Goal: Contribute content: Contribute content

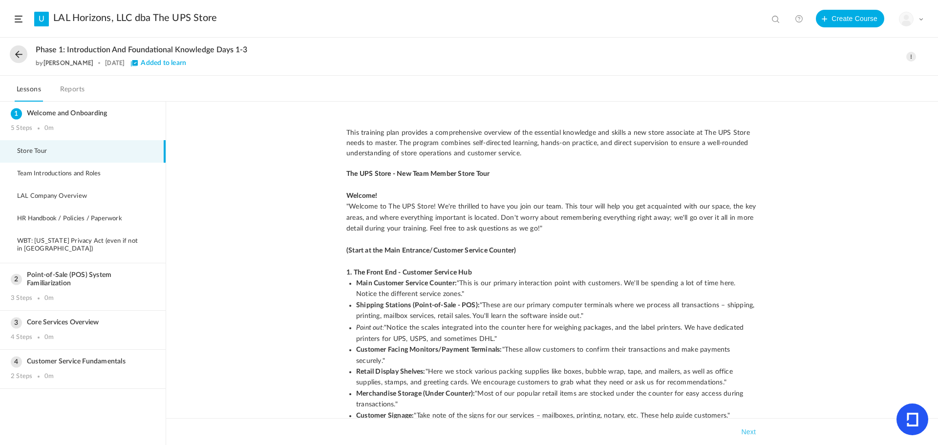
click at [20, 56] on button at bounding box center [19, 54] width 18 height 18
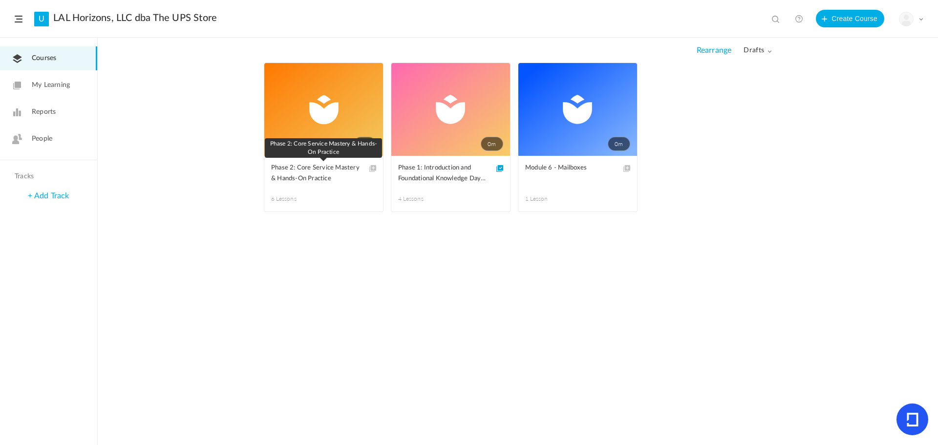
click at [304, 170] on span "Phase 2: Core Service Mastery & Hands-On Practice" at bounding box center [316, 173] width 90 height 21
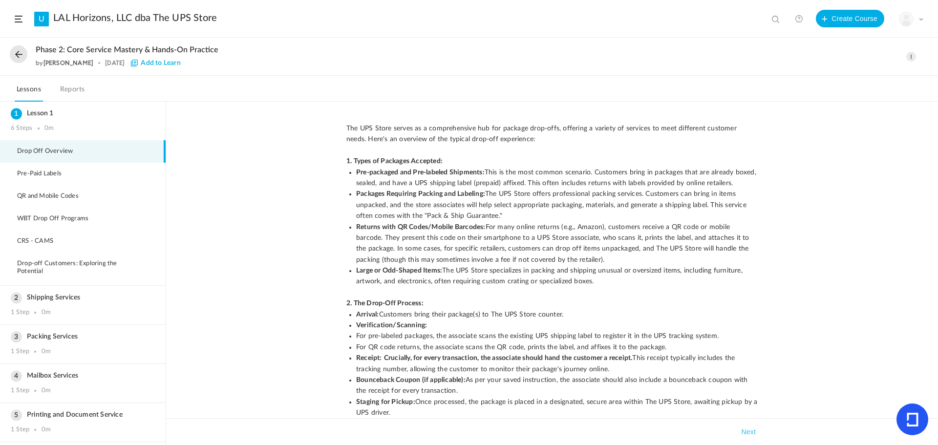
click at [21, 59] on button at bounding box center [19, 54] width 18 height 18
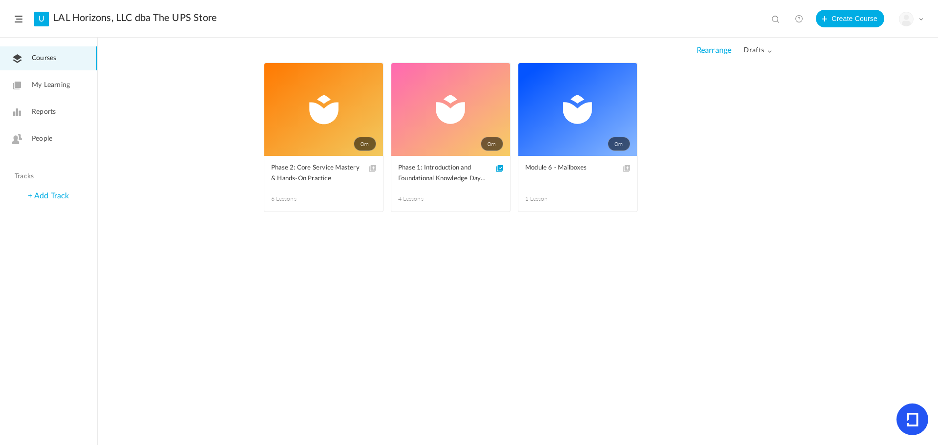
click at [745, 49] on span "drafts" at bounding box center [757, 50] width 28 height 8
click at [736, 69] on link "All" at bounding box center [725, 72] width 92 height 18
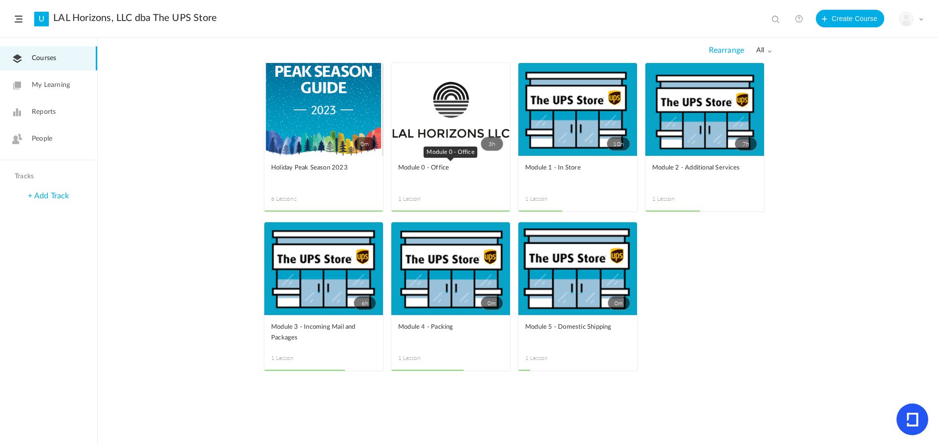
click at [444, 176] on link "Module 0 - Office" at bounding box center [450, 174] width 105 height 22
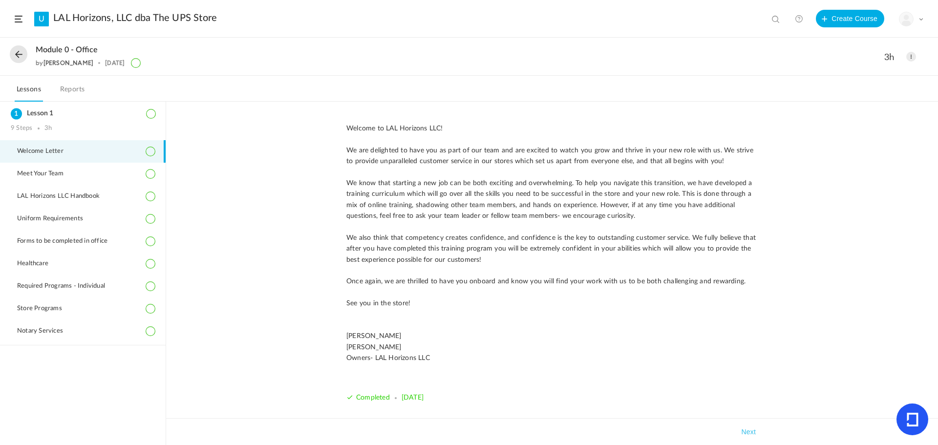
click at [22, 59] on button at bounding box center [19, 54] width 18 height 18
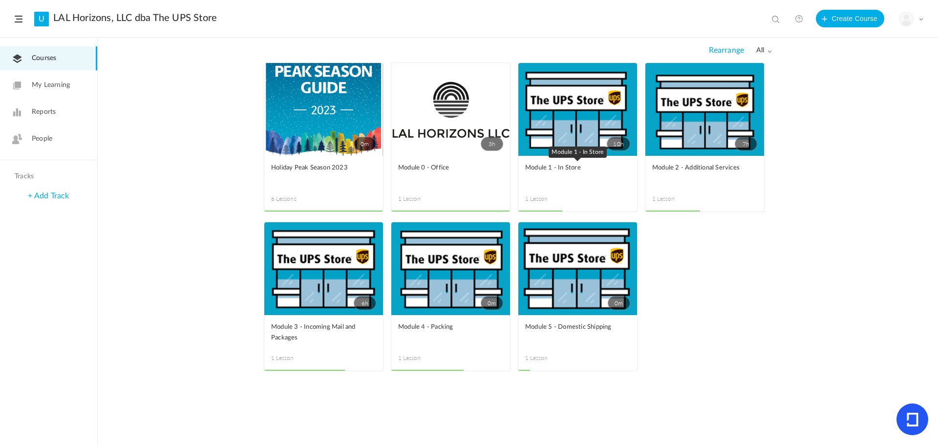
click at [548, 177] on link "Module 1 - In Store" at bounding box center [577, 174] width 105 height 22
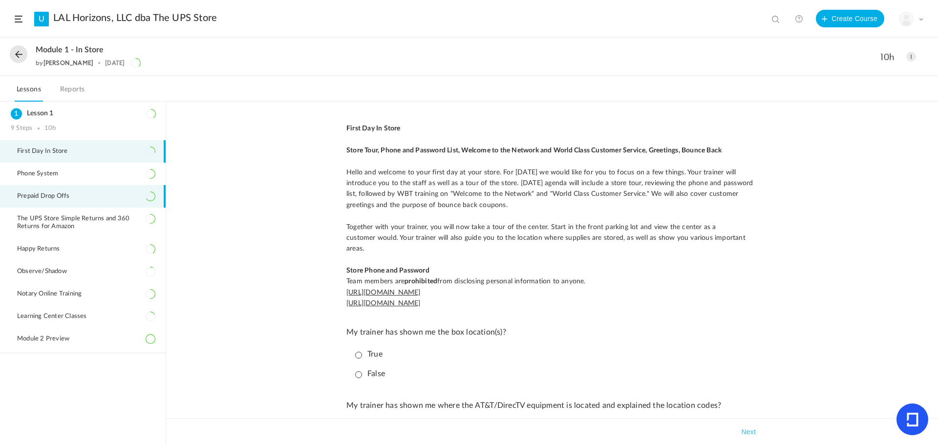
click at [63, 193] on span "Prepaid Drop Offs" at bounding box center [49, 196] width 64 height 8
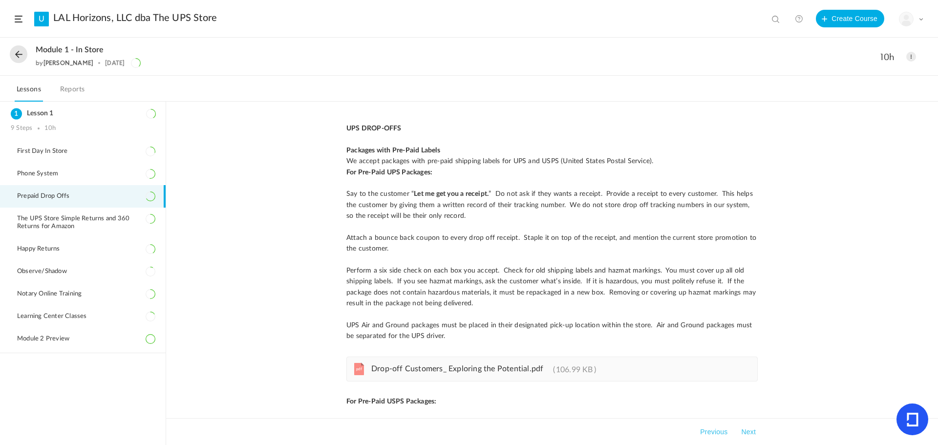
click at [23, 58] on button at bounding box center [19, 54] width 18 height 18
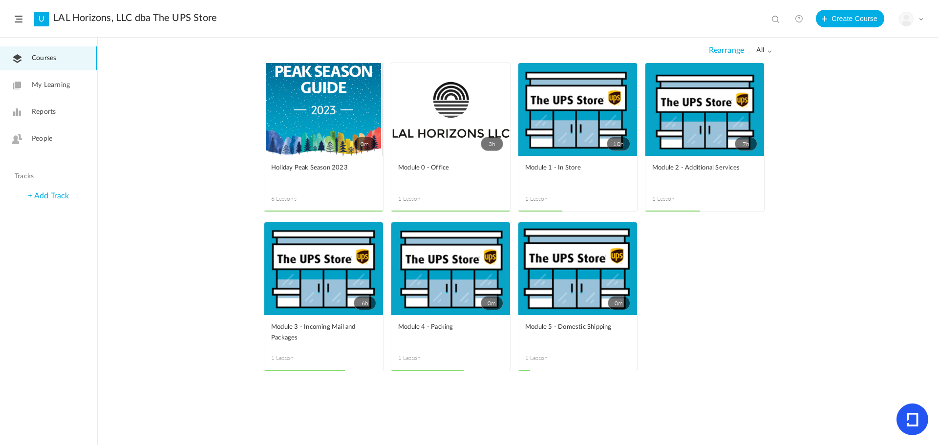
click at [676, 129] on link "7h" at bounding box center [704, 109] width 119 height 93
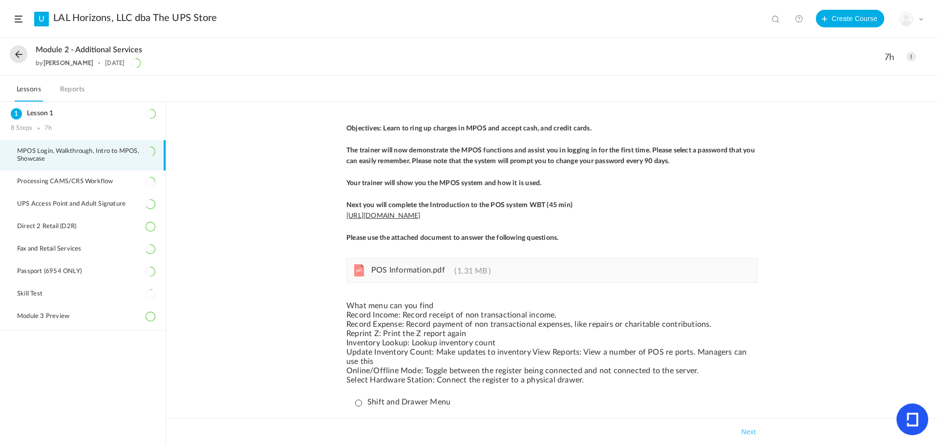
drag, startPoint x: 19, startPoint y: 42, endPoint x: 19, endPoint y: 49, distance: 7.3
click at [19, 42] on div "Module 2 - Additional Services by Roxanne Gonzales 12 Sep 2023 7h Edit Delete M…" at bounding box center [469, 57] width 938 height 38
click at [19, 50] on button at bounding box center [19, 54] width 18 height 18
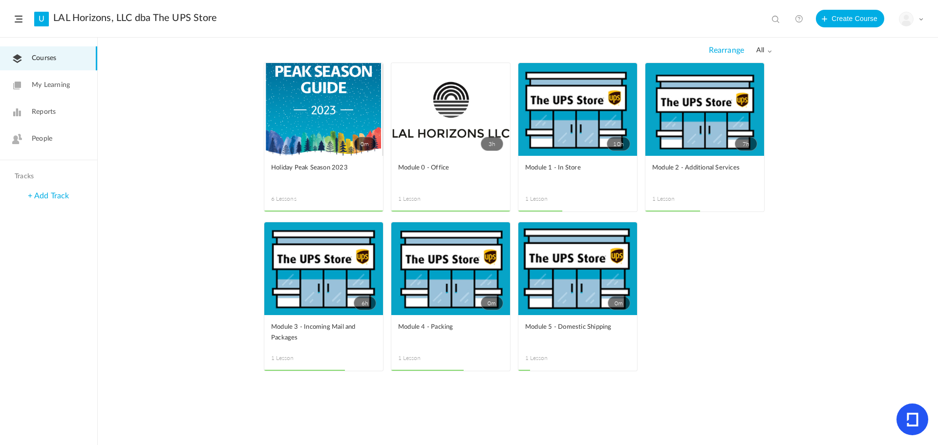
click at [417, 114] on link "3h" at bounding box center [450, 109] width 119 height 93
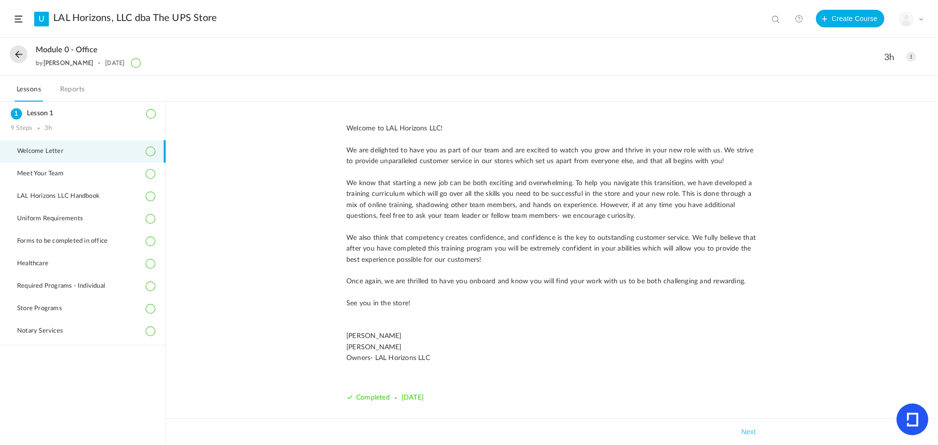
click at [17, 56] on button at bounding box center [19, 54] width 18 height 18
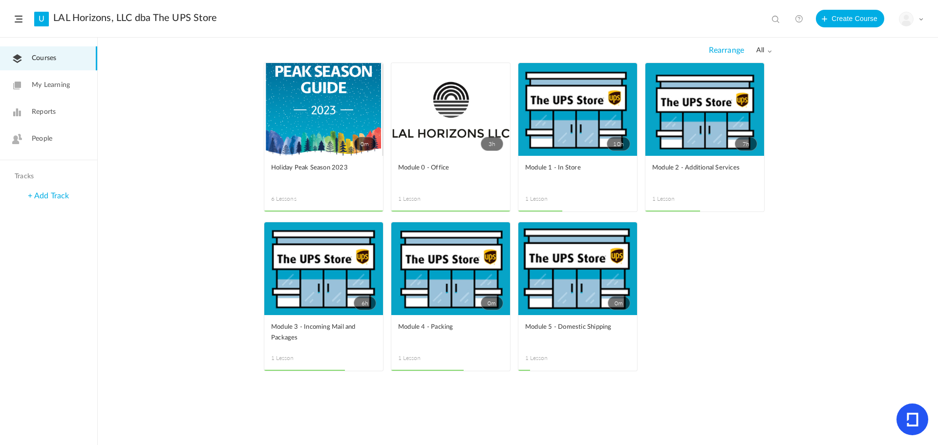
click at [580, 161] on figcaption "Module 1 - In Store 1 Lesson" at bounding box center [577, 184] width 119 height 56
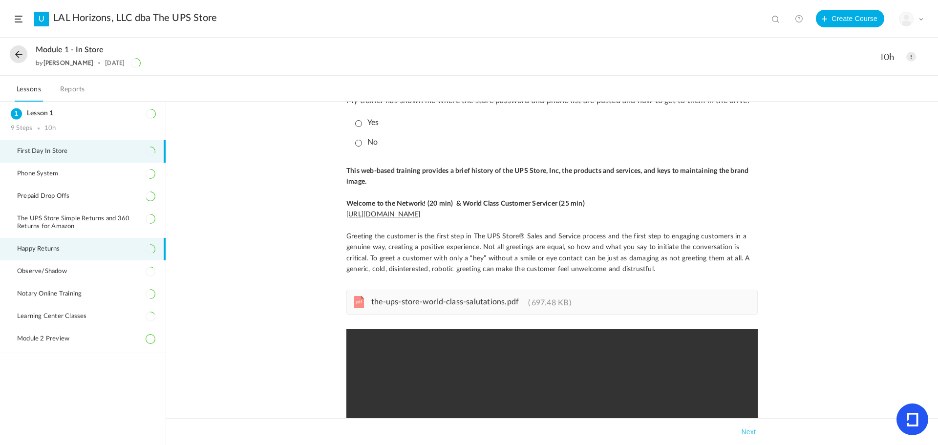
scroll to position [732, 0]
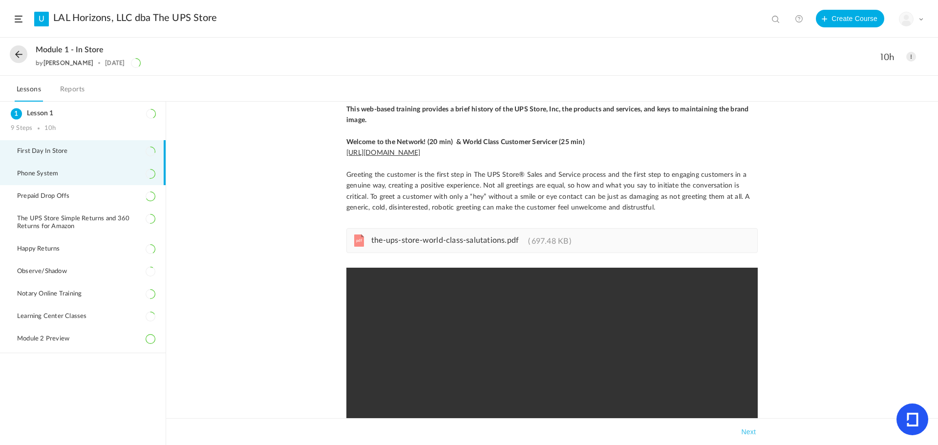
click at [36, 179] on li "Phone System" at bounding box center [83, 174] width 166 height 22
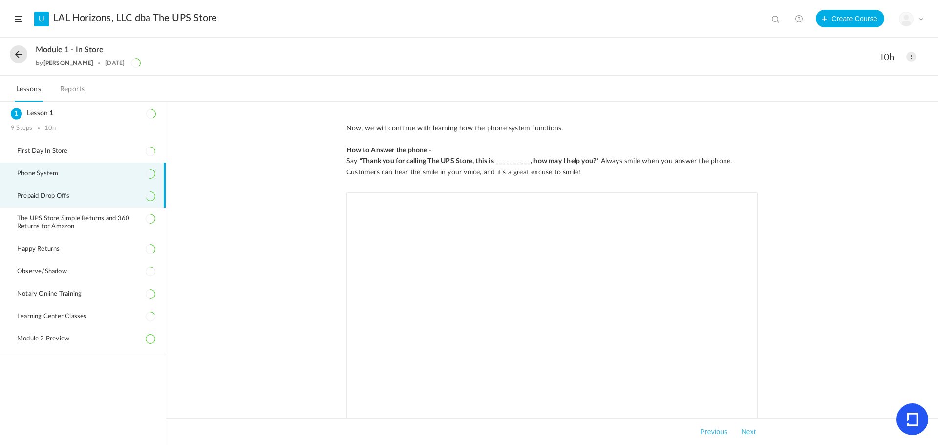
click at [32, 197] on span "Prepaid Drop Offs" at bounding box center [49, 196] width 64 height 8
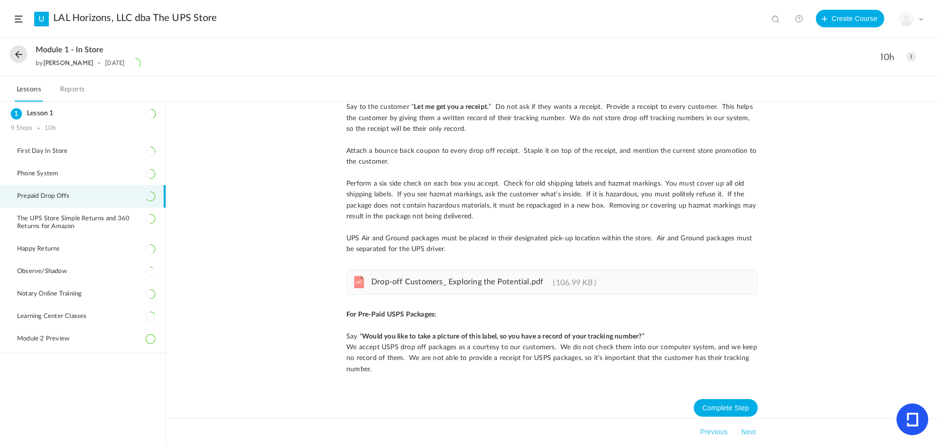
scroll to position [95, 0]
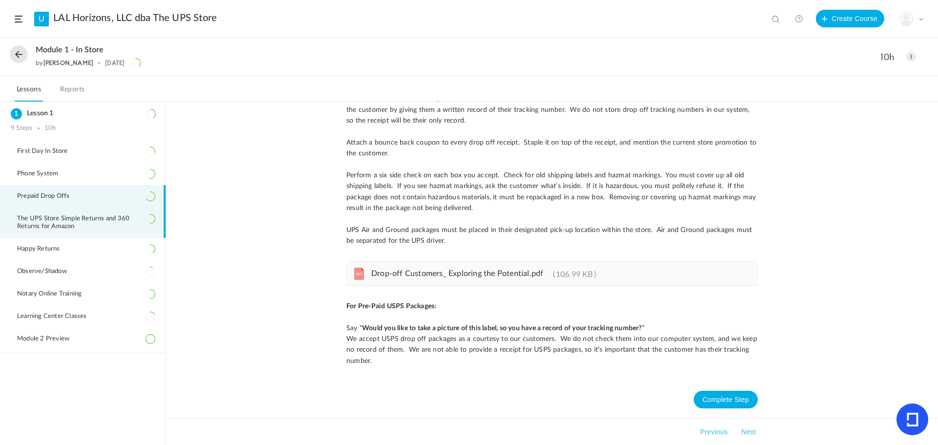
click at [63, 222] on span "The UPS Store Simple Returns and 360 Returns for Amazon" at bounding box center [86, 223] width 138 height 16
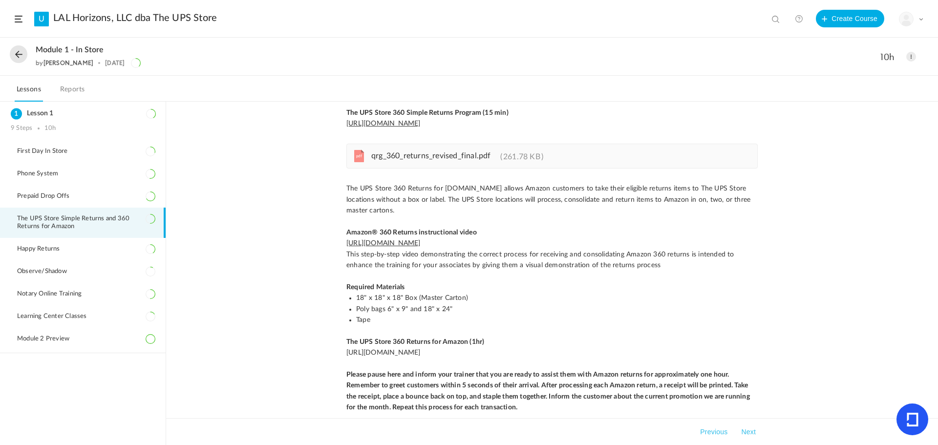
scroll to position [225, 0]
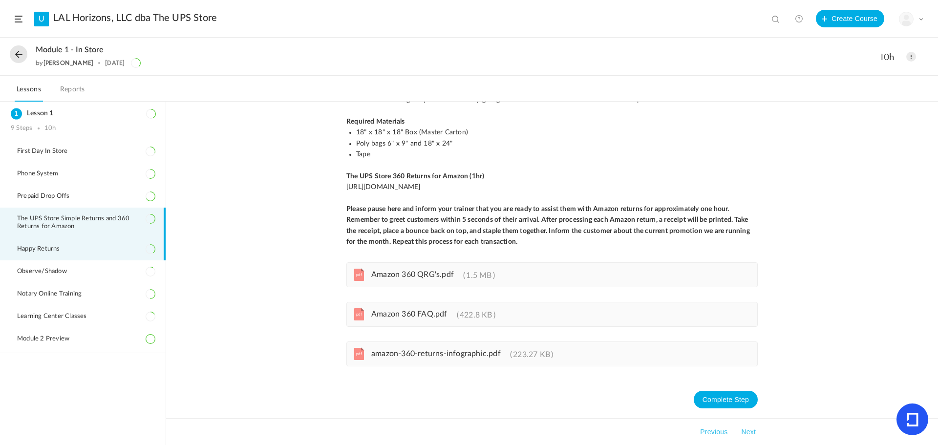
click at [43, 242] on li "Happy Returns" at bounding box center [83, 249] width 166 height 22
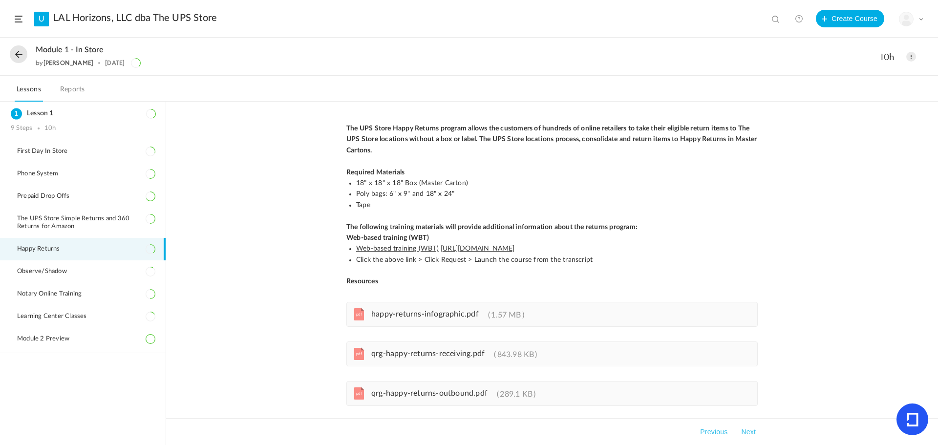
scroll to position [79, 0]
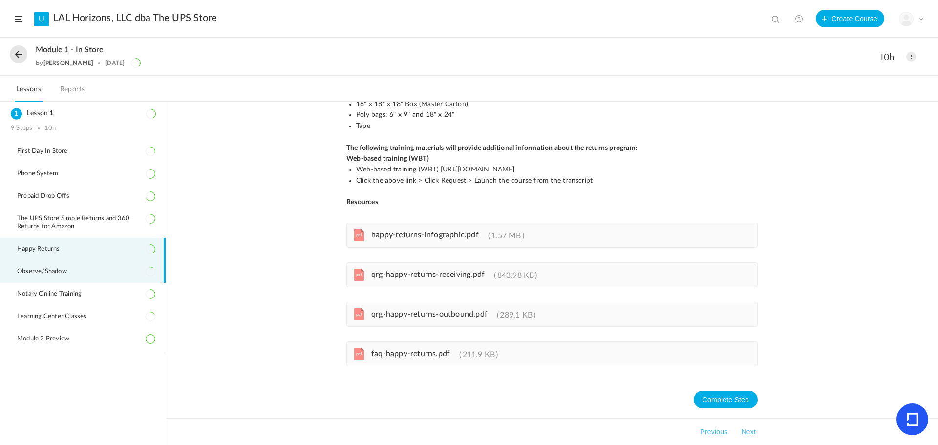
click at [37, 271] on span "Observe/Shadow" at bounding box center [48, 272] width 62 height 8
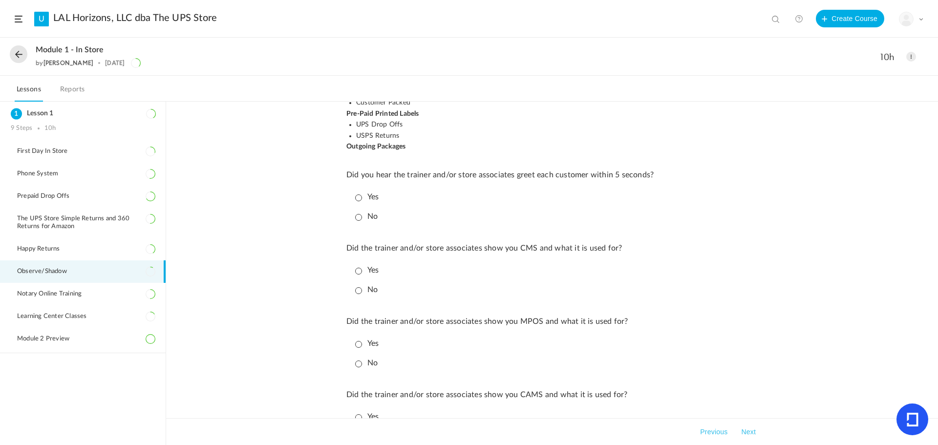
scroll to position [244, 0]
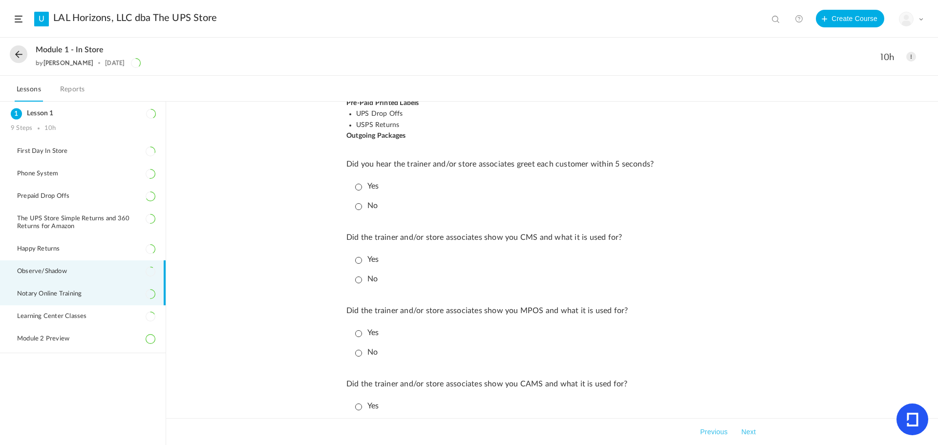
click at [62, 292] on span "Notary Online Training" at bounding box center [55, 294] width 77 height 8
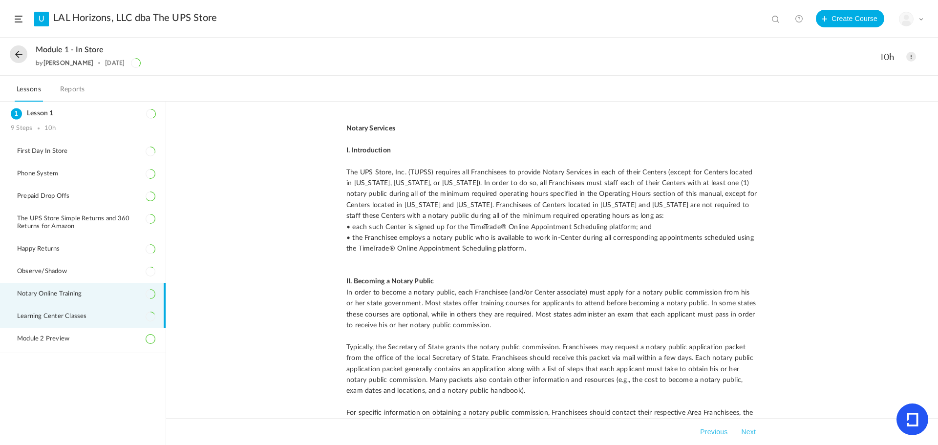
click at [62, 317] on span "Learning Center Classes" at bounding box center [58, 317] width 82 height 8
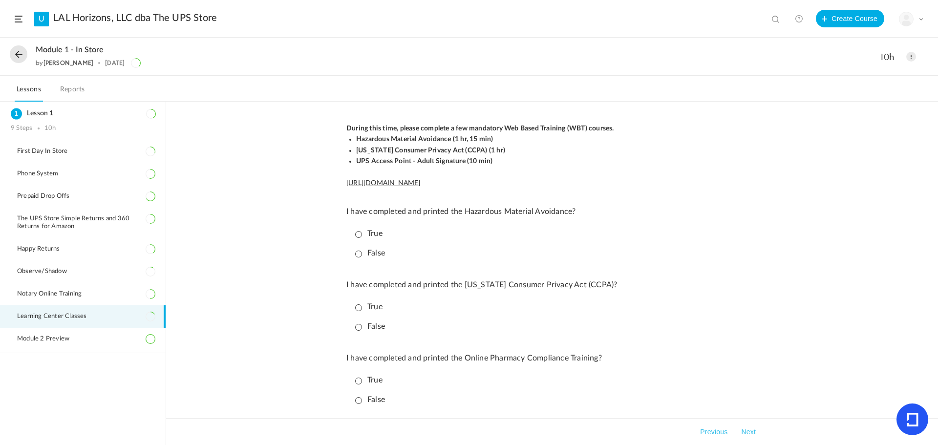
click at [14, 50] on button at bounding box center [19, 54] width 18 height 18
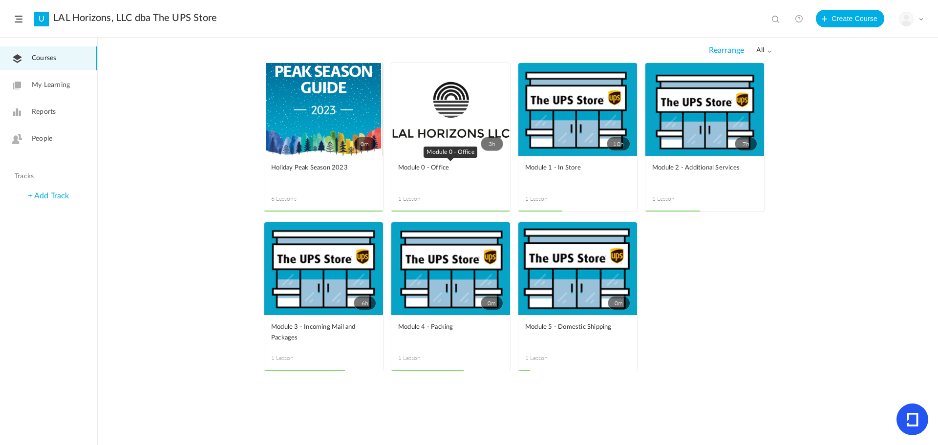
click at [416, 170] on span "Module 0 - Office" at bounding box center [443, 168] width 90 height 11
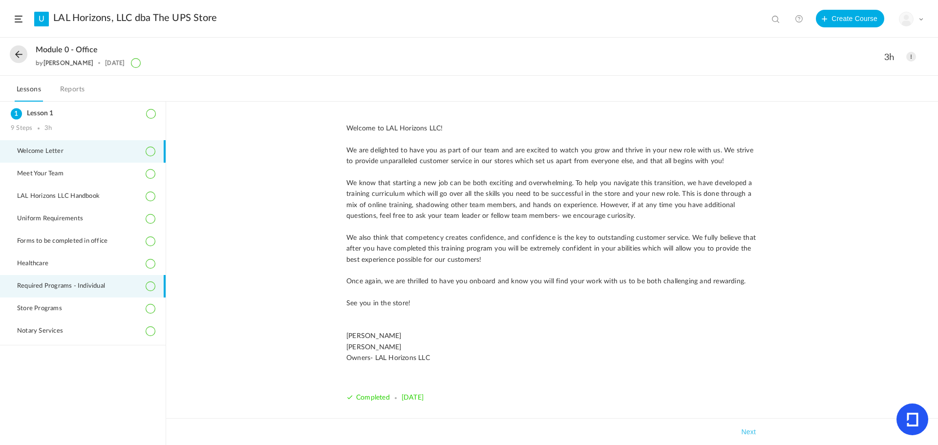
click at [51, 287] on span "Required Programs - Individual" at bounding box center [67, 286] width 100 height 8
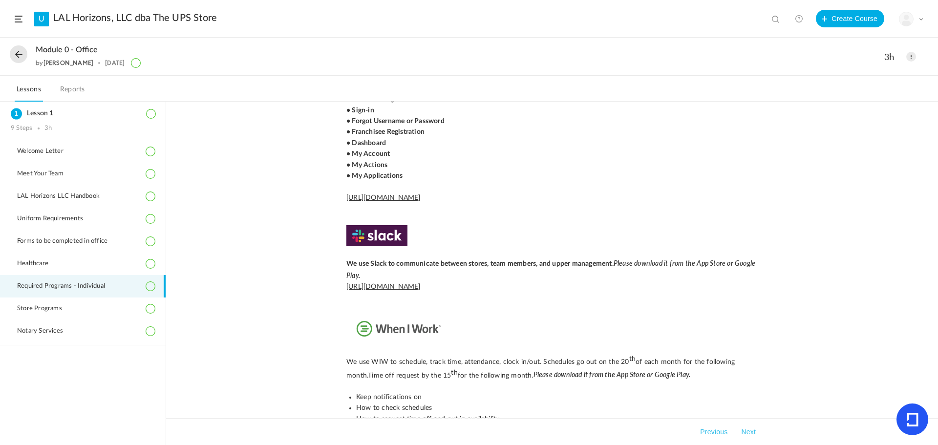
scroll to position [165, 0]
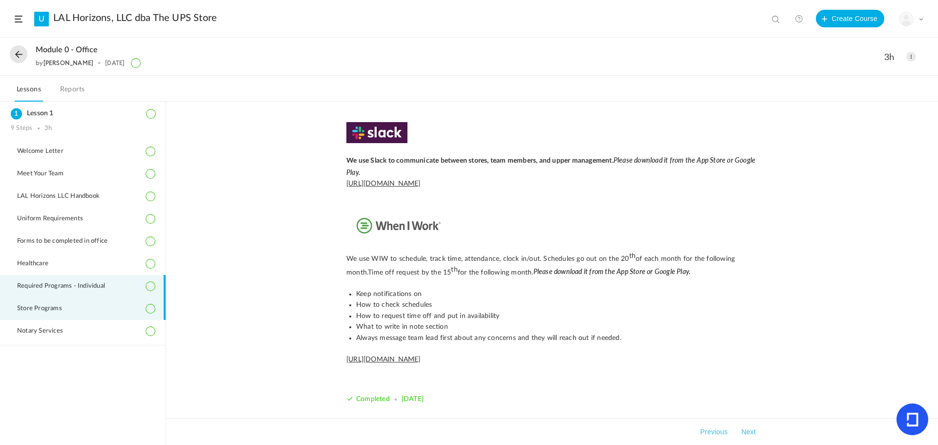
click at [42, 307] on span "Store Programs" at bounding box center [45, 309] width 57 height 8
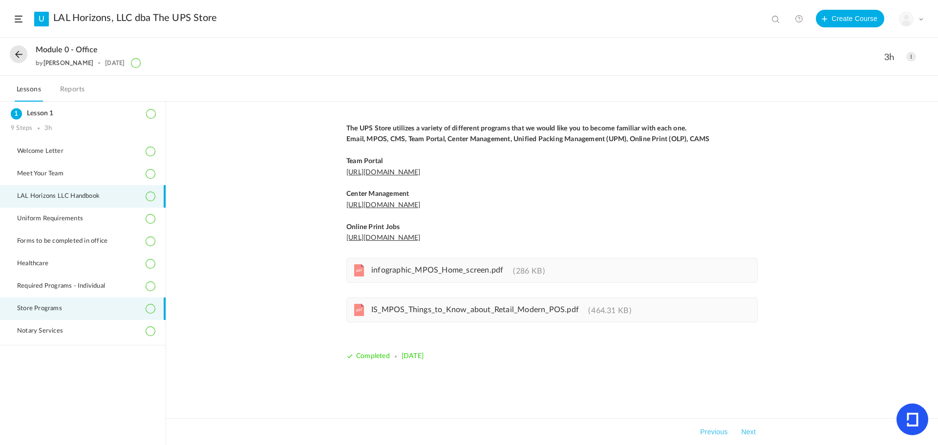
click at [34, 198] on span "LAL Horizons LLC Handbook" at bounding box center [64, 196] width 95 height 8
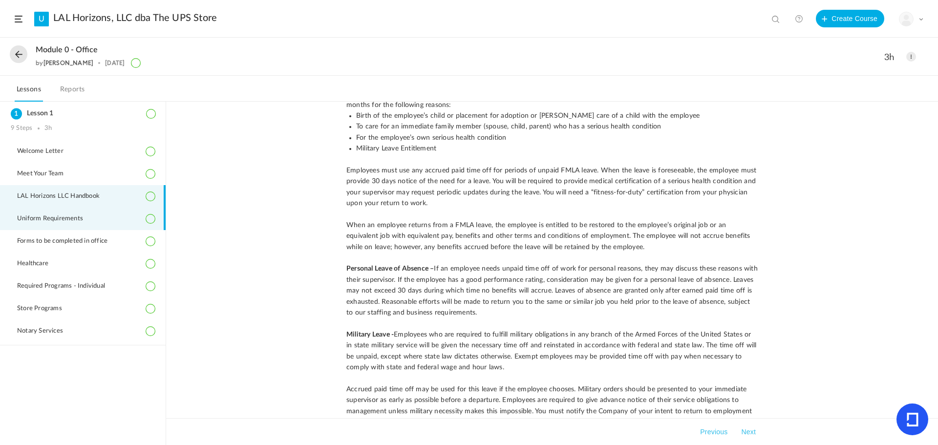
scroll to position [5615, 0]
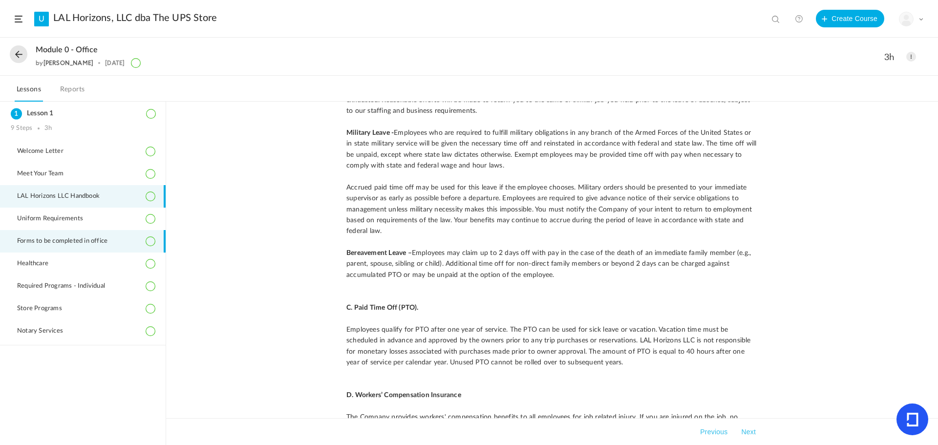
click at [48, 238] on span "Forms to be completed in office" at bounding box center [68, 241] width 103 height 8
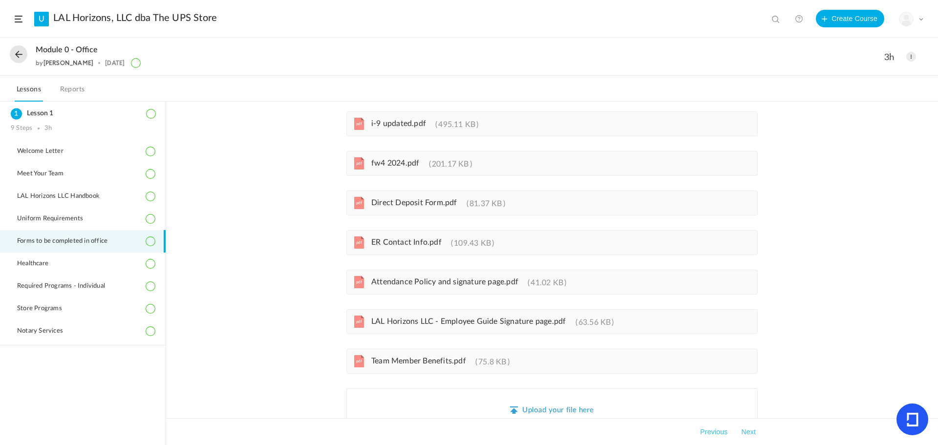
scroll to position [181, 0]
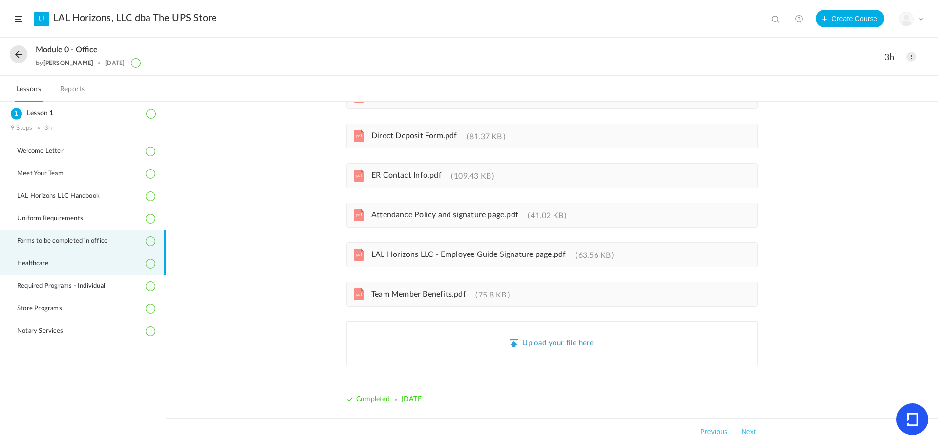
click at [54, 265] on span "Healthcare" at bounding box center [38, 264] width 43 height 8
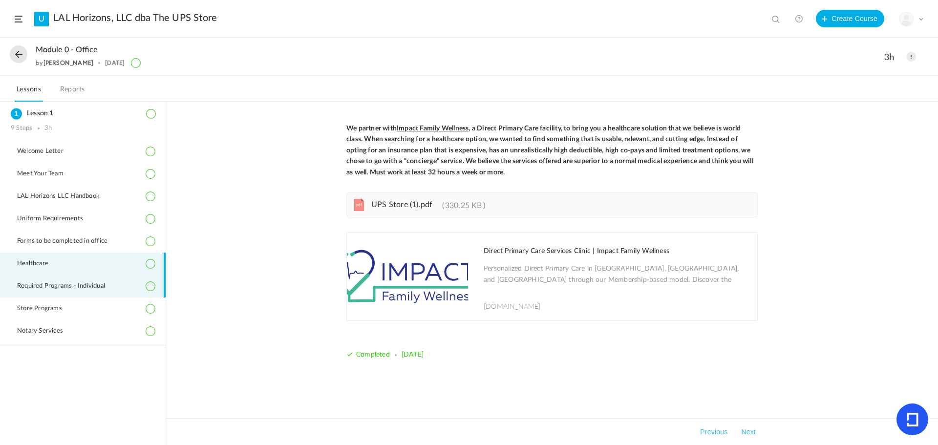
click at [47, 280] on li "Required Programs - Individual" at bounding box center [83, 286] width 166 height 22
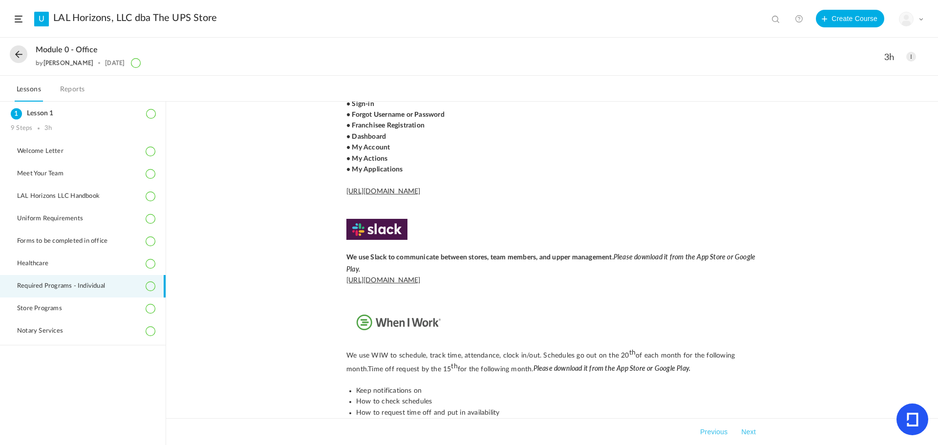
scroll to position [165, 0]
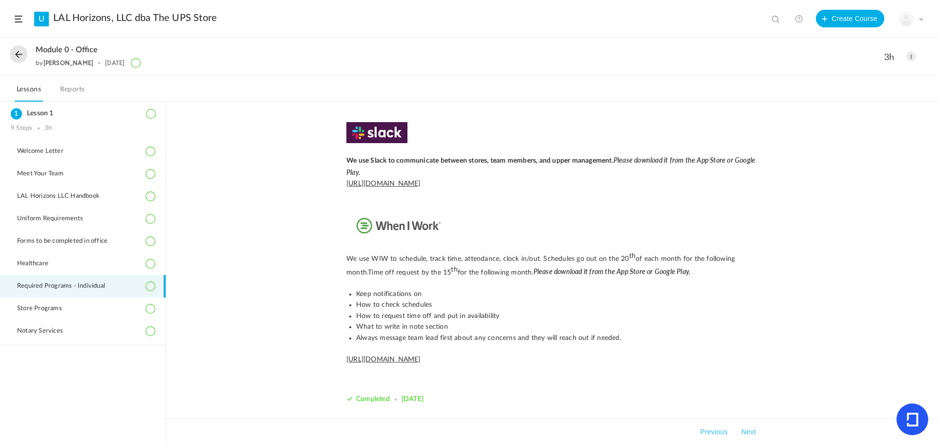
click at [20, 51] on button at bounding box center [19, 54] width 18 height 18
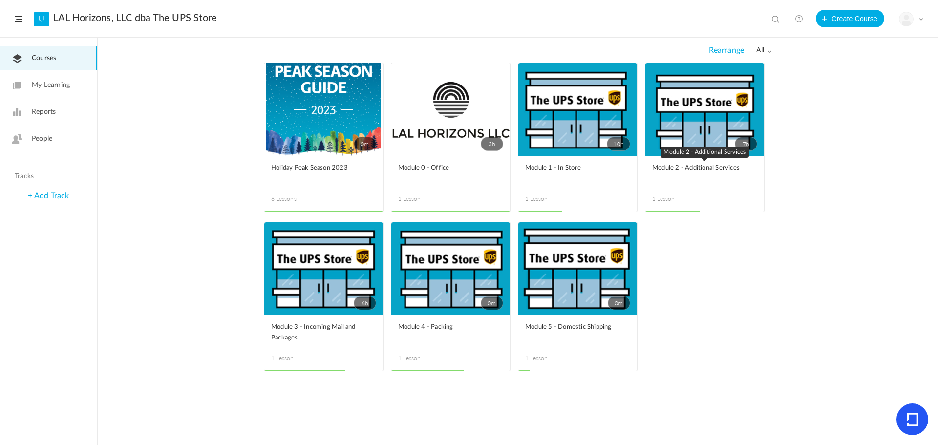
click at [688, 168] on span "Module 2 - Additional Services" at bounding box center [697, 168] width 90 height 11
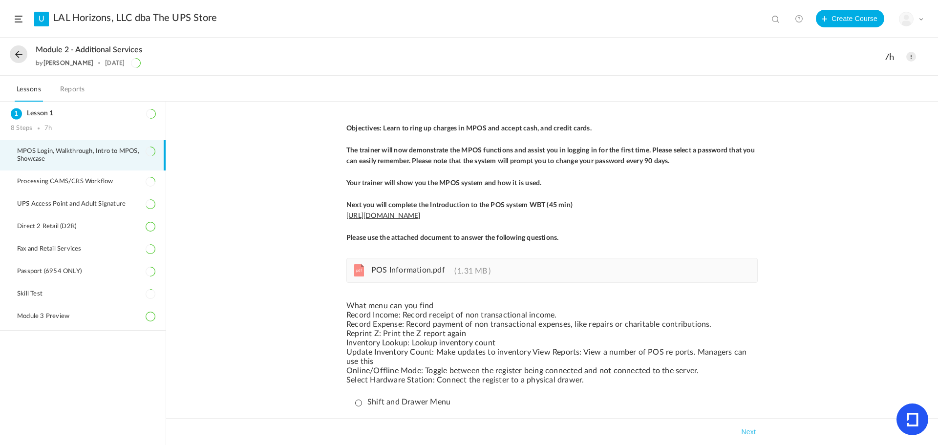
click at [18, 55] on button at bounding box center [19, 54] width 18 height 18
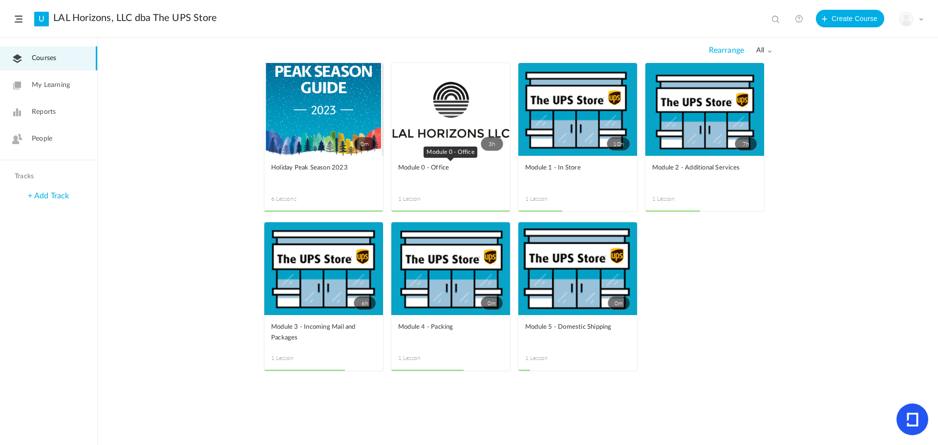
click at [468, 181] on link "Module 0 - Office" at bounding box center [450, 174] width 105 height 22
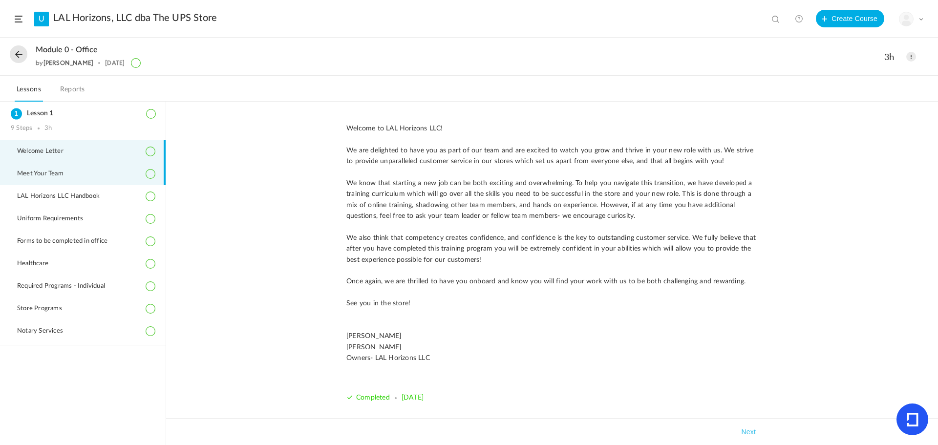
click at [53, 178] on li "Meet Your Team" at bounding box center [83, 174] width 166 height 22
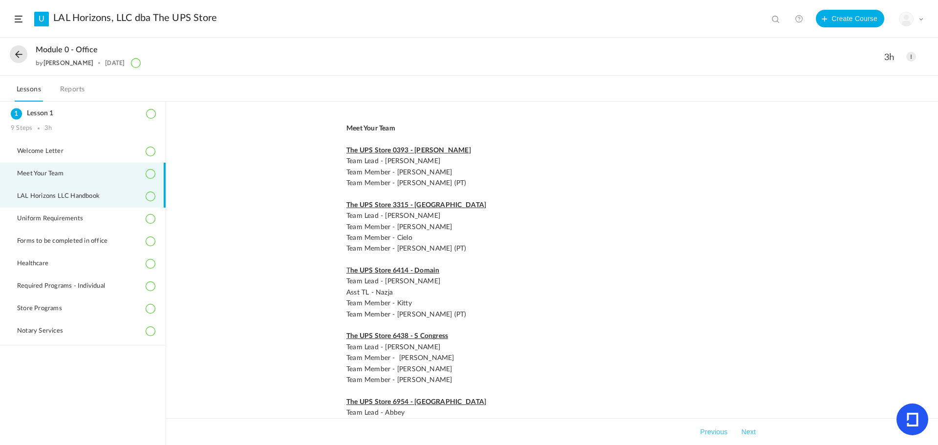
click at [57, 193] on span "LAL Horizons LLC Handbook" at bounding box center [64, 196] width 95 height 8
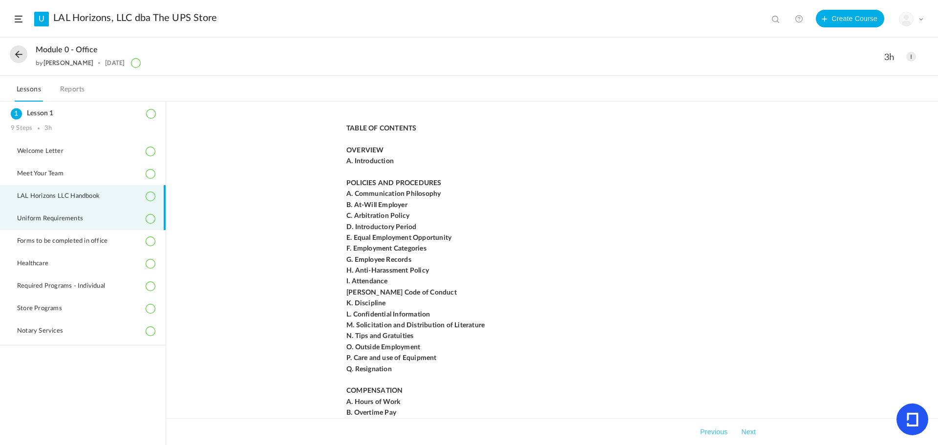
click at [58, 212] on li "Uniform Requirements" at bounding box center [83, 219] width 166 height 22
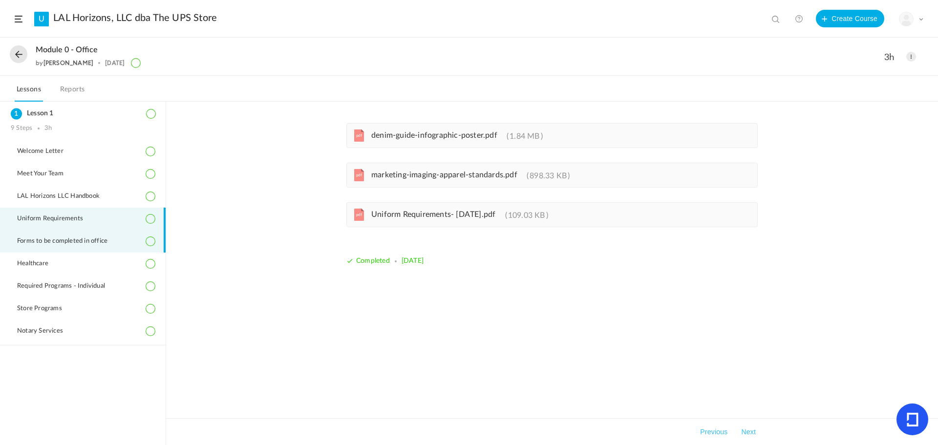
click at [59, 241] on span "Forms to be completed in office" at bounding box center [68, 241] width 103 height 8
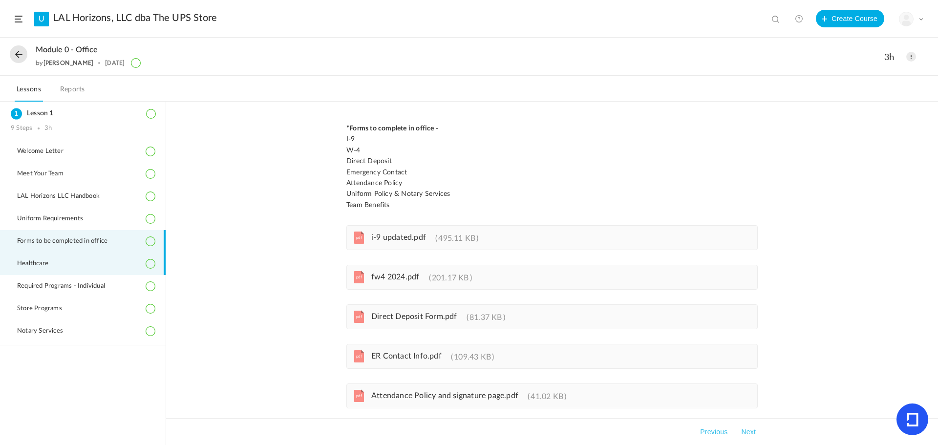
click at [77, 266] on li "Healthcare" at bounding box center [83, 263] width 166 height 22
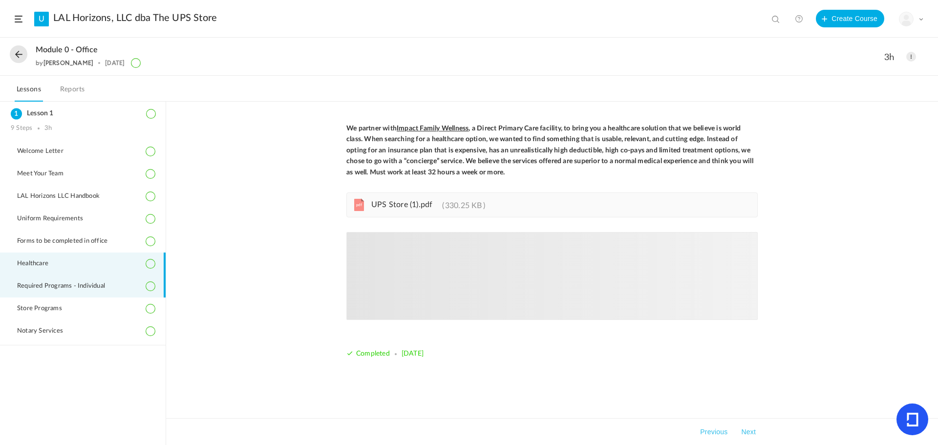
click at [78, 279] on li "Required Programs - Individual" at bounding box center [83, 286] width 166 height 22
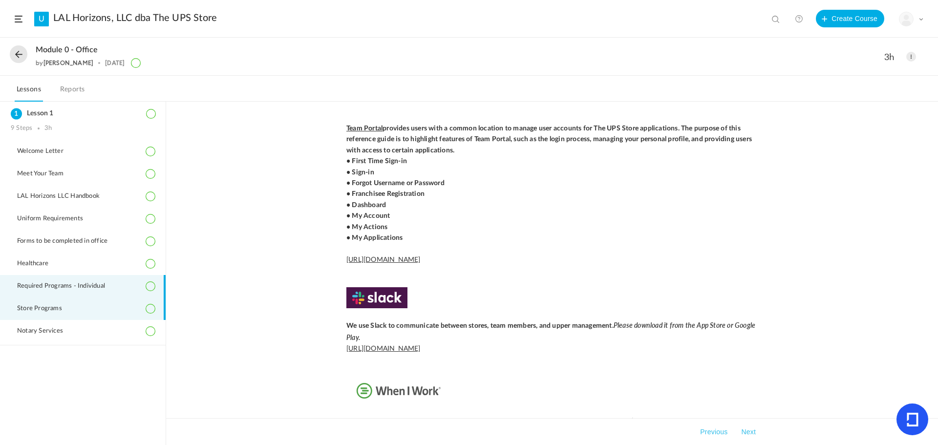
click at [73, 307] on span "Store Programs" at bounding box center [45, 309] width 57 height 8
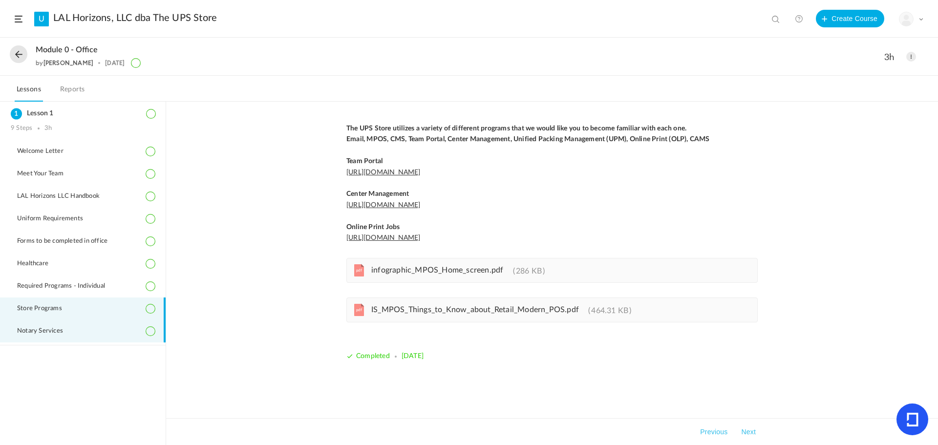
click at [68, 321] on li "Notary Services" at bounding box center [83, 331] width 166 height 22
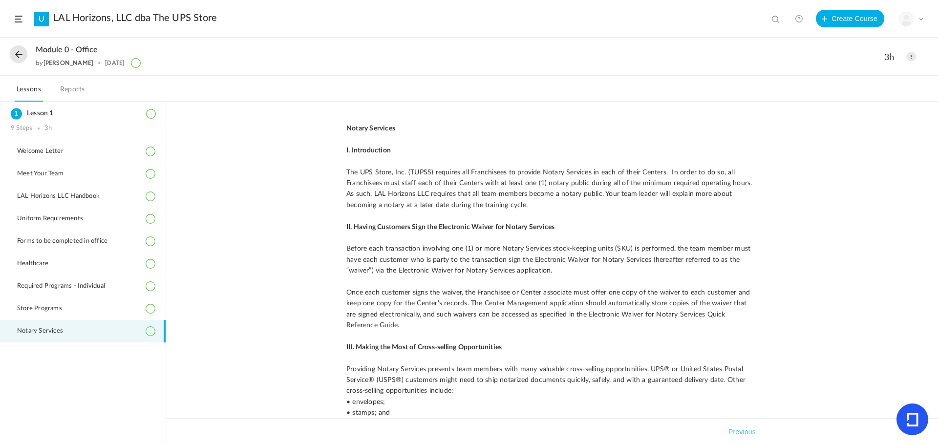
click at [13, 54] on button at bounding box center [19, 54] width 18 height 18
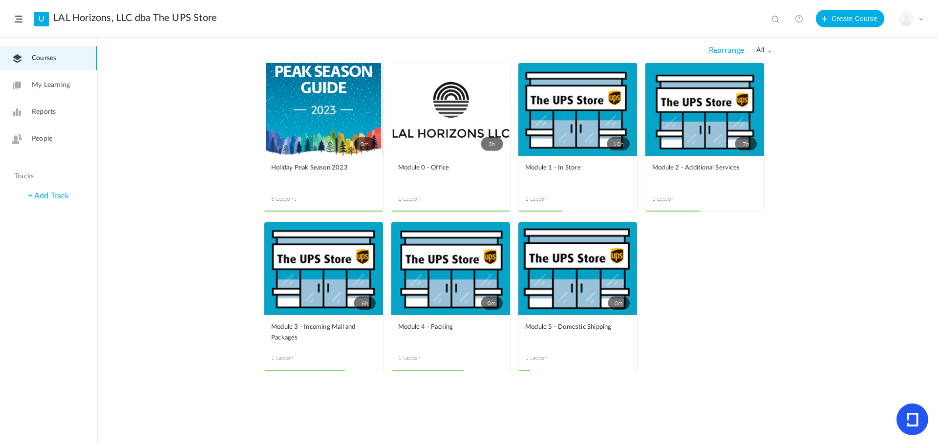
click at [524, 132] on link "10h" at bounding box center [577, 109] width 119 height 93
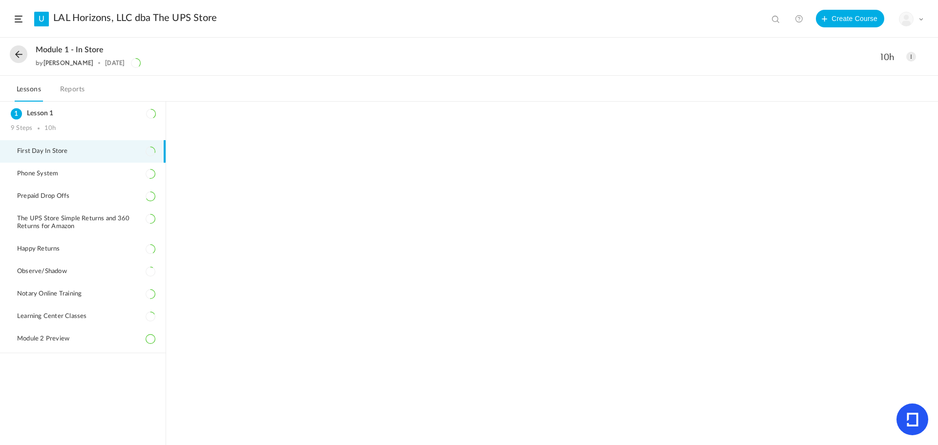
click at [27, 155] on span "First Day In Store" at bounding box center [48, 151] width 63 height 8
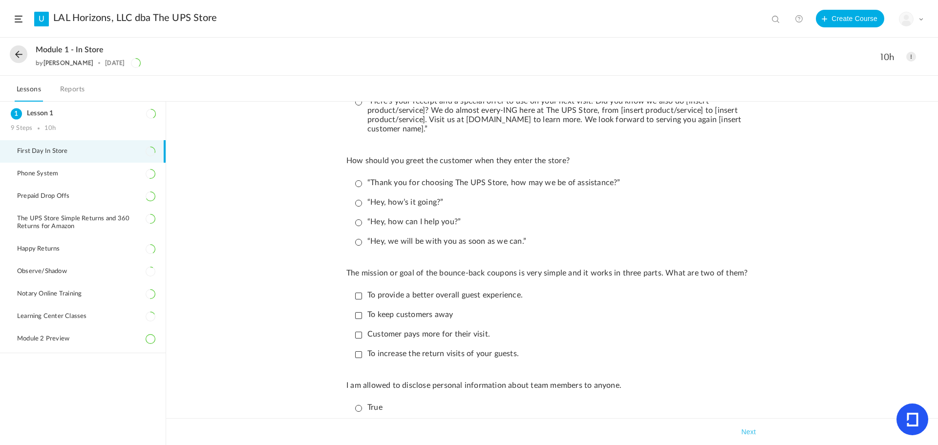
scroll to position [1500, 0]
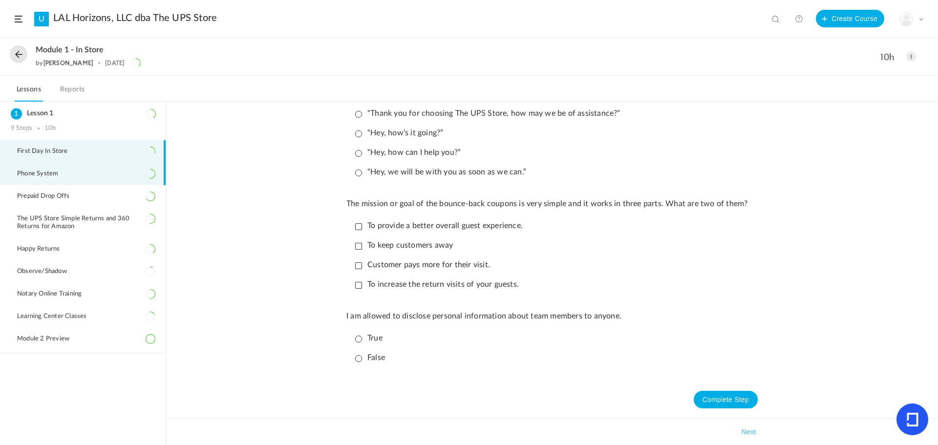
click at [29, 169] on li "Phone System" at bounding box center [83, 174] width 166 height 22
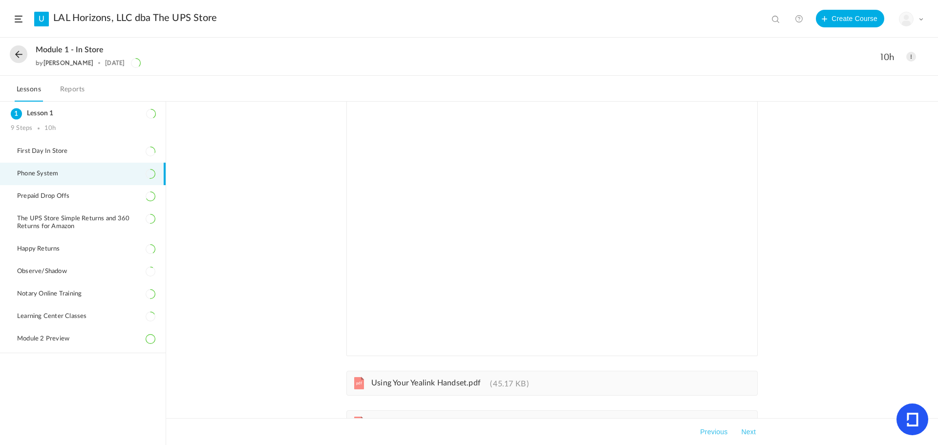
scroll to position [160, 0]
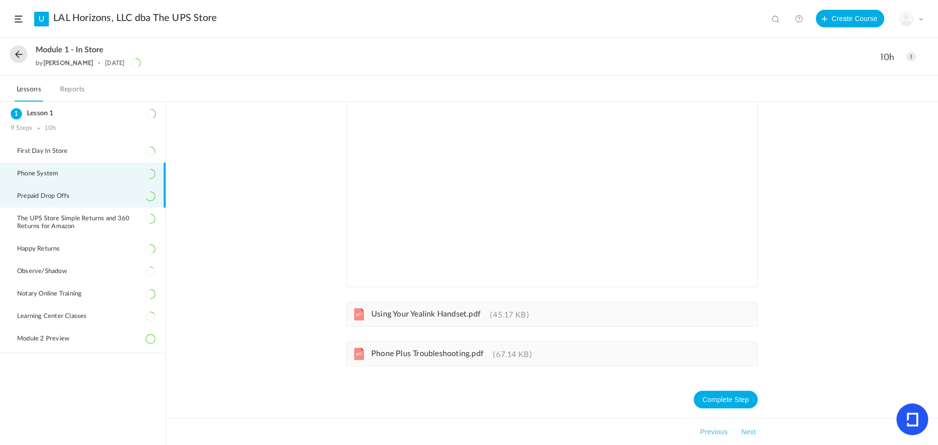
click at [30, 194] on span "Prepaid Drop Offs" at bounding box center [49, 196] width 64 height 8
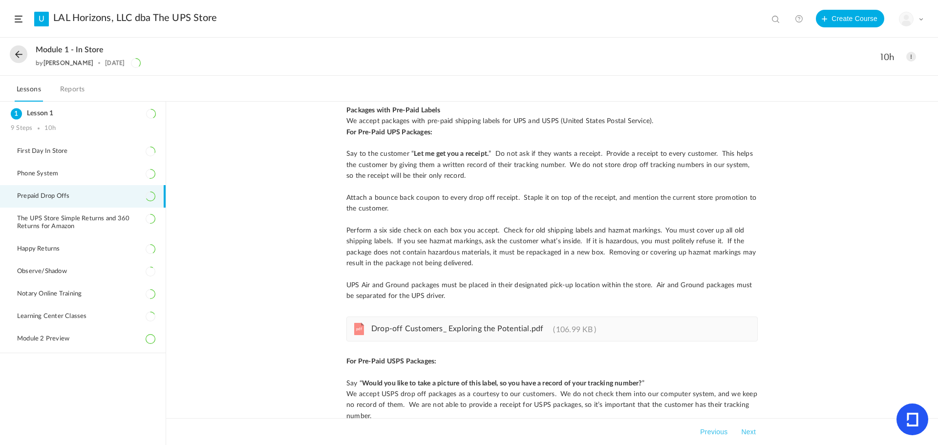
scroll to position [95, 0]
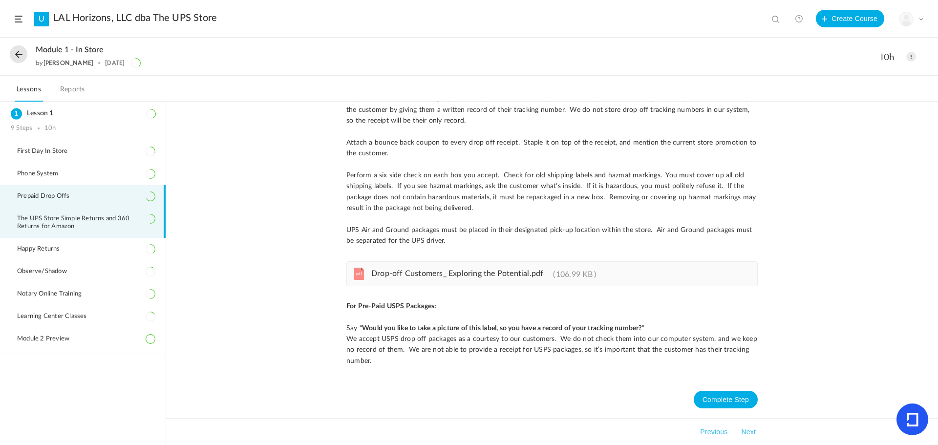
click at [61, 221] on span "The UPS Store Simple Returns and 360 Returns for Amazon" at bounding box center [86, 223] width 138 height 16
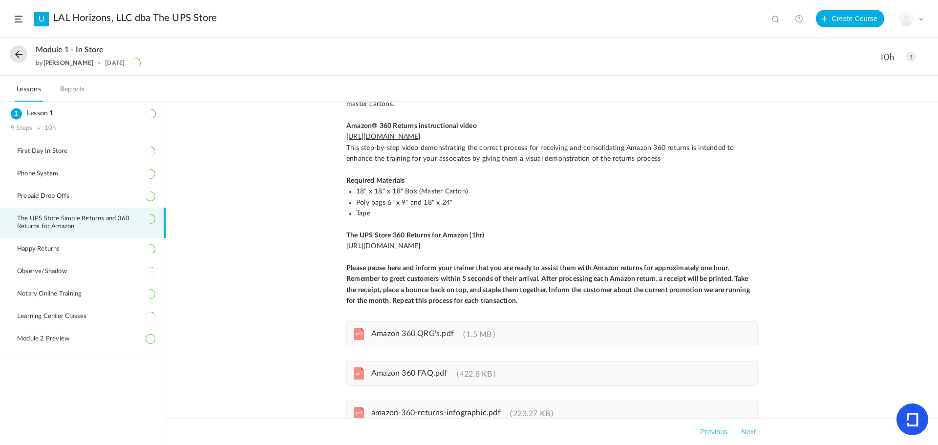
scroll to position [225, 0]
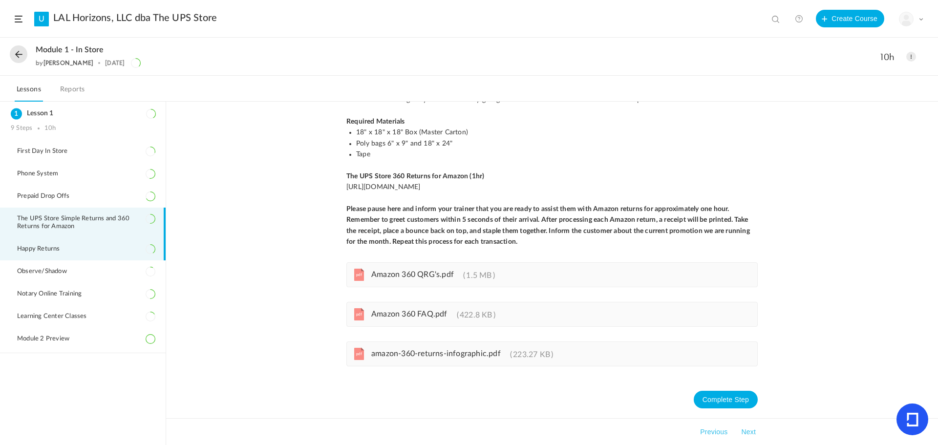
click at [54, 251] on span "Happy Returns" at bounding box center [44, 249] width 55 height 8
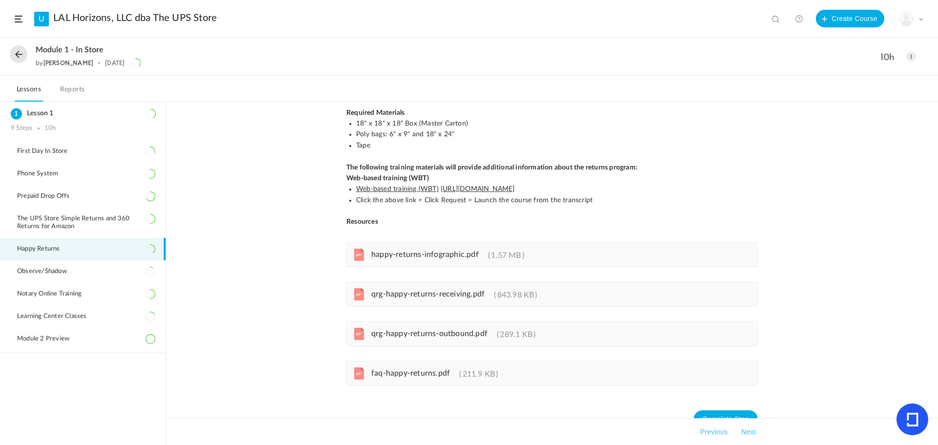
scroll to position [79, 0]
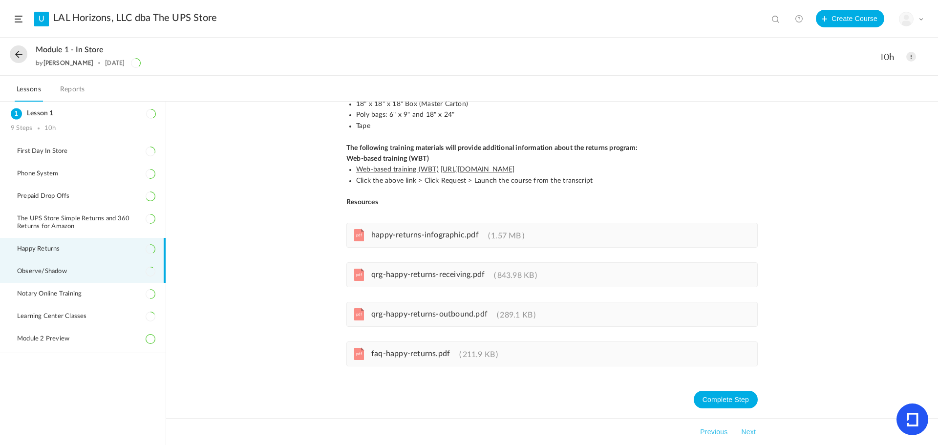
click at [45, 271] on span "Observe/Shadow" at bounding box center [48, 272] width 62 height 8
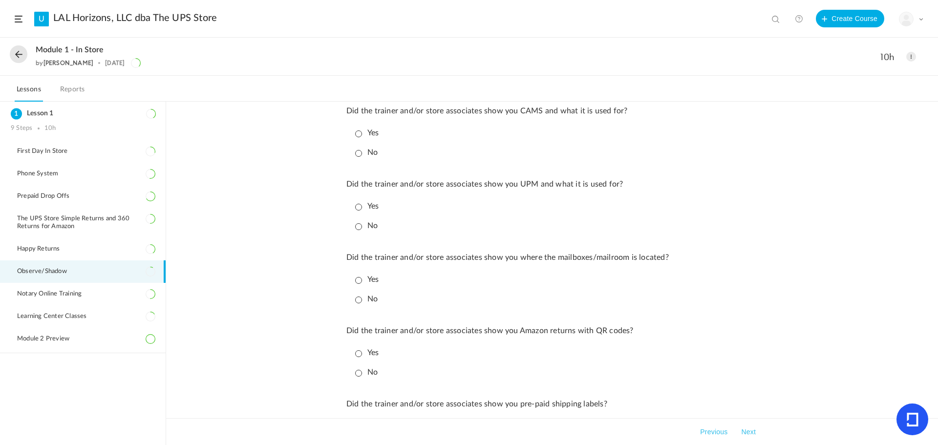
scroll to position [635, 0]
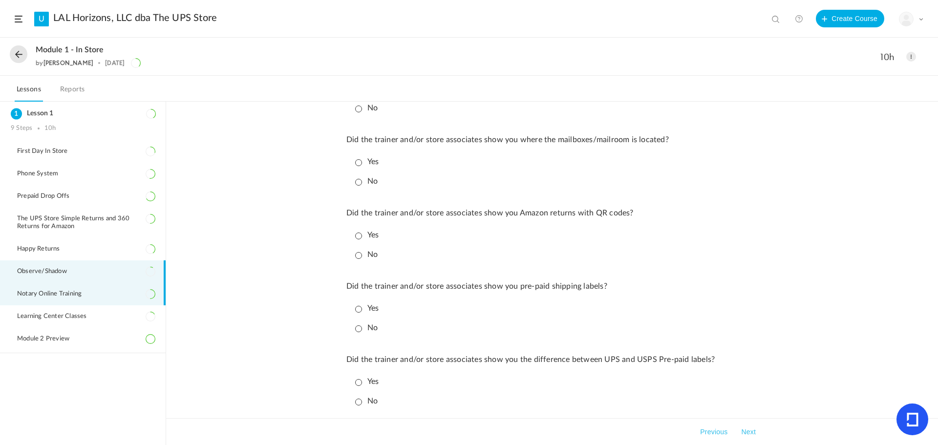
click at [48, 288] on li "Notary Online Training" at bounding box center [83, 294] width 166 height 22
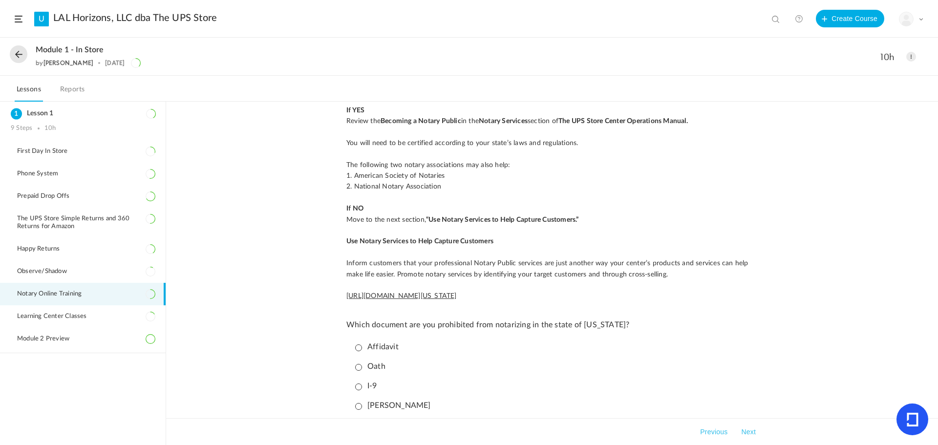
scroll to position [1979, 0]
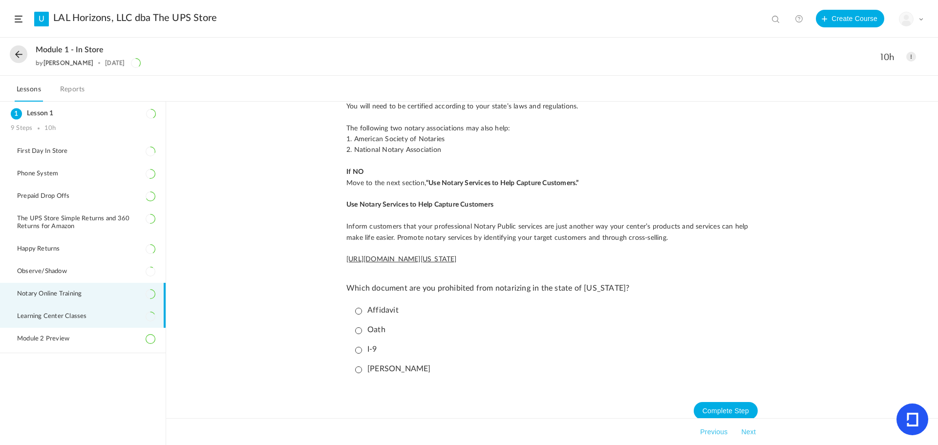
click at [50, 321] on li "Learning Center Classes" at bounding box center [83, 316] width 166 height 22
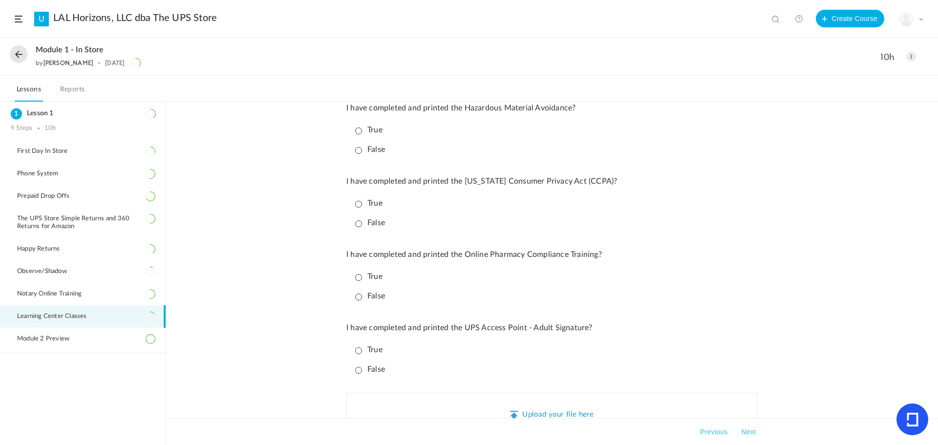
scroll to position [174, 0]
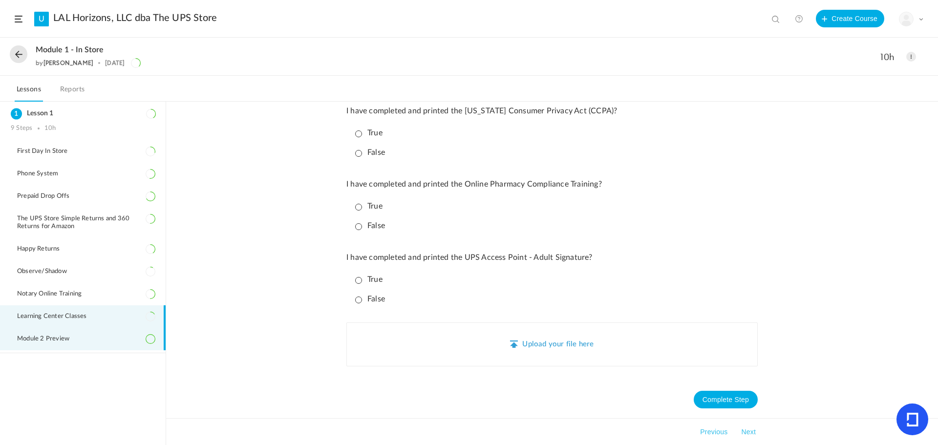
click at [56, 338] on span "Module 2 Preview" at bounding box center [49, 339] width 64 height 8
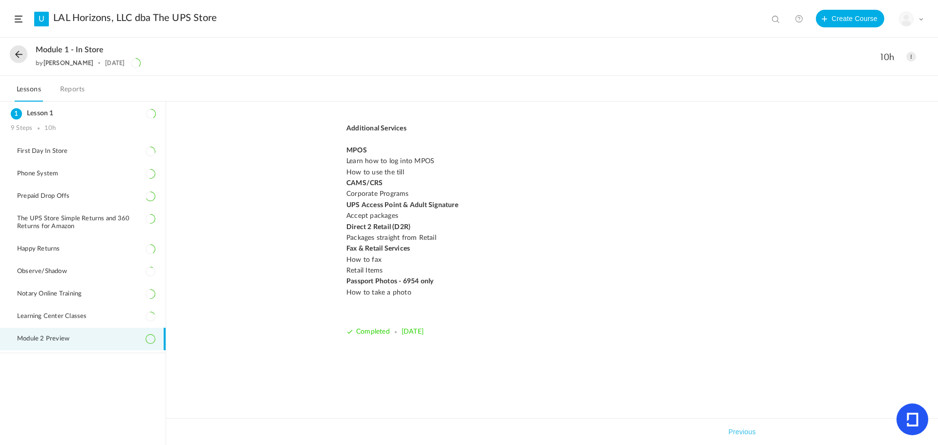
click at [22, 57] on button at bounding box center [19, 54] width 18 height 18
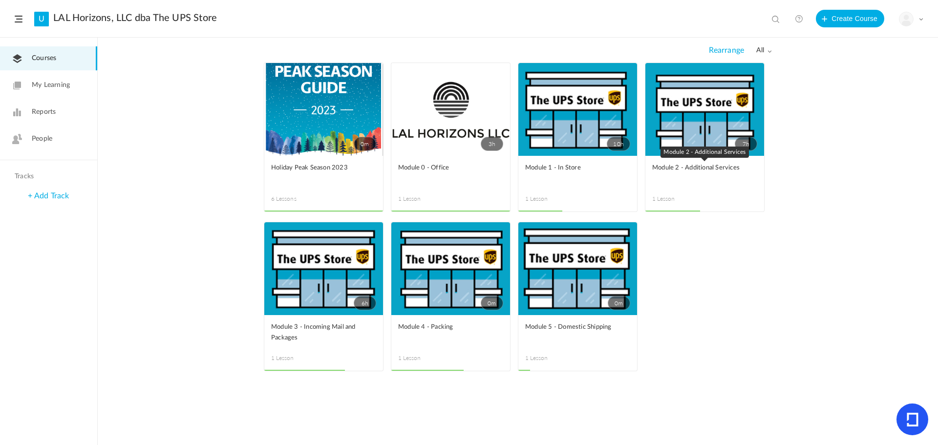
click at [701, 182] on link "Module 2 - Additional Services" at bounding box center [704, 174] width 105 height 22
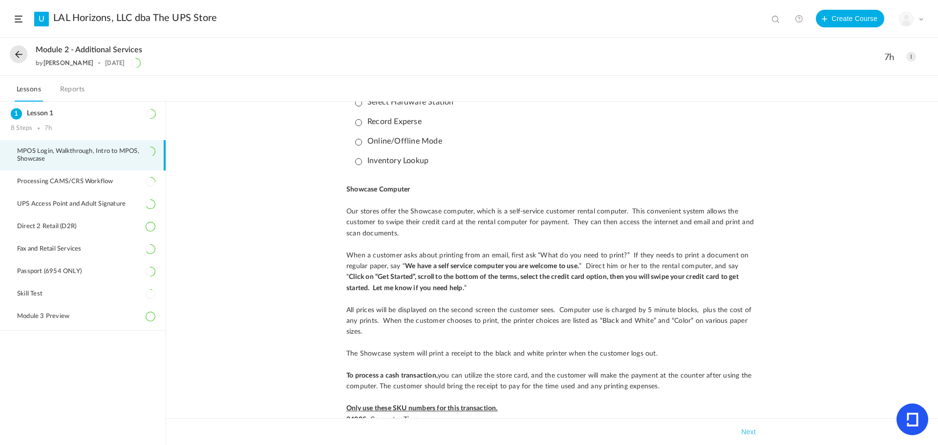
scroll to position [691, 0]
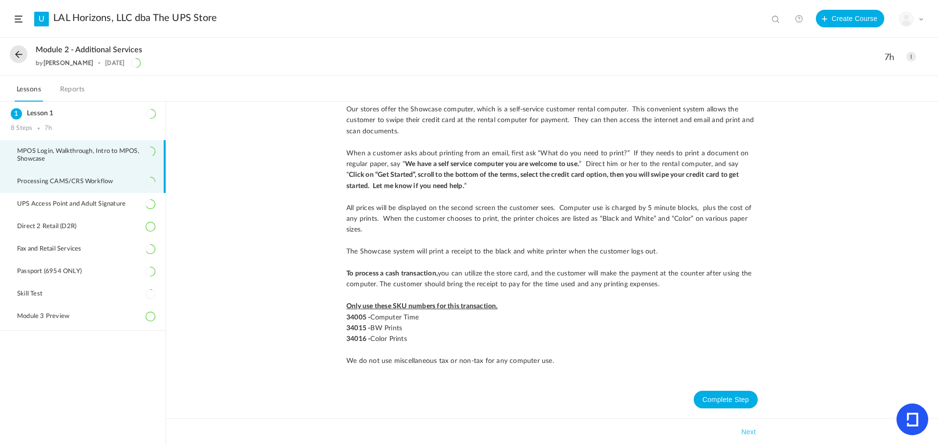
click at [44, 181] on span "Processing CAMS/CRS Workflow" at bounding box center [71, 182] width 108 height 8
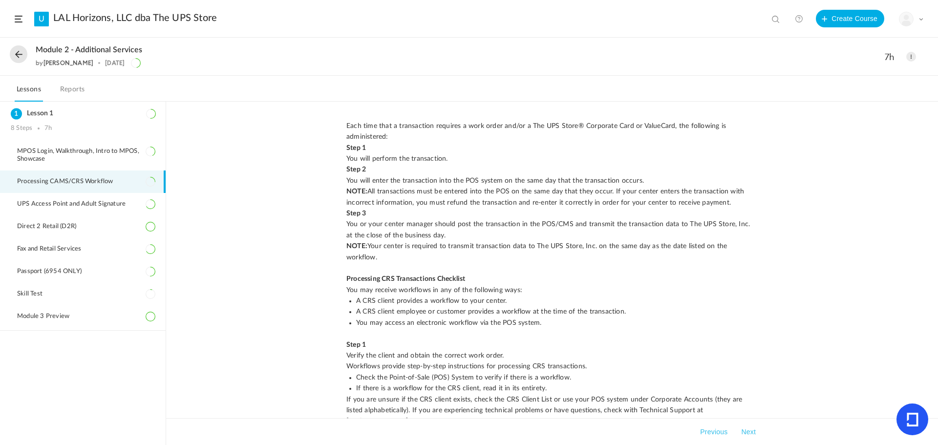
scroll to position [732, 0]
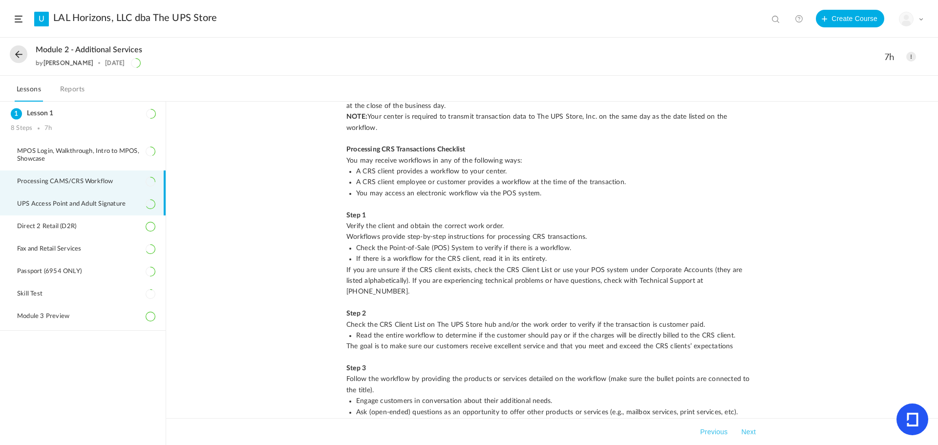
click at [46, 205] on span "UPS Access Point and Adult Signature" at bounding box center [77, 204] width 121 height 8
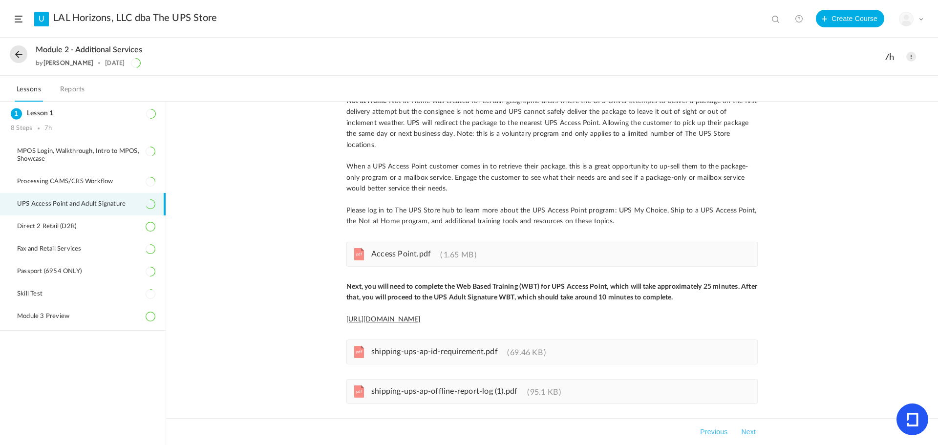
scroll to position [324, 0]
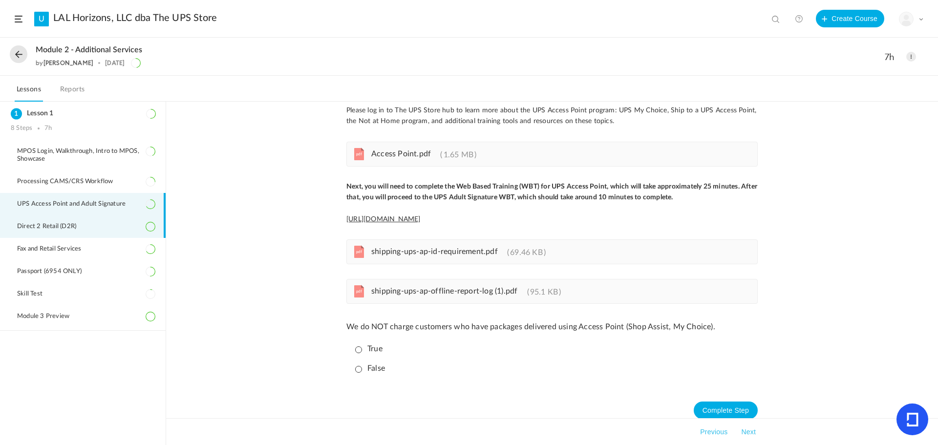
click at [45, 229] on span "Direct 2 Retail (D2R)" at bounding box center [52, 227] width 71 height 8
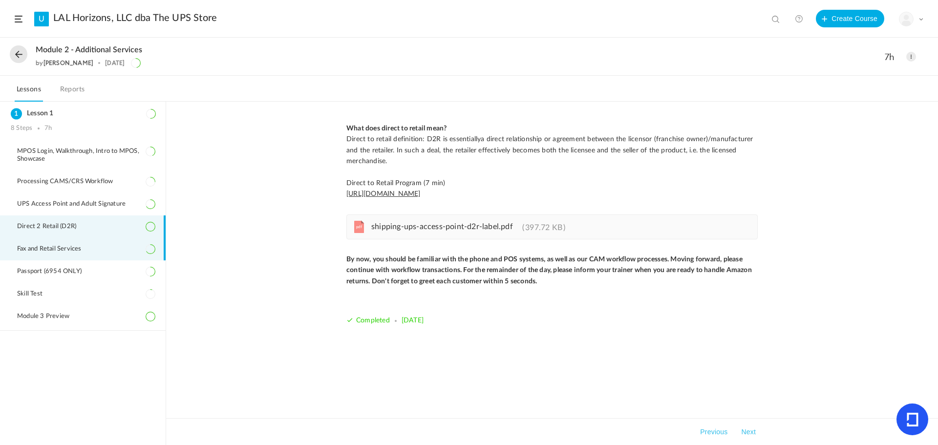
click at [51, 248] on span "Fax and Retail Services" at bounding box center [55, 249] width 77 height 8
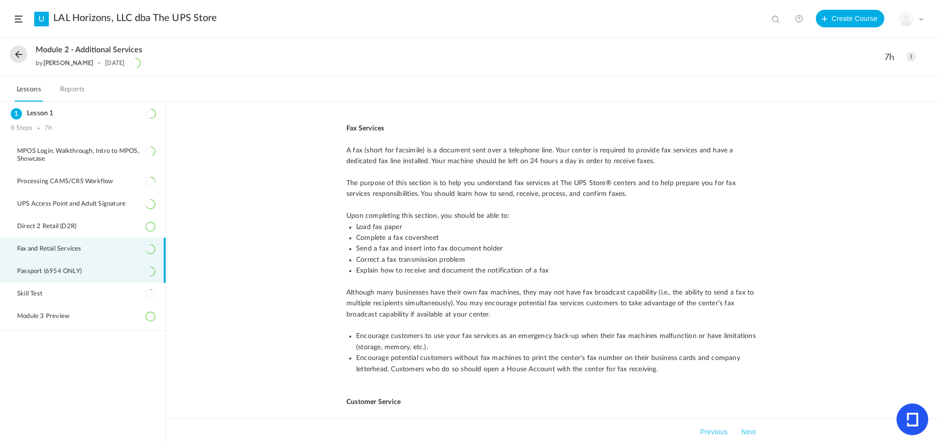
click at [61, 273] on span "Passport (6954 ONLY)" at bounding box center [55, 272] width 77 height 8
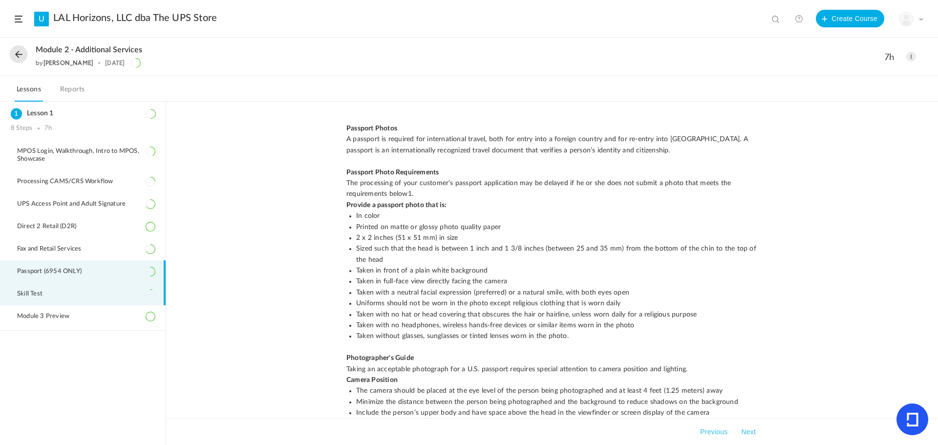
click at [63, 292] on li "Skill Test" at bounding box center [83, 294] width 166 height 22
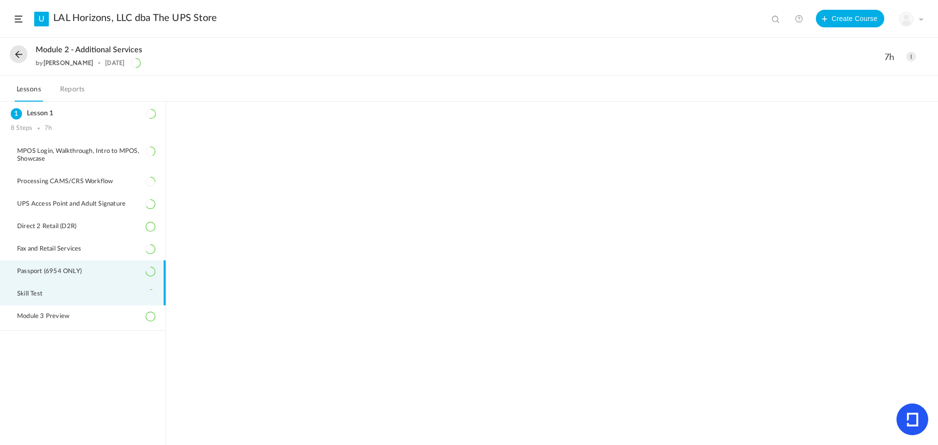
drag, startPoint x: 61, startPoint y: 317, endPoint x: 103, endPoint y: 269, distance: 63.7
click at [61, 316] on span "Module 3 Preview" at bounding box center [49, 317] width 64 height 8
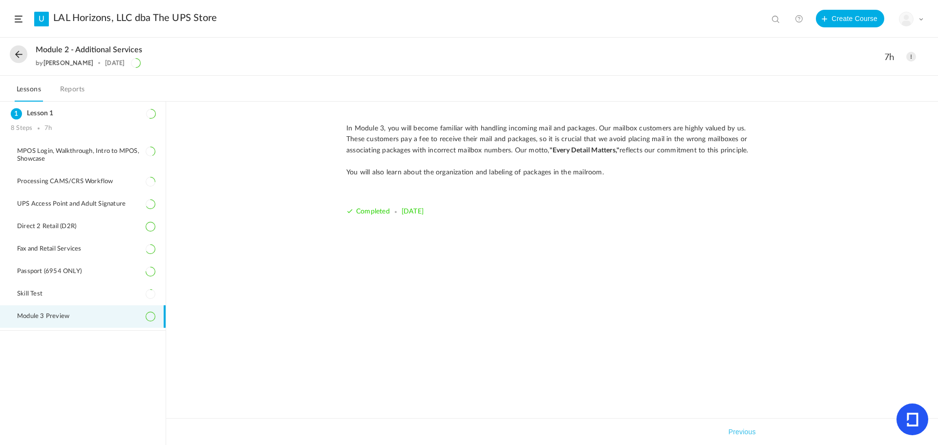
click at [18, 51] on button at bounding box center [19, 54] width 18 height 18
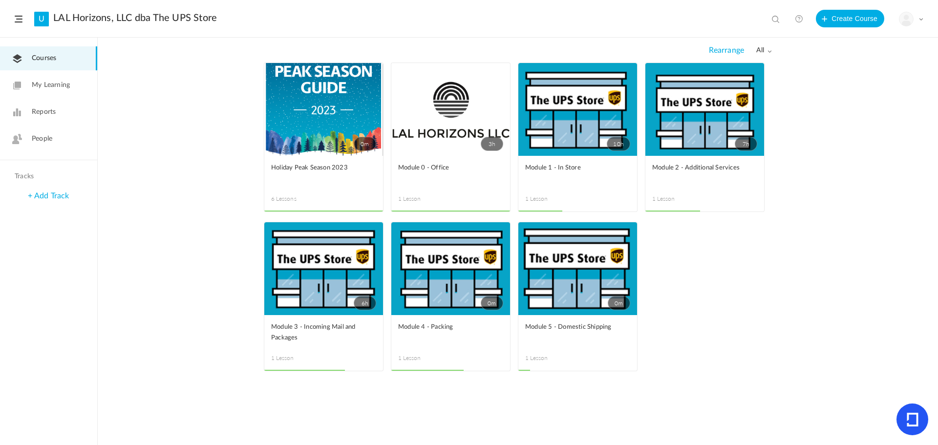
click at [312, 281] on link "6h" at bounding box center [323, 268] width 119 height 93
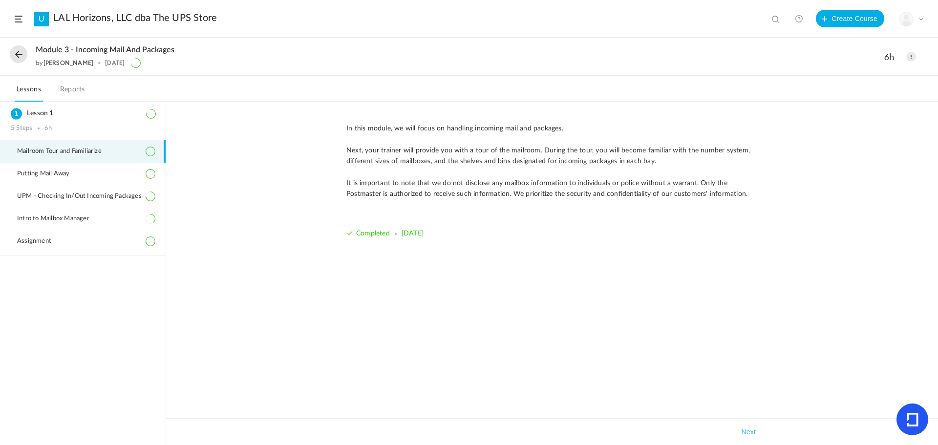
click at [17, 56] on button at bounding box center [19, 54] width 18 height 18
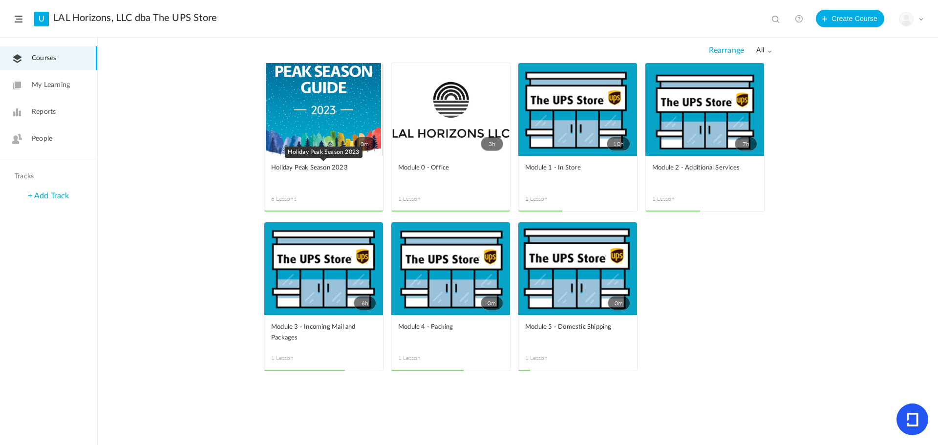
click at [326, 178] on link "Holiday Peak Season 2023" at bounding box center [323, 174] width 105 height 22
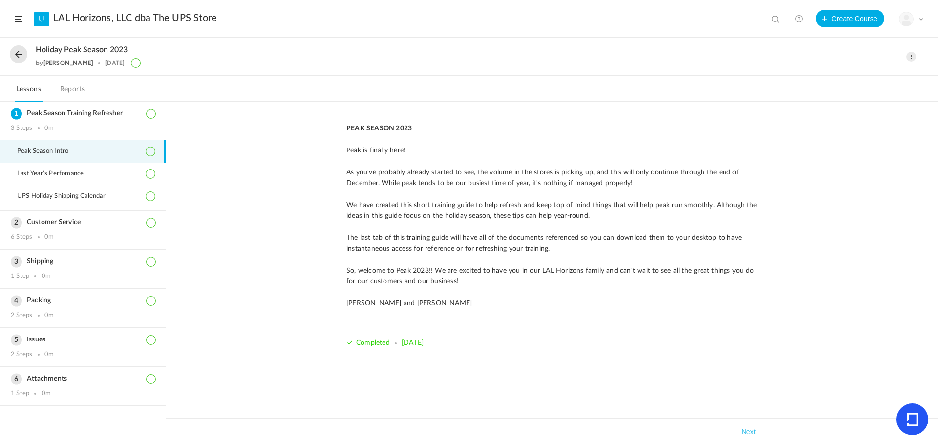
click at [25, 54] on button at bounding box center [19, 54] width 18 height 18
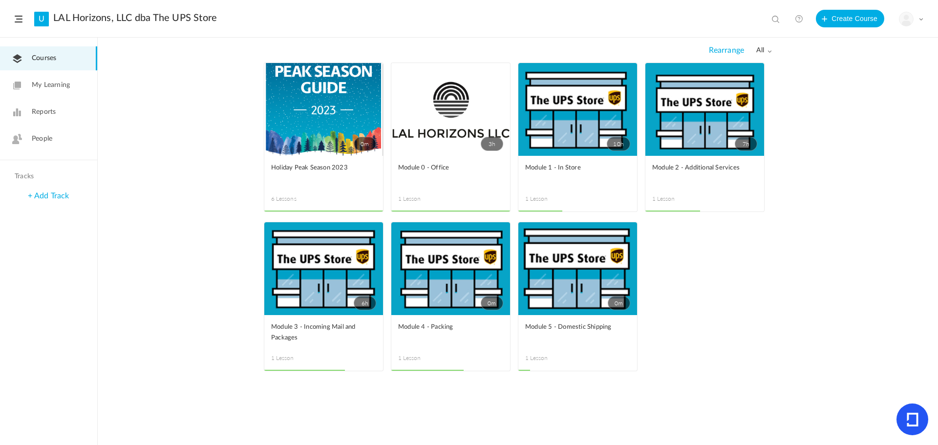
click at [567, 154] on link "10h" at bounding box center [577, 109] width 119 height 93
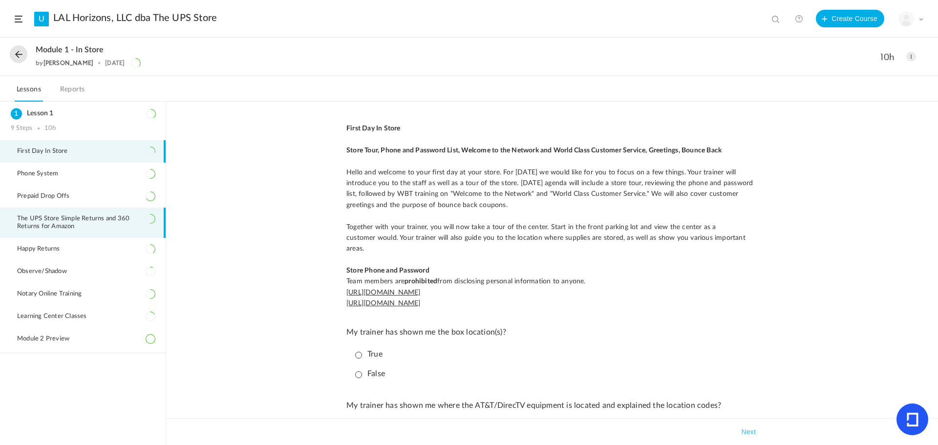
click at [51, 232] on li "The UPS Store Simple Returns and 360 Returns for Amazon" at bounding box center [83, 223] width 166 height 30
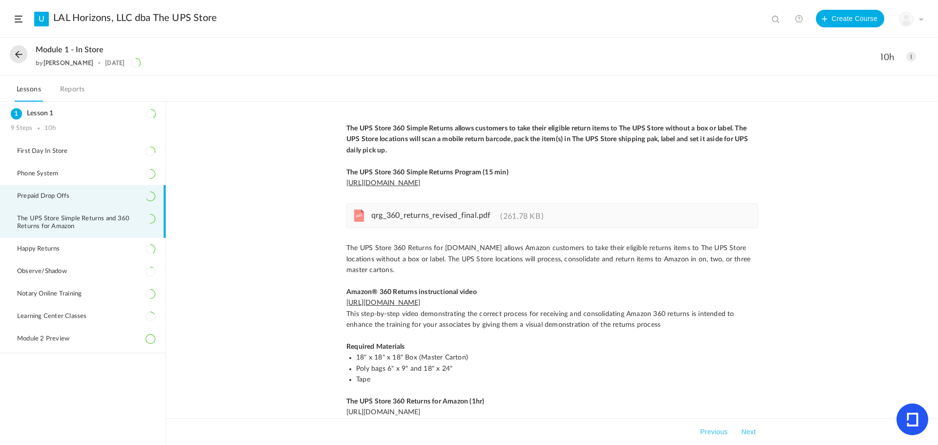
click at [71, 197] on span "Prepaid Drop Offs" at bounding box center [49, 196] width 64 height 8
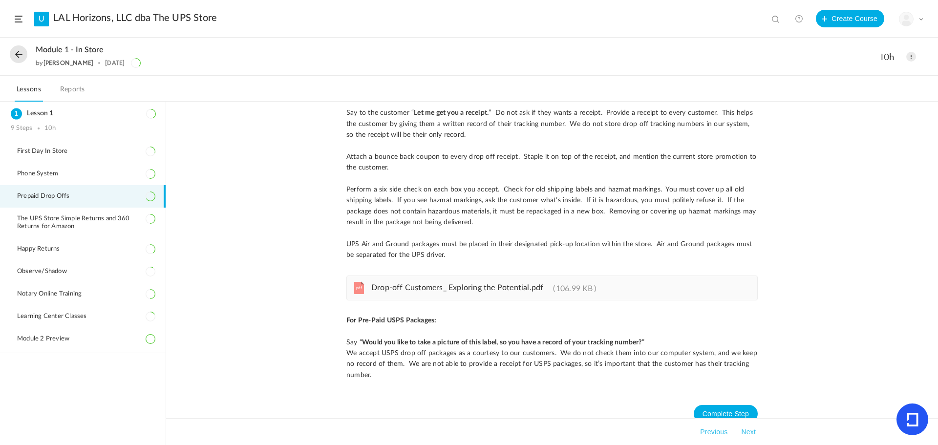
scroll to position [95, 0]
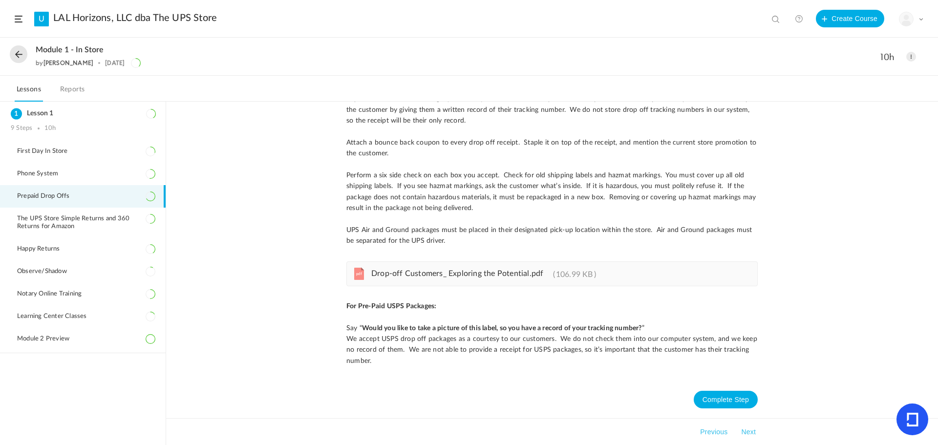
click at [403, 275] on span "Drop-off Customers_ Exploring the Potential.pdf" at bounding box center [457, 274] width 172 height 8
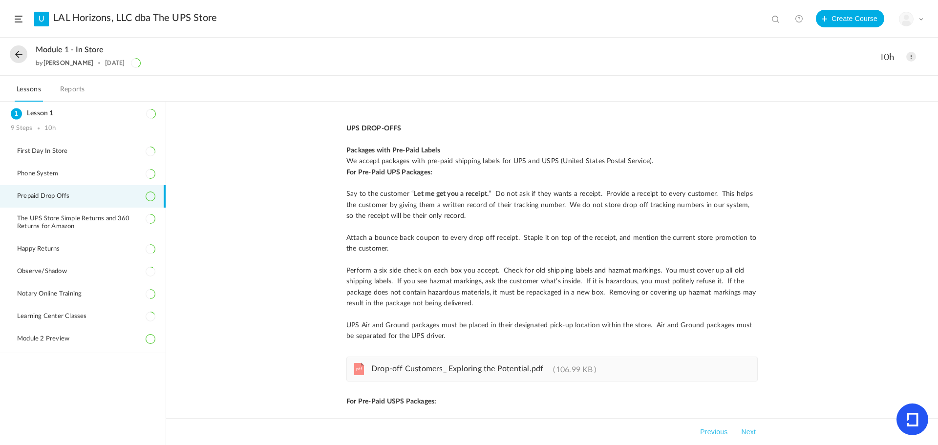
drag, startPoint x: 345, startPoint y: 150, endPoint x: 457, endPoint y: 334, distance: 215.0
click at [457, 334] on p "UPS DROP-OFFS Packages with Pre-Paid Labels We accept packages with pre-paid sh…" at bounding box center [551, 232] width 411 height 219
copy p "Packages with Pre-Paid Labels We accept packages with pre-paid shipping labels …"
click at [290, 255] on div "UPS DROP-OFFS Packages with Pre-Paid Labels We accept packages with pre-paid sh…" at bounding box center [552, 273] width 772 height 343
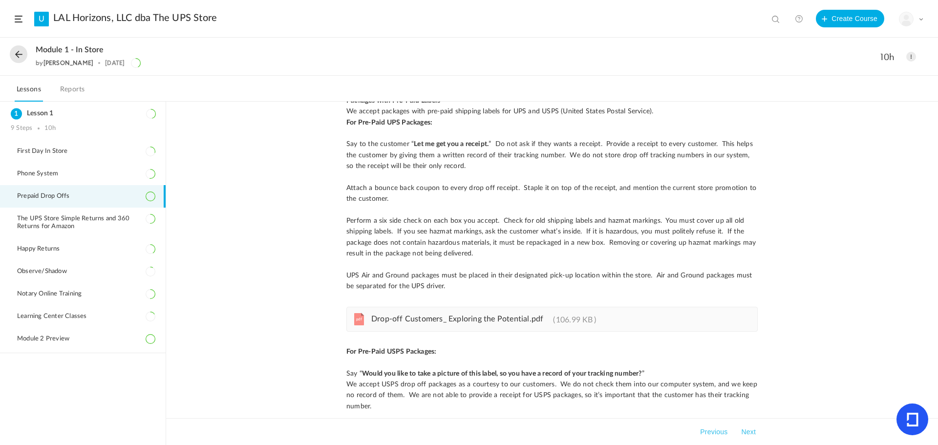
scroll to position [96, 0]
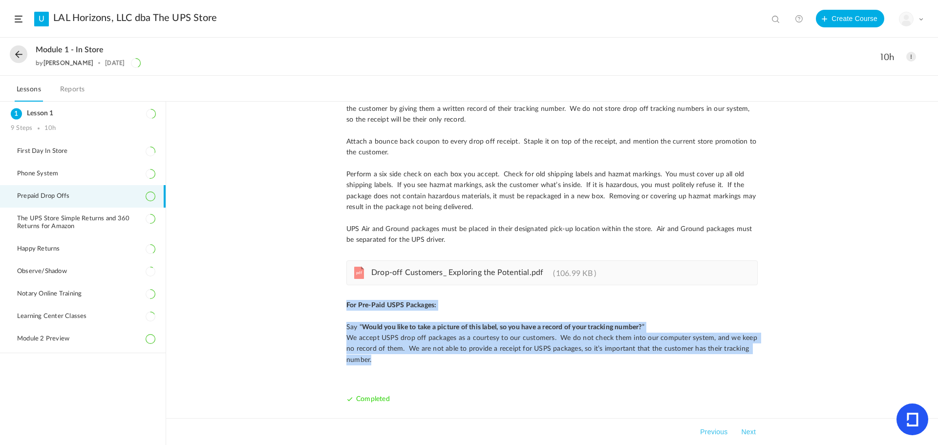
drag, startPoint x: 342, startPoint y: 302, endPoint x: 439, endPoint y: 360, distance: 113.4
click at [439, 360] on div "UPS DROP-OFFS Packages with Pre-Paid Labels We accept packages with pre-paid sh…" at bounding box center [551, 222] width 431 height 391
copy p "For Pre-Paid USPS Packages: ﻿ Say “ Would you like to take a picture of this la…"
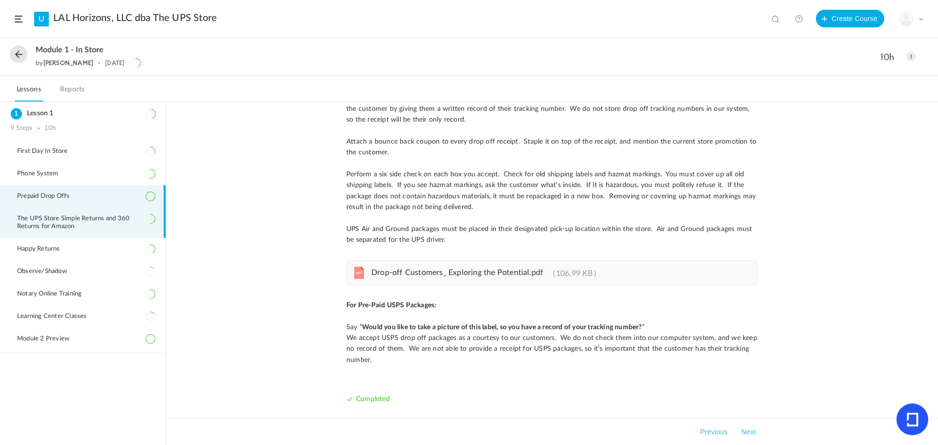
click at [66, 224] on span "The UPS Store Simple Returns and 360 Returns for Amazon" at bounding box center [86, 223] width 138 height 16
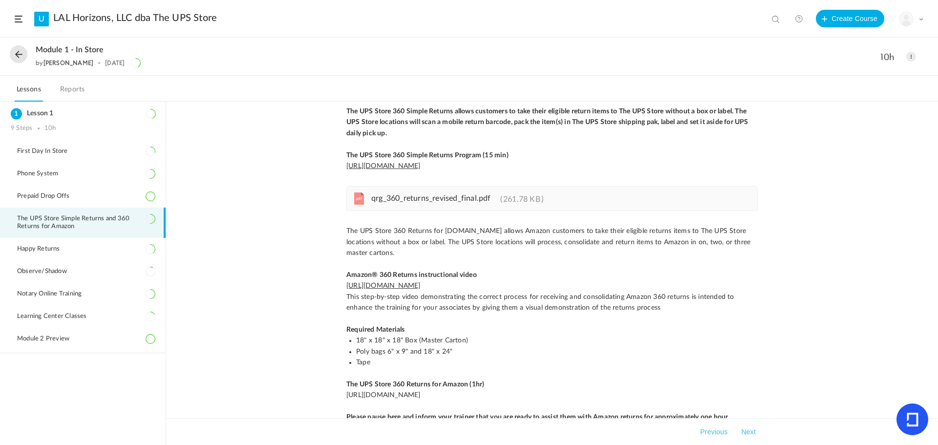
scroll to position [0, 0]
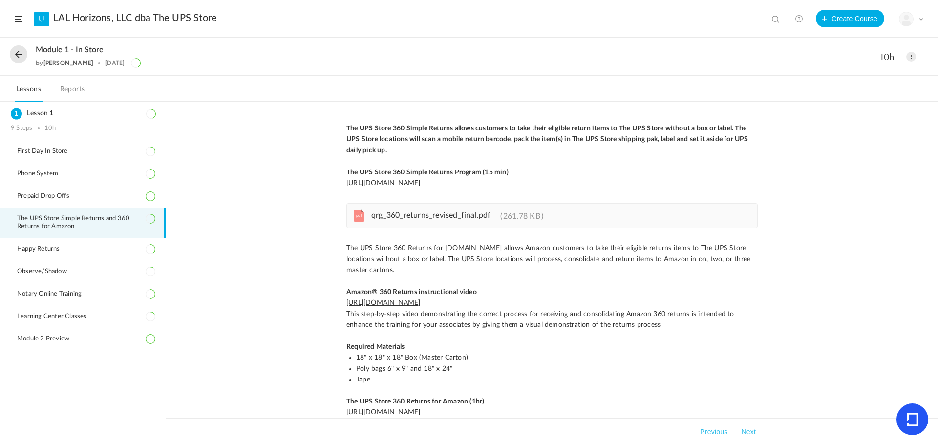
click at [363, 212] on span "pdf" at bounding box center [359, 215] width 10 height 12
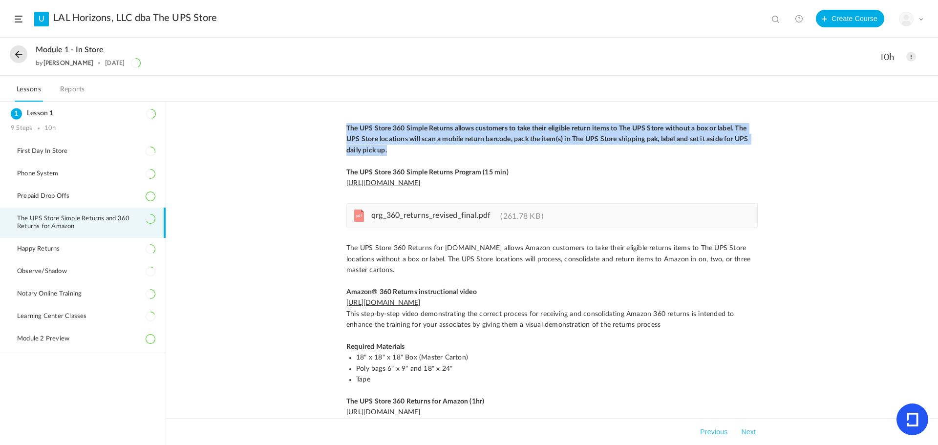
drag, startPoint x: 343, startPoint y: 125, endPoint x: 393, endPoint y: 151, distance: 55.5
click at [393, 151] on div "The UPS Store 360 Simple Returns allows customers to take their eligible return…" at bounding box center [551, 383] width 431 height 520
copy strong "The UPS Store 360 Simple Returns allows customers to take their eligible return…"
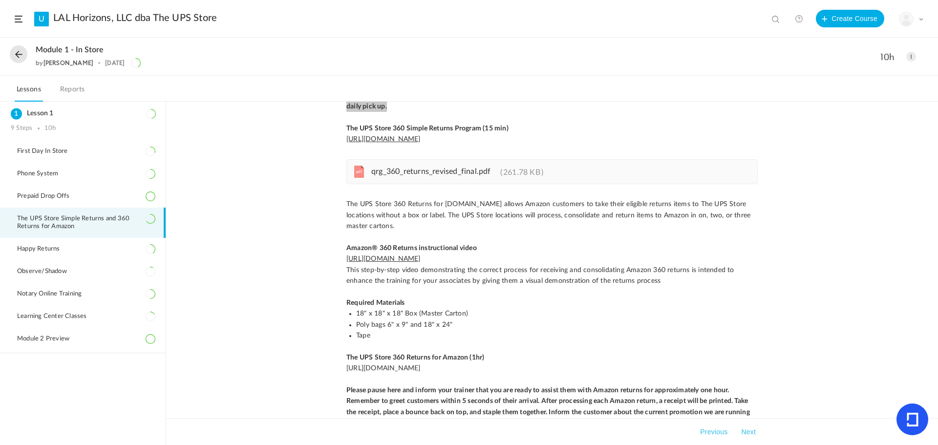
scroll to position [30, 0]
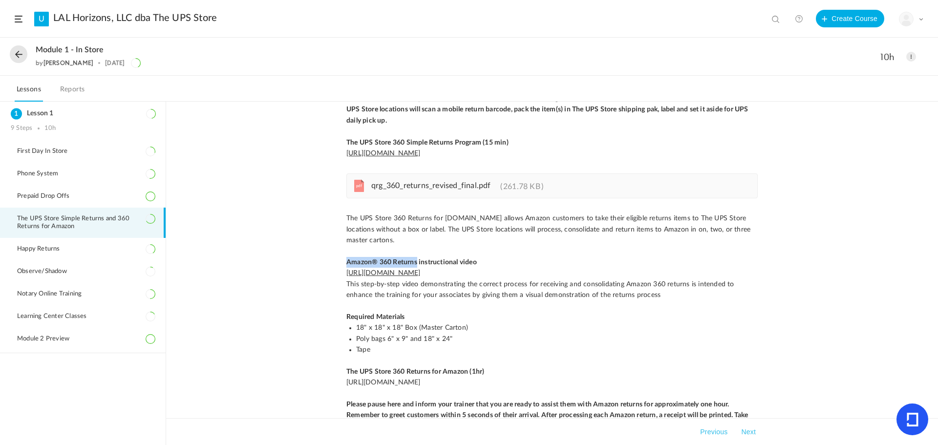
drag, startPoint x: 345, startPoint y: 262, endPoint x: 416, endPoint y: 263, distance: 70.8
click at [416, 263] on strong "Amazon® 360 Returns instructional video" at bounding box center [411, 262] width 130 height 7
copy strong "Amazon® 360 Returns"
click at [372, 227] on p "The UPS Store 360 Returns for [DOMAIN_NAME] allows Amazon customers to take the…" at bounding box center [551, 229] width 411 height 33
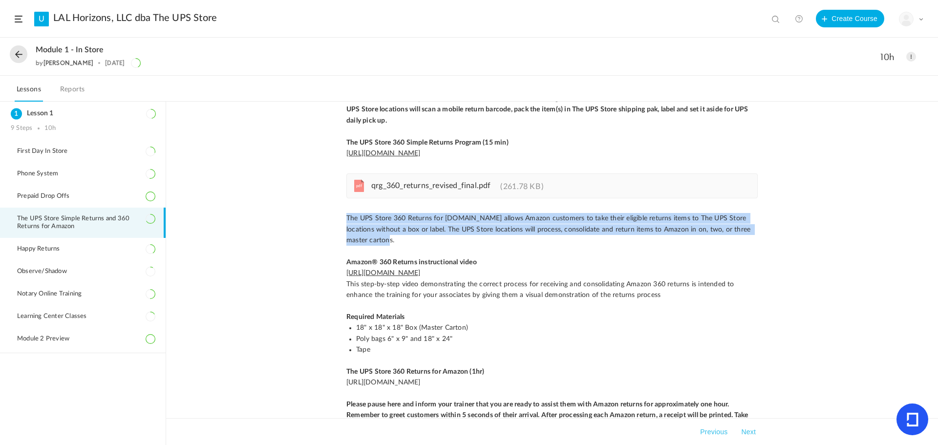
drag, startPoint x: 346, startPoint y: 217, endPoint x: 375, endPoint y: 241, distance: 37.8
click at [375, 241] on p "The UPS Store 360 Returns for [DOMAIN_NAME] allows Amazon customers to take the…" at bounding box center [551, 229] width 411 height 33
copy p "The UPS Store 360 Returns for [DOMAIN_NAME] allows Amazon customers to take the…"
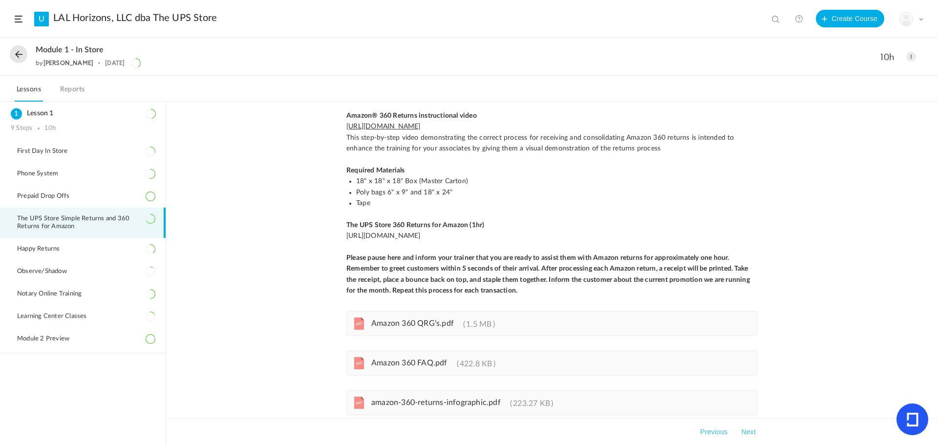
scroll to position [127, 0]
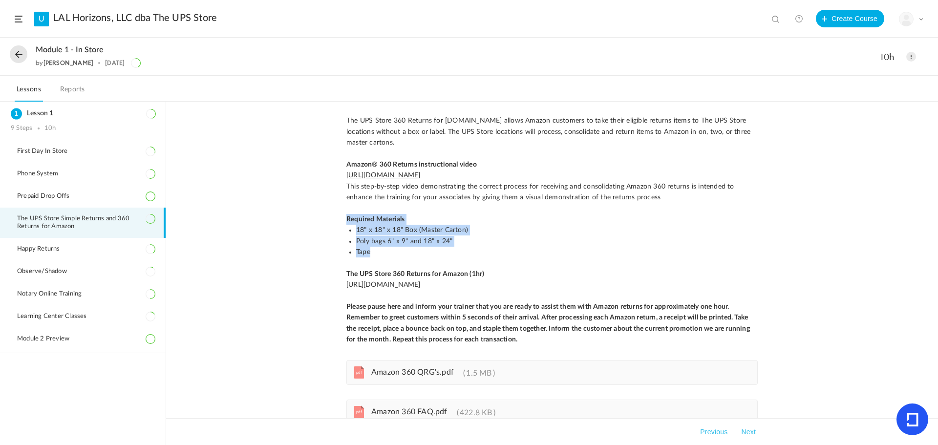
drag, startPoint x: 343, startPoint y: 217, endPoint x: 370, endPoint y: 249, distance: 41.6
click at [370, 249] on div "The UPS Store 360 Simple Returns allows customers to take their eligible return…" at bounding box center [551, 256] width 431 height 520
click at [420, 175] on link "[URL][DOMAIN_NAME]" at bounding box center [383, 175] width 74 height 7
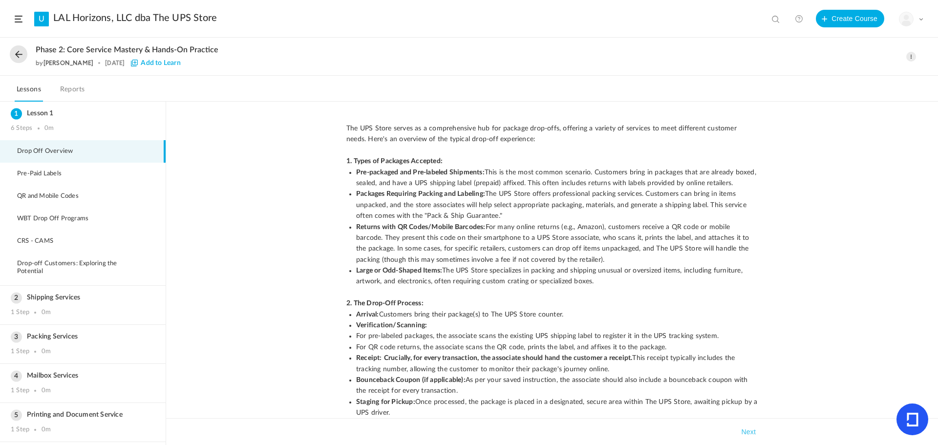
click at [21, 54] on button at bounding box center [19, 54] width 18 height 18
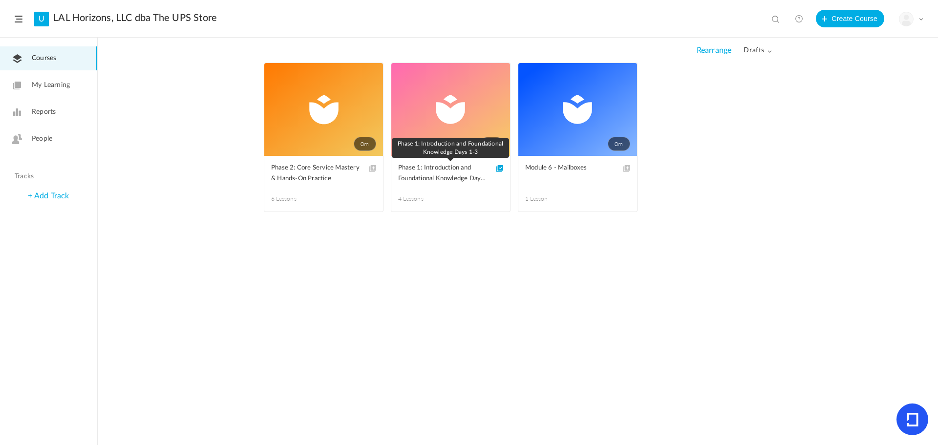
click at [445, 173] on span "Phase 1: Introduction and Foundational Knowledge Days 1-3" at bounding box center [443, 173] width 90 height 21
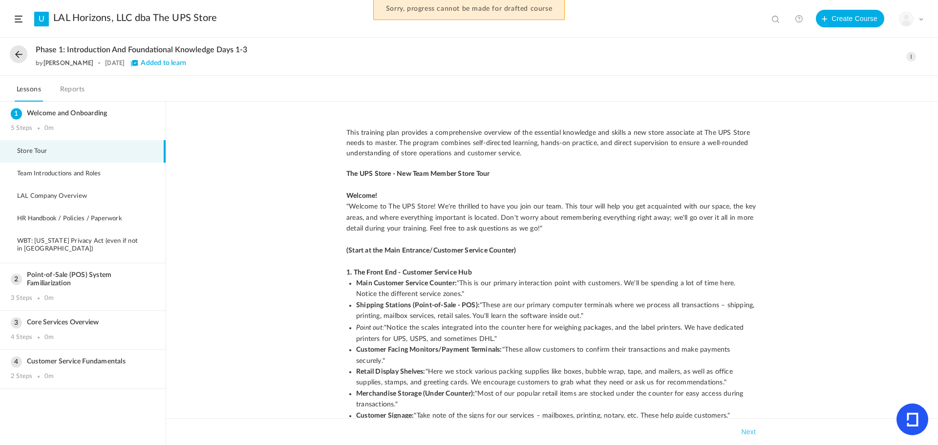
click at [909, 58] on span at bounding box center [911, 57] width 10 height 10
click at [846, 80] on link "Edit" at bounding box center [869, 78] width 92 height 18
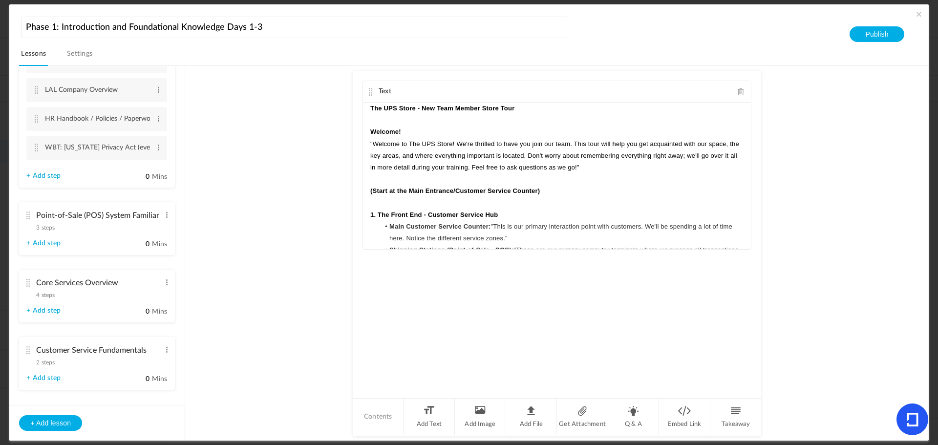
scroll to position [112, 0]
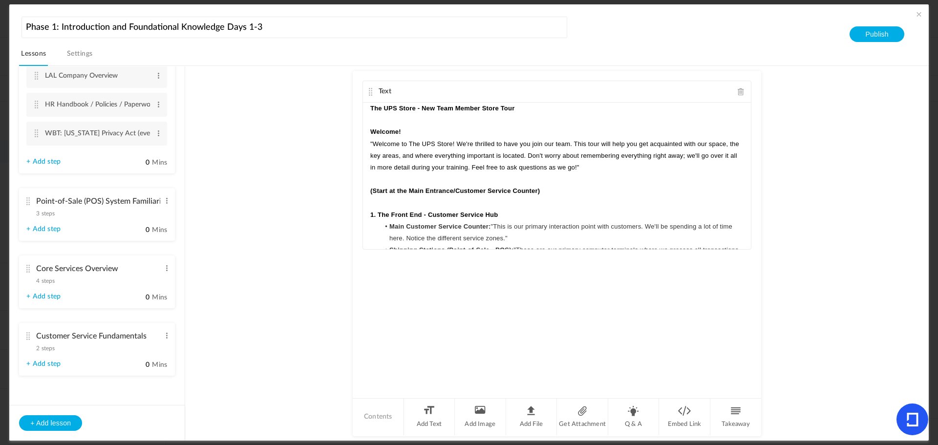
click at [28, 269] on cite at bounding box center [27, 269] width 7 height 8
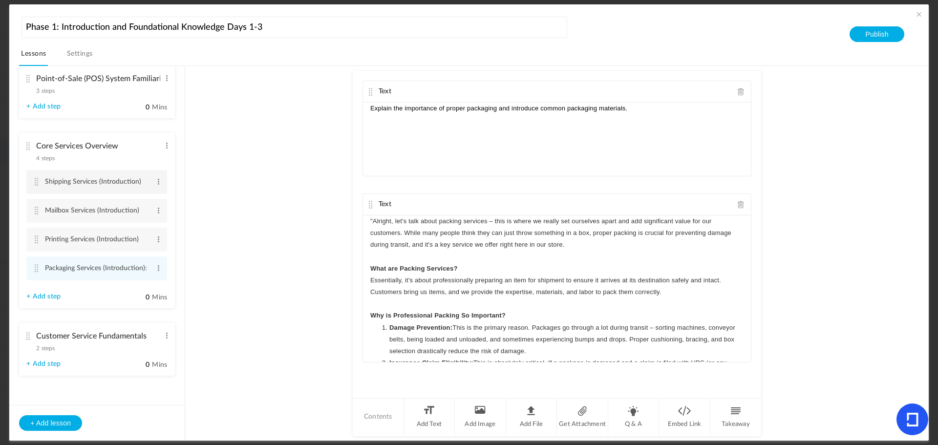
click at [43, 180] on li "Shipping Services (Introduction) Edit Delete" at bounding box center [96, 182] width 141 height 24
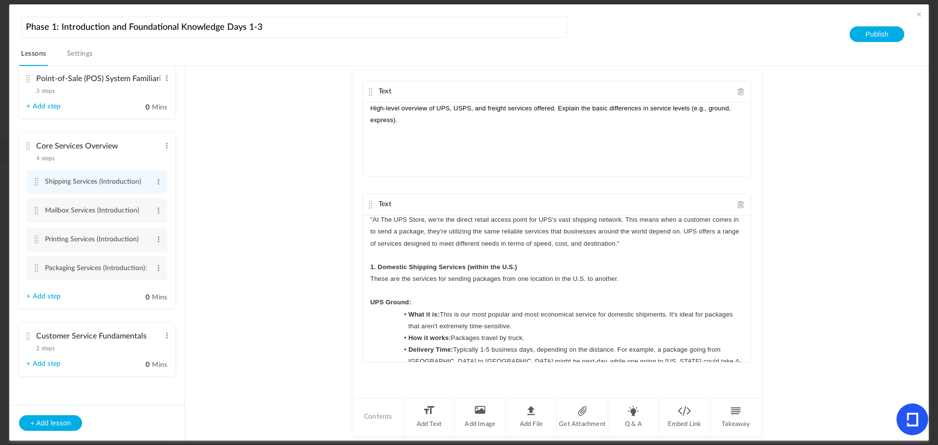
scroll to position [0, 0]
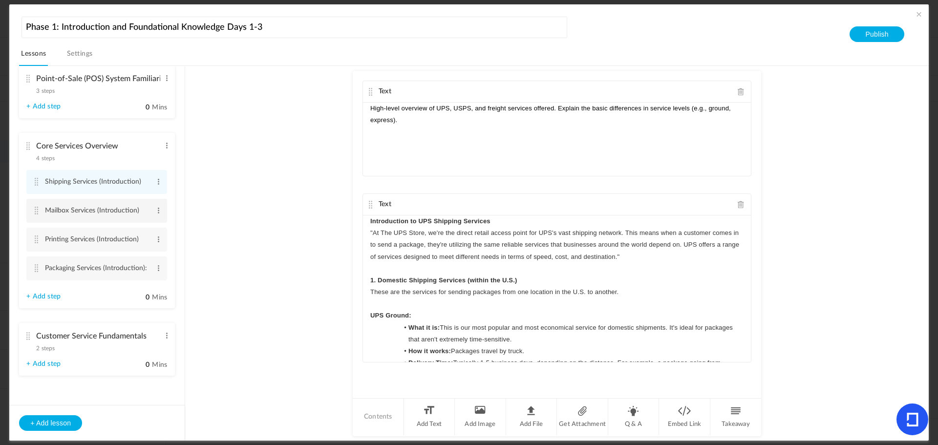
click at [36, 208] on cite at bounding box center [36, 211] width 7 height 8
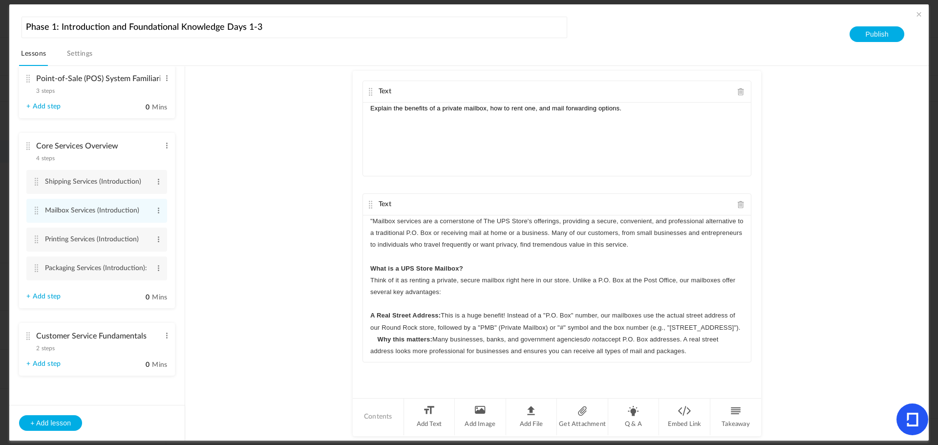
click at [47, 296] on link "+ Add step" at bounding box center [43, 296] width 34 height 8
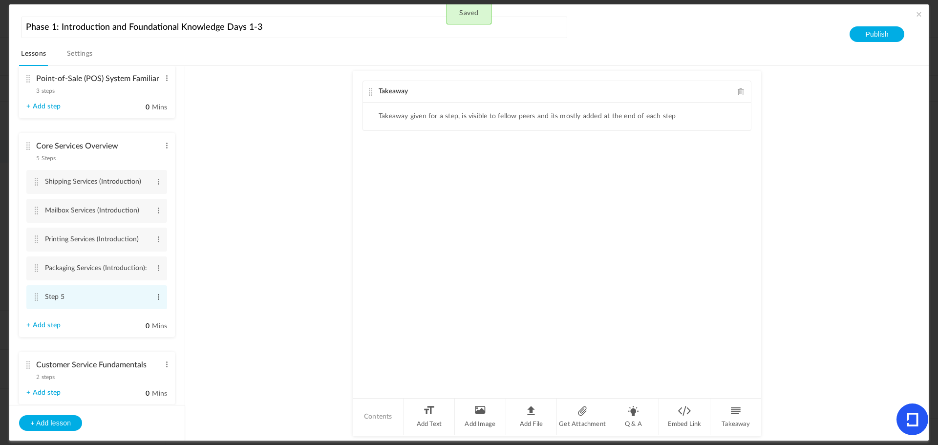
click at [156, 296] on span at bounding box center [158, 297] width 7 height 10
click at [135, 313] on link "Edit" at bounding box center [143, 313] width 38 height 12
type input "S"
type input "Drop-Offs (Introduction)"
click at [34, 300] on cite at bounding box center [36, 297] width 7 height 8
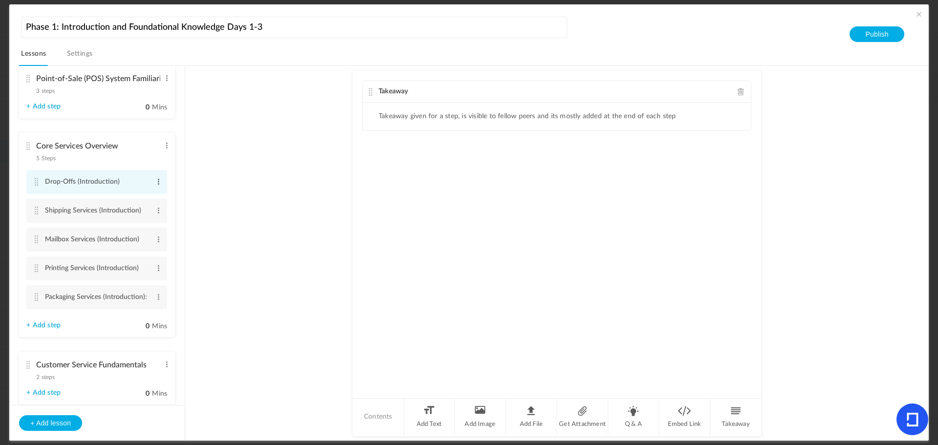
click at [157, 180] on span at bounding box center [158, 182] width 7 height 10
click at [144, 196] on link "Edit" at bounding box center [143, 198] width 38 height 12
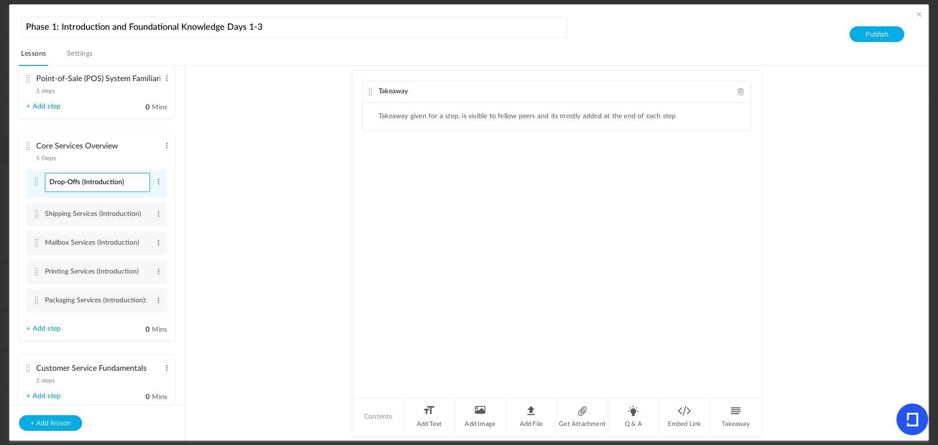
click at [82, 180] on input "Drop-Offs (Introduction)" at bounding box center [97, 182] width 105 height 19
type input "Drop-Offs Services (Introduction)"
click at [337, 200] on au-course-substep "Takeaway Takeaway given for a step, is visible to fellow peers and its mostly a…" at bounding box center [557, 253] width 720 height 375
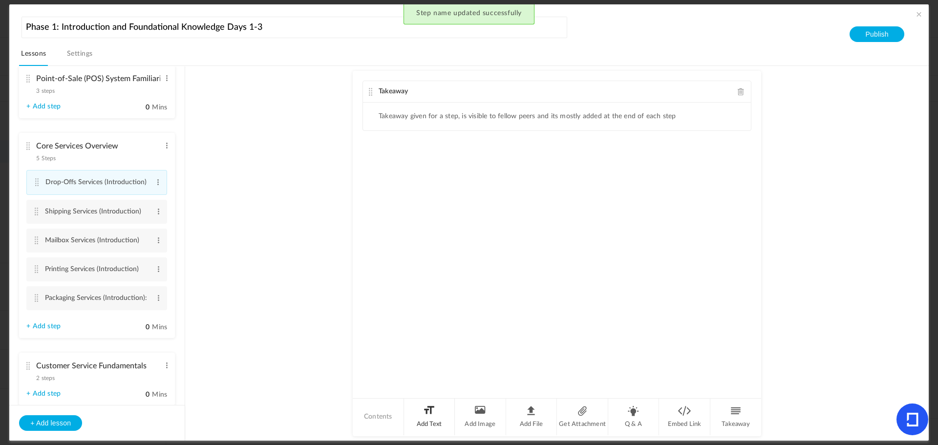
click at [427, 411] on li "Add Text" at bounding box center [429, 416] width 51 height 37
click at [433, 188] on div at bounding box center [557, 206] width 388 height 73
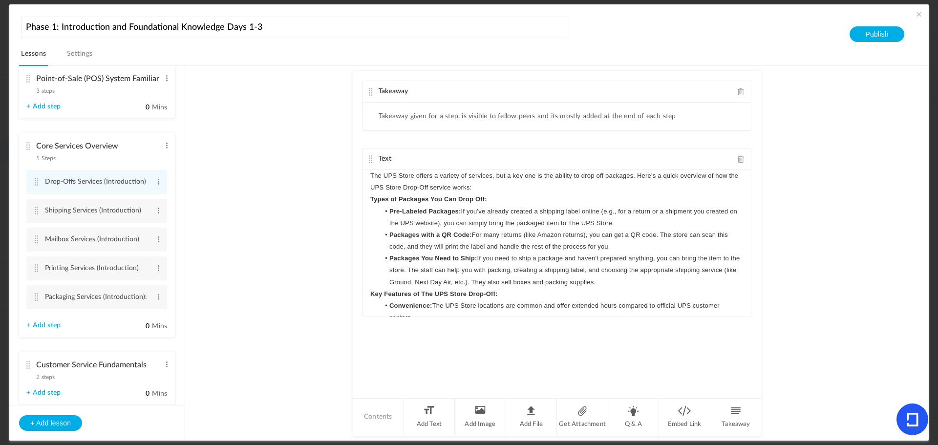
click at [484, 188] on p "The UPS Store offers a variety of services, but a key one is the ability to dro…" at bounding box center [556, 181] width 373 height 23
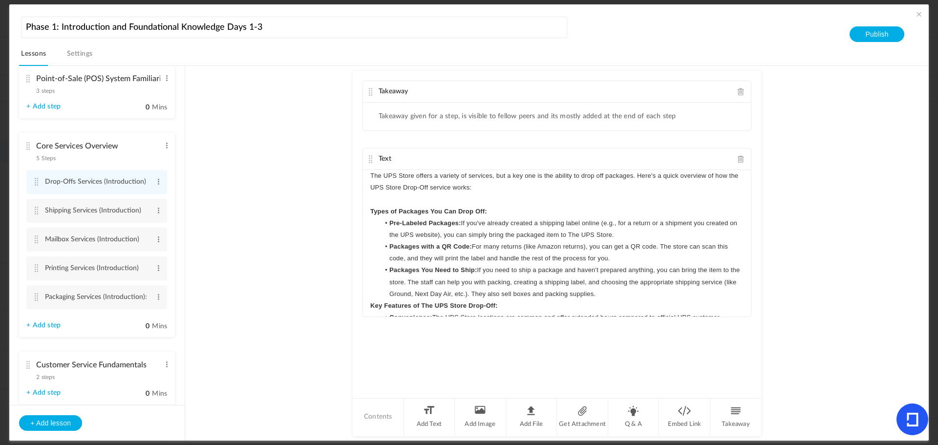
click at [498, 211] on p "Types of Packages You Can Drop Off:" at bounding box center [556, 212] width 373 height 12
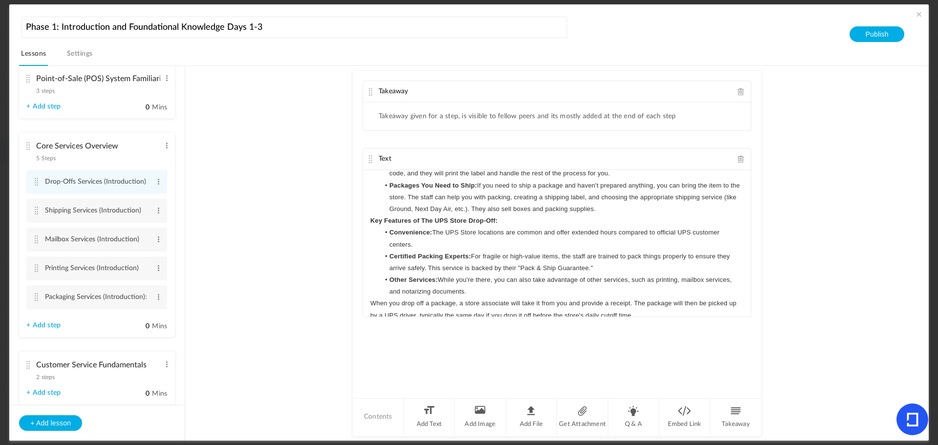
scroll to position [98, 0]
click at [629, 210] on li "Packages You Need to Ship: If you need to ship a package and haven't prepared a…" at bounding box center [561, 197] width 364 height 36
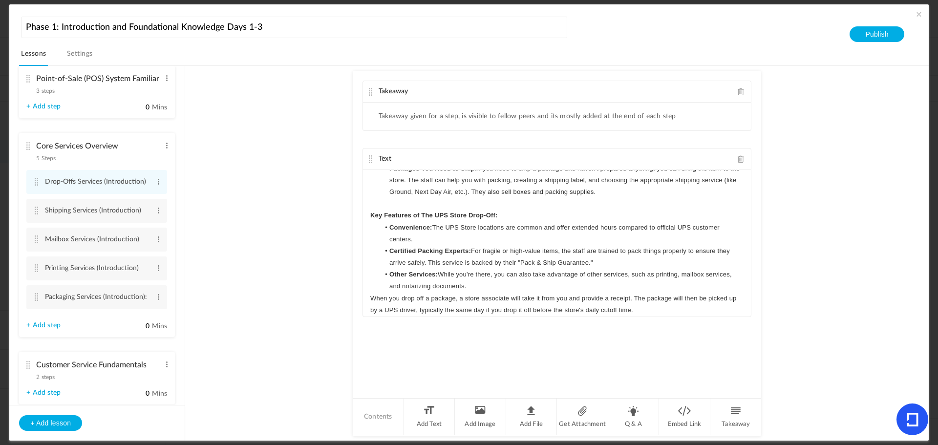
scroll to position [121, 0]
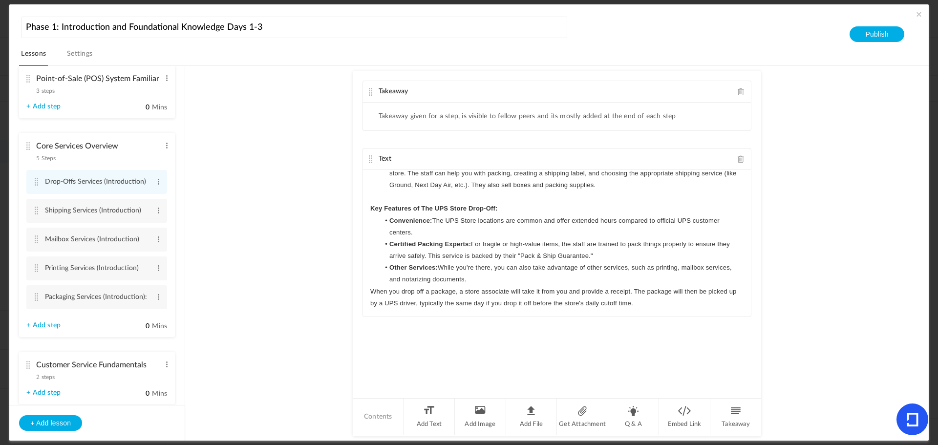
click at [474, 278] on li "Other Services: While you're there, you can also take advantage of other servic…" at bounding box center [561, 273] width 364 height 23
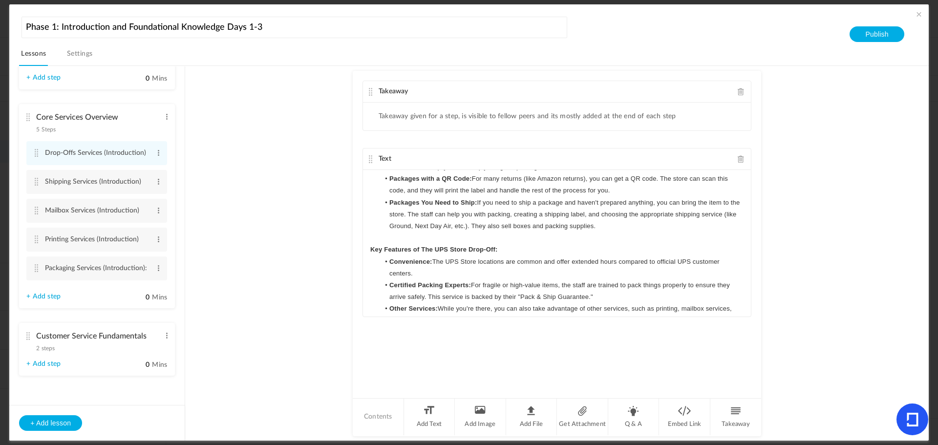
scroll to position [0, 0]
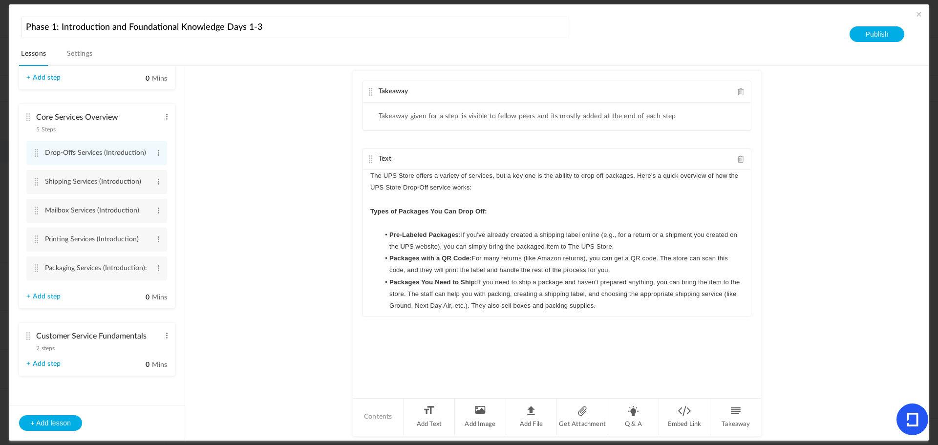
click at [740, 91] on span at bounding box center [740, 91] width 7 height 7
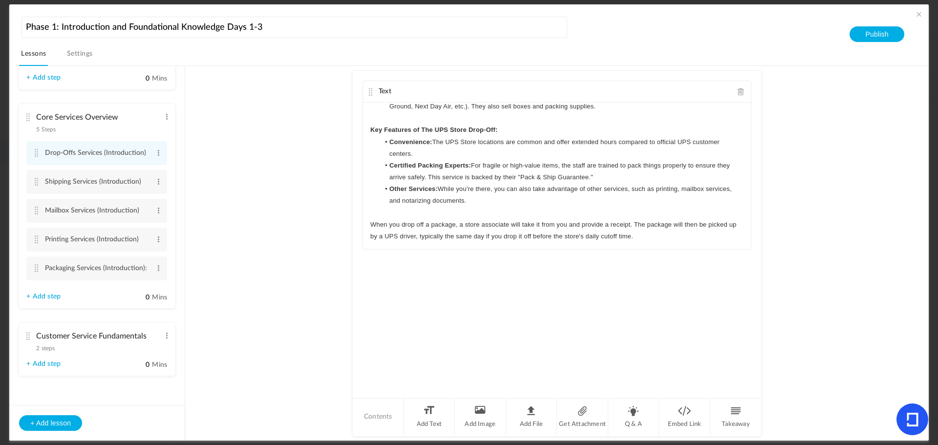
scroll to position [132, 0]
click at [267, 288] on au-course-substep "Text The UPS Store offers a variety of services, but a key one is the ability t…" at bounding box center [557, 253] width 720 height 375
click at [26, 334] on cite at bounding box center [27, 336] width 7 height 8
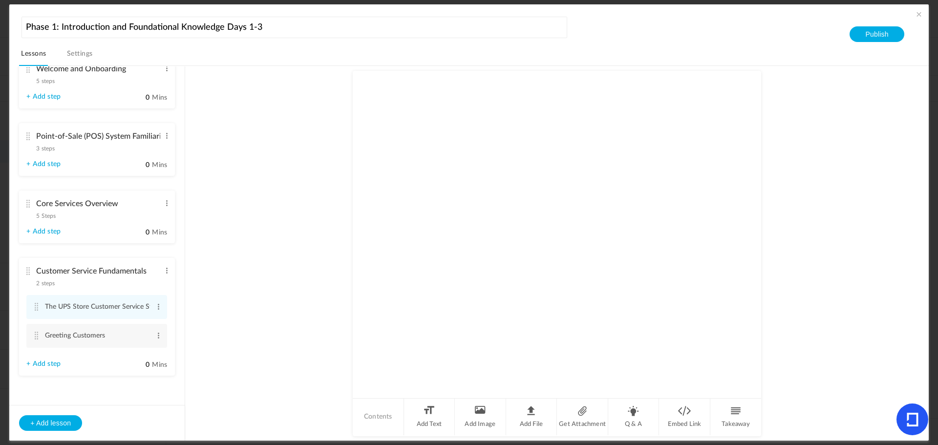
scroll to position [25, 0]
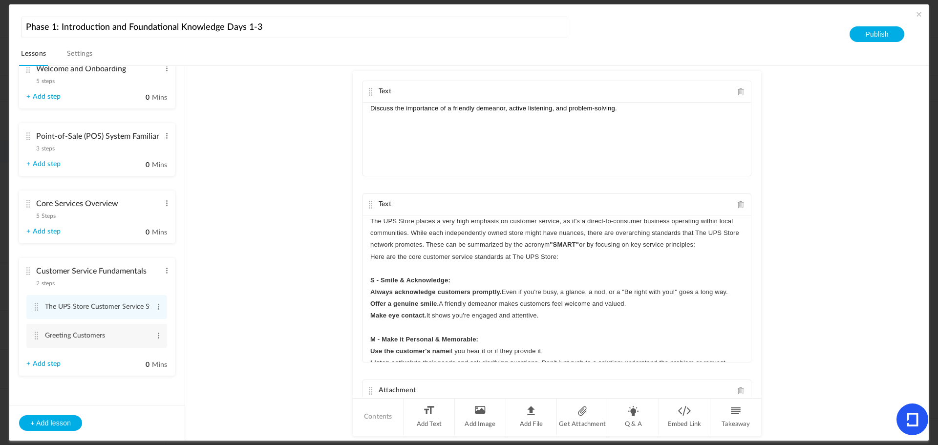
click at [42, 364] on link "+ Add step" at bounding box center [43, 364] width 34 height 8
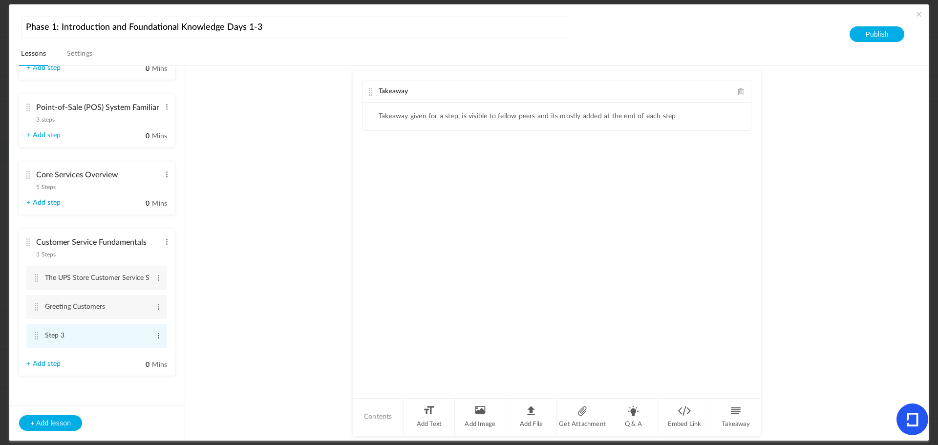
click at [156, 337] on span at bounding box center [158, 336] width 7 height 10
click at [133, 349] on link "Edit" at bounding box center [143, 352] width 38 height 12
type input "S"
type input "Bounce Backs"
click at [32, 303] on li "Greeting Customers Edit Delete" at bounding box center [96, 307] width 141 height 24
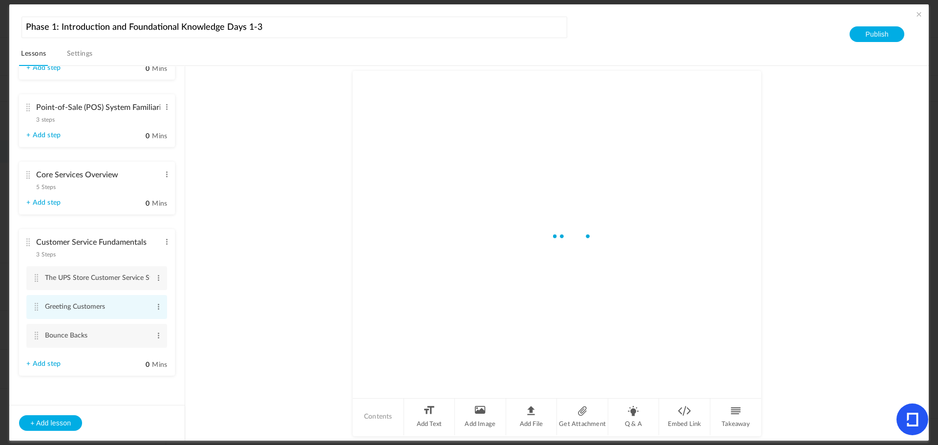
click at [44, 306] on li "Greeting Customers Edit Delete" at bounding box center [96, 307] width 141 height 24
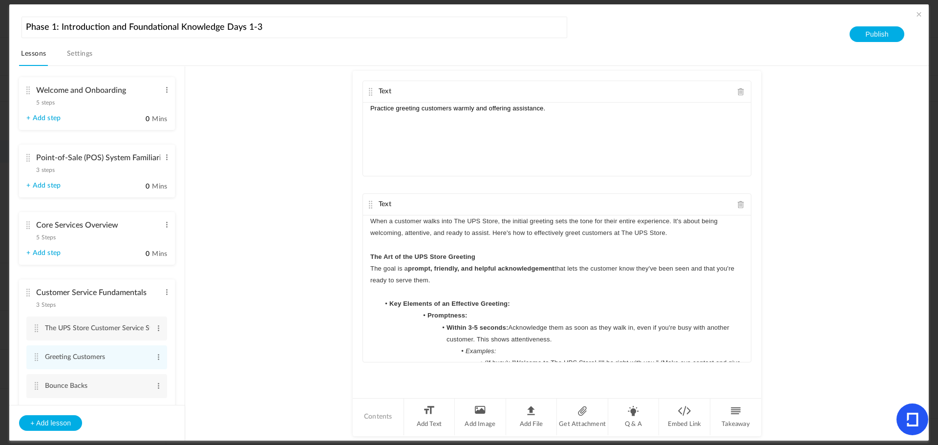
scroll to position [0, 0]
click at [30, 228] on cite at bounding box center [27, 229] width 7 height 8
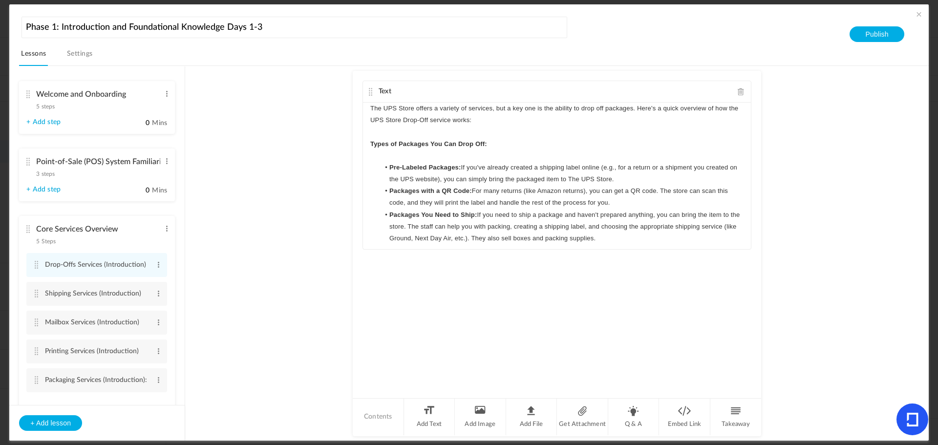
click at [28, 229] on cite at bounding box center [27, 229] width 7 height 8
click at [27, 229] on cite at bounding box center [27, 229] width 7 height 8
click at [29, 95] on cite at bounding box center [27, 94] width 7 height 8
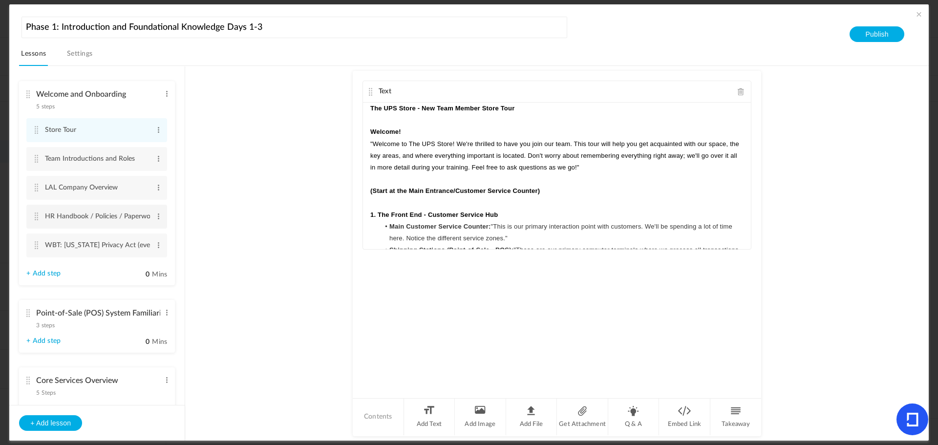
click at [42, 212] on li "HR Handbook / Policies / Paperwork Edit Delete" at bounding box center [96, 217] width 141 height 24
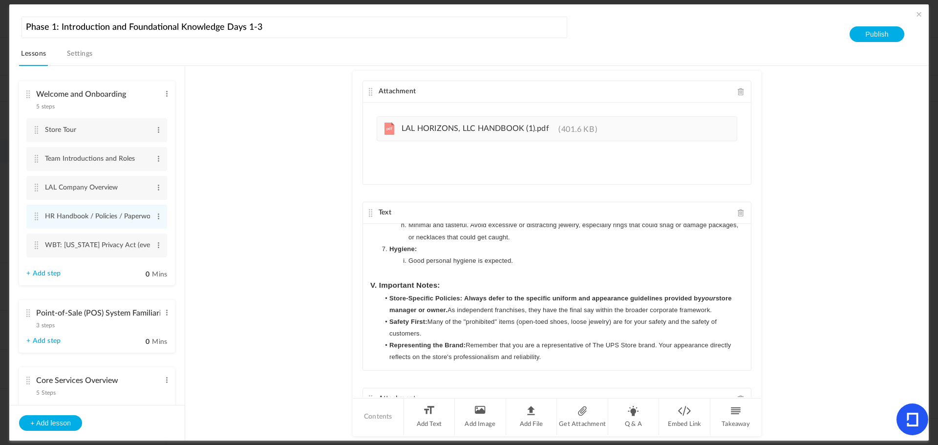
scroll to position [803, 0]
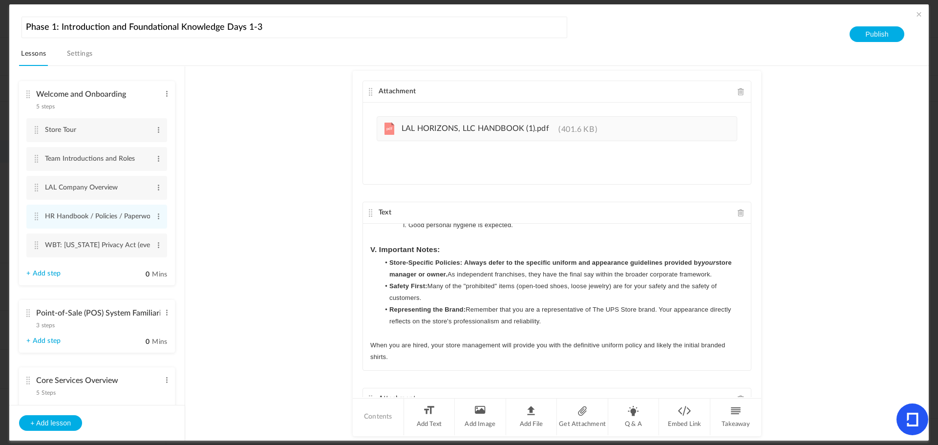
drag, startPoint x: 759, startPoint y: 103, endPoint x: 770, endPoint y: 188, distance: 85.1
click at [771, 205] on au-course-substep "Attachment pdf LAL HORIZONS, LLC HANDBOOK (1).pdf 401.6 KB Text UNIFORM REQUIRE…" at bounding box center [557, 253] width 720 height 375
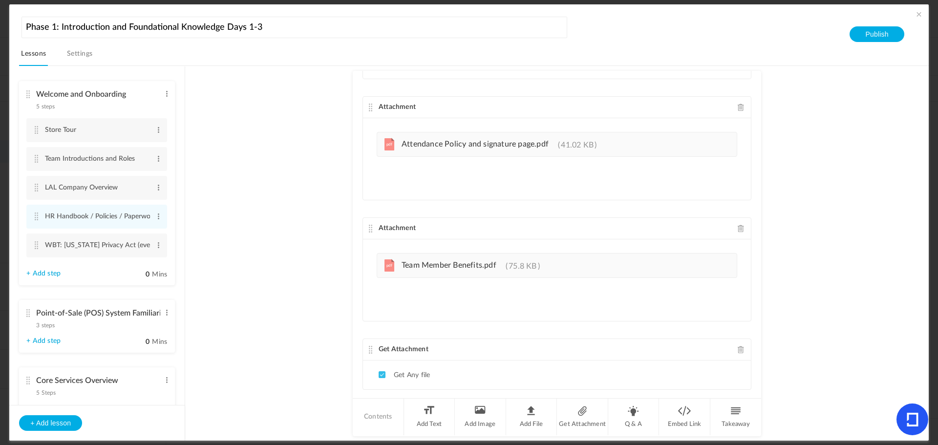
scroll to position [1537, 0]
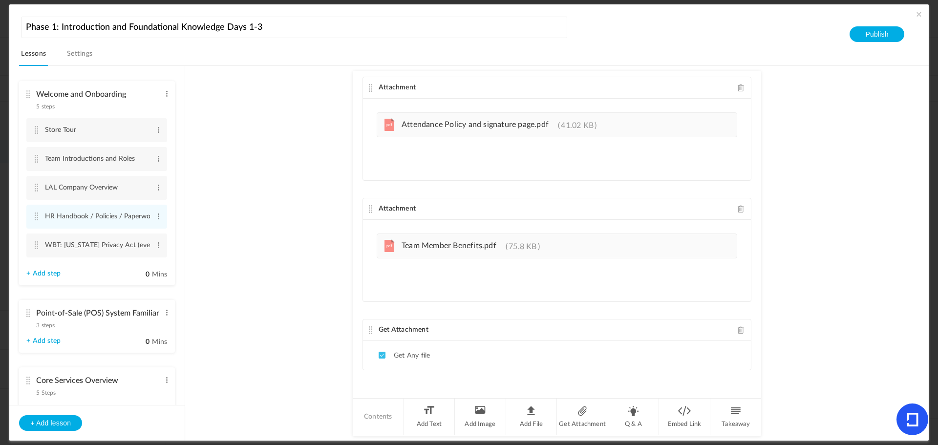
click at [30, 314] on cite at bounding box center [27, 313] width 7 height 8
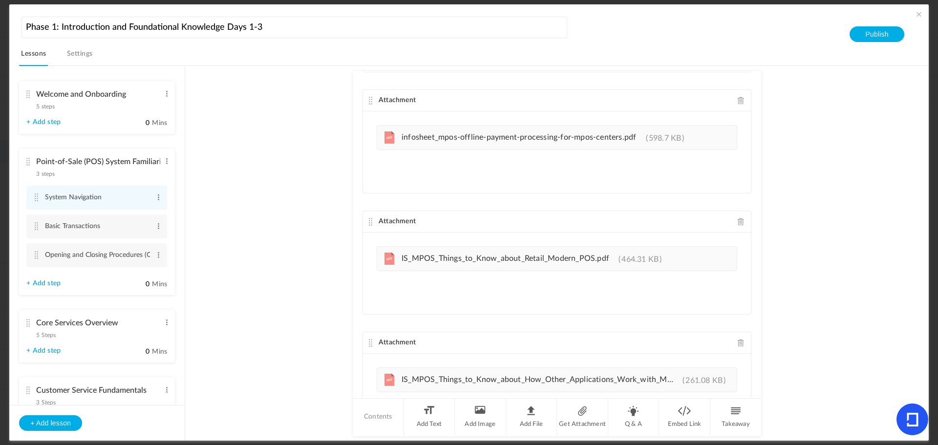
scroll to position [477, 0]
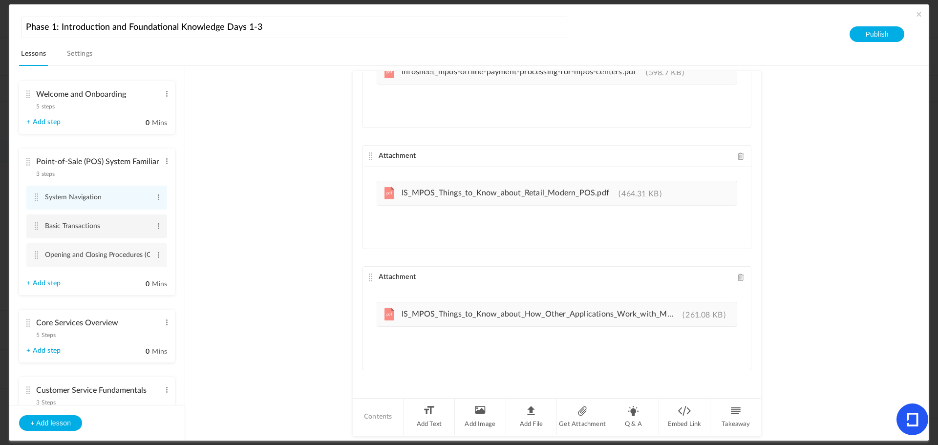
click at [37, 223] on cite at bounding box center [36, 226] width 7 height 8
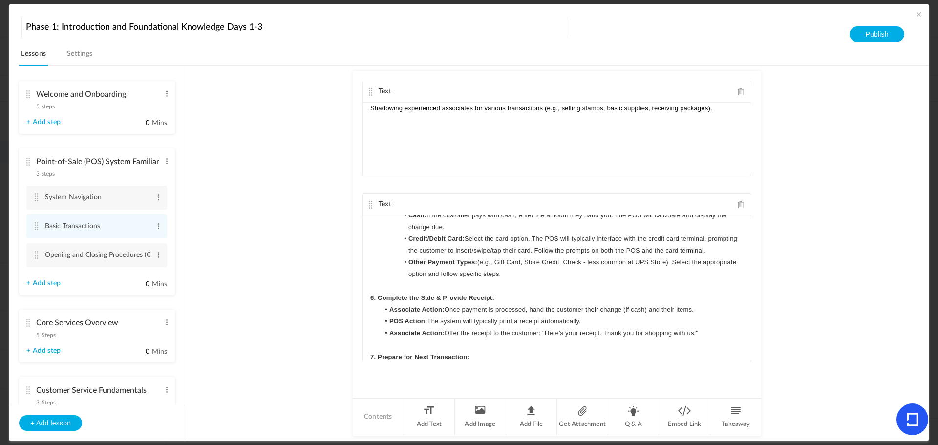
scroll to position [591, 0]
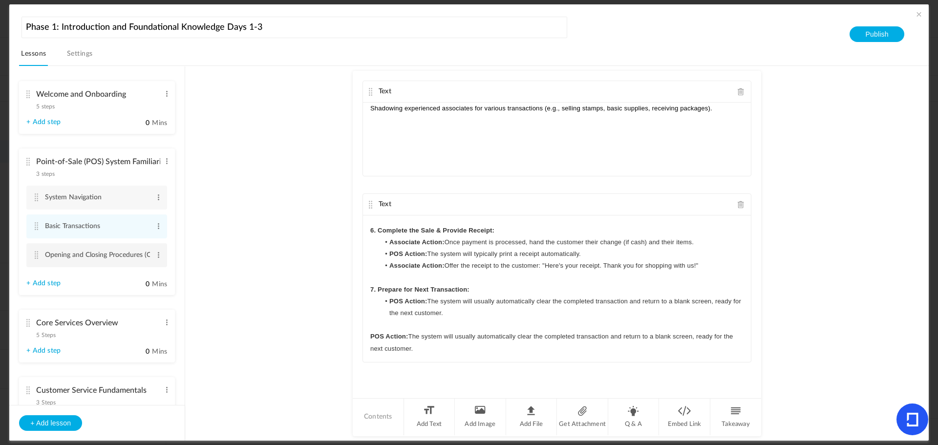
click at [35, 257] on cite at bounding box center [36, 255] width 7 height 8
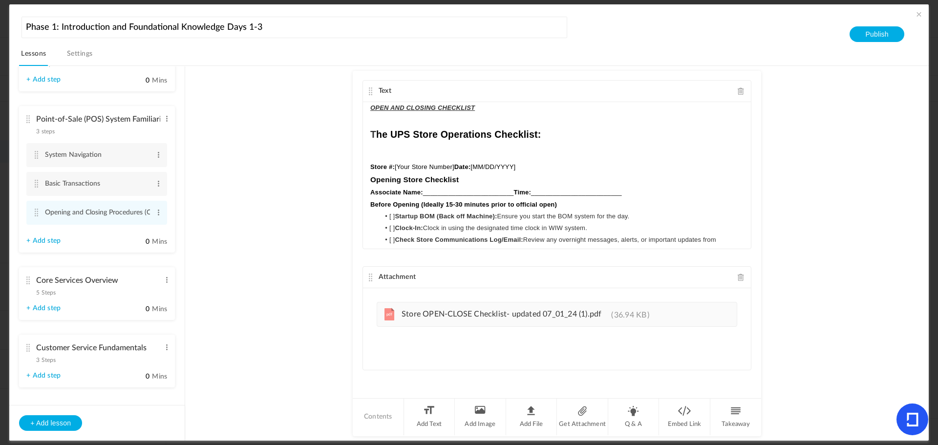
scroll to position [84, 0]
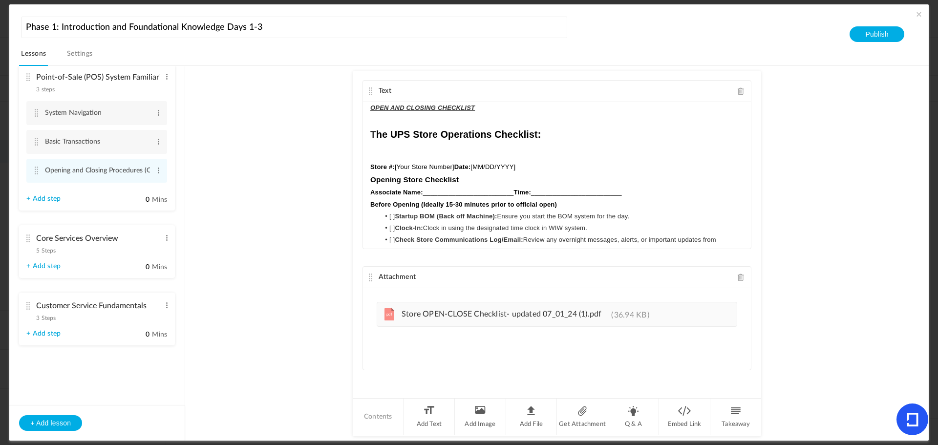
click at [28, 305] on cite at bounding box center [27, 306] width 7 height 8
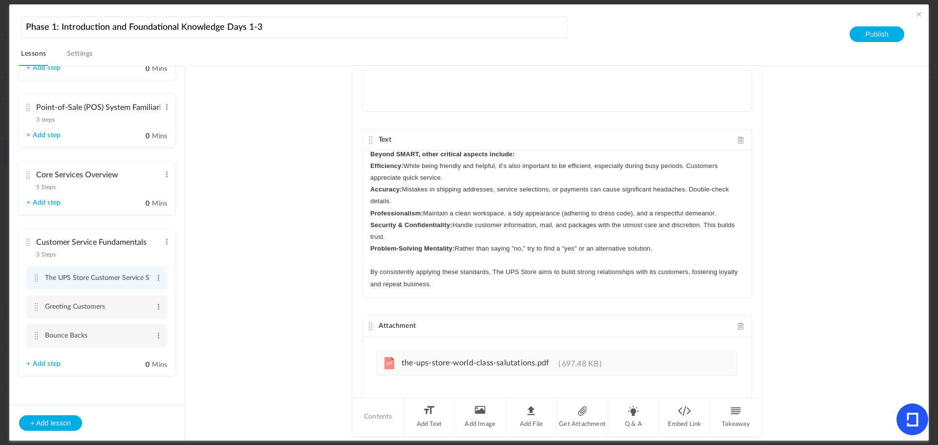
scroll to position [113, 0]
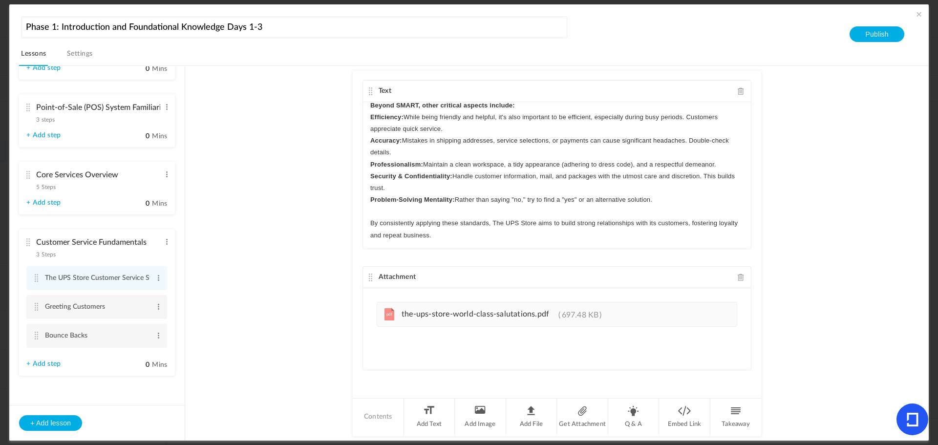
click at [39, 307] on cite at bounding box center [36, 307] width 7 height 8
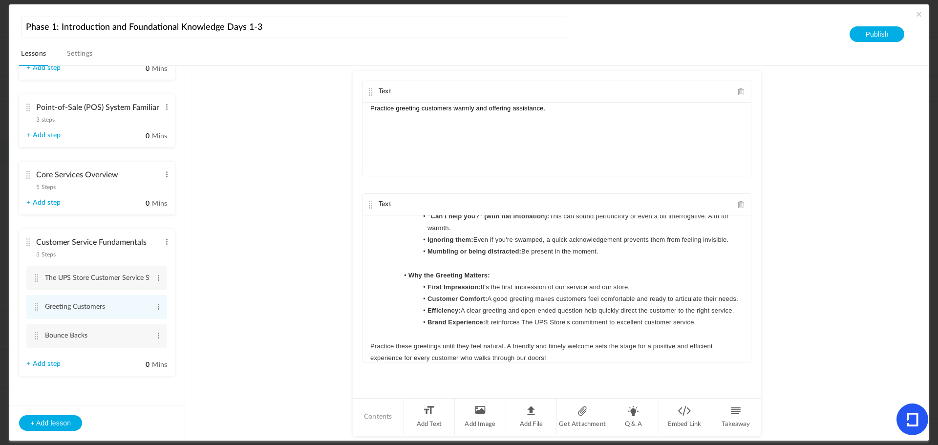
scroll to position [605, 0]
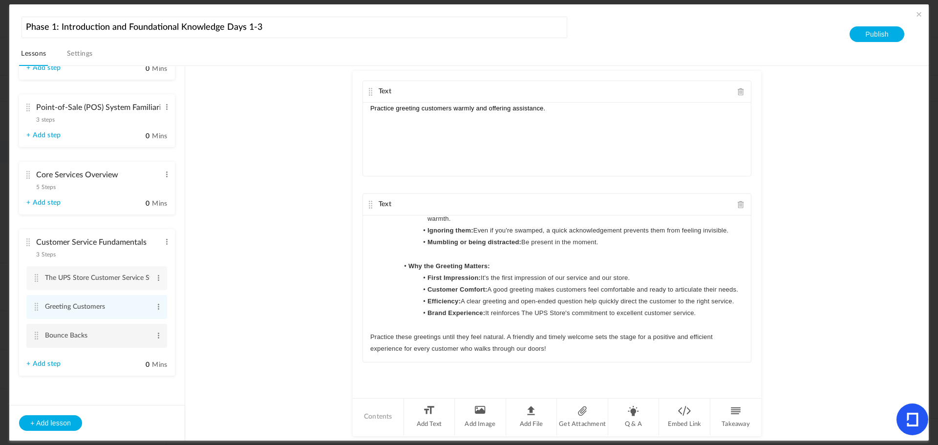
click at [36, 336] on cite at bounding box center [36, 336] width 7 height 8
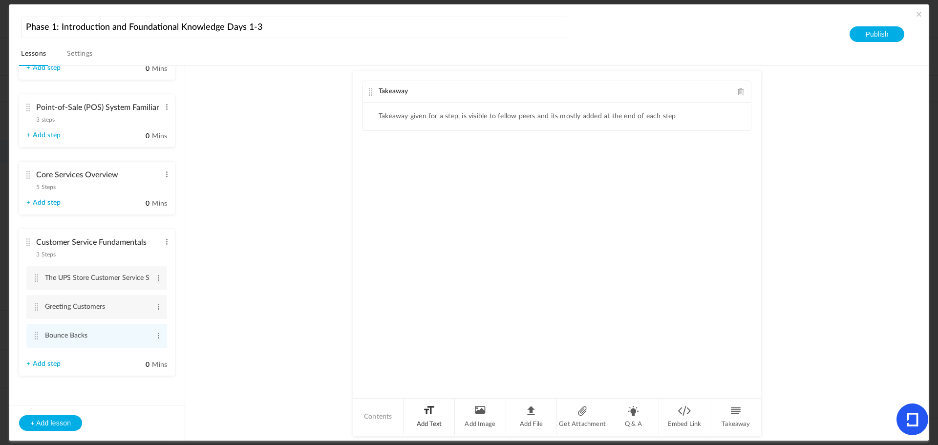
click at [423, 417] on li "Add Text" at bounding box center [429, 416] width 51 height 37
click at [466, 179] on p at bounding box center [556, 176] width 373 height 12
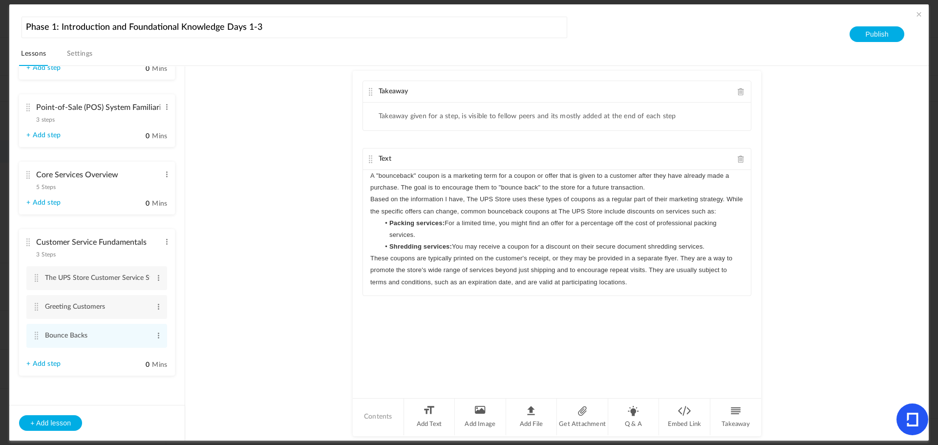
click at [678, 188] on p "A "bounceback" coupon is a marketing term for a coupon or offer that is given t…" at bounding box center [556, 181] width 373 height 23
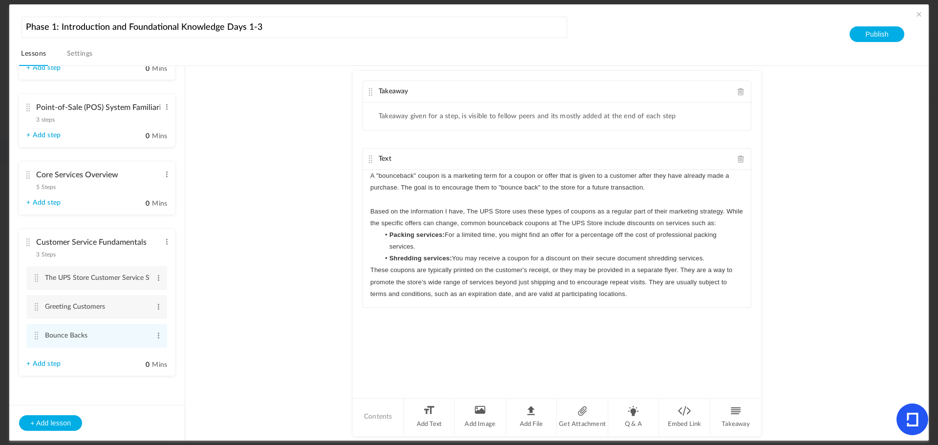
click at [726, 223] on p "Based on the information I have, The UPS Store uses these types of coupons as a…" at bounding box center [556, 217] width 373 height 23
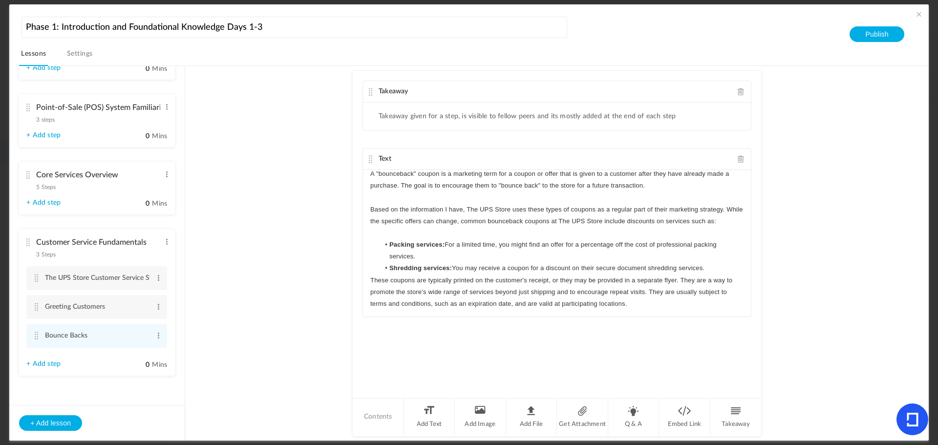
scroll to position [2, 0]
click at [720, 269] on li "Shredding services: You may receive a coupon for a discount on their secure doc…" at bounding box center [561, 268] width 364 height 12
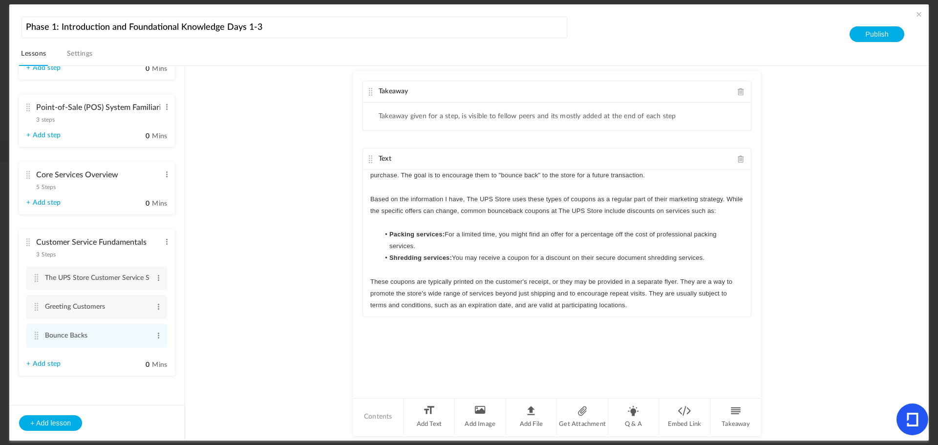
scroll to position [14, 0]
click at [738, 91] on span at bounding box center [740, 91] width 7 height 7
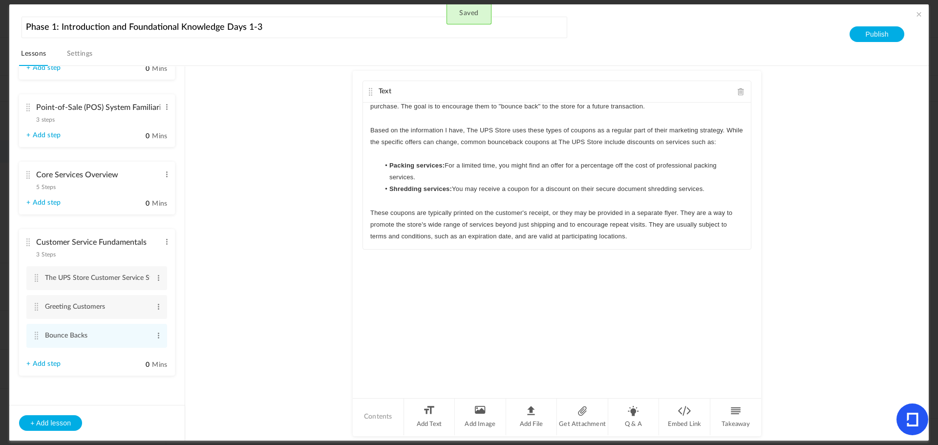
scroll to position [0, 0]
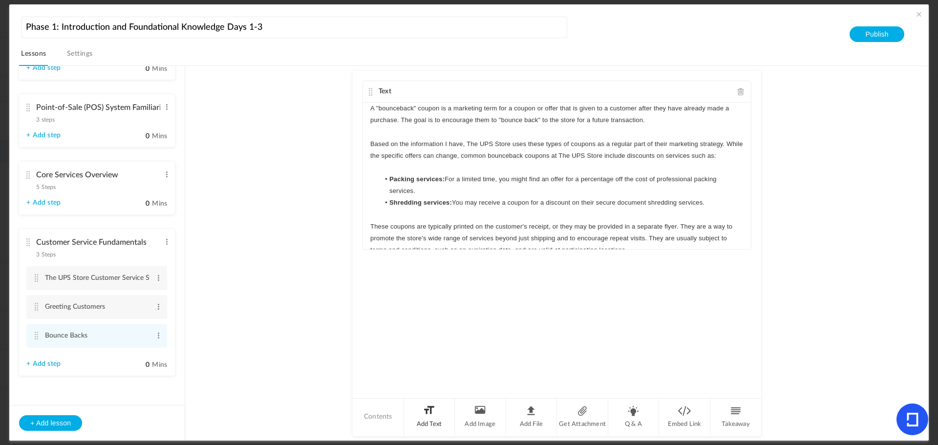
click at [426, 415] on li "Add Text" at bounding box center [429, 416] width 51 height 37
click at [392, 314] on div at bounding box center [557, 325] width 388 height 73
click at [386, 321] on div at bounding box center [557, 325] width 388 height 73
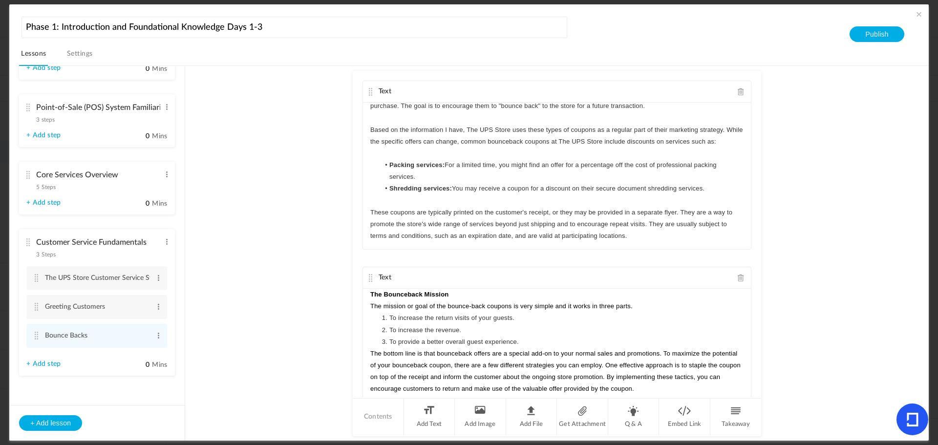
click at [463, 293] on p "The Bounceback Mission" at bounding box center [556, 295] width 373 height 12
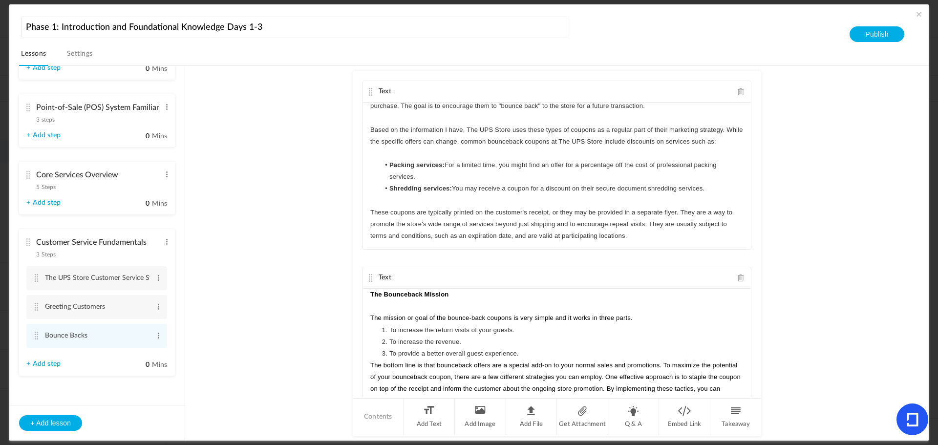
click at [644, 315] on p "The mission or goal of the bounce-back coupons is very simple and it works in t…" at bounding box center [556, 318] width 373 height 12
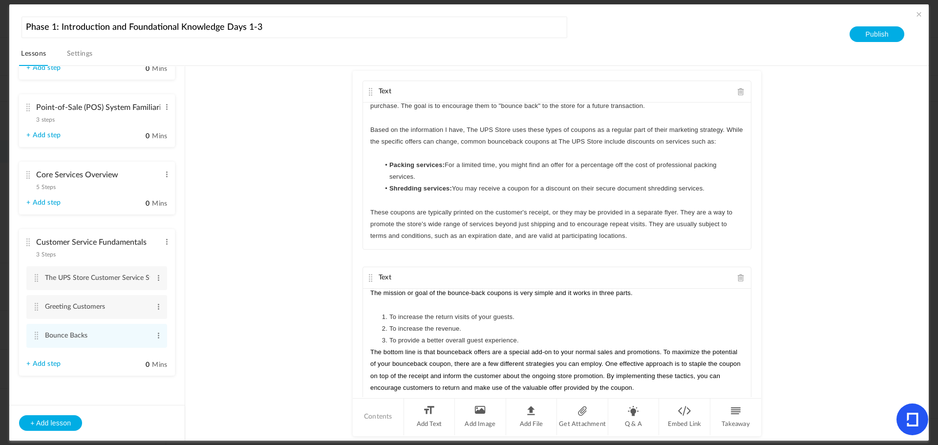
scroll to position [38, 0]
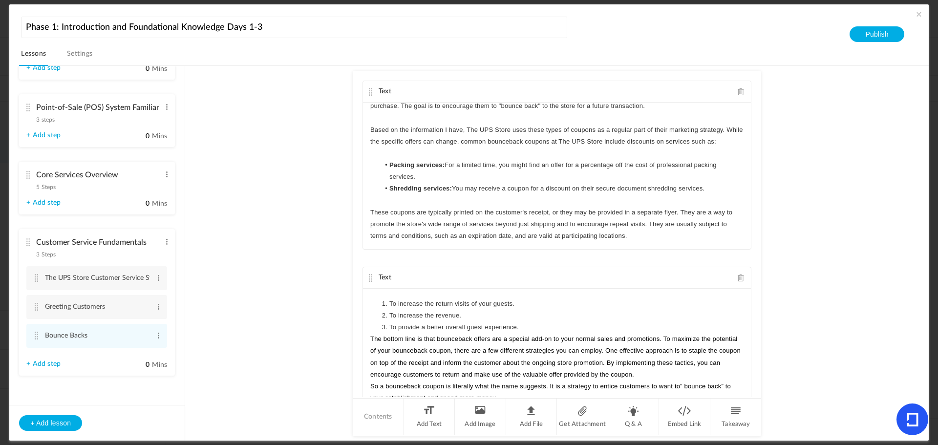
click at [538, 327] on li "To provide a better overall guest experience." at bounding box center [561, 327] width 364 height 12
click at [671, 374] on p "The bottom line is that bounceback offers are a special add-on to your normal s…" at bounding box center [556, 356] width 373 height 47
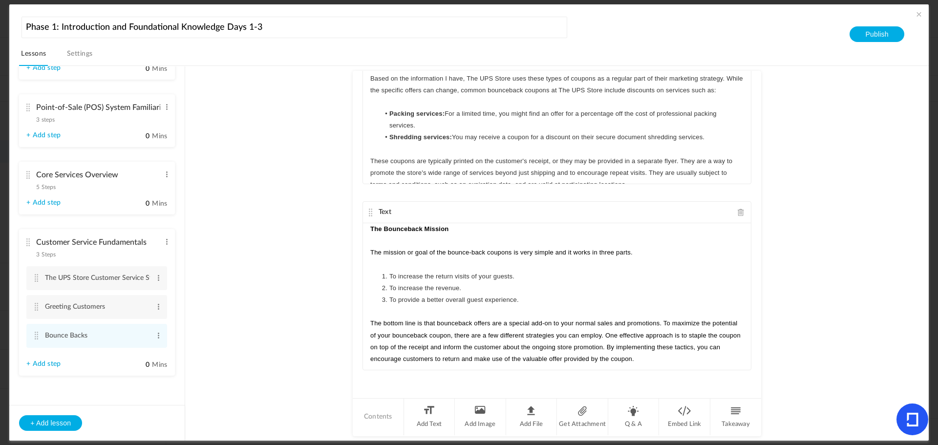
scroll to position [14, 0]
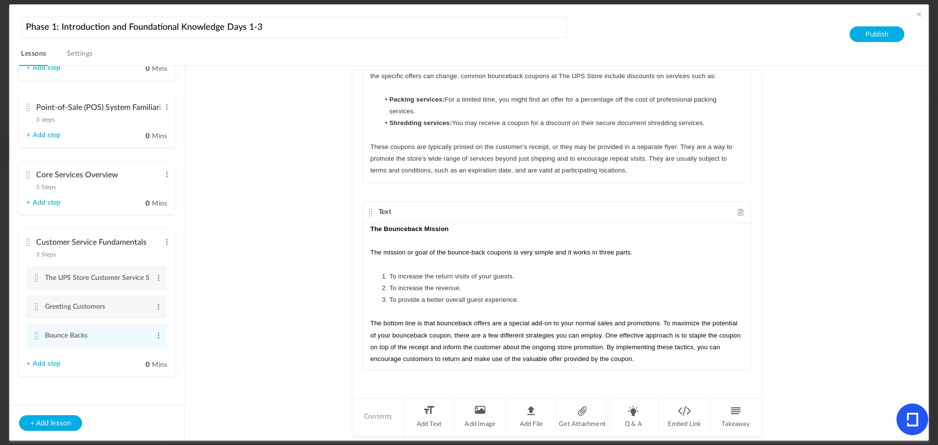
click at [253, 307] on au-course-substep "Text A "bounceback" coupon is a marketing term for a coupon or offer that is gi…" at bounding box center [557, 253] width 720 height 375
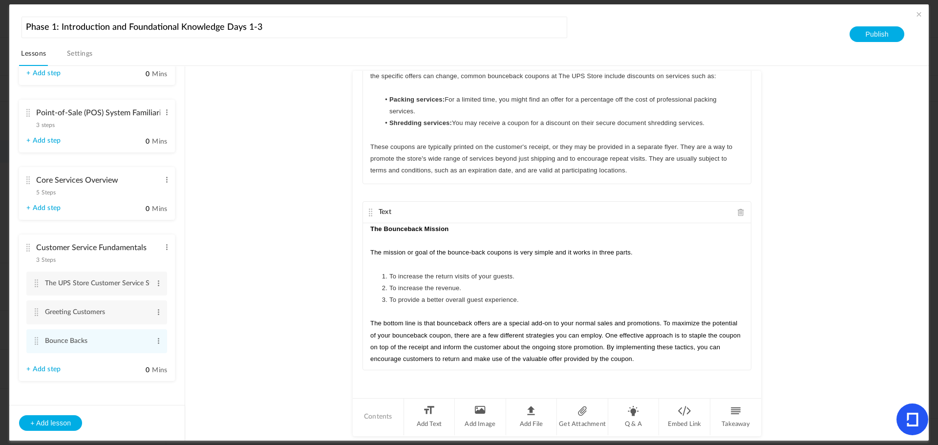
scroll to position [54, 0]
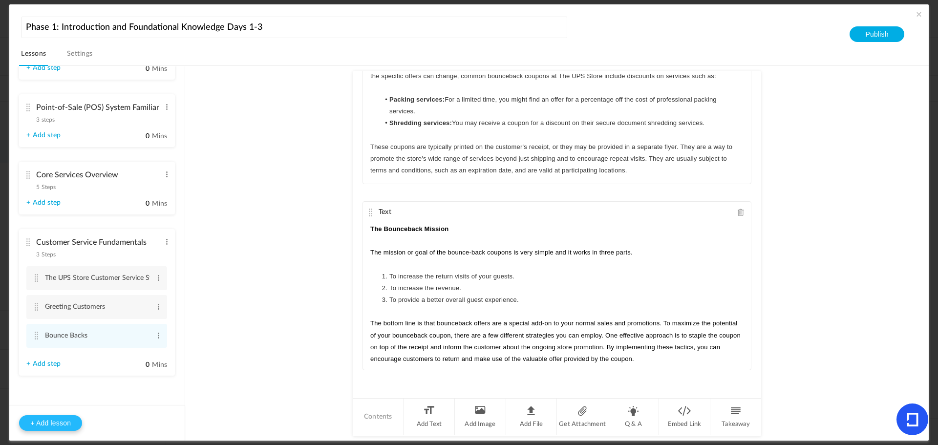
click at [57, 422] on button "+ Add lesson" at bounding box center [50, 423] width 63 height 16
type input "Lesson 5"
type input "0"
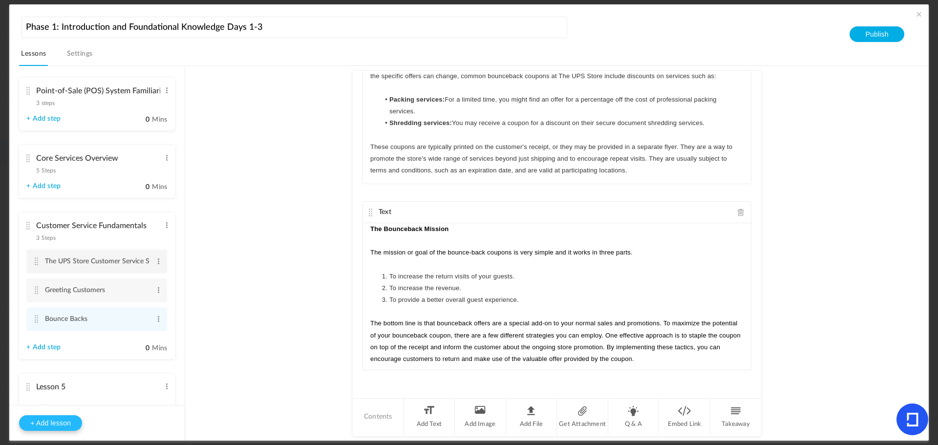
type input "Step 1"
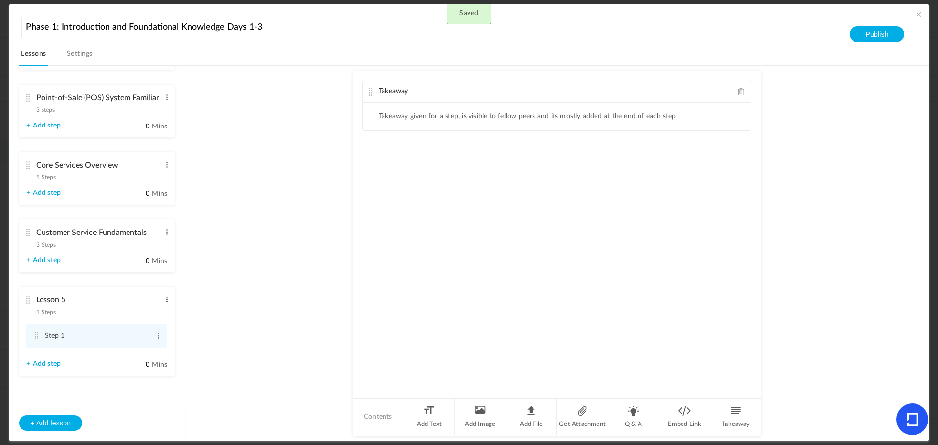
click at [164, 298] on span at bounding box center [166, 299] width 7 height 10
click at [152, 313] on link "Edit" at bounding box center [151, 316] width 38 height 12
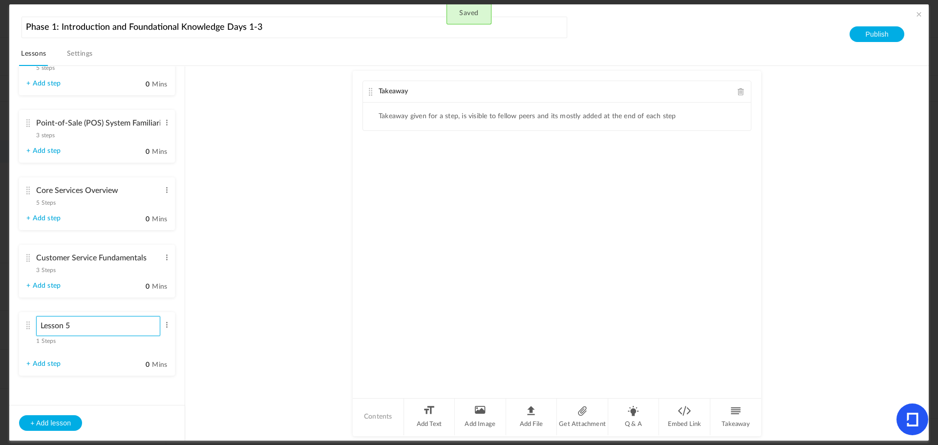
scroll to position [39, 0]
drag, startPoint x: 104, startPoint y: 299, endPoint x: 7, endPoint y: 299, distance: 97.7
click at [7, 299] on section "Phase 1: Introduction and Foundational Knowledge Days 1-3 Lessons Settings Publ…" at bounding box center [469, 222] width 938 height 445
click at [353, 272] on div "Takeaway Takeaway given for a step, is visible to fellow peers and its mostly a…" at bounding box center [557, 234] width 408 height 326
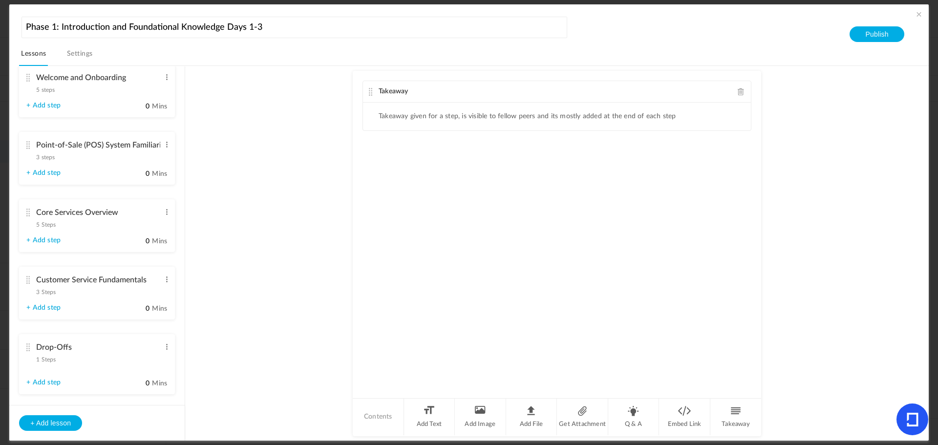
scroll to position [0, 0]
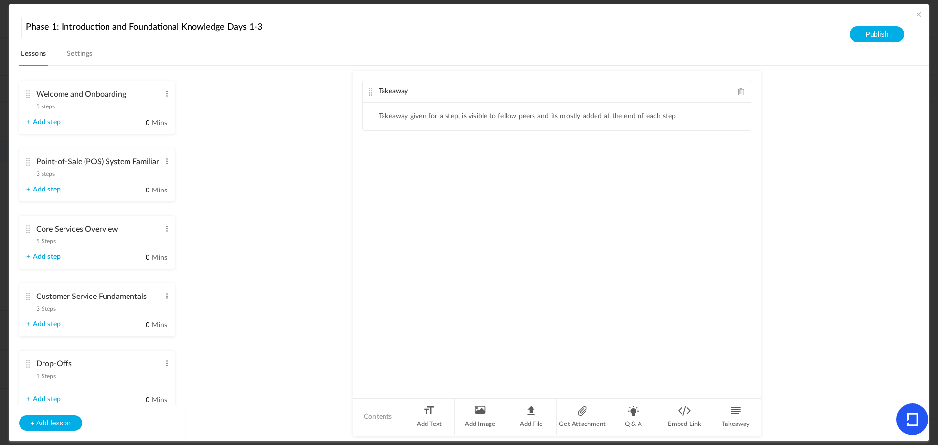
click at [28, 228] on cite at bounding box center [27, 229] width 7 height 8
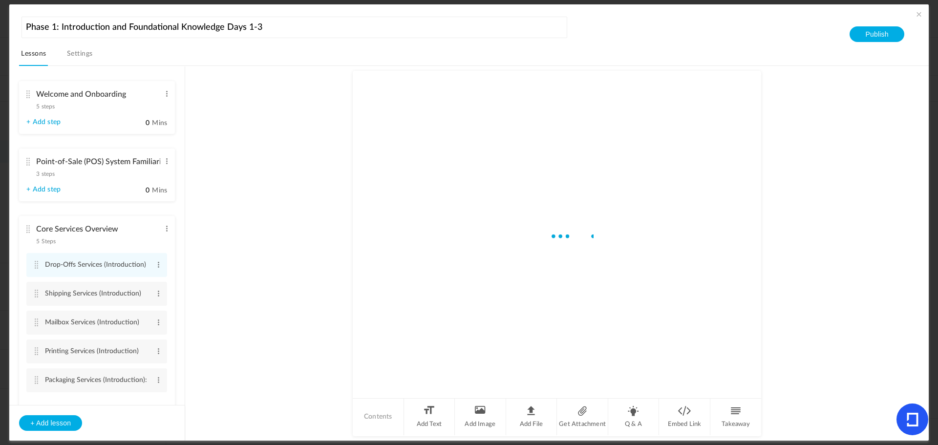
click at [28, 228] on cite at bounding box center [27, 229] width 7 height 8
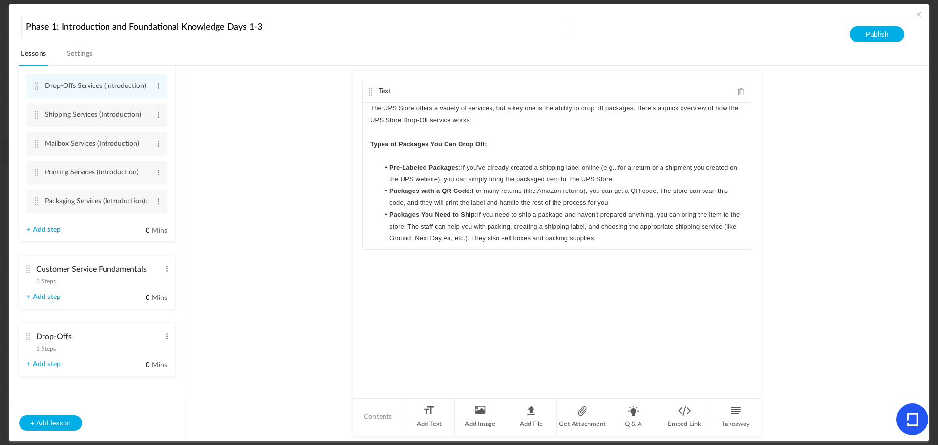
scroll to position [179, 0]
click at [163, 331] on span at bounding box center [166, 336] width 7 height 10
click at [151, 346] on link "Edit" at bounding box center [151, 352] width 38 height 12
type input "Drop-Off Services"
click at [261, 365] on au-course-substep "Text The UPS Store offers a variety of services, but a key one is the ability t…" at bounding box center [557, 253] width 720 height 375
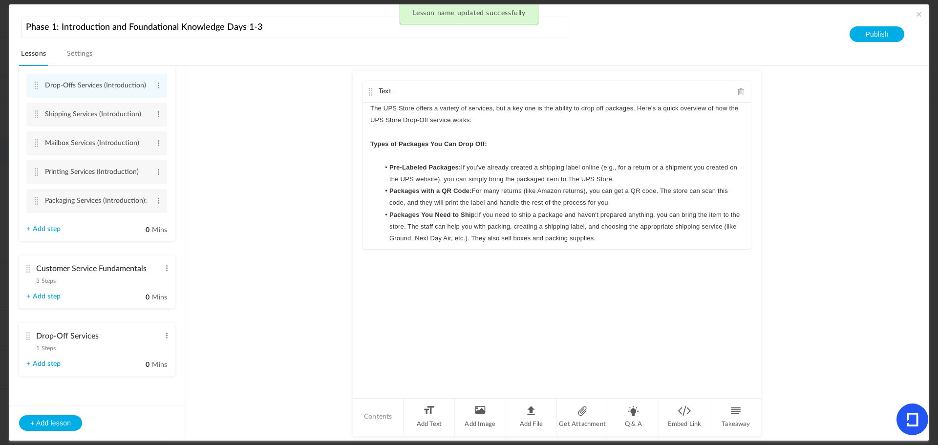
click at [28, 333] on cite at bounding box center [27, 336] width 7 height 8
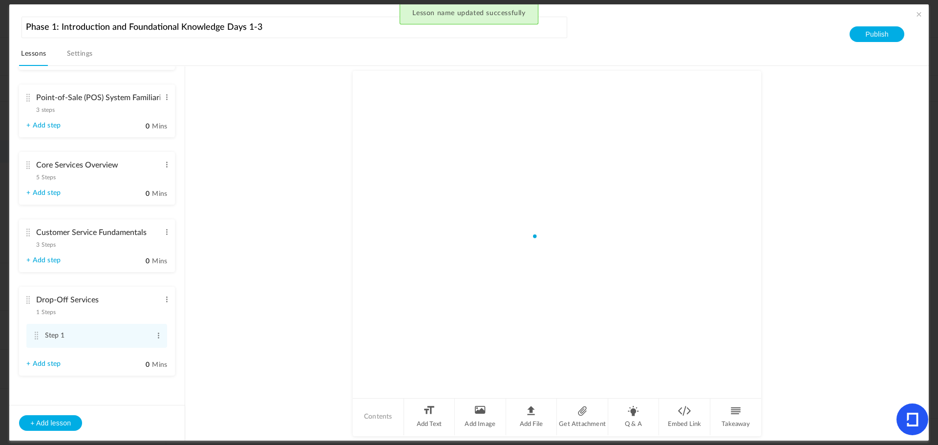
scroll to position [64, 0]
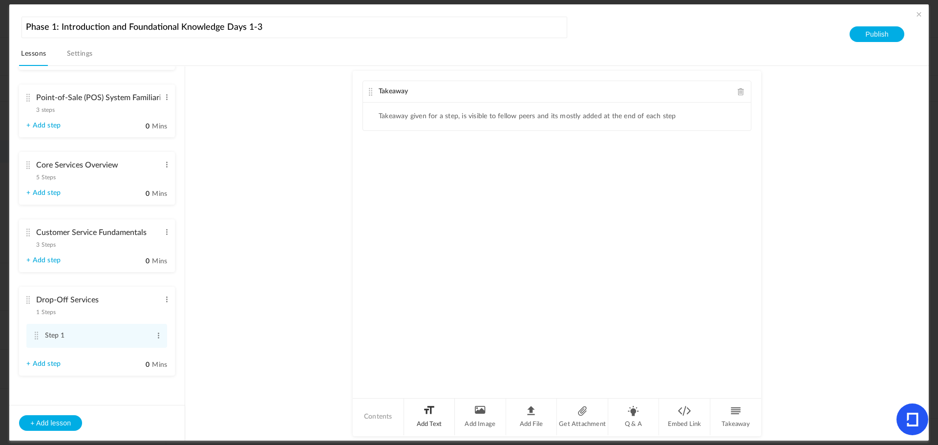
click at [422, 415] on li "Add Text" at bounding box center [429, 416] width 51 height 37
click at [418, 215] on div at bounding box center [557, 206] width 388 height 73
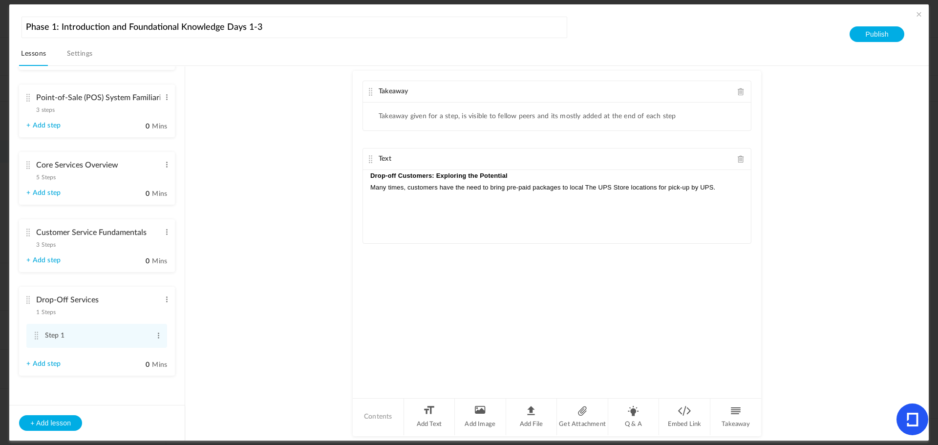
scroll to position [0, 0]
click at [527, 176] on p "Drop-off Customers: Exploring the Potential" at bounding box center [556, 176] width 373 height 12
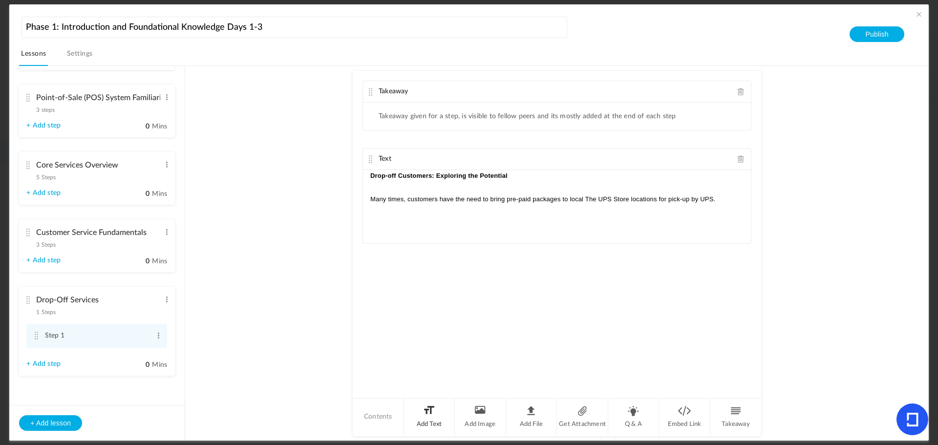
click at [432, 418] on li "Add Text" at bounding box center [429, 416] width 51 height 37
click at [464, 309] on div at bounding box center [557, 319] width 388 height 73
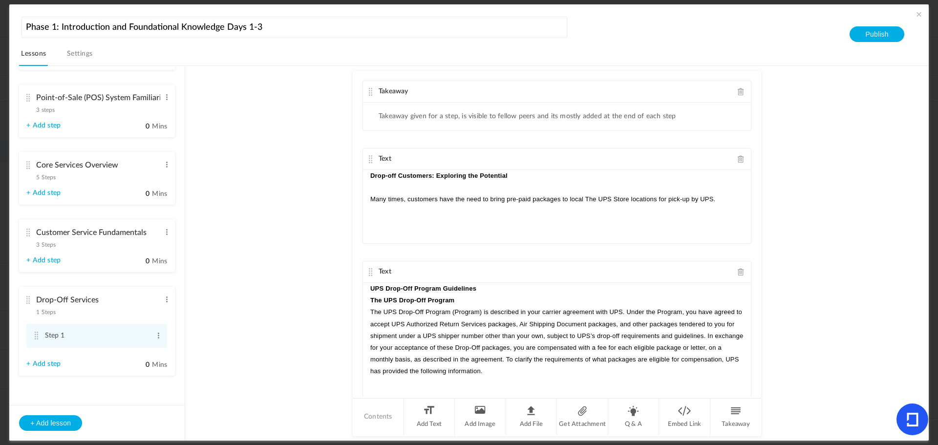
click at [485, 288] on p "UPS Drop-Off Program Guidelines" at bounding box center [556, 289] width 373 height 12
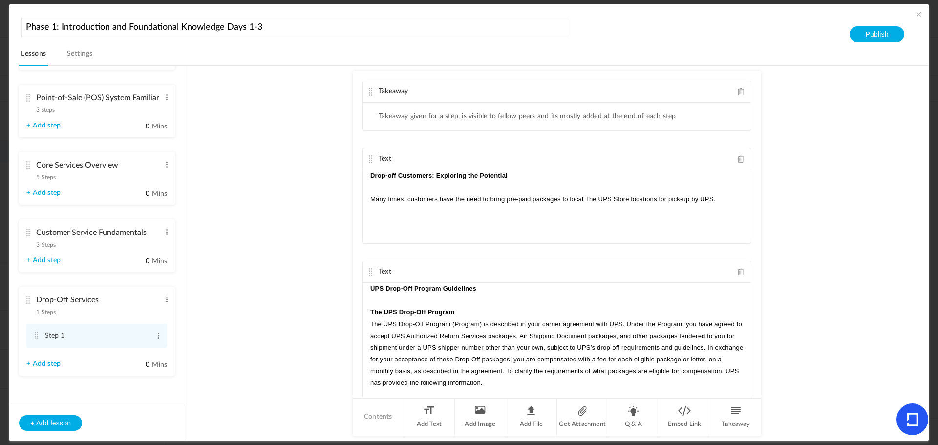
click at [465, 309] on p "The UPS Drop-Off Program" at bounding box center [556, 312] width 373 height 12
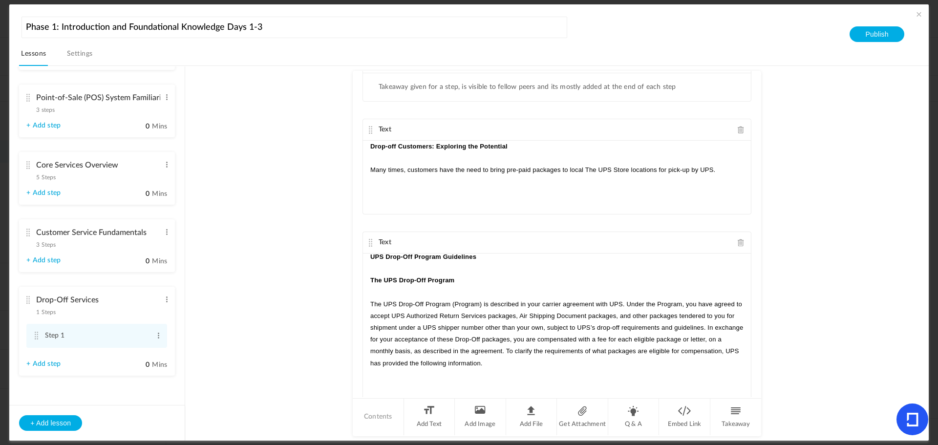
scroll to position [60, 0]
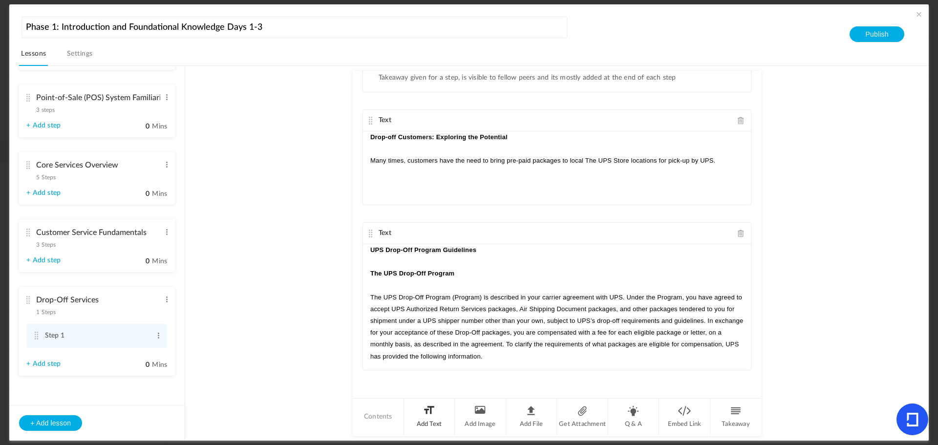
click at [428, 417] on li "Add Text" at bounding box center [429, 416] width 51 height 37
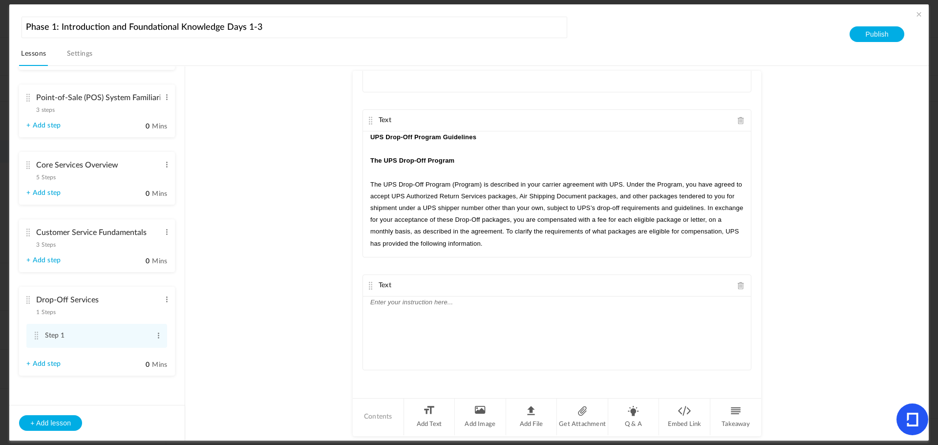
click at [407, 319] on div at bounding box center [557, 332] width 388 height 73
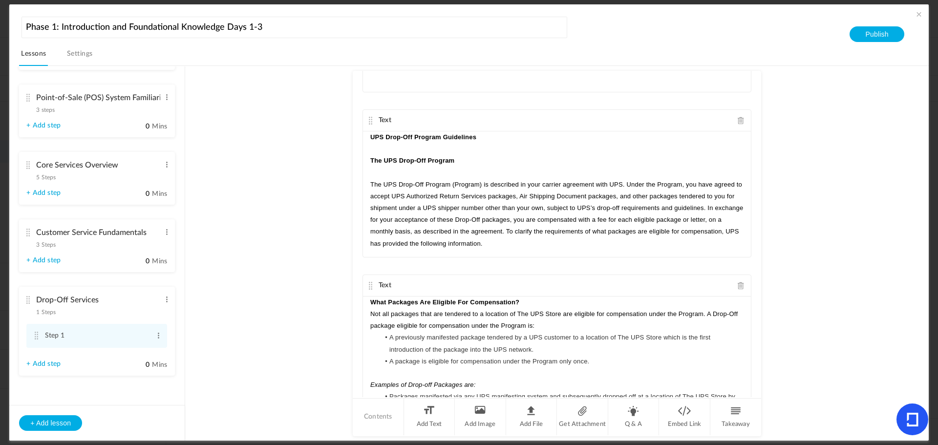
scroll to position [0, 0]
click at [523, 302] on p "What Packages Are Eligible For Compensation?" at bounding box center [556, 302] width 373 height 12
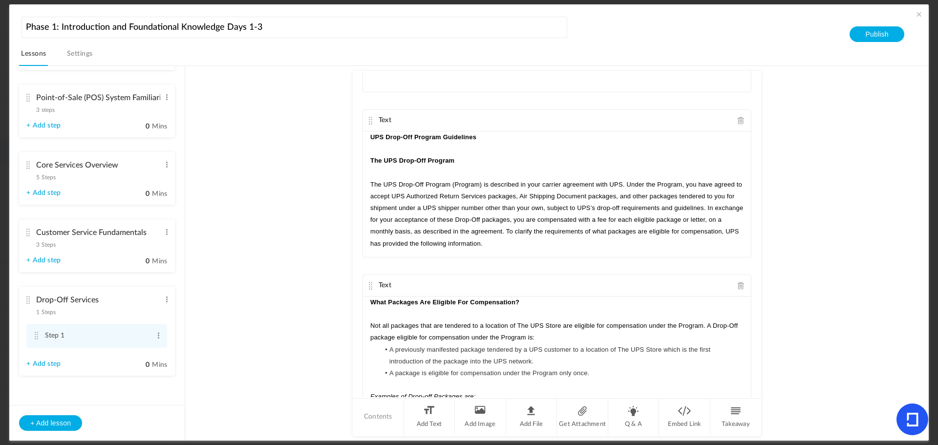
click at [579, 341] on p "Not all packages that are tendered to a location of The UPS Store are eligible …" at bounding box center [556, 331] width 373 height 23
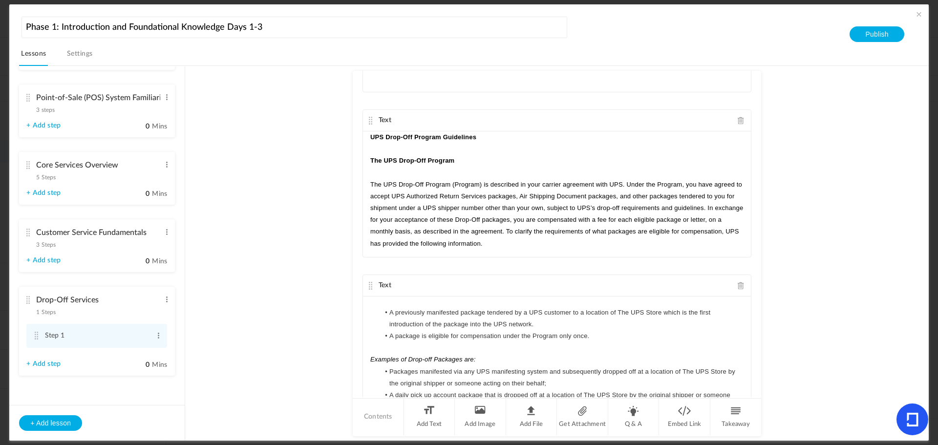
scroll to position [98, 0]
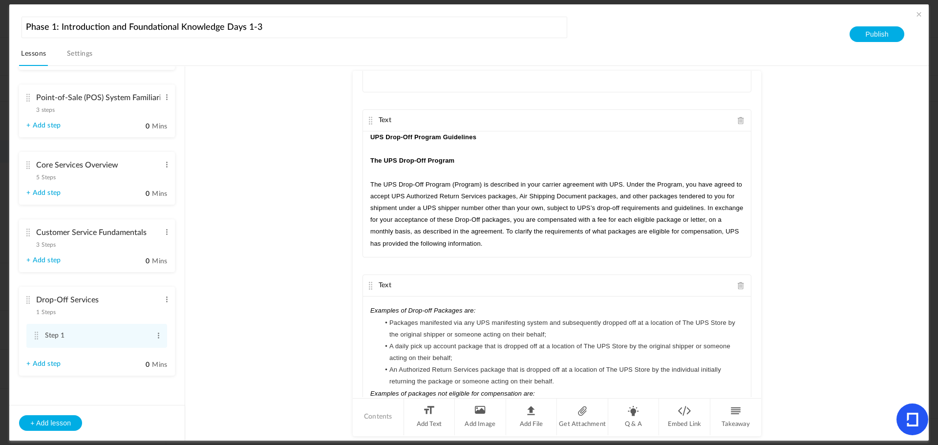
click at [494, 311] on p "Examples of Drop-off Packages are:" at bounding box center [556, 311] width 373 height 12
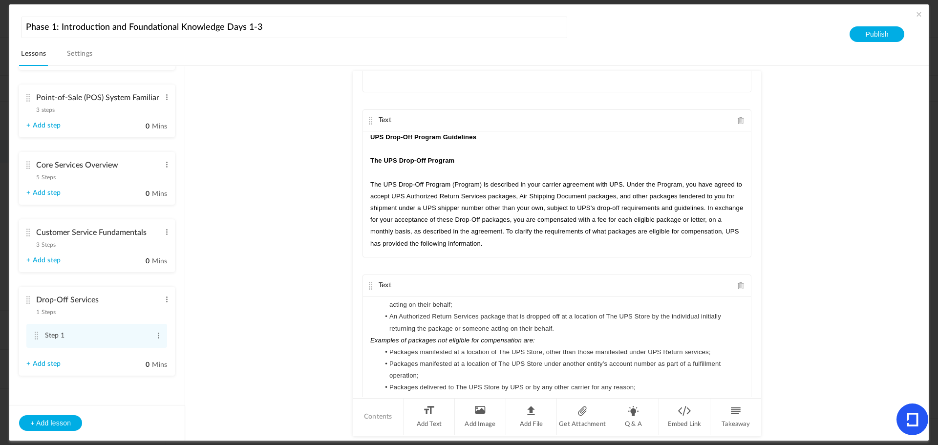
scroll to position [146, 0]
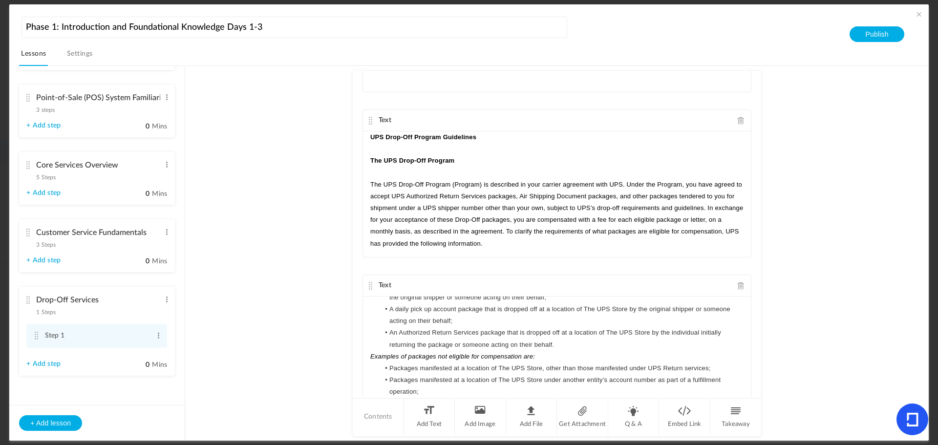
click at [571, 346] on li "An Authorized Return Services package that is dropped off at a location of The …" at bounding box center [561, 338] width 364 height 23
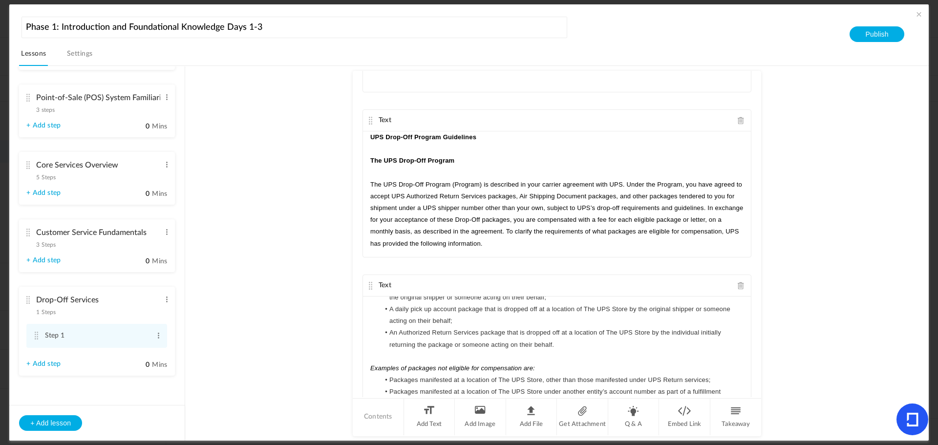
scroll to position [195, 0]
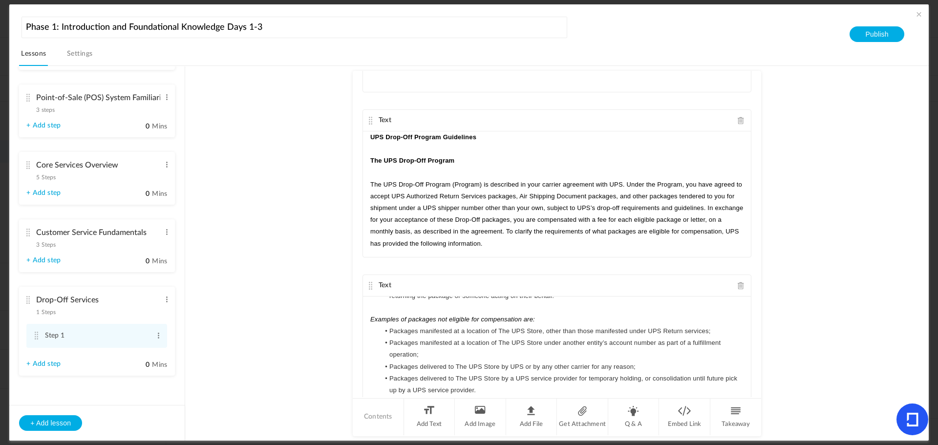
click at [557, 322] on p "Examples of packages not eligible for compensation are:" at bounding box center [556, 319] width 373 height 12
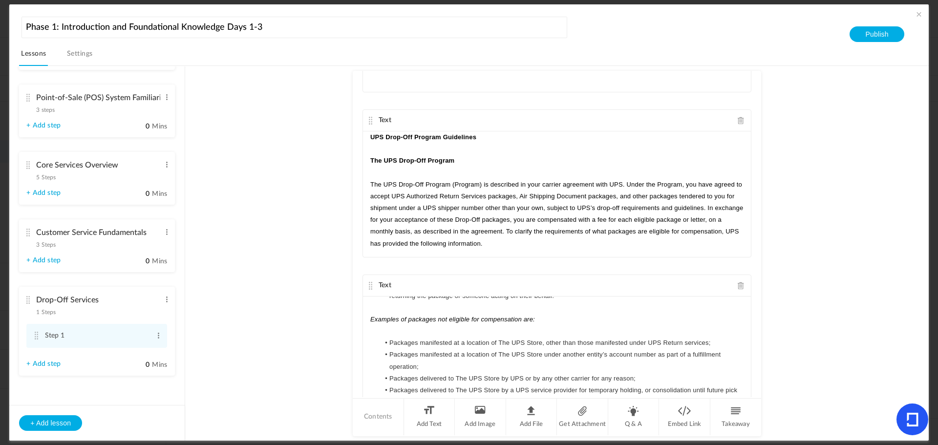
scroll to position [238, 0]
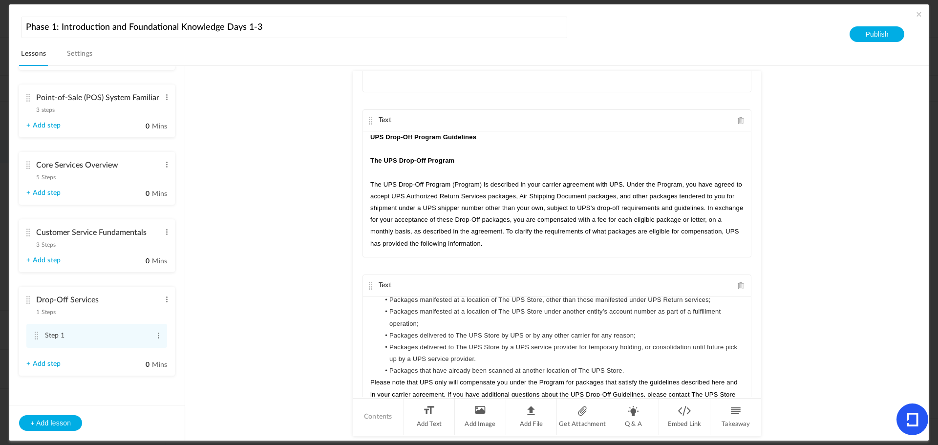
click at [634, 371] on li "Packages that have already been scanned at another location of The UPS Store." at bounding box center [561, 371] width 364 height 12
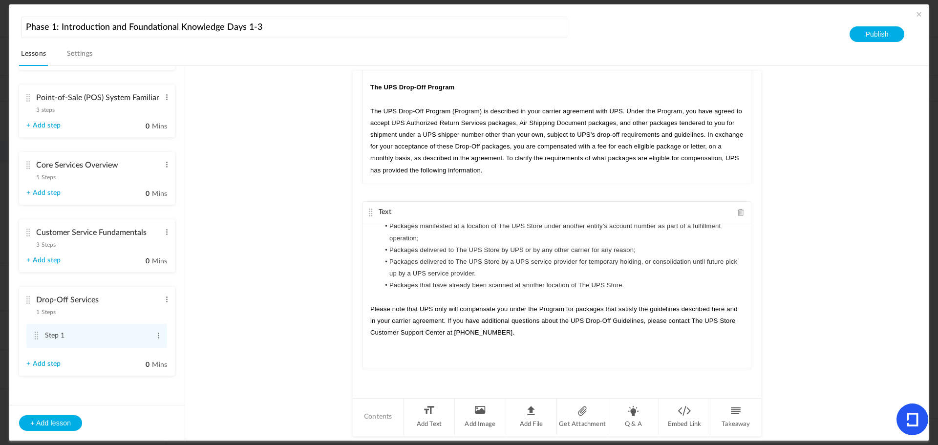
scroll to position [227, 0]
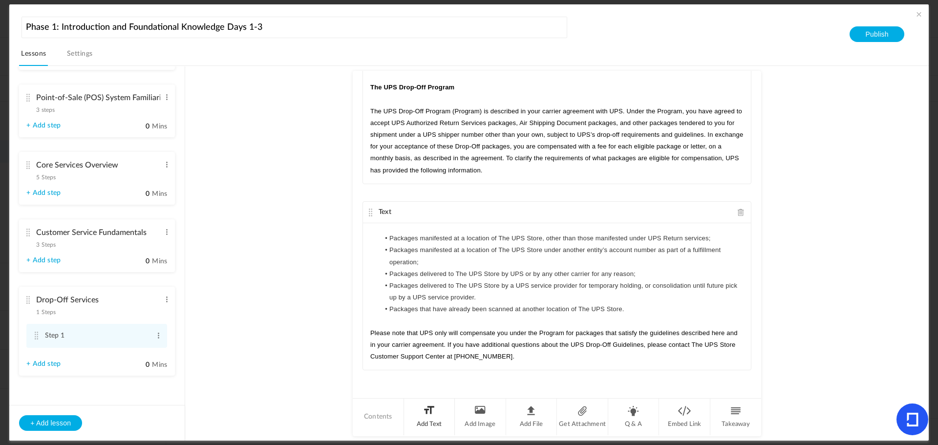
click at [428, 418] on li "Add Text" at bounding box center [429, 416] width 51 height 37
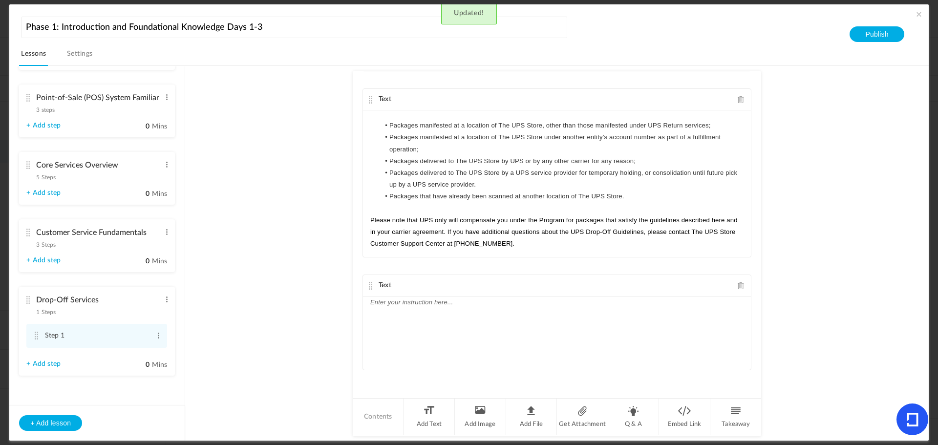
click at [407, 321] on div at bounding box center [557, 332] width 388 height 73
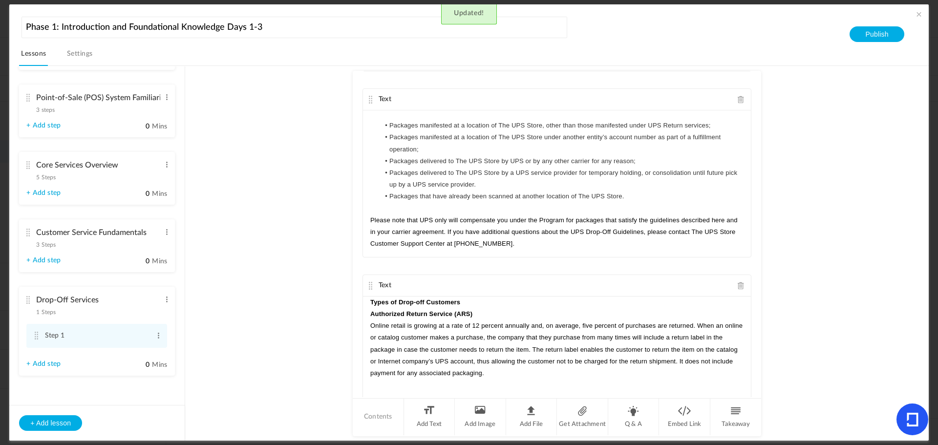
scroll to position [0, 0]
click at [474, 300] on p "Types of Drop-off Customers" at bounding box center [556, 302] width 373 height 12
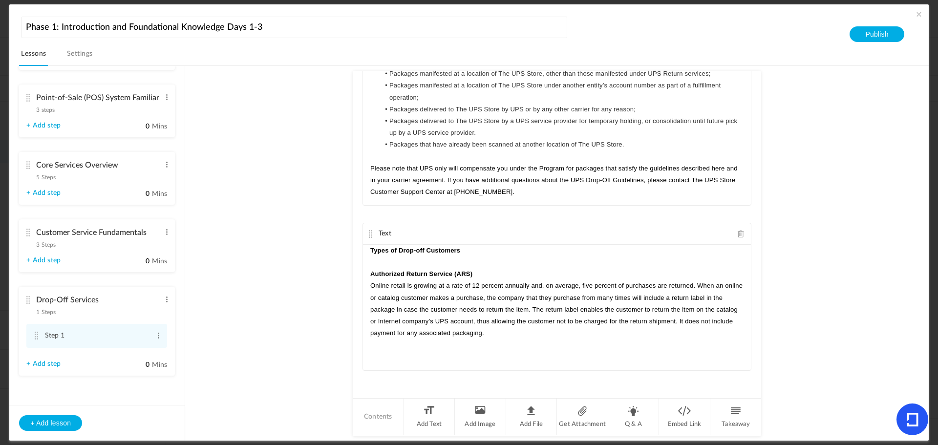
scroll to position [366, 0]
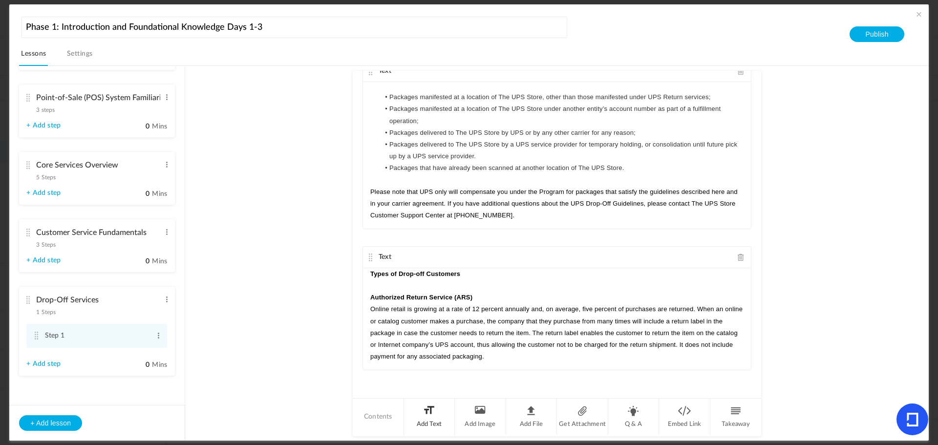
click at [418, 414] on li "Add Text" at bounding box center [429, 416] width 51 height 37
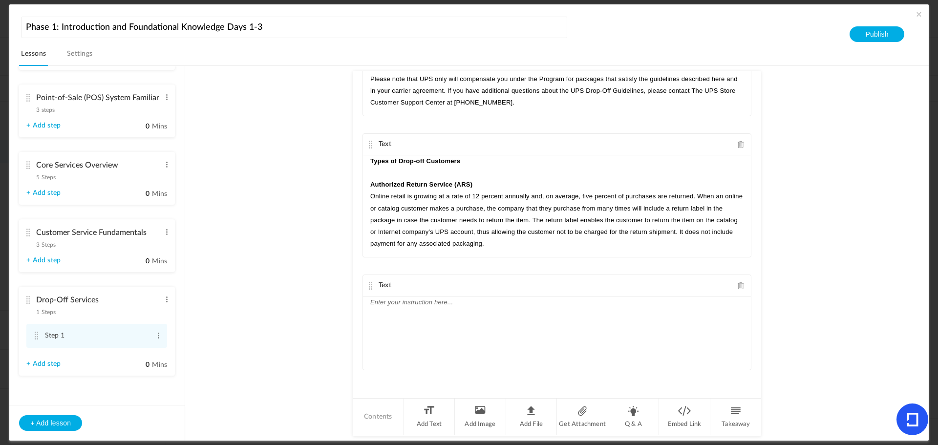
click at [385, 317] on div at bounding box center [557, 332] width 388 height 73
paste div
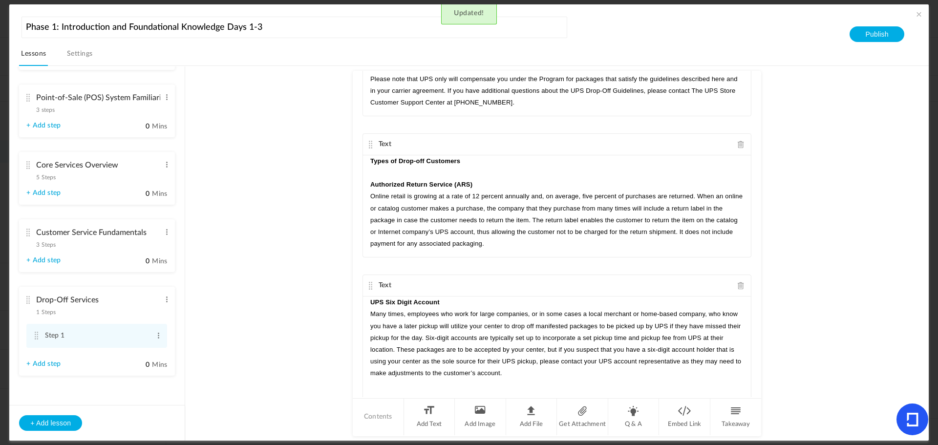
click at [444, 302] on p "UPS Six Digit Account" at bounding box center [556, 302] width 373 height 12
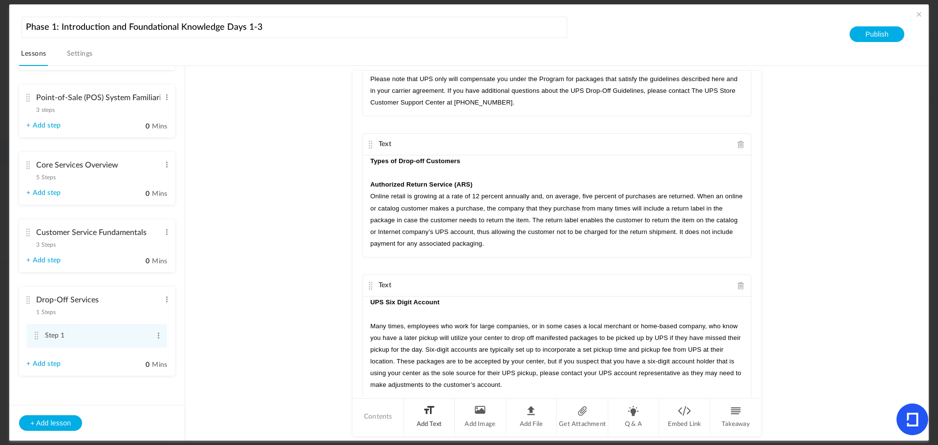
click at [431, 415] on li "Add Text" at bounding box center [429, 416] width 51 height 37
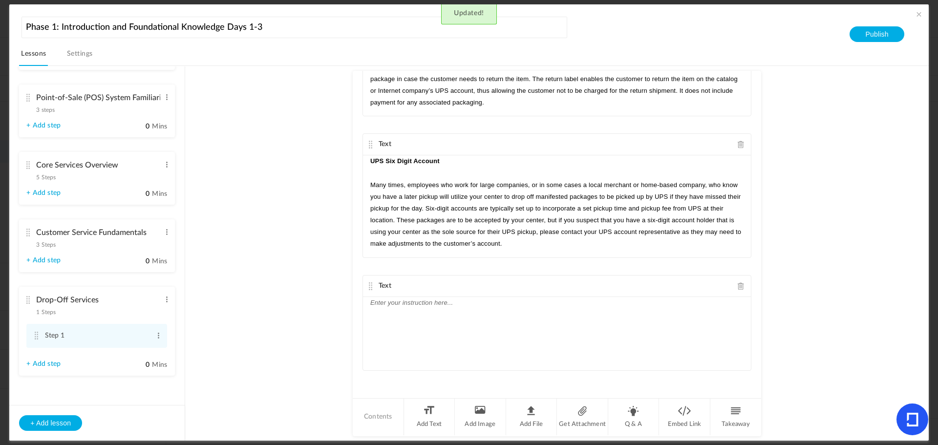
click at [432, 321] on div at bounding box center [557, 333] width 388 height 73
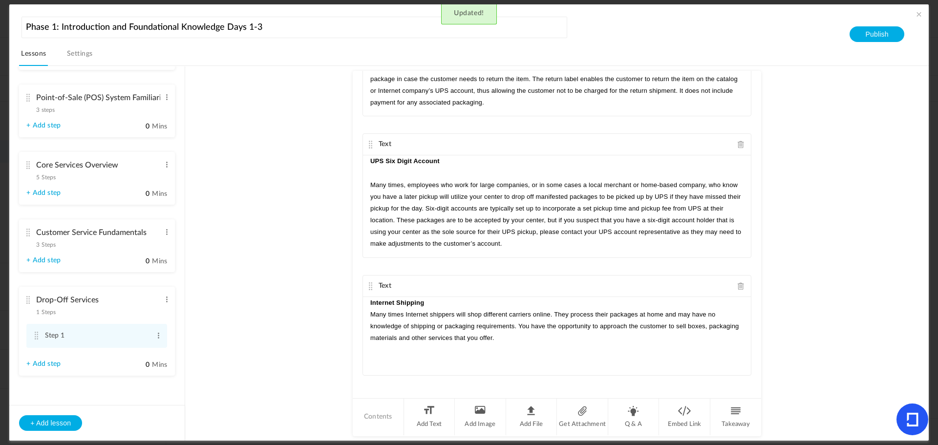
click at [447, 306] on p "Internet Shipping" at bounding box center [556, 303] width 373 height 12
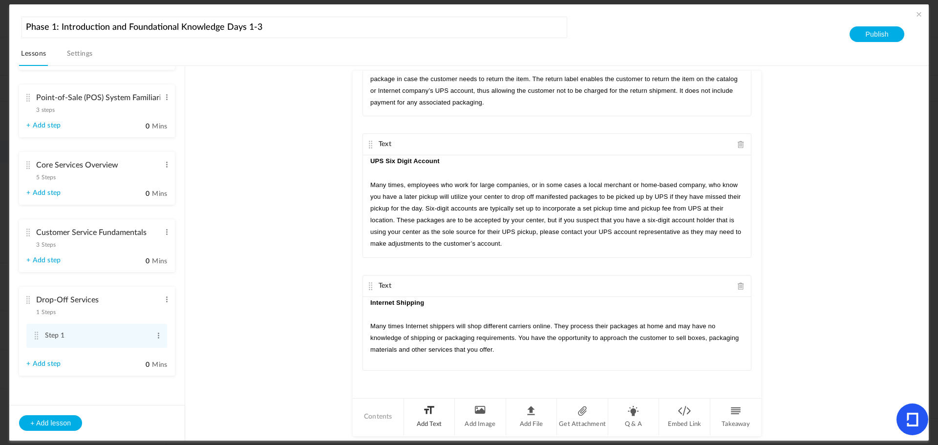
click at [430, 412] on li "Add Text" at bounding box center [429, 416] width 51 height 37
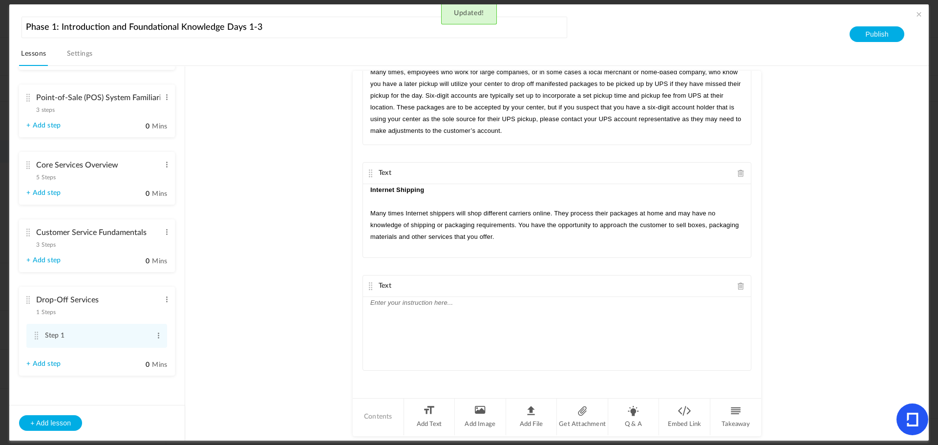
click at [408, 339] on div at bounding box center [557, 333] width 388 height 73
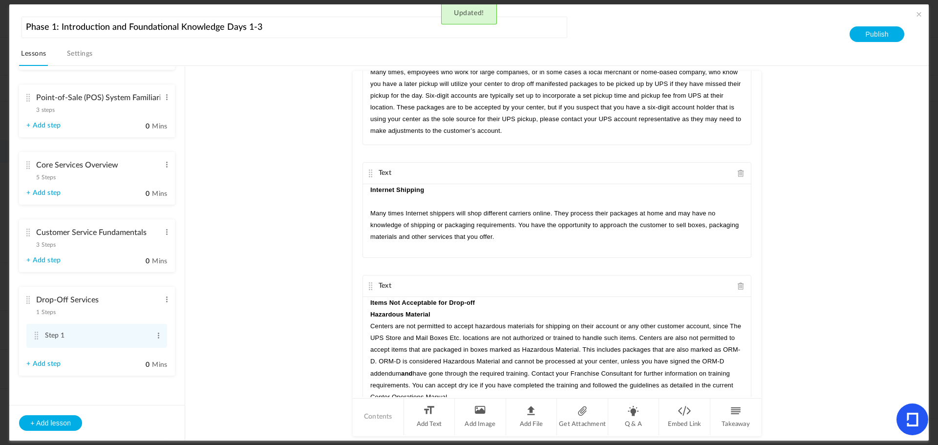
click at [500, 305] on p "Items Not Acceptable for Drop-off" at bounding box center [556, 303] width 373 height 12
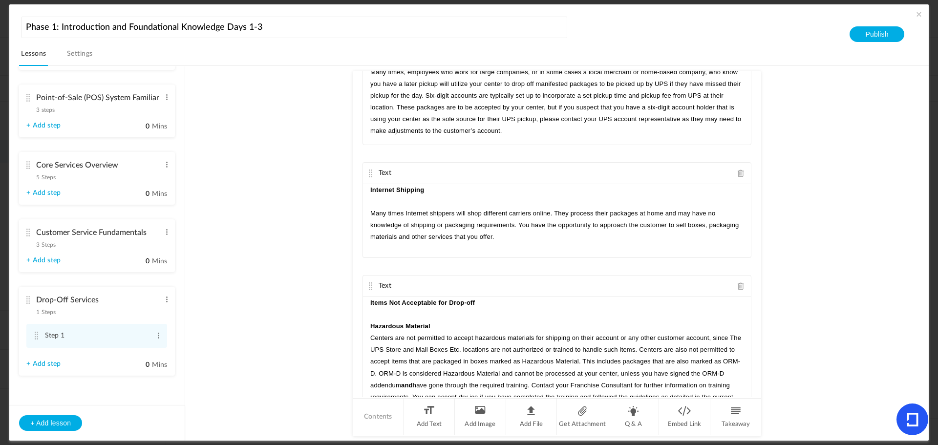
click at [447, 326] on p "Hazardous Material" at bounding box center [556, 326] width 373 height 12
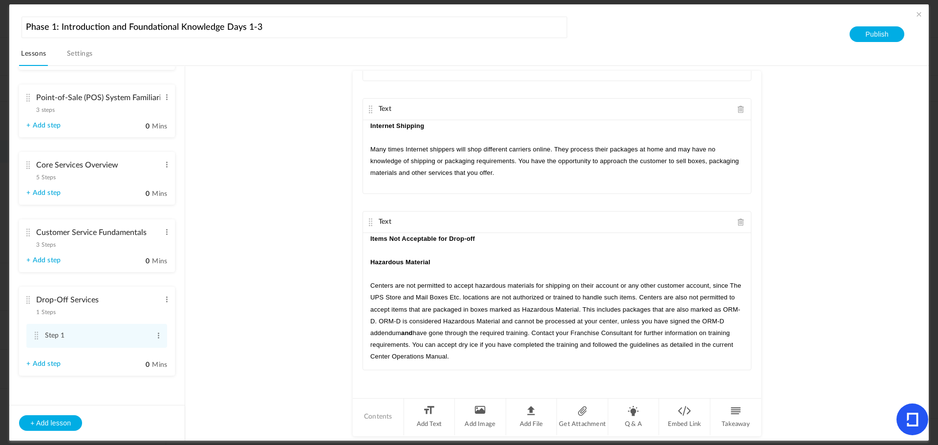
scroll to position [796, 0]
click at [417, 415] on li "Add Text" at bounding box center [429, 416] width 51 height 37
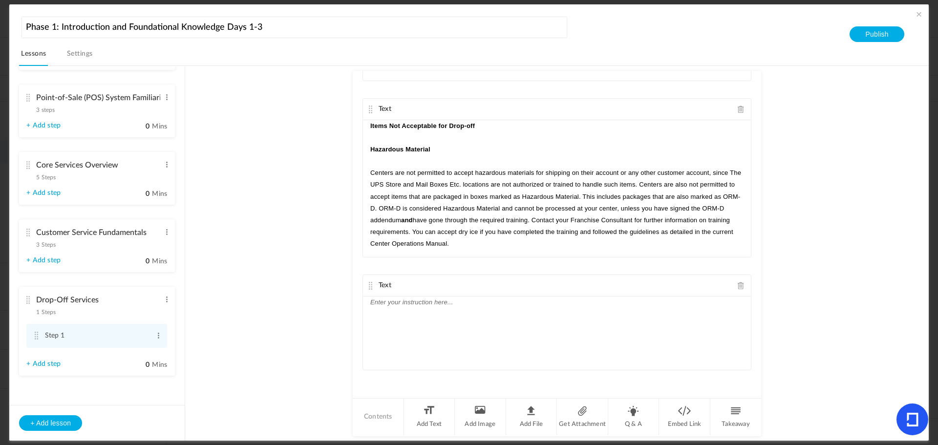
click at [395, 335] on div at bounding box center [557, 332] width 388 height 73
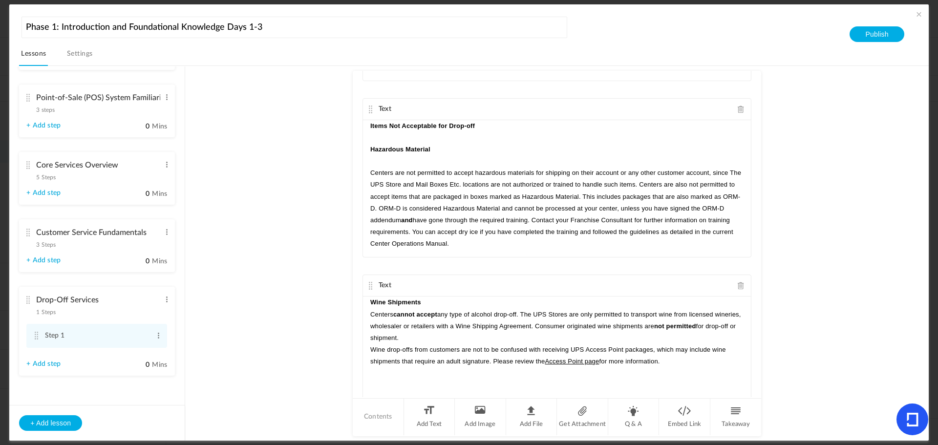
click at [458, 298] on p "Wine Shipments" at bounding box center [556, 302] width 373 height 12
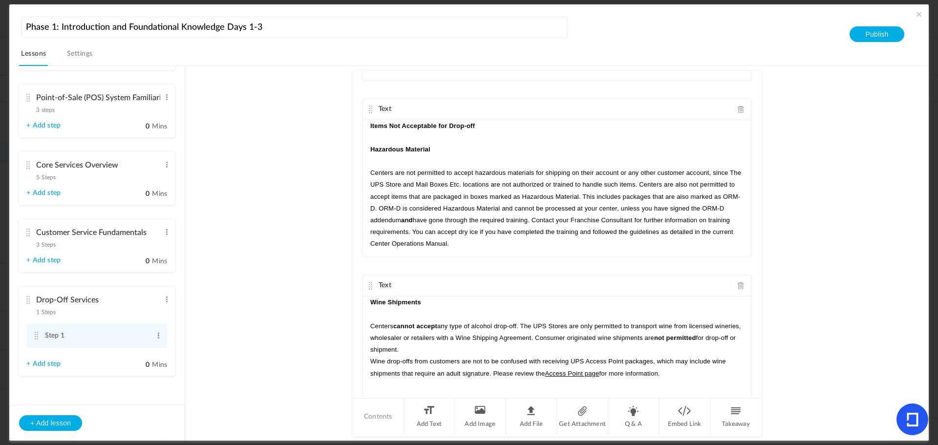
click at [446, 349] on p "Centers cannot accept any type of alcohol drop-off. The UPS Stores are only per…" at bounding box center [556, 338] width 373 height 36
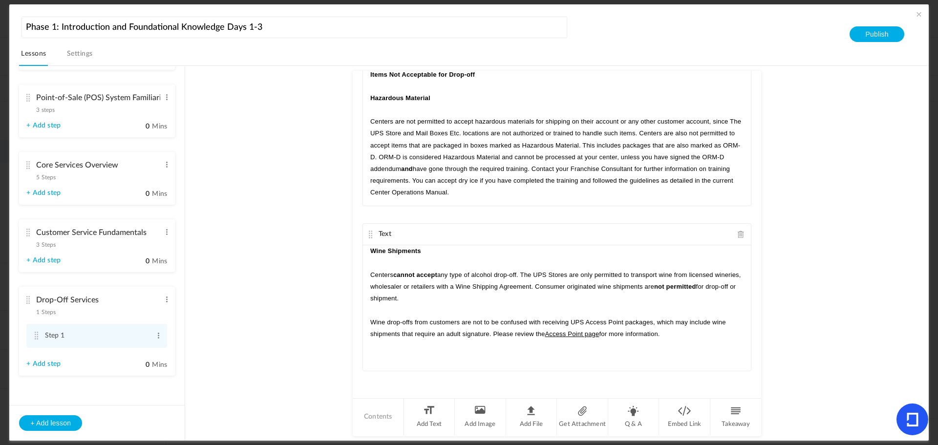
scroll to position [961, 0]
click at [431, 414] on li "Add Text" at bounding box center [429, 416] width 51 height 37
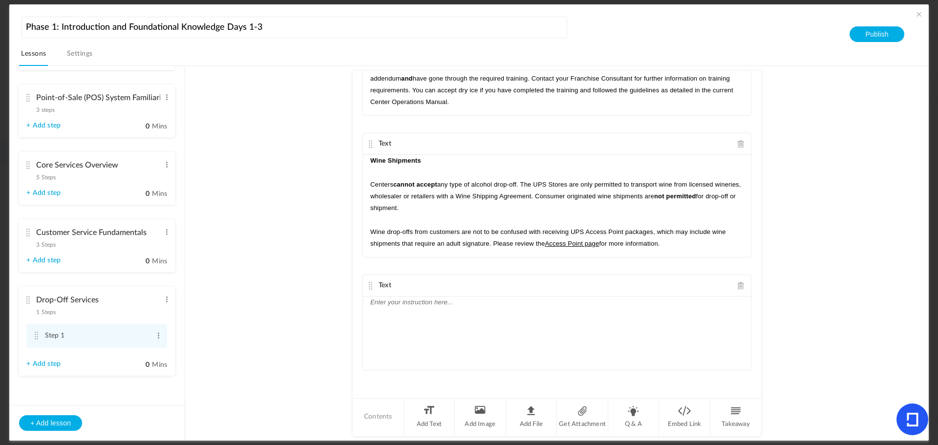
click at [437, 326] on div at bounding box center [557, 332] width 388 height 73
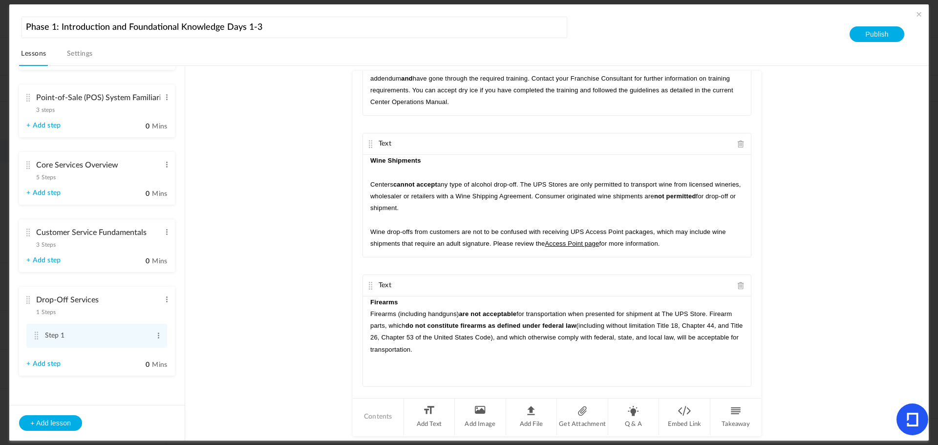
scroll to position [0, 0]
click at [403, 300] on p "Firearms" at bounding box center [556, 302] width 373 height 12
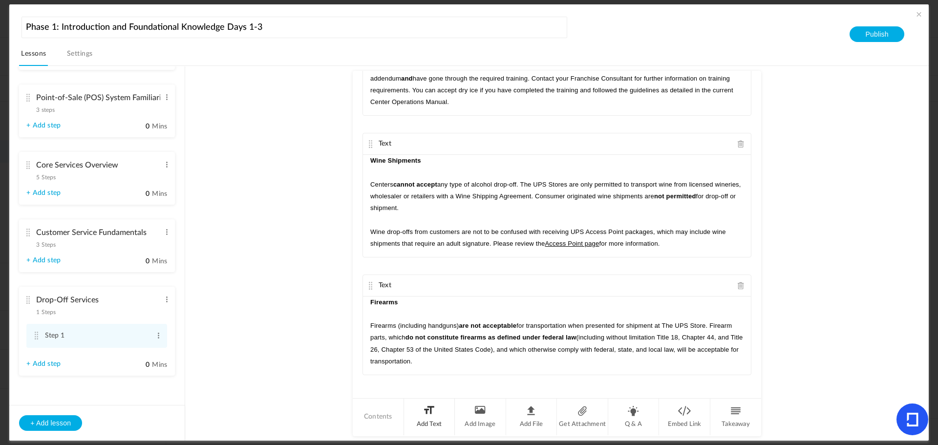
click at [431, 419] on li "Add Text" at bounding box center [429, 416] width 51 height 37
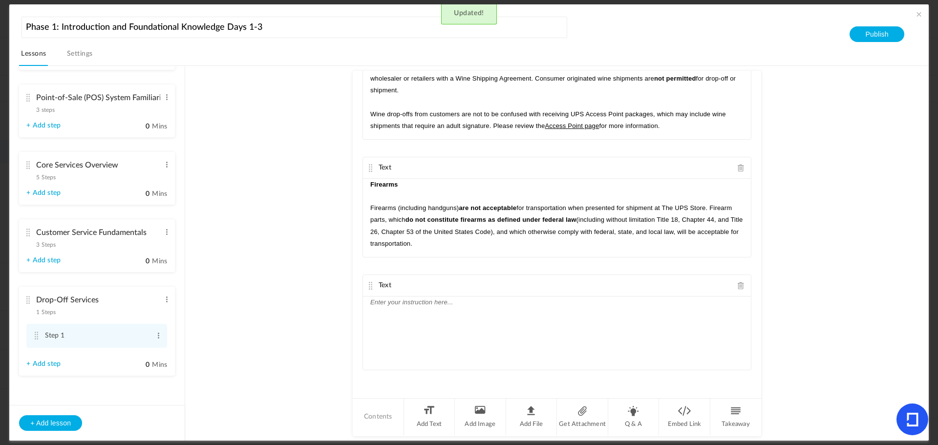
click at [417, 340] on div at bounding box center [557, 332] width 388 height 73
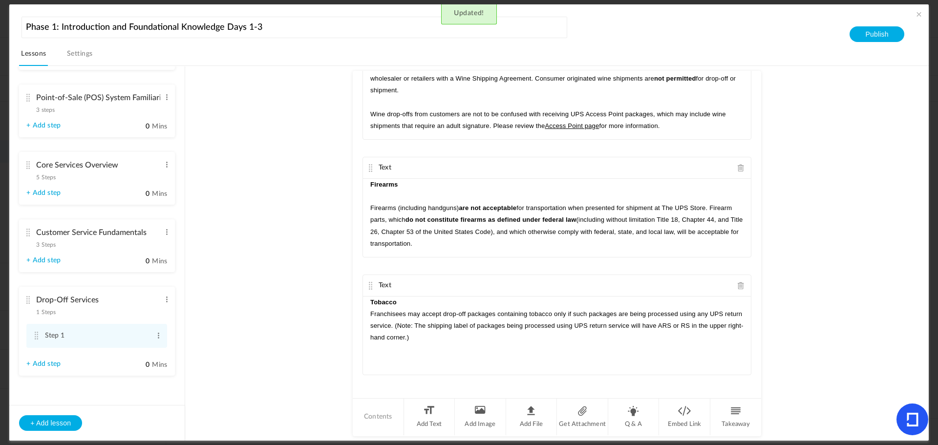
click at [438, 302] on p "Tobacco" at bounding box center [556, 302] width 373 height 12
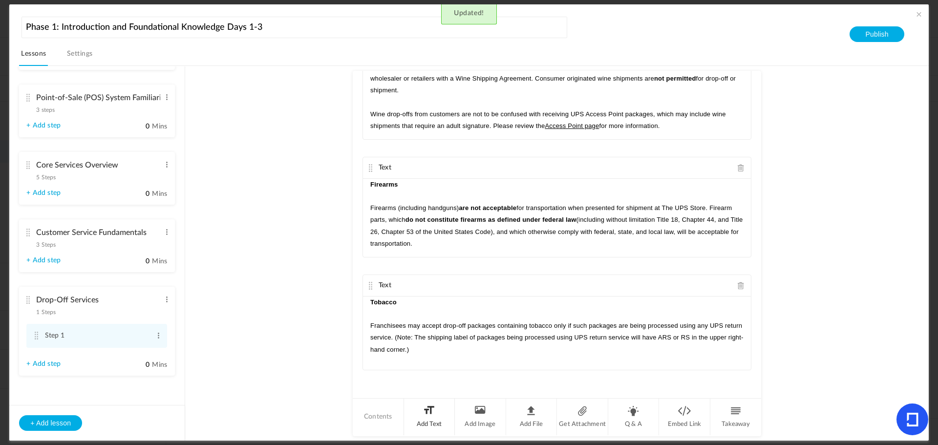
click at [426, 409] on li "Add Text" at bounding box center [429, 416] width 51 height 37
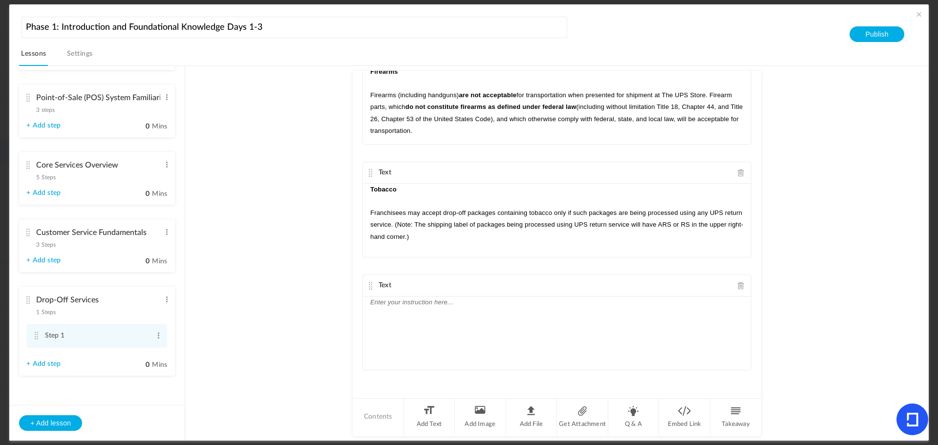
click at [406, 320] on div at bounding box center [557, 332] width 388 height 73
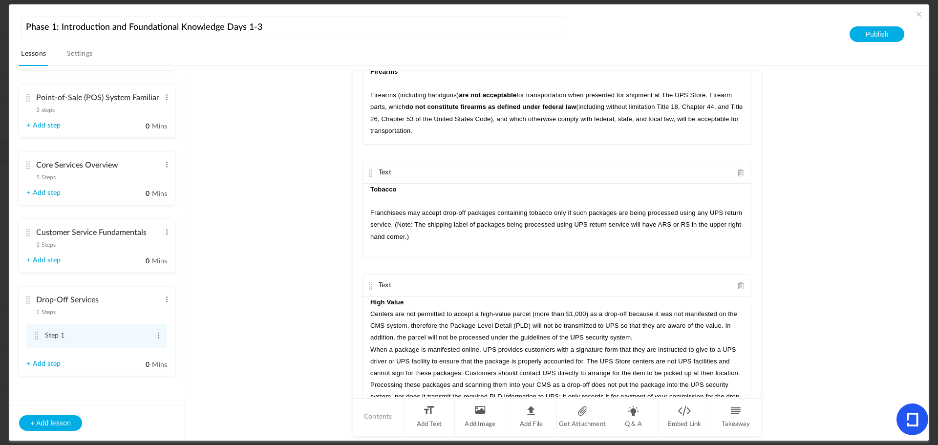
scroll to position [0, 0]
click at [417, 302] on p "High Value" at bounding box center [556, 302] width 373 height 12
click at [646, 348] on p "Centers are not permitted to accept a high-value parcel (more than $1,000) as a…" at bounding box center [556, 338] width 373 height 36
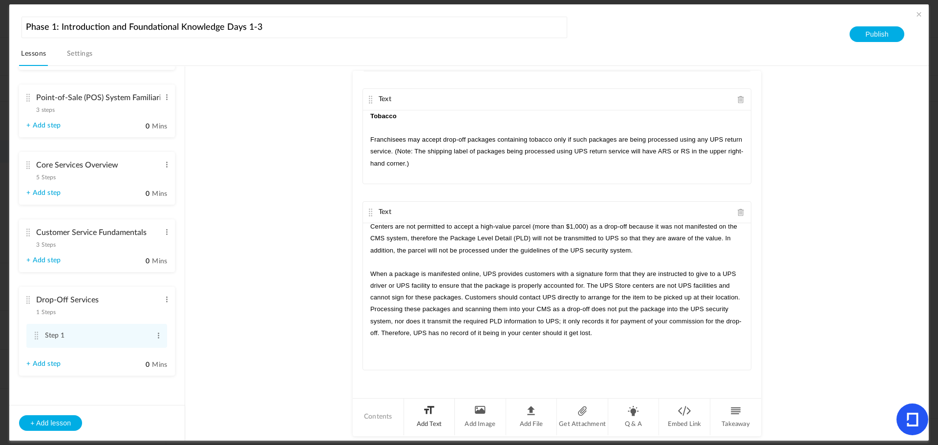
scroll to position [2, 0]
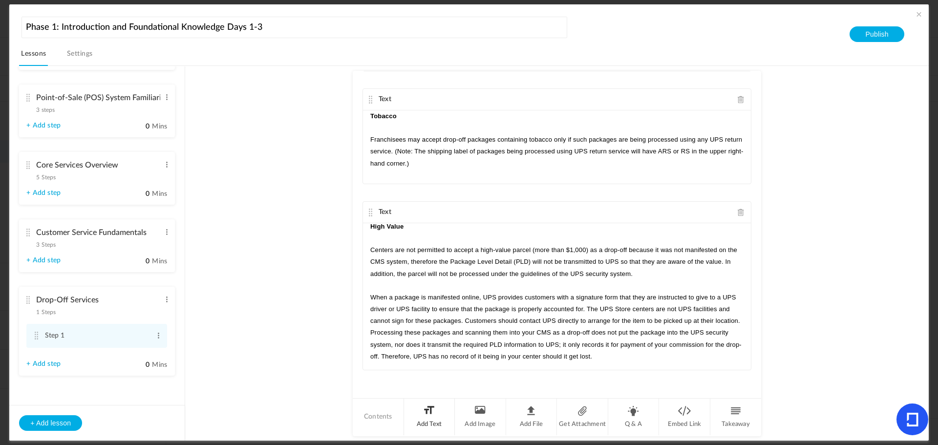
click at [431, 414] on li "Add Text" at bounding box center [429, 416] width 51 height 37
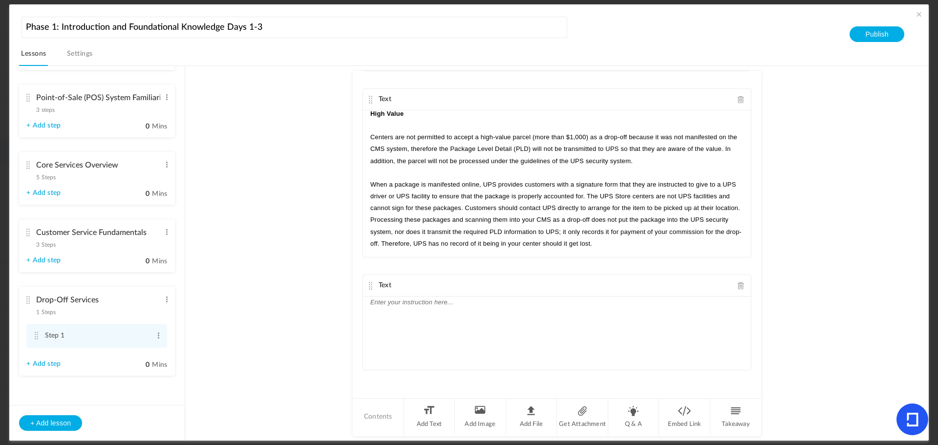
click at [418, 329] on div at bounding box center [557, 332] width 388 height 73
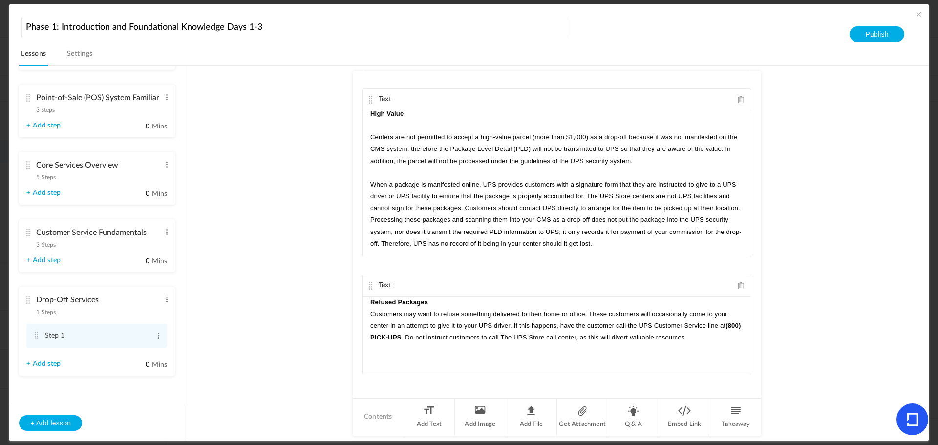
scroll to position [0, 0]
click at [454, 302] on p "Refused Packages" at bounding box center [556, 302] width 373 height 12
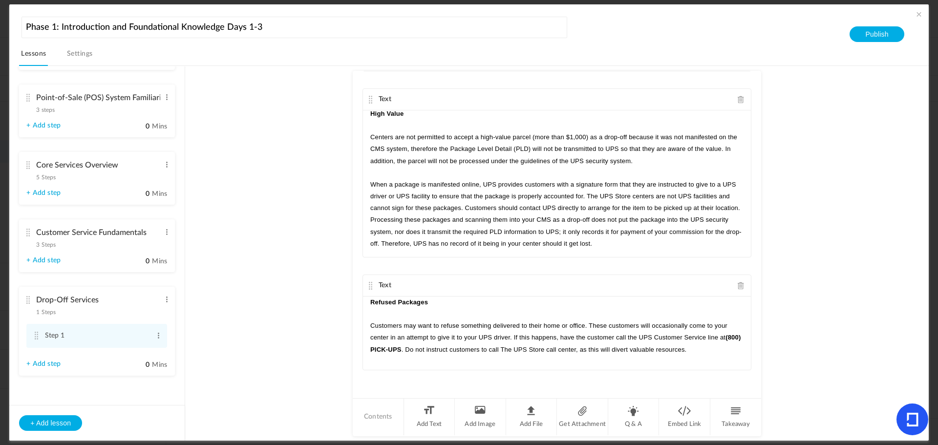
click at [241, 305] on au-course-substep "Takeaway Takeaway given for a step, is visible to fellow peers and its mostly a…" at bounding box center [557, 253] width 720 height 375
click at [420, 414] on li "Add Text" at bounding box center [429, 416] width 51 height 37
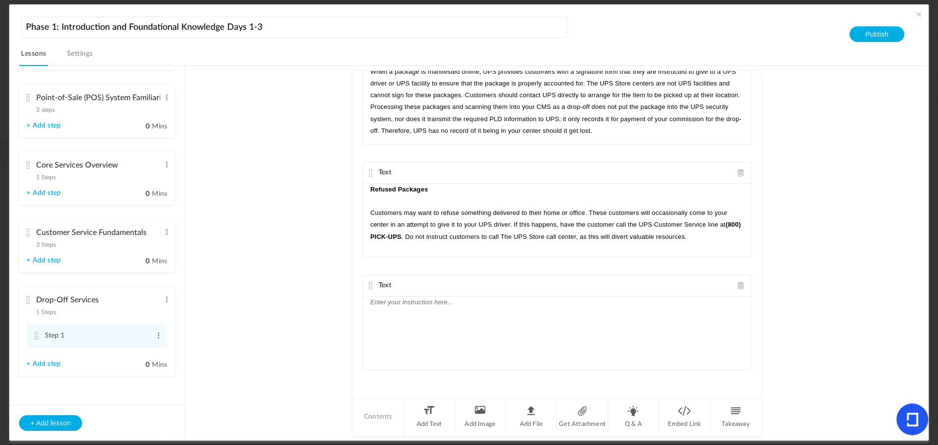
click at [387, 318] on div at bounding box center [557, 332] width 388 height 73
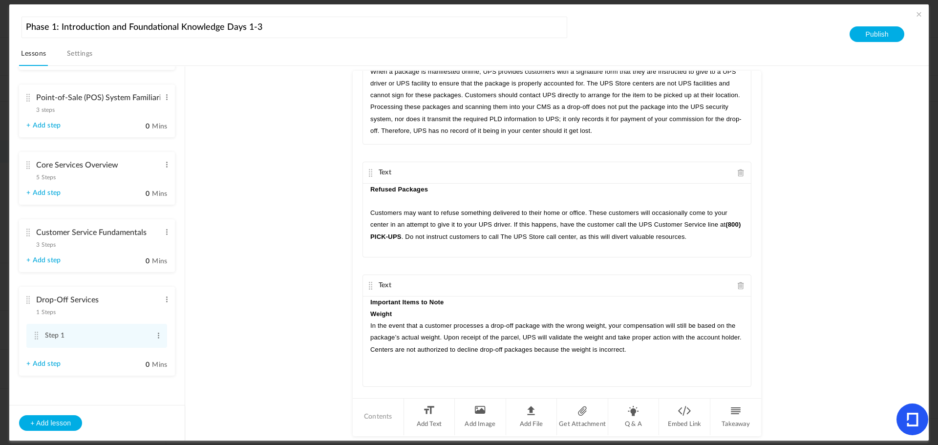
click at [458, 305] on p "Important Items to Note" at bounding box center [556, 302] width 373 height 12
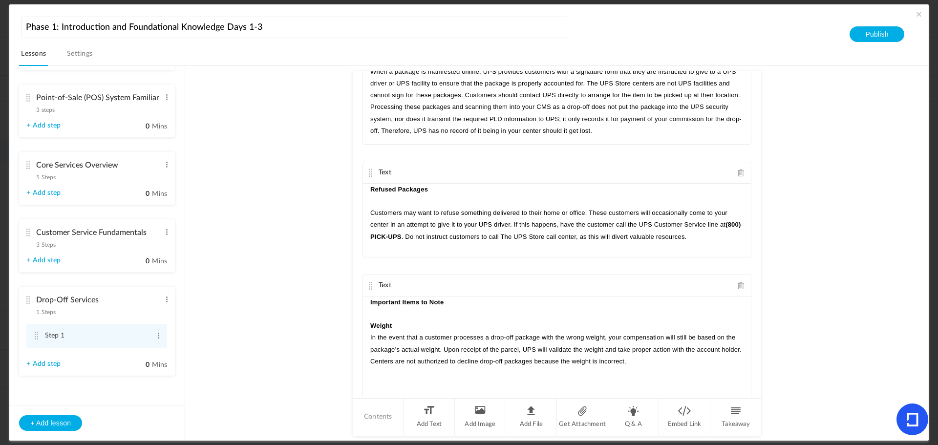
click at [401, 327] on p "Weight" at bounding box center [556, 326] width 373 height 12
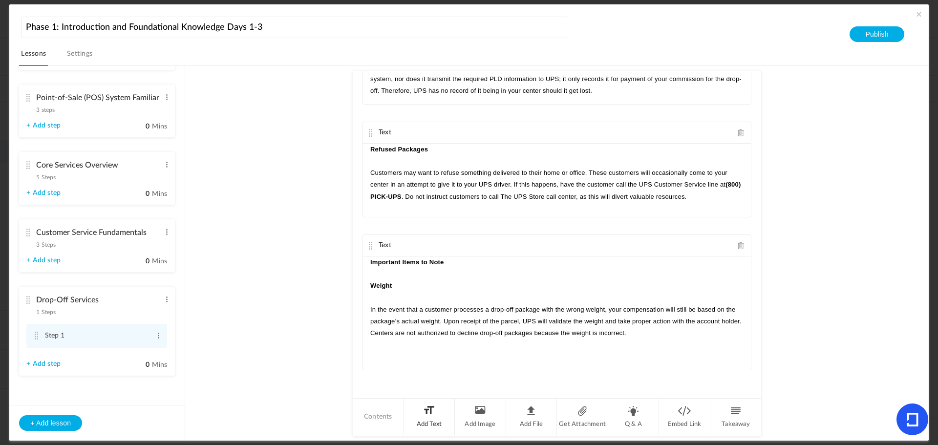
scroll to position [1710, 0]
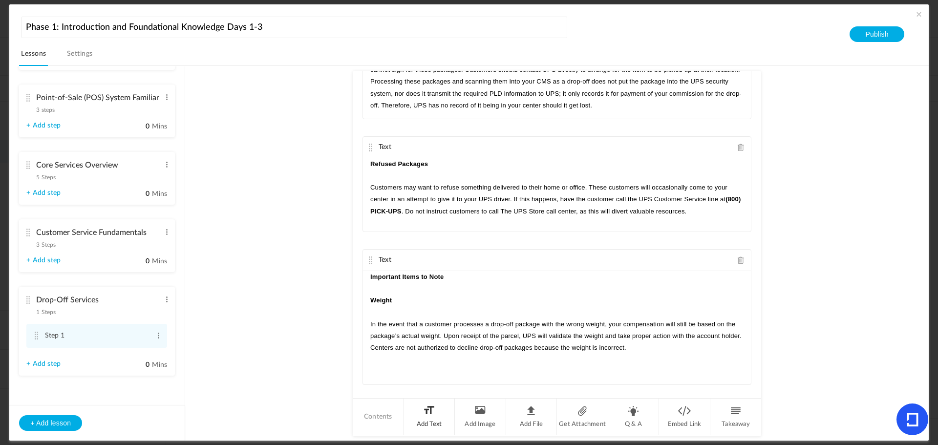
click at [435, 416] on li "Add Text" at bounding box center [429, 416] width 51 height 37
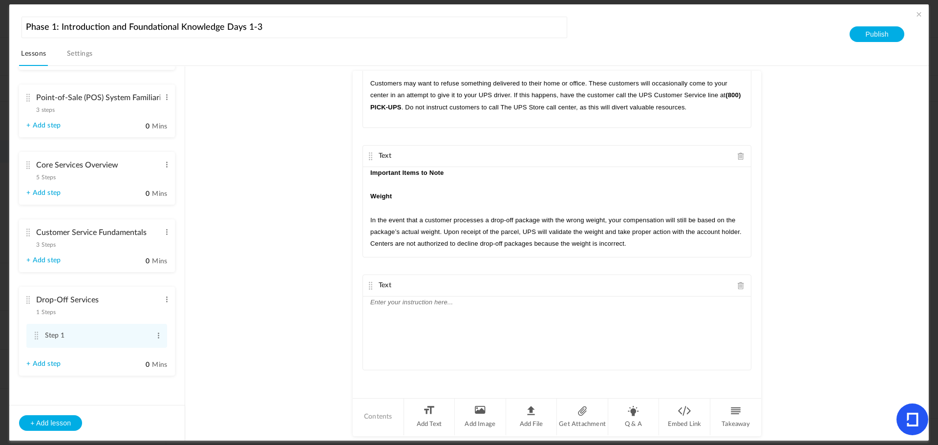
click at [400, 334] on div at bounding box center [557, 332] width 388 height 73
paste div
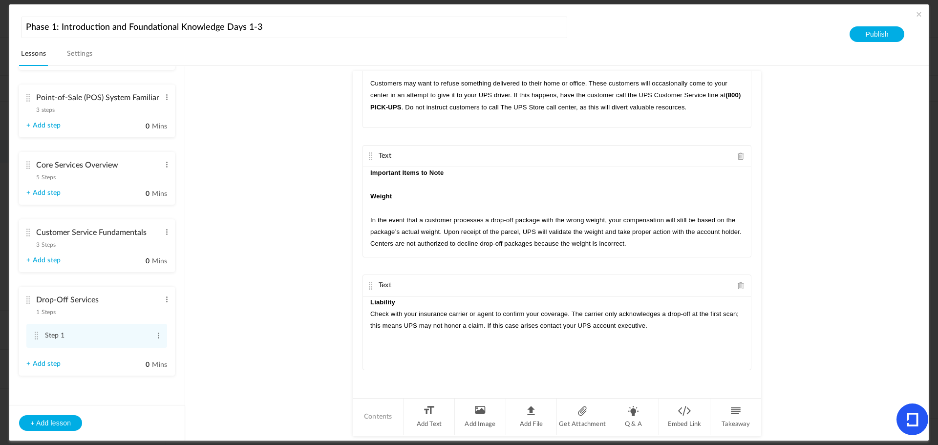
click at [416, 306] on p "Liability" at bounding box center [556, 302] width 373 height 12
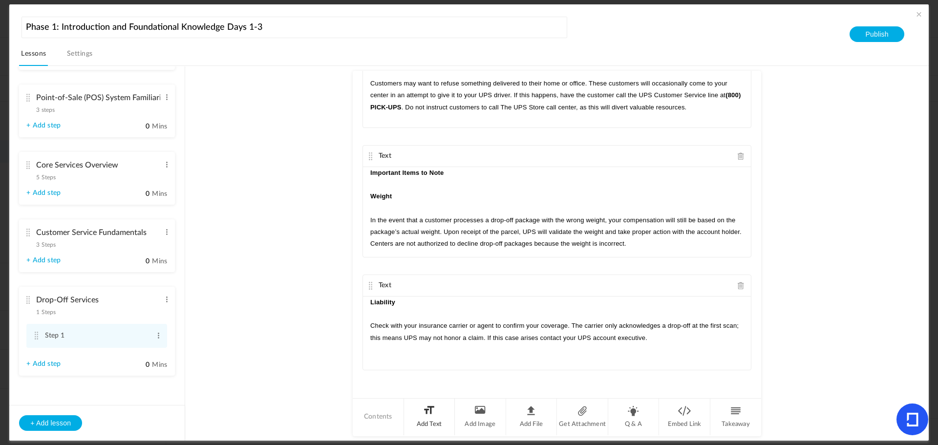
click at [435, 418] on li "Add Text" at bounding box center [429, 416] width 51 height 37
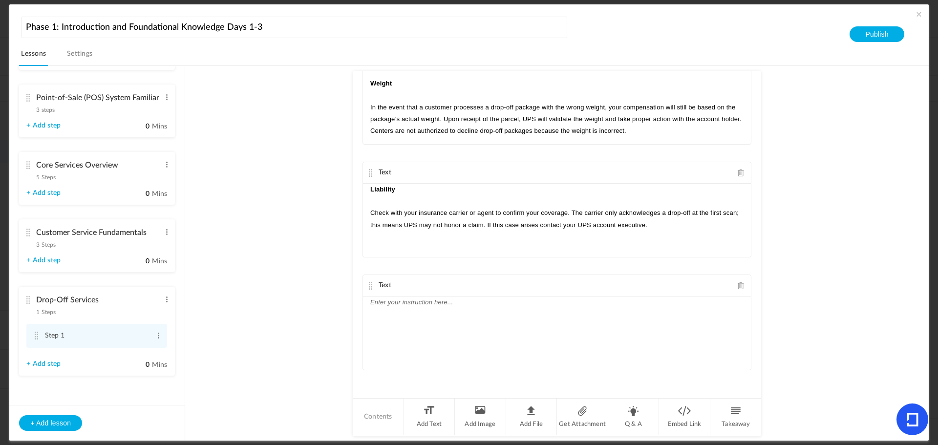
click at [374, 317] on div at bounding box center [557, 332] width 388 height 73
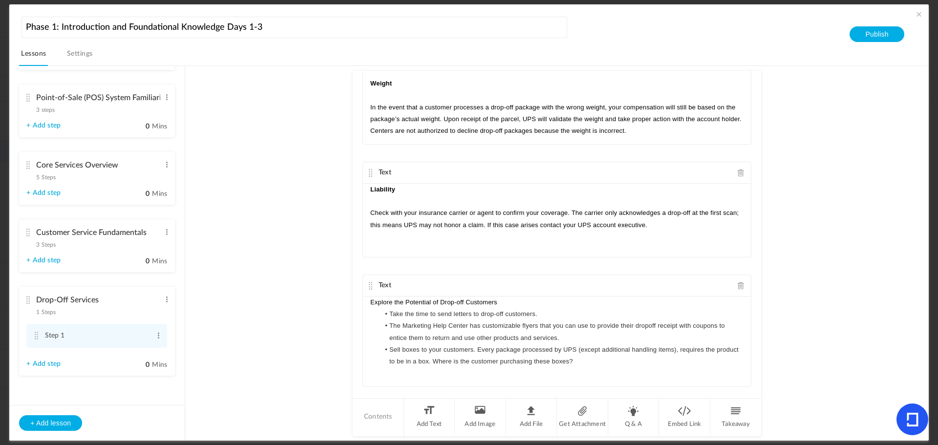
scroll to position [0, 0]
click at [511, 300] on p "Explore the Potential of Drop-off Customers" at bounding box center [556, 302] width 373 height 12
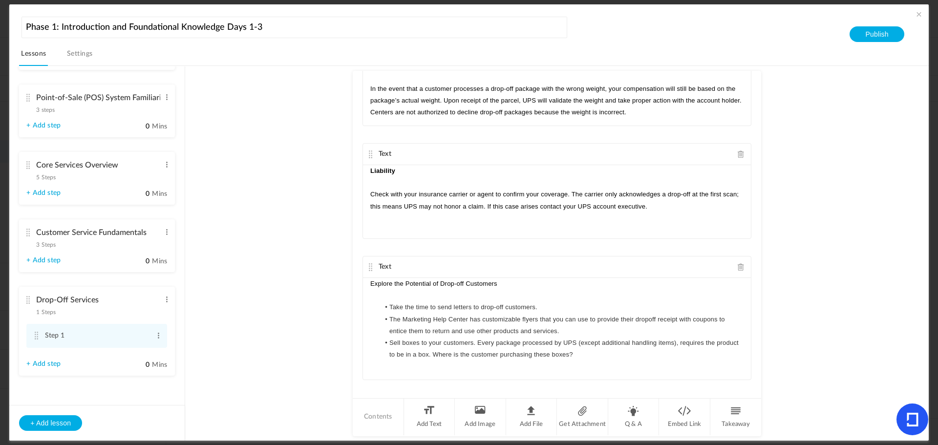
scroll to position [1851, 0]
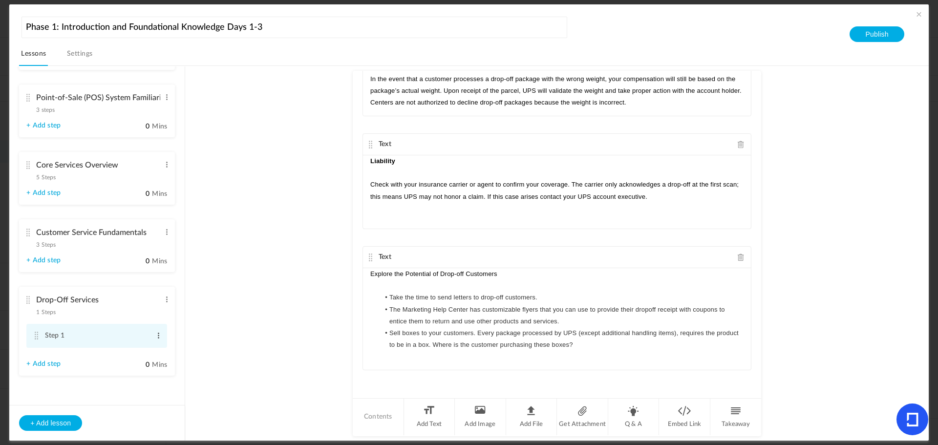
click at [155, 335] on span at bounding box center [158, 336] width 7 height 10
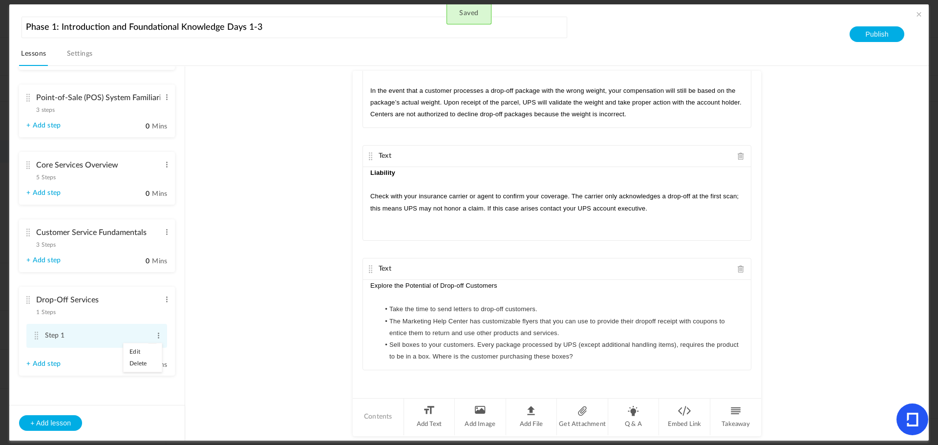
click at [144, 348] on link "Edit" at bounding box center [143, 352] width 38 height 12
type input "S"
type input "Drop Off Customers"
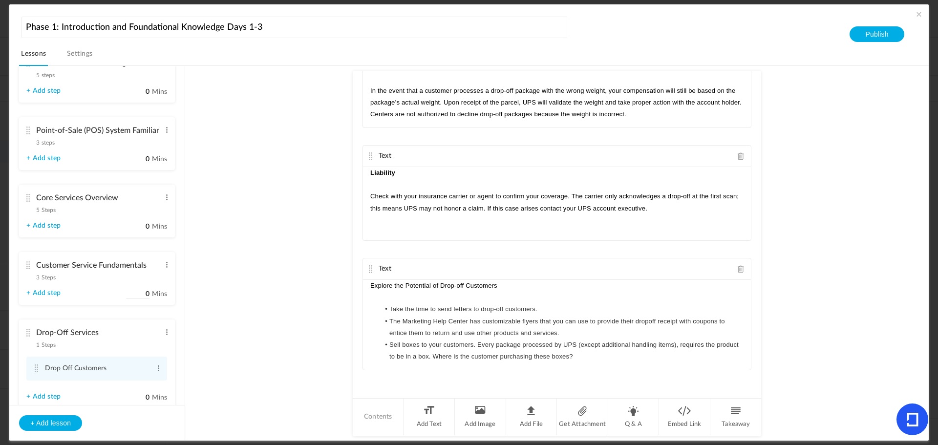
scroll to position [0, 0]
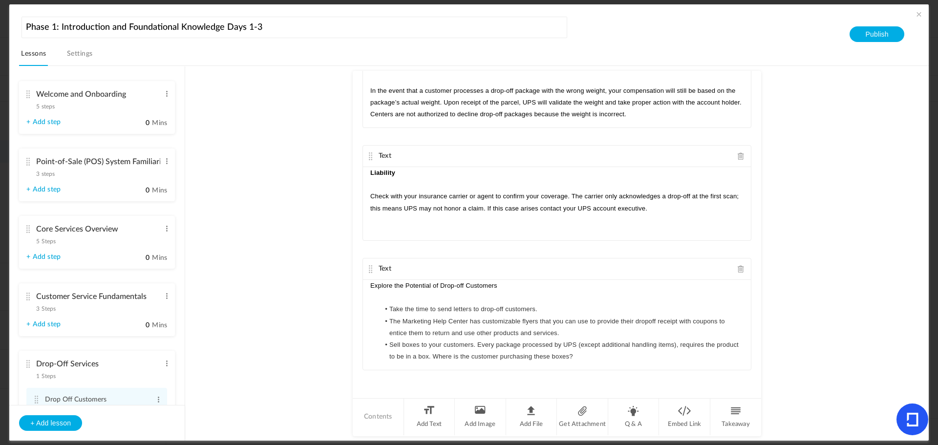
click at [28, 93] on cite at bounding box center [27, 94] width 7 height 8
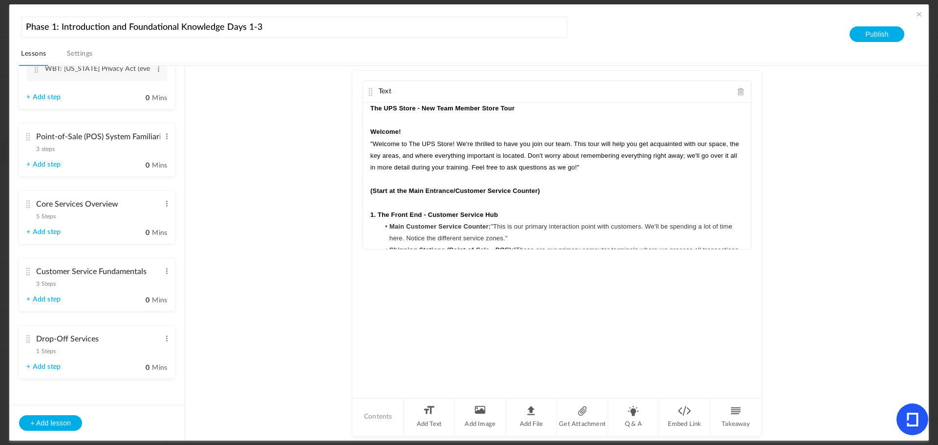
scroll to position [179, 0]
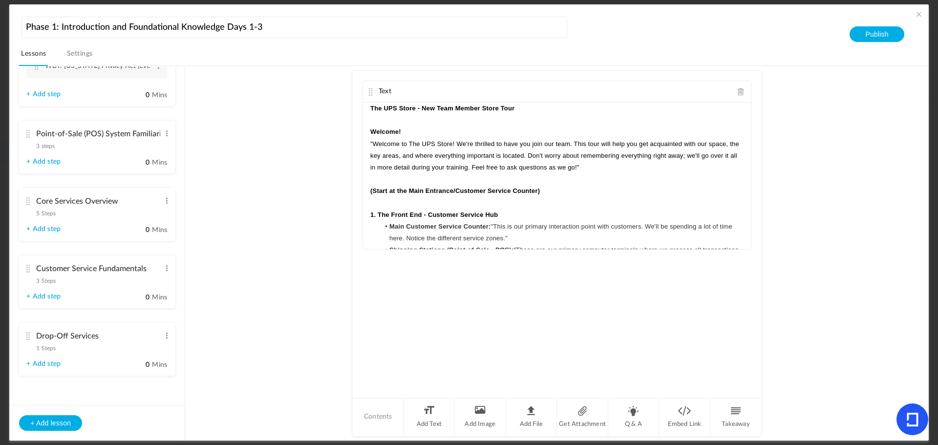
click at [29, 266] on cite at bounding box center [27, 269] width 7 height 8
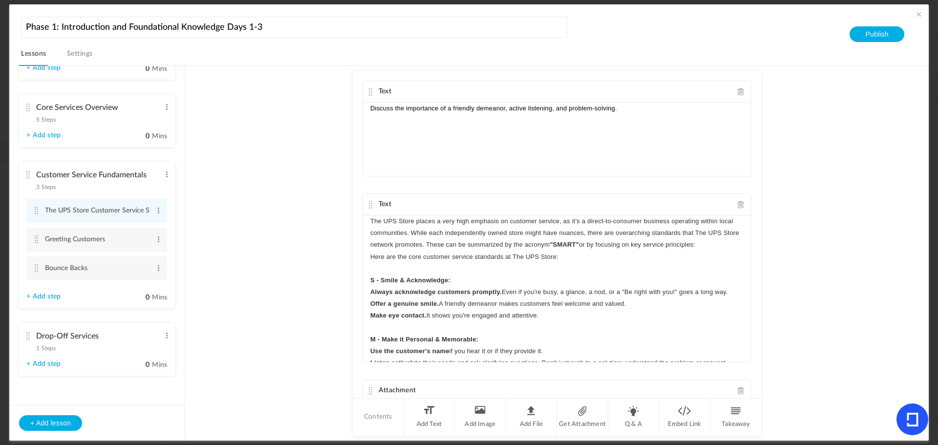
click at [35, 336] on div "Drop-Off Services 1 Steps Edit Delete" at bounding box center [93, 340] width 134 height 26
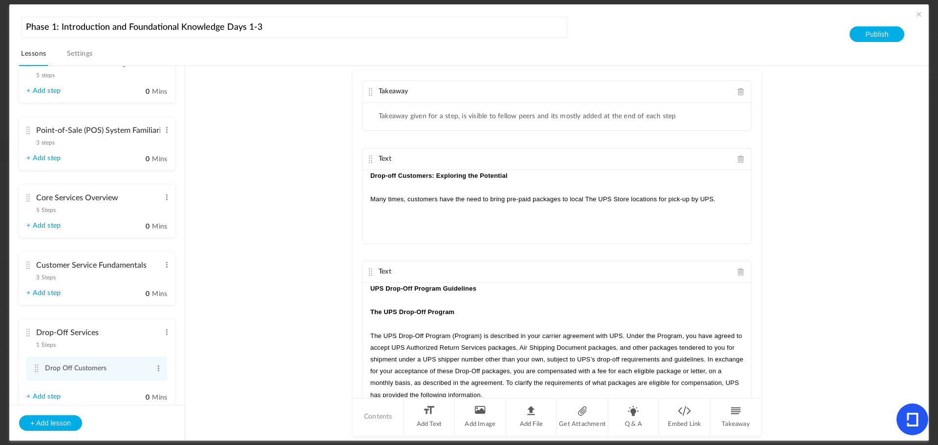
scroll to position [0, 0]
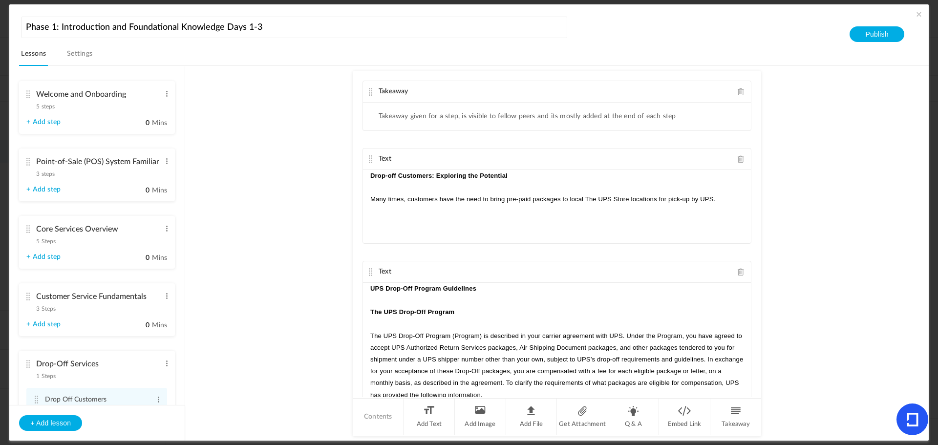
click at [26, 224] on li "Core Services Overview 5 Steps Edit Delete Drop-Offs Services (Introduction) Ed…" at bounding box center [97, 242] width 156 height 53
click at [27, 231] on cite at bounding box center [27, 229] width 7 height 8
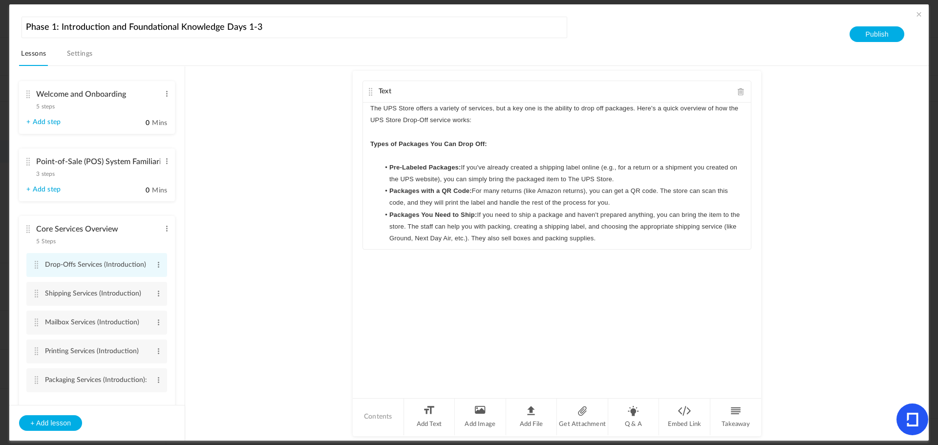
click at [39, 264] on cite at bounding box center [36, 265] width 7 height 8
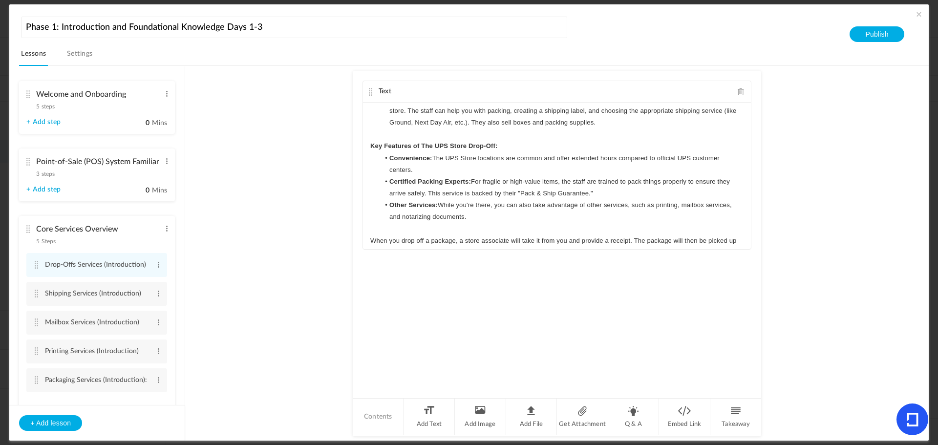
scroll to position [132, 0]
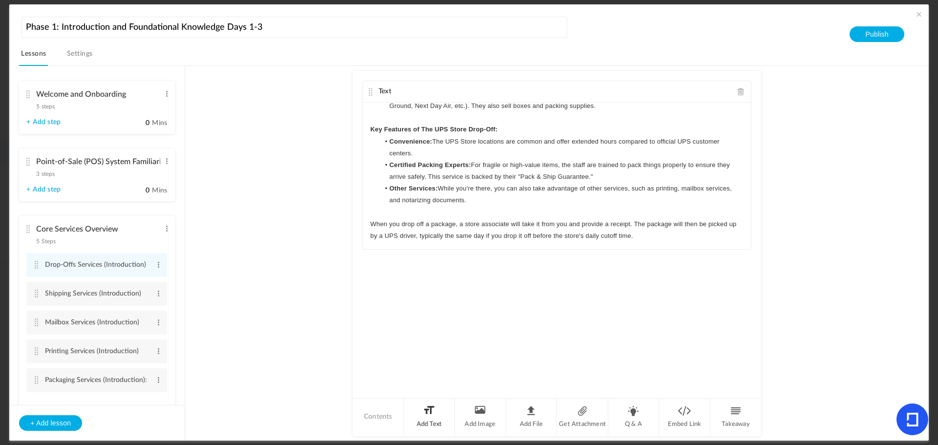
click at [430, 420] on li "Add Text" at bounding box center [429, 416] width 51 height 37
click at [386, 306] on div at bounding box center [557, 325] width 388 height 73
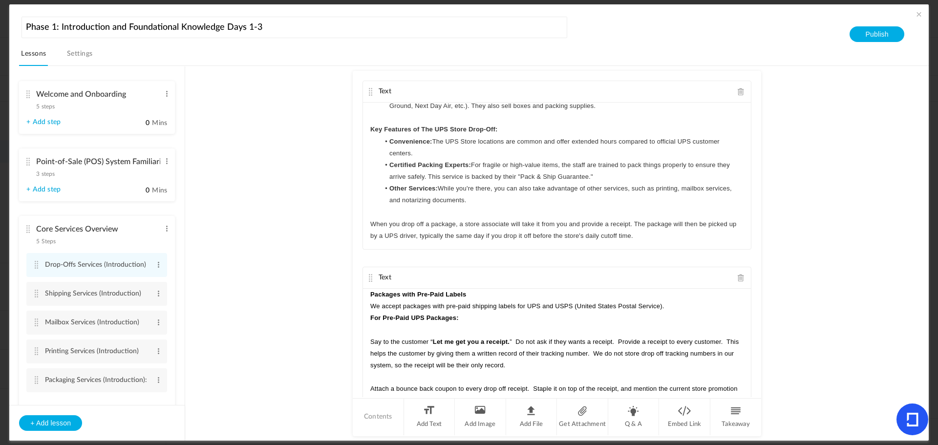
click at [498, 297] on p "Packages with Pre-Paid Labels" at bounding box center [556, 295] width 373 height 12
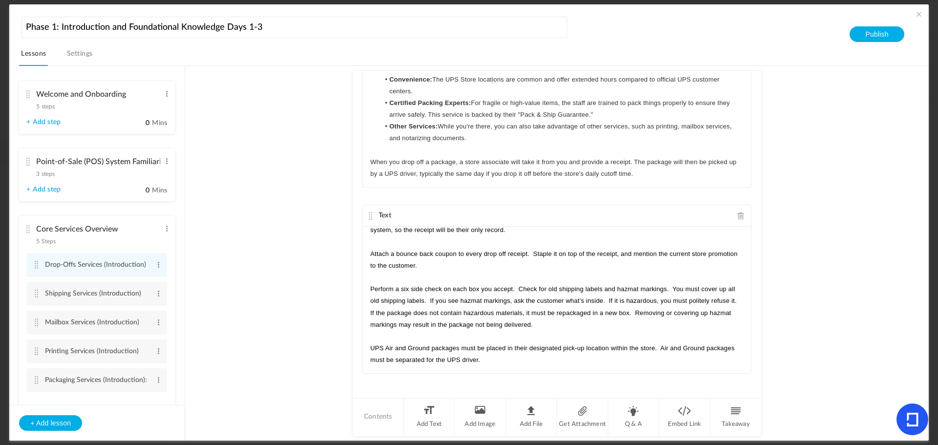
scroll to position [65, 0]
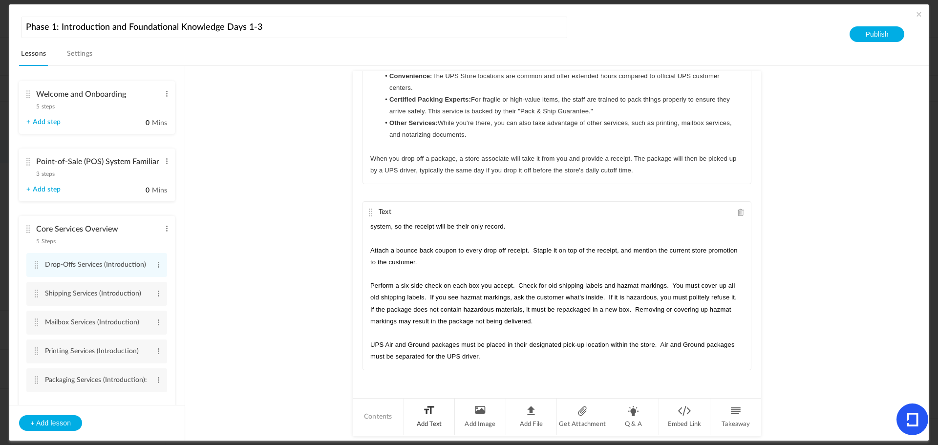
click at [430, 416] on li "Add Text" at bounding box center [429, 416] width 51 height 37
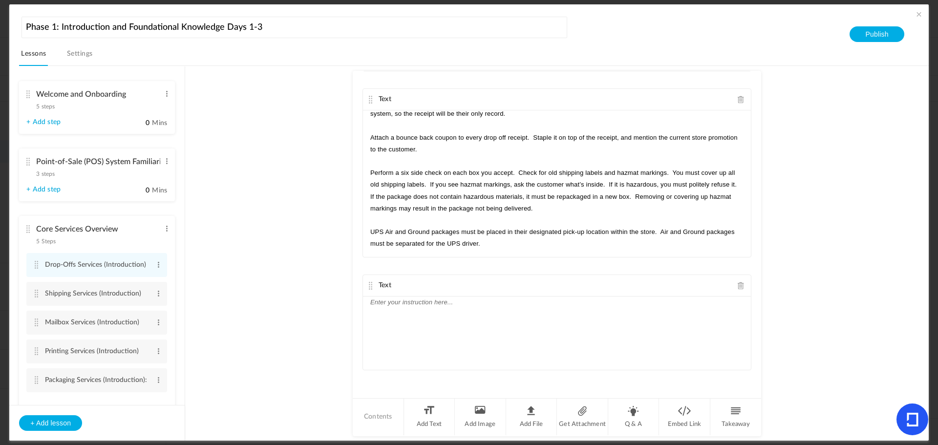
click at [489, 323] on div at bounding box center [557, 332] width 388 height 73
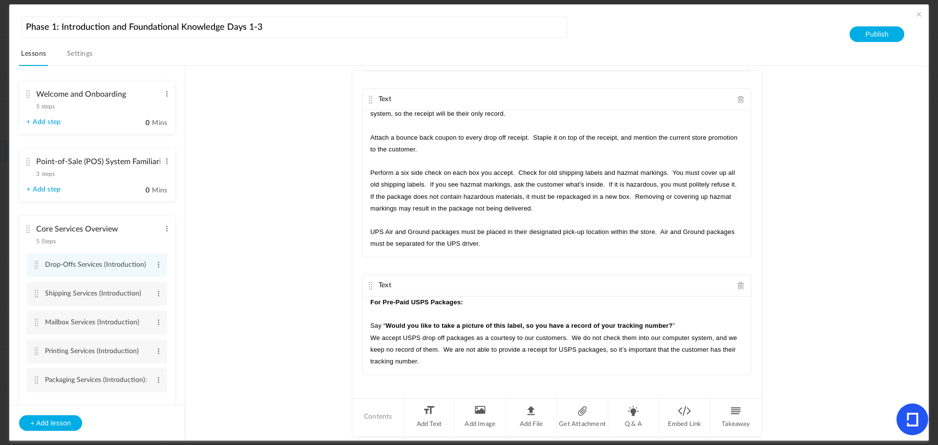
scroll to position [0, 0]
click at [276, 305] on au-course-substep "Text The UPS Store offers a variety of services, but a key one is the ability t…" at bounding box center [557, 253] width 720 height 375
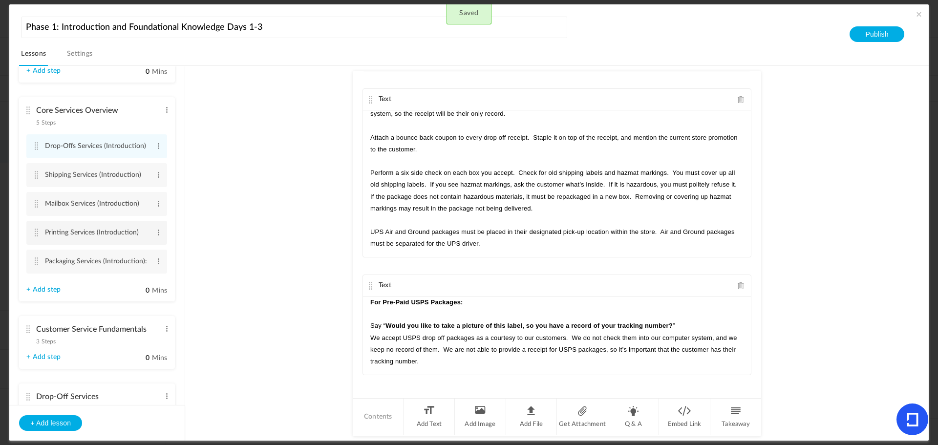
scroll to position [179, 0]
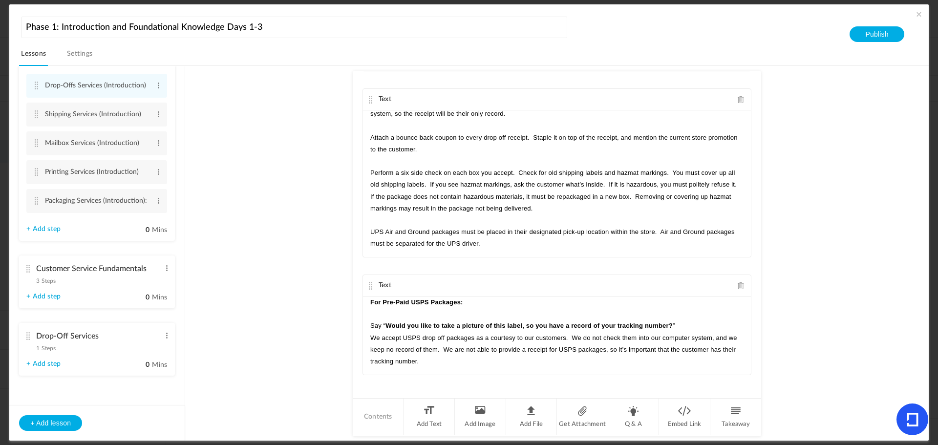
click at [26, 335] on cite at bounding box center [27, 336] width 7 height 8
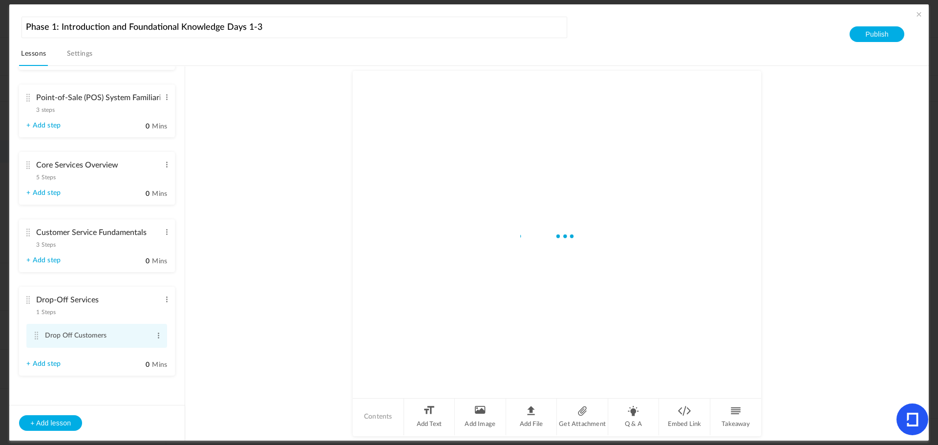
scroll to position [64, 0]
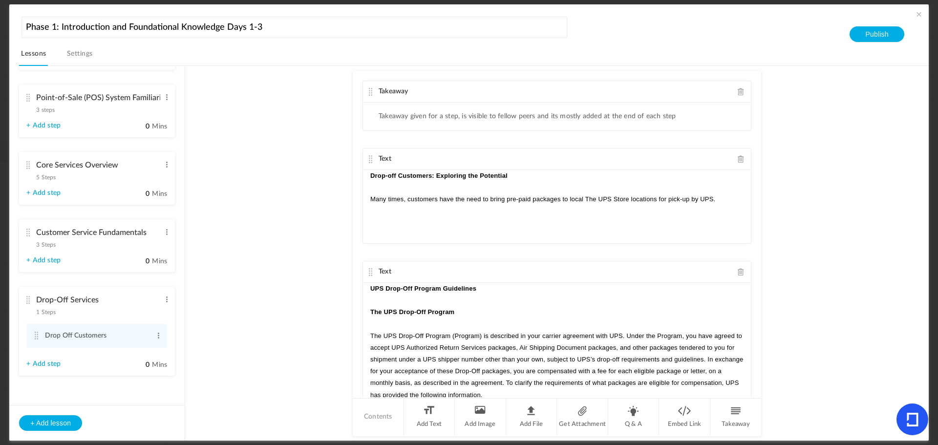
click at [48, 365] on link "+ Add step" at bounding box center [43, 364] width 34 height 8
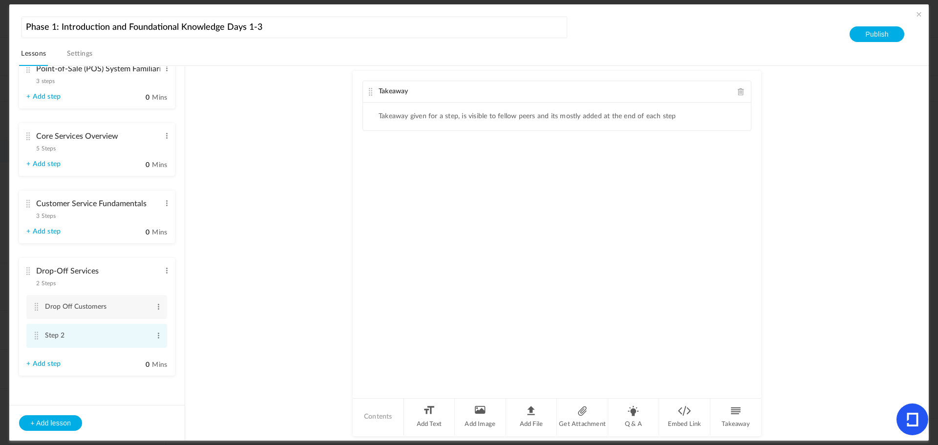
click at [36, 336] on cite at bounding box center [36, 336] width 7 height 8
click at [158, 336] on span at bounding box center [158, 336] width 7 height 10
click at [146, 349] on link "Edit" at bounding box center [143, 352] width 38 height 12
type input "S"
type input "Drop Off Programs"
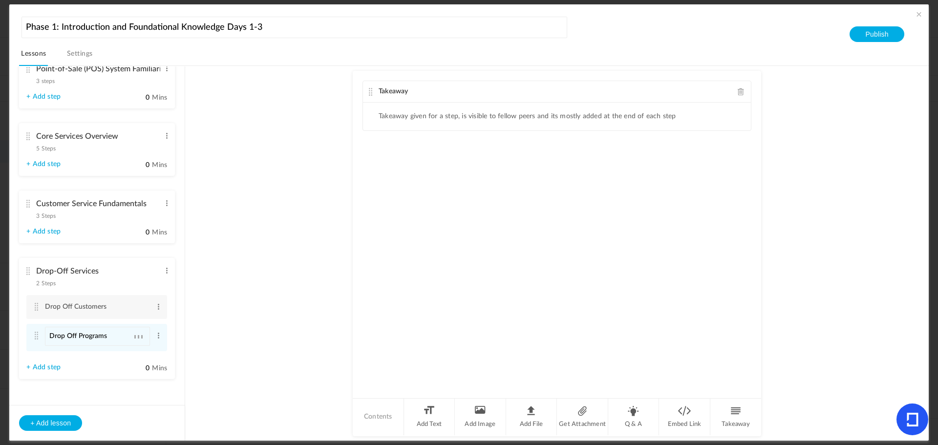
click at [220, 337] on au-course-substep "Takeaway Takeaway given for a step, is visible to fellow peers and its mostly a…" at bounding box center [557, 253] width 720 height 375
drag, startPoint x: 415, startPoint y: 420, endPoint x: 417, endPoint y: 385, distance: 35.7
click at [415, 420] on li "Add Text" at bounding box center [429, 416] width 51 height 37
click at [386, 171] on p at bounding box center [556, 176] width 373 height 12
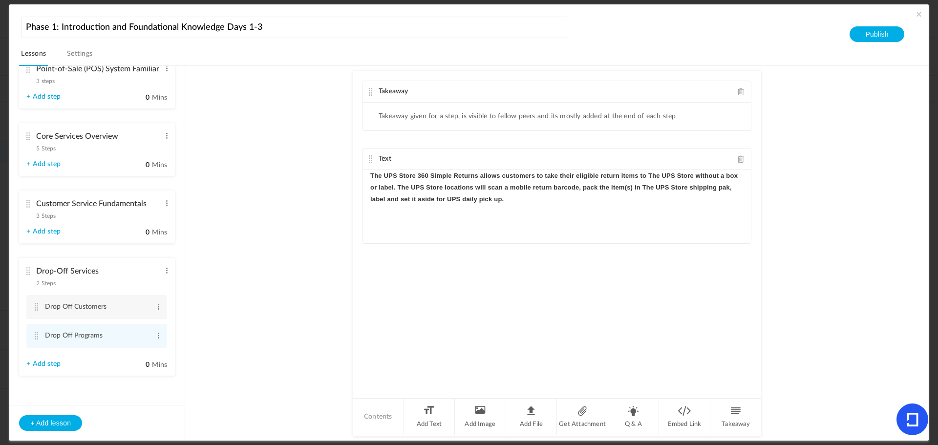
click at [370, 174] on strong "The UPS Store 360 Simple Returns allows customers to take their eligible return…" at bounding box center [554, 187] width 369 height 31
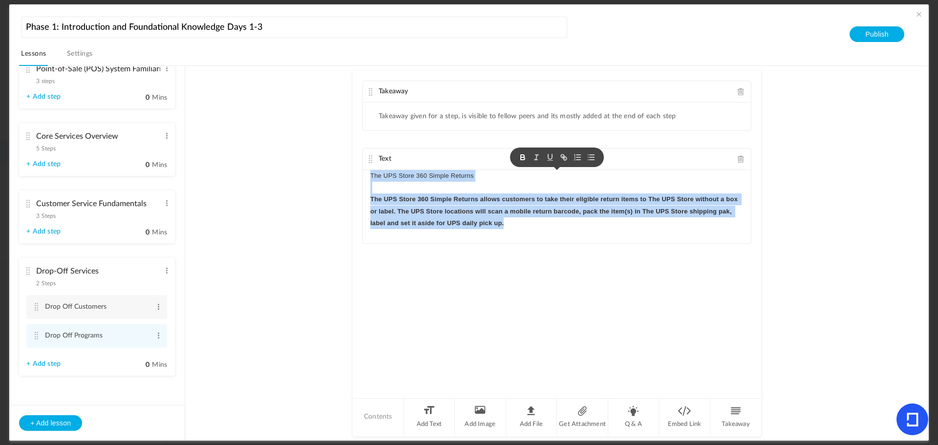
click at [521, 156] on icon "button" at bounding box center [522, 156] width 3 height 2
click at [509, 226] on p "The UPS Store 360 Simple Returns allows customers to take their eligible return…" at bounding box center [556, 211] width 373 height 36
drag, startPoint x: 511, startPoint y: 228, endPoint x: 355, endPoint y: 196, distance: 159.0
click at [356, 196] on div "Takeaway Takeaway given for a step, is visible to fellow peers and its mostly a…" at bounding box center [557, 234] width 408 height 326
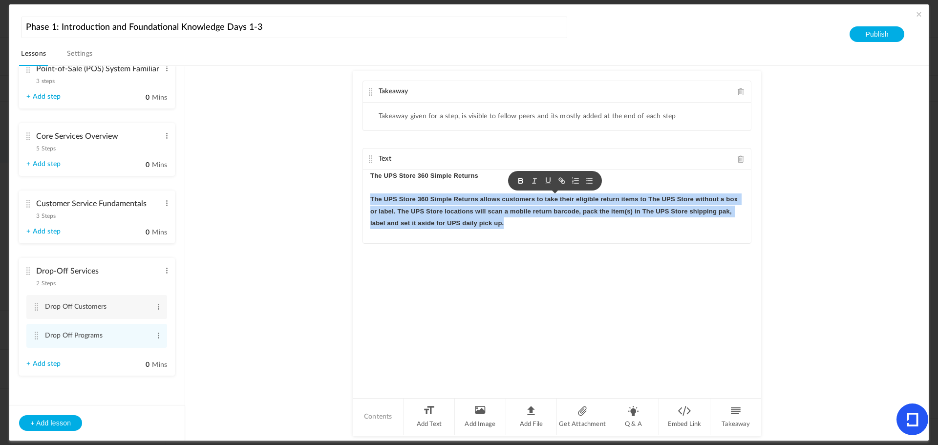
click at [519, 182] on icon "button" at bounding box center [521, 182] width 4 height 2
click at [507, 219] on p "The UPS Store 360 Simple Returns allows customers to take their eligible return…" at bounding box center [556, 211] width 373 height 36
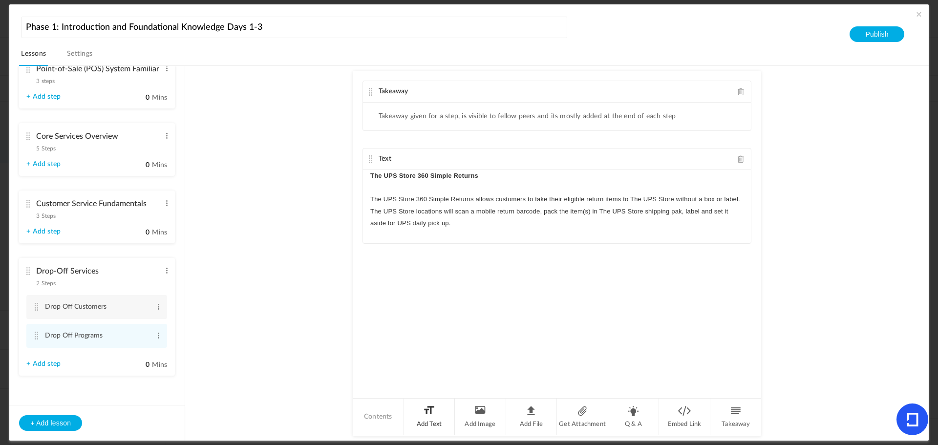
click at [437, 417] on li "Add Text" at bounding box center [429, 416] width 51 height 37
click at [408, 309] on div at bounding box center [557, 319] width 388 height 73
drag, startPoint x: 414, startPoint y: 295, endPoint x: 292, endPoint y: 284, distance: 121.6
click at [296, 282] on au-course-substep "Takeaway Takeaway given for a step, is visible to fellow peers and its mostly a…" at bounding box center [557, 253] width 720 height 375
click at [391, 309] on div "The UPS Store Amazon® 360 Returns" at bounding box center [557, 319] width 388 height 73
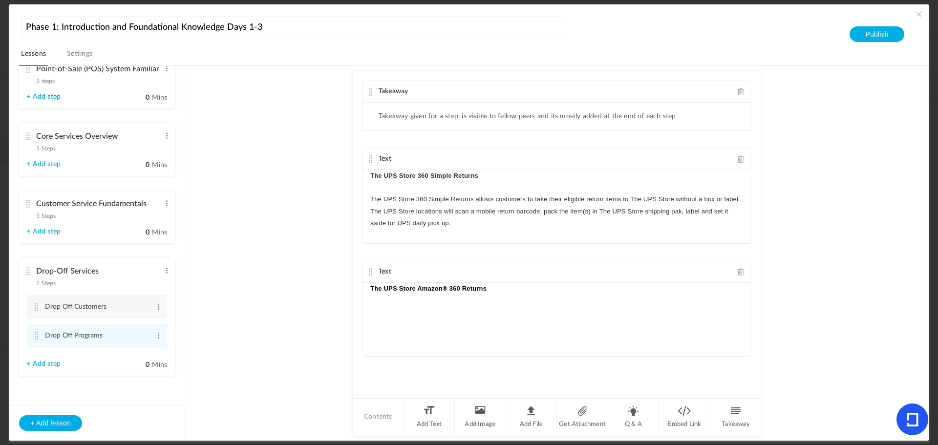
click at [520, 293] on p "The UPS Store Amazon® 360 Returns" at bounding box center [556, 289] width 373 height 12
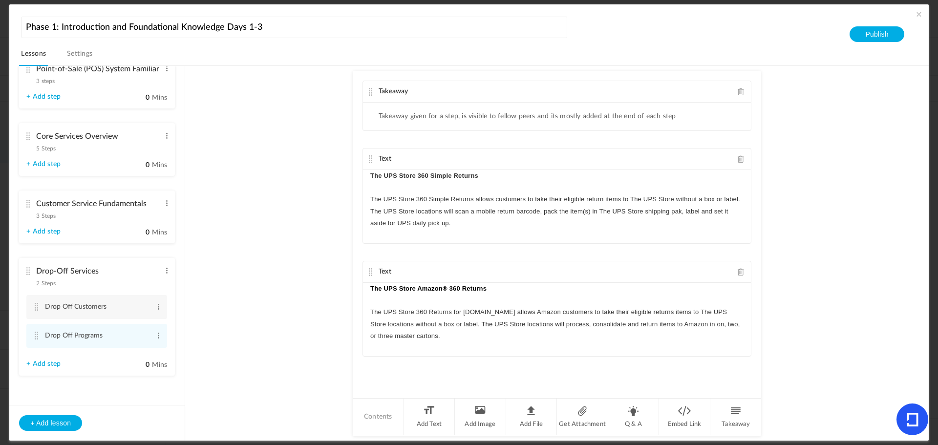
click at [457, 343] on div "The UPS Store Amazon® 360 Returns The UPS Store 360 Returns for [DOMAIN_NAME] a…" at bounding box center [557, 319] width 388 height 73
click at [470, 337] on p "The UPS Store 360 Returns for [DOMAIN_NAME] allows Amazon customers to take the…" at bounding box center [556, 324] width 373 height 36
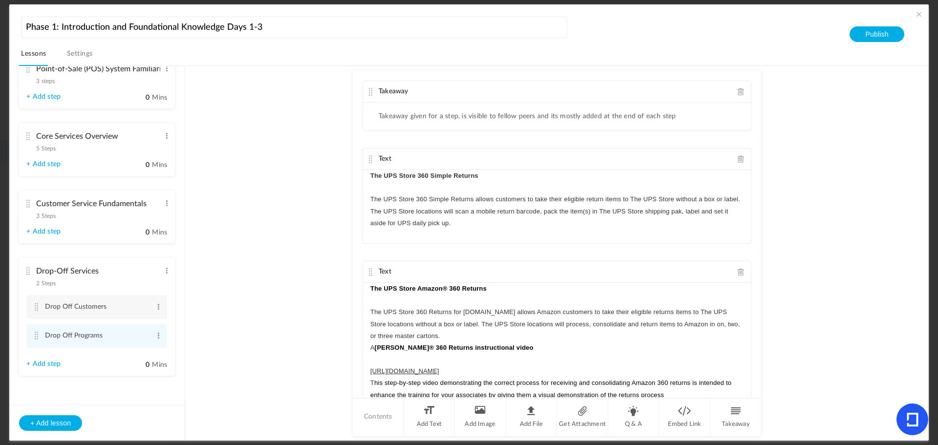
click at [470, 337] on p "The UPS Store 360 Returns for [DOMAIN_NAME] allows Amazon customers to take the…" at bounding box center [556, 324] width 373 height 36
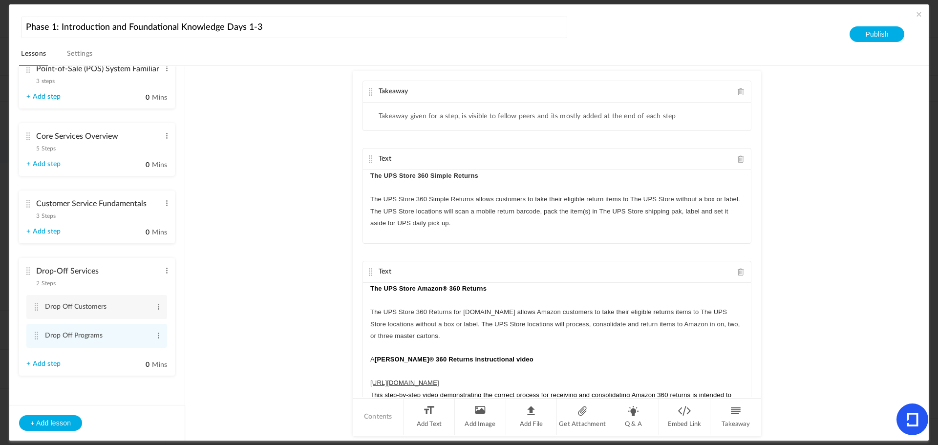
scroll to position [49, 0]
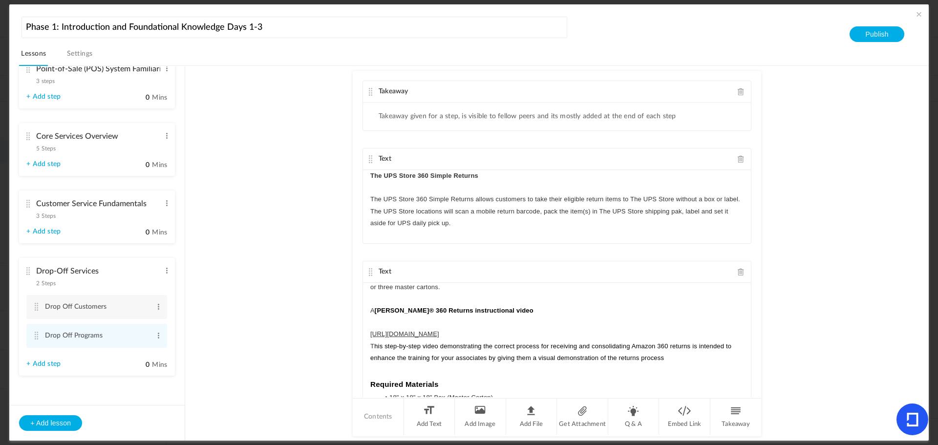
click at [367, 333] on div "The UPS Store Amazon® 360 Returns The UPS Store 360 Returns for [DOMAIN_NAME] a…" at bounding box center [557, 356] width 388 height 146
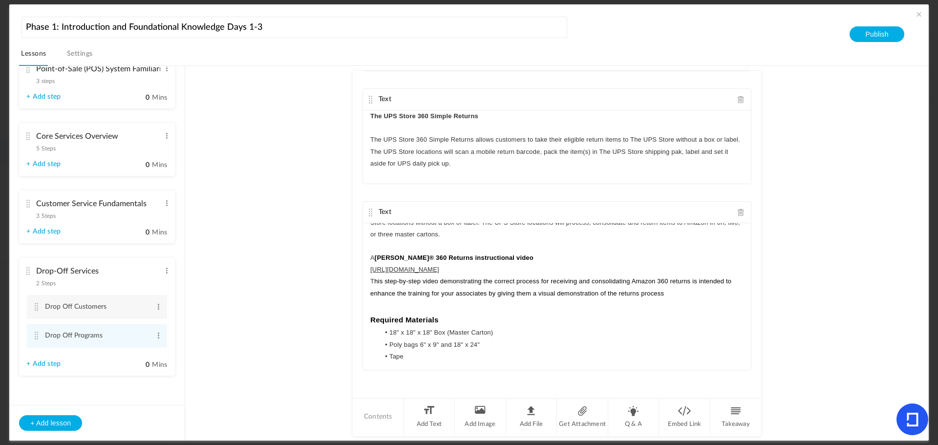
scroll to position [0, 0]
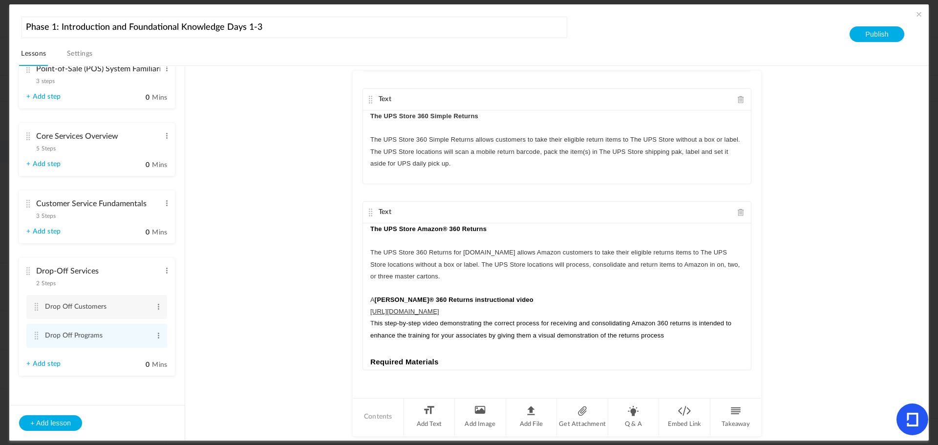
click at [291, 273] on au-course-substep "Takeaway Takeaway given for a step, is visible to fellow peers and its mostly a…" at bounding box center [557, 253] width 720 height 375
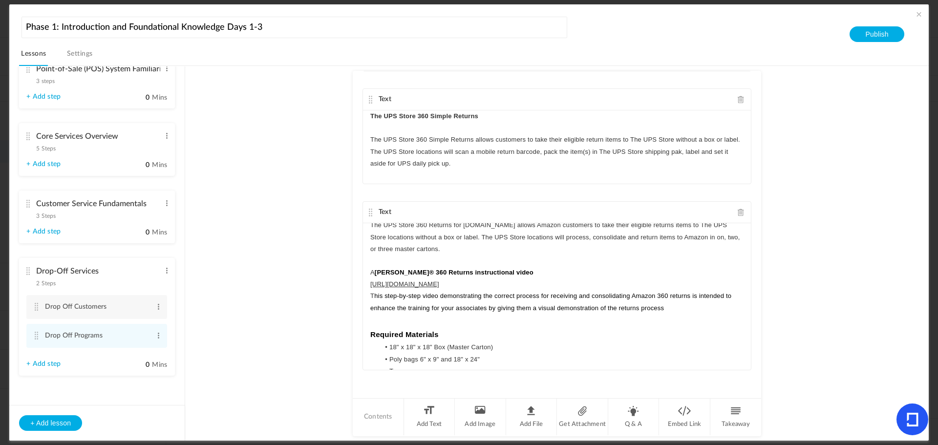
scroll to position [42, 0]
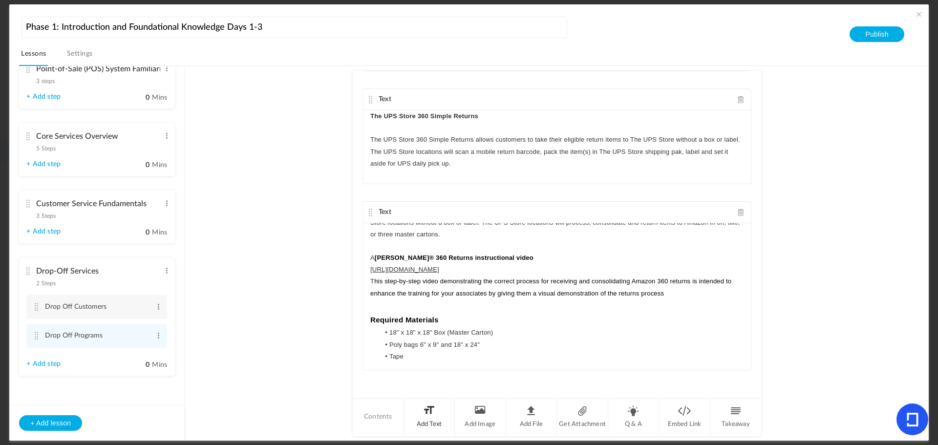
click at [428, 411] on li "Add Text" at bounding box center [429, 416] width 51 height 37
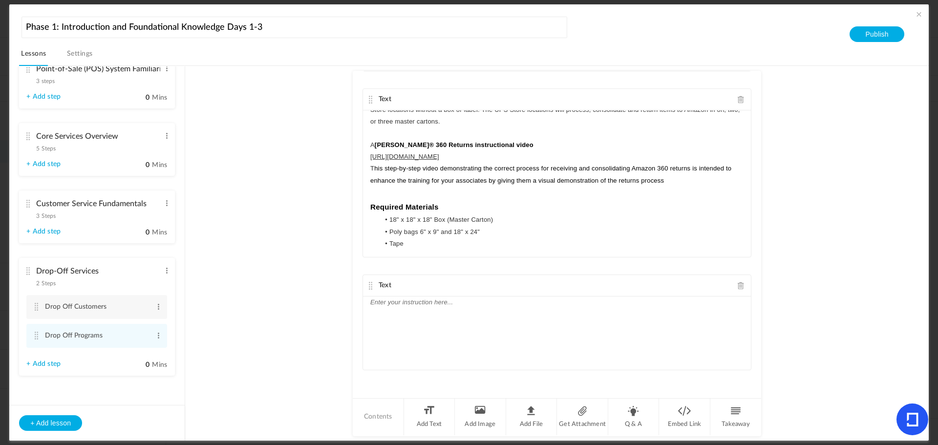
click at [422, 309] on div at bounding box center [557, 332] width 388 height 73
click at [491, 305] on p "The UPS Store Happy Returns" at bounding box center [556, 302] width 373 height 12
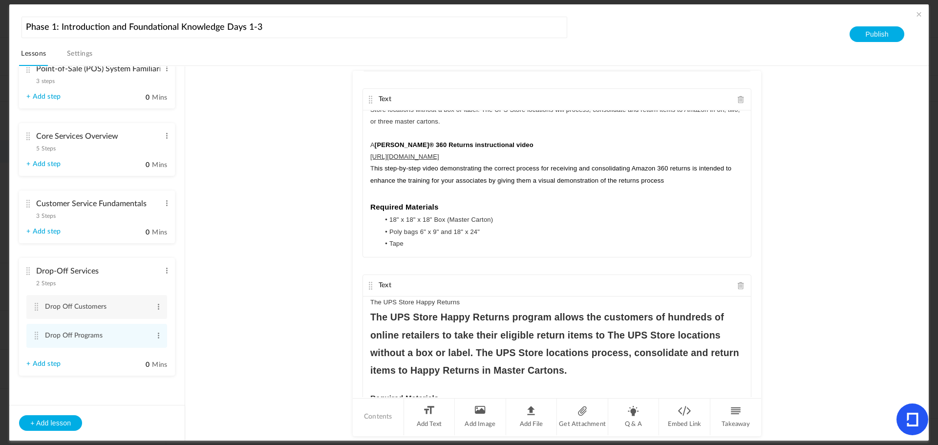
scroll to position [0, 0]
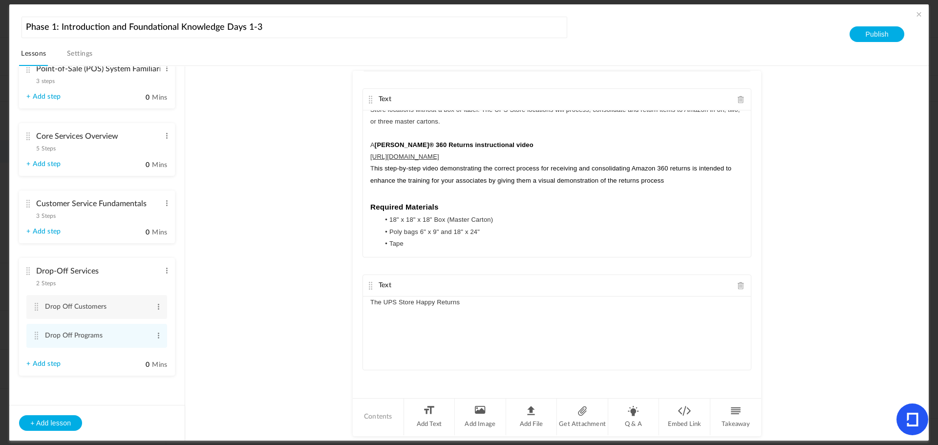
click at [528, 308] on div "The UPS Store Happy Returns" at bounding box center [557, 332] width 388 height 73
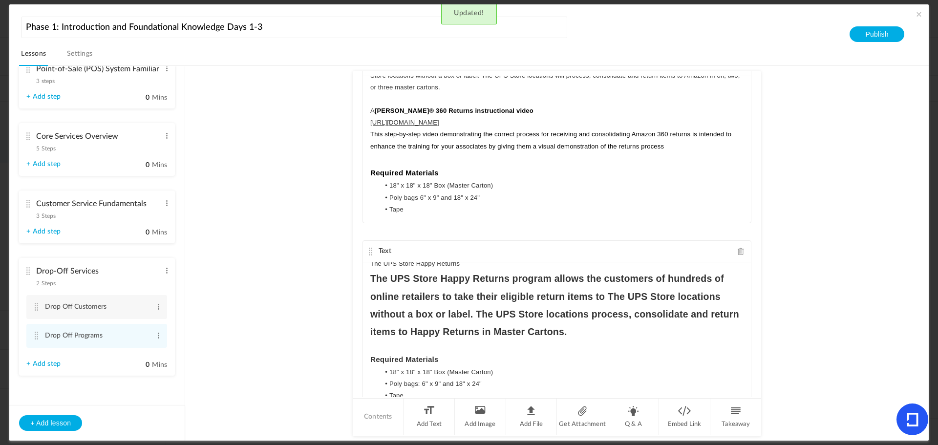
scroll to position [246, 0]
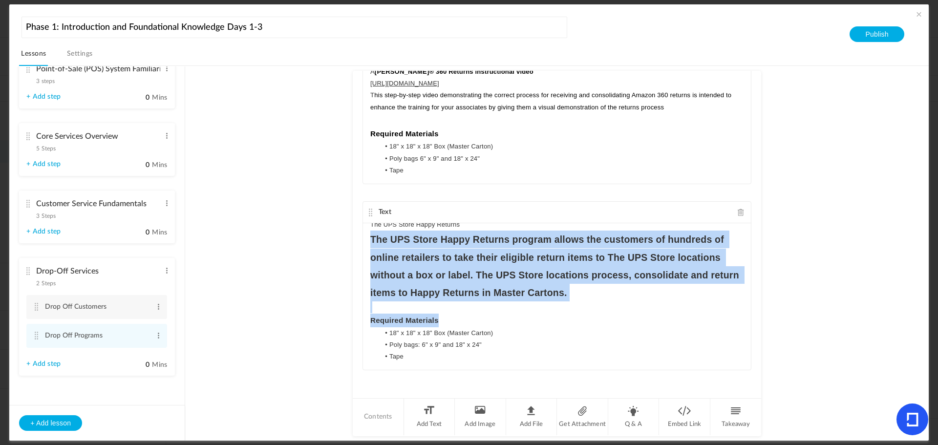
drag, startPoint x: 446, startPoint y: 325, endPoint x: 353, endPoint y: 243, distance: 123.5
click at [353, 243] on div "Takeaway Takeaway given for a step, is visible to fellow peers and its mostly a…" at bounding box center [557, 234] width 408 height 326
click at [375, 343] on icon "button" at bounding box center [376, 344] width 4 height 2
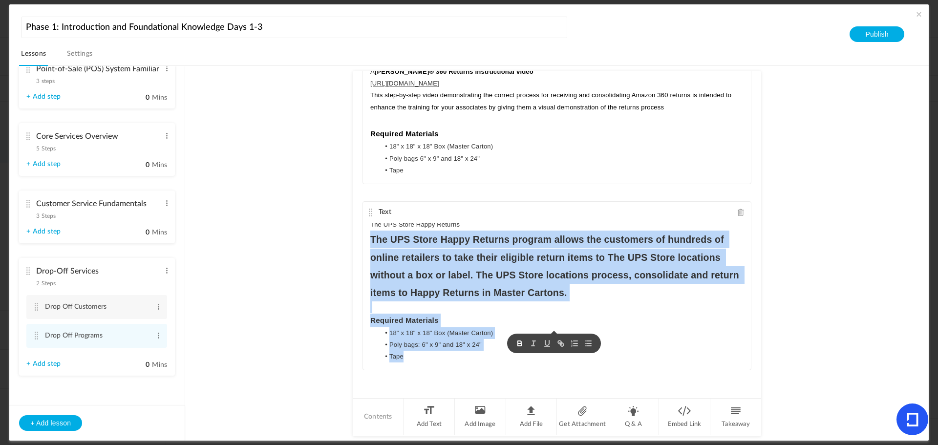
drag, startPoint x: 375, startPoint y: 343, endPoint x: 489, endPoint y: 358, distance: 114.8
click at [489, 358] on ul "18" x 18" x 18" Box (Master Carton) Poly bags: 6" x 9" and 18" x 24" Tape" at bounding box center [556, 345] width 373 height 36
click at [568, 333] on li "18" x 18" x 18" Box (Master Carton)" at bounding box center [561, 333] width 364 height 12
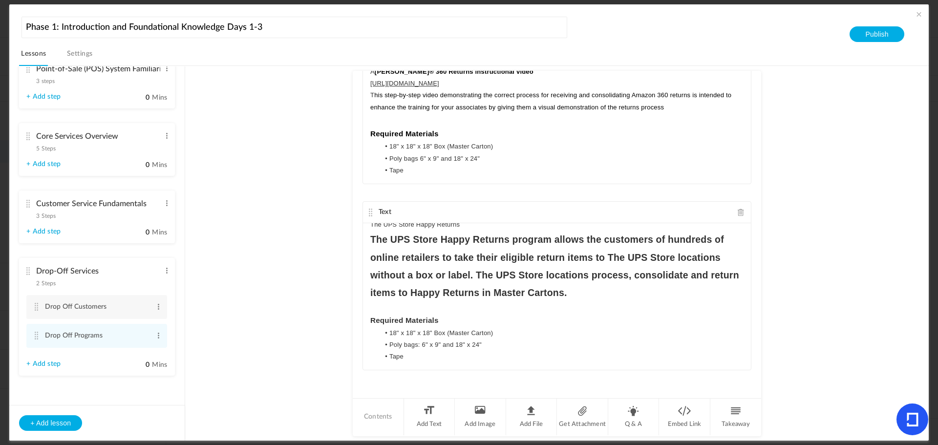
click at [522, 304] on p at bounding box center [556, 307] width 373 height 12
click at [549, 313] on h3 "Required Materials" at bounding box center [556, 320] width 373 height 14
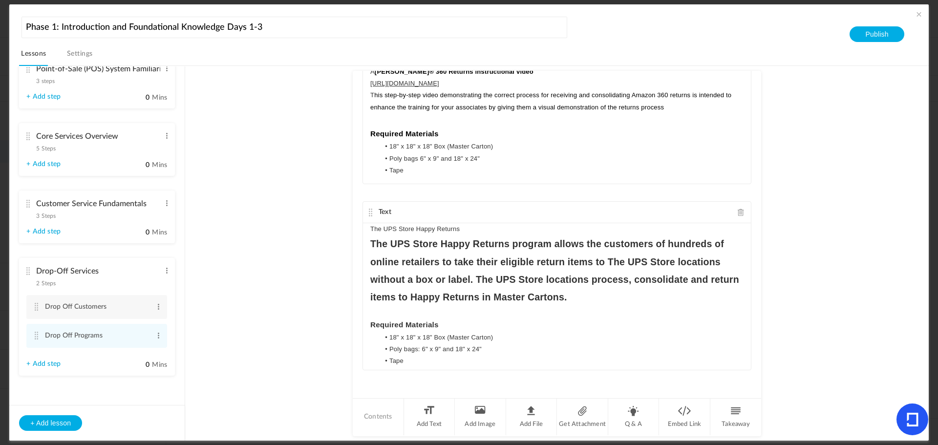
scroll to position [172, 0]
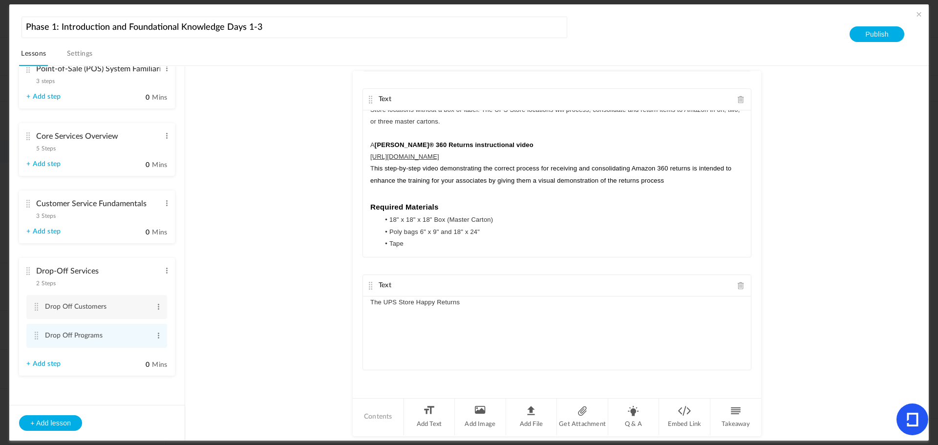
click at [496, 310] on div "The UPS Store Happy Returns" at bounding box center [557, 332] width 388 height 73
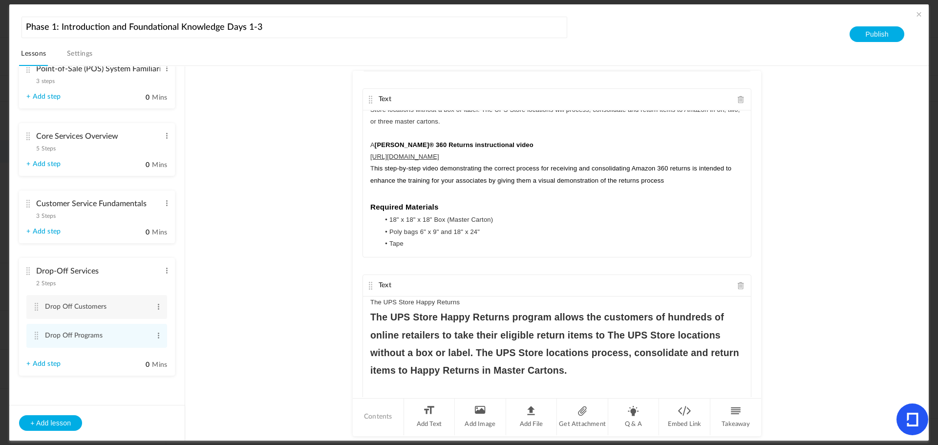
scroll to position [0, 0]
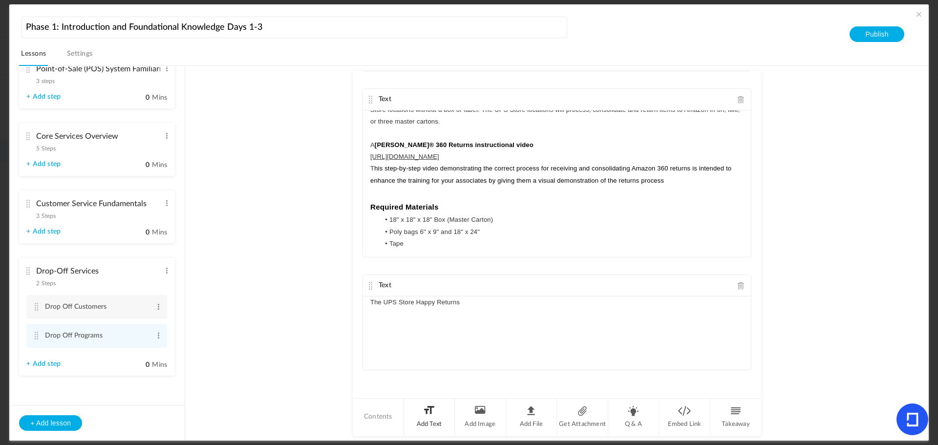
click at [434, 421] on li "Add Text" at bounding box center [429, 416] width 51 height 37
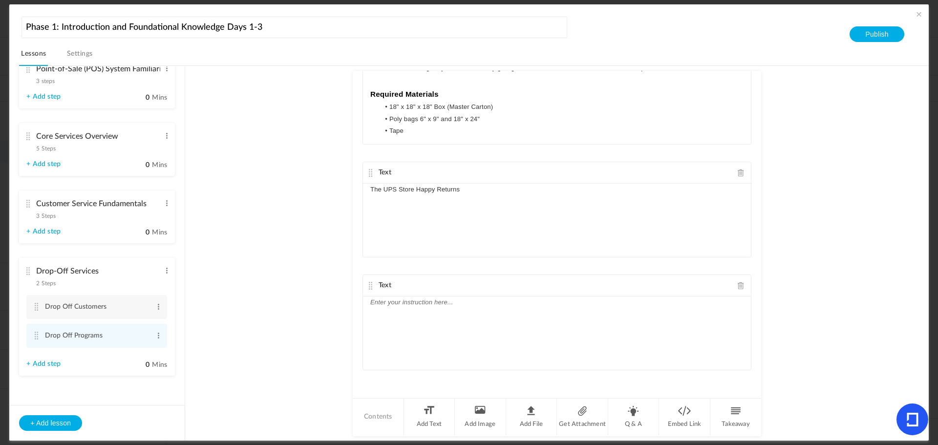
click at [421, 339] on div at bounding box center [557, 332] width 388 height 73
click at [739, 287] on span at bounding box center [740, 285] width 7 height 7
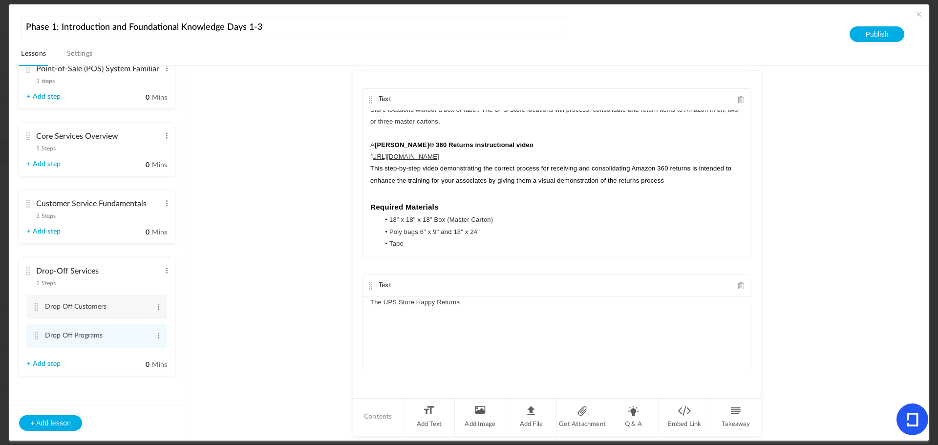
scroll to position [172, 0]
click at [511, 304] on p "The UPS Store Happy Returns" at bounding box center [556, 302] width 373 height 12
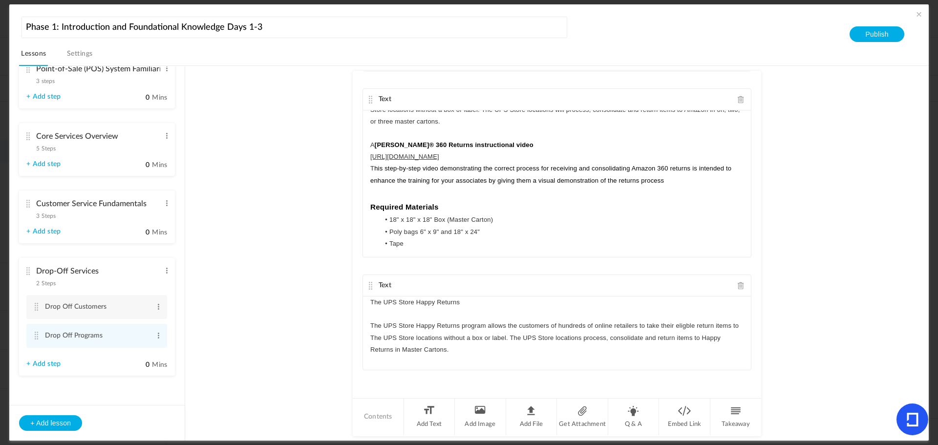
click at [684, 327] on p "The UPS Store Happy Returns program allows the customers of hundreds of online …" at bounding box center [556, 338] width 373 height 36
drag, startPoint x: 477, startPoint y: 305, endPoint x: 354, endPoint y: 302, distance: 123.6
click at [354, 302] on div "Takeaway Takeaway given for a step, is visible to fellow peers and its mostly a…" at bounding box center [557, 234] width 408 height 326
click at [559, 318] on p at bounding box center [556, 314] width 373 height 12
click at [462, 345] on p "The UPS Store Happy Returns program allows the customers of hundreds of online …" at bounding box center [556, 338] width 373 height 36
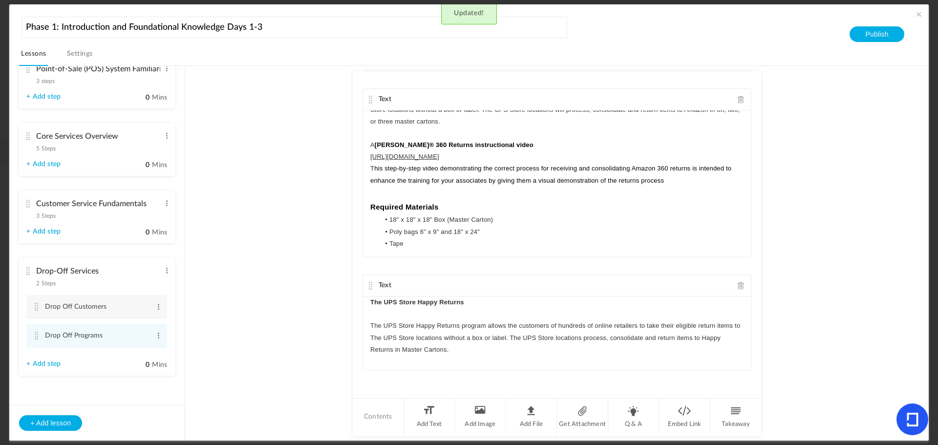
click at [480, 352] on p "The UPS Store Happy Returns program allows the customers of hundreds of online …" at bounding box center [556, 338] width 373 height 36
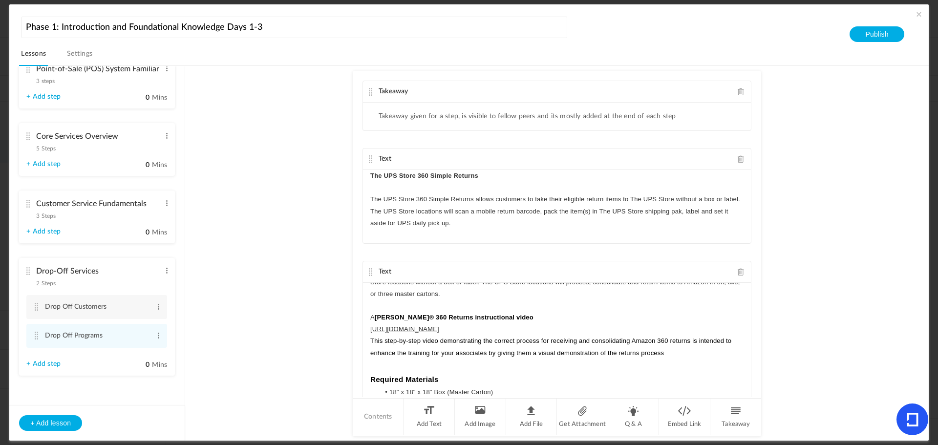
click at [738, 92] on span at bounding box center [740, 91] width 7 height 7
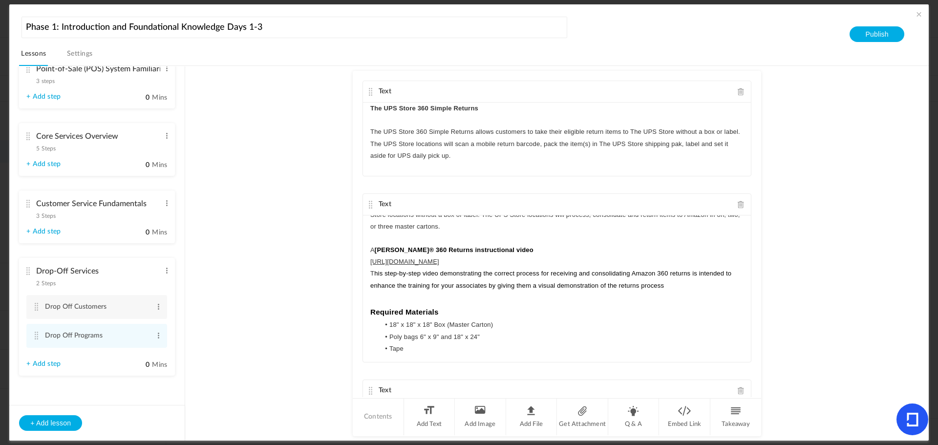
click at [754, 258] on div "Text The UPS Store 360 Simple Returns The UPS Store 360 Simple Returns allows c…" at bounding box center [557, 234] width 408 height 326
click at [528, 416] on li "Add File" at bounding box center [531, 416] width 51 height 37
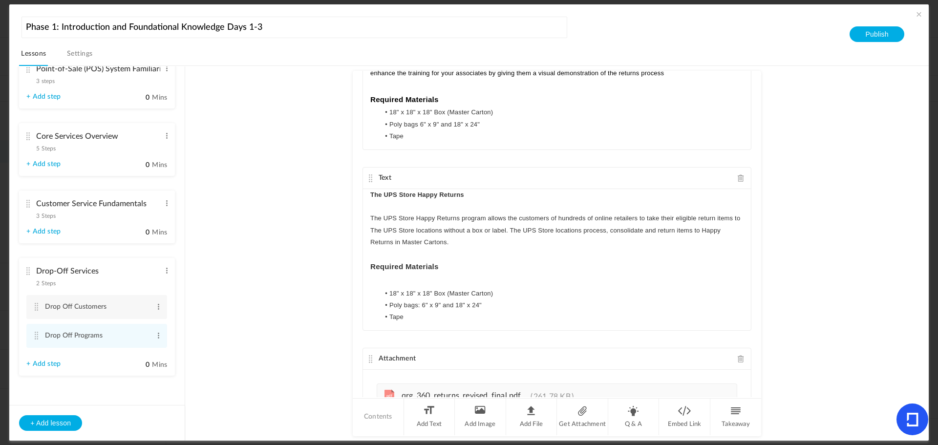
click at [369, 356] on cite at bounding box center [370, 359] width 7 height 8
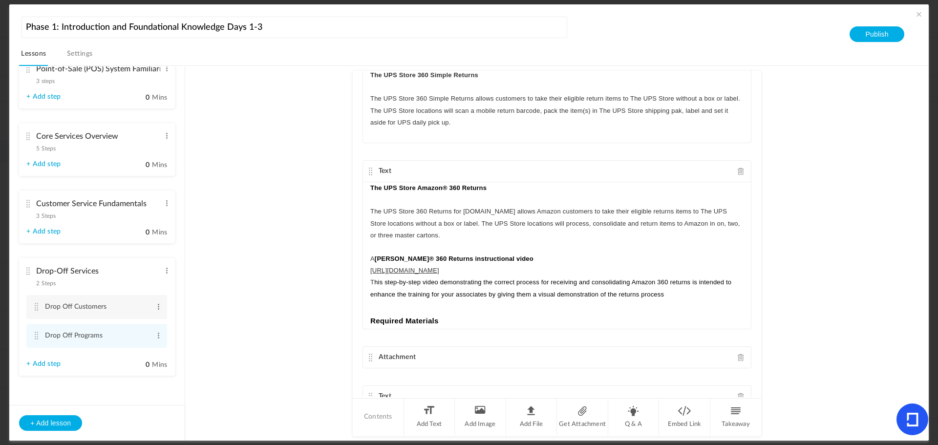
scroll to position [0, 0]
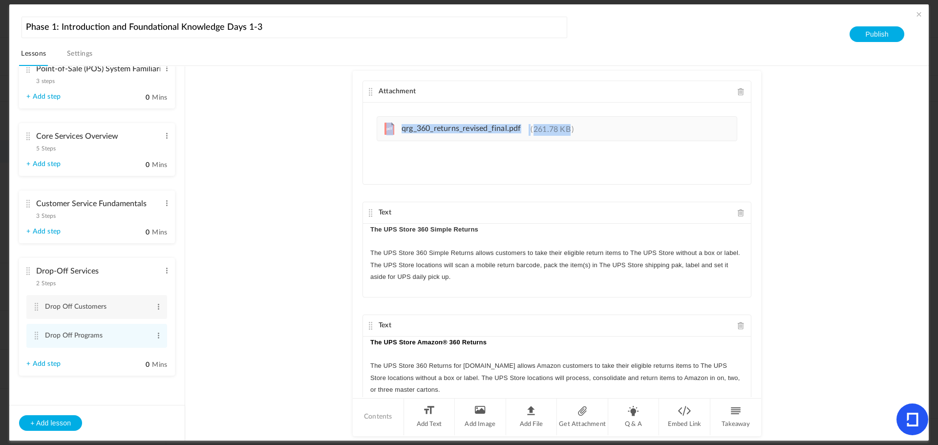
drag, startPoint x: 759, startPoint y: 124, endPoint x: 760, endPoint y: 70, distance: 53.2
click at [760, 70] on au-course-substep "Attachment Upload your file here Upload your file here Upload your file here pd…" at bounding box center [557, 253] width 720 height 375
click at [806, 152] on au-course-substep "Attachment Upload your file here Upload your file here Upload your file here pd…" at bounding box center [557, 253] width 720 height 375
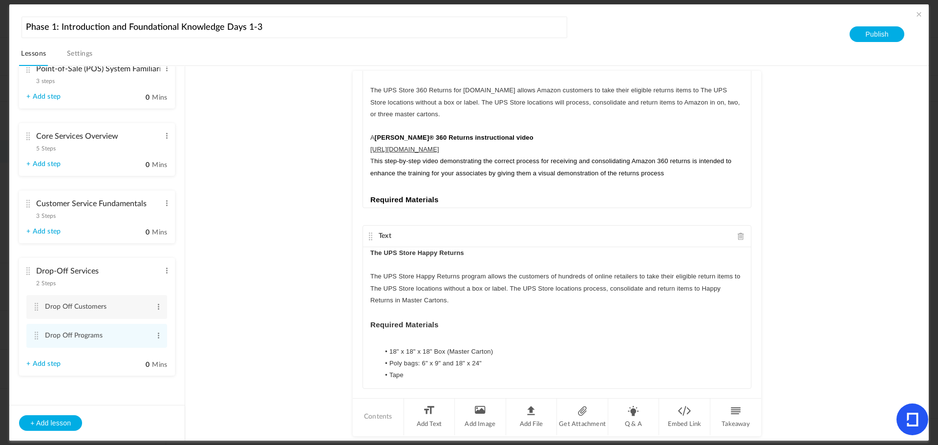
scroll to position [294, 0]
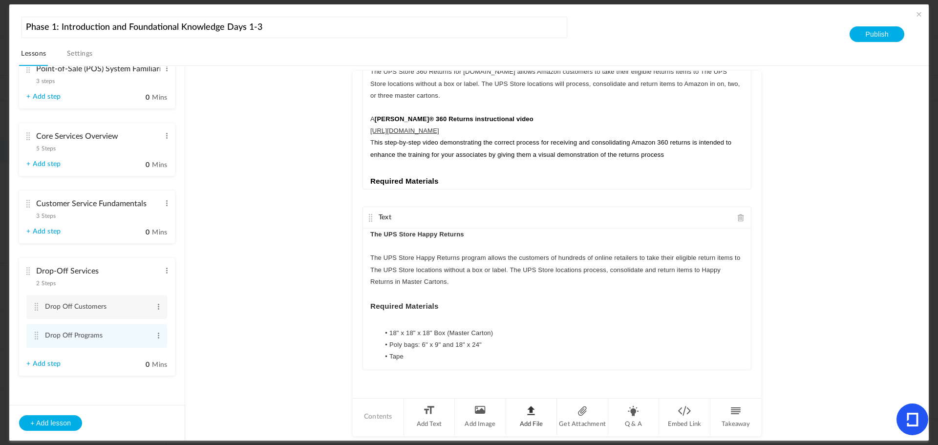
click at [528, 410] on li "Add File" at bounding box center [531, 416] width 51 height 37
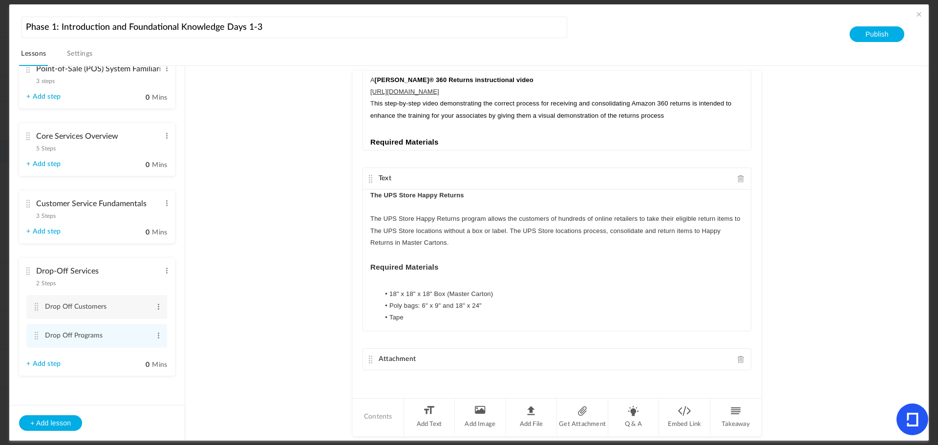
scroll to position [333, 0]
drag, startPoint x: 371, startPoint y: 311, endPoint x: 371, endPoint y: 262, distance: 48.3
click at [371, 262] on div "Text The UPS Store 360 Simple Returns The UPS Store 360 Simple Returns allows c…" at bounding box center [557, 234] width 408 height 326
drag, startPoint x: 371, startPoint y: 334, endPoint x: 366, endPoint y: 309, distance: 26.0
click at [368, 305] on div "Text The UPS Store 360 Simple Returns The UPS Store 360 Simple Returns allows c…" at bounding box center [557, 234] width 408 height 326
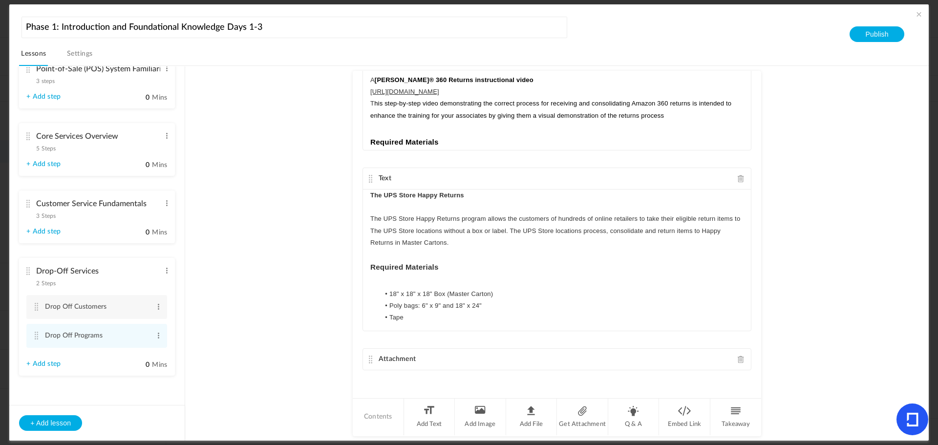
scroll to position [358, 0]
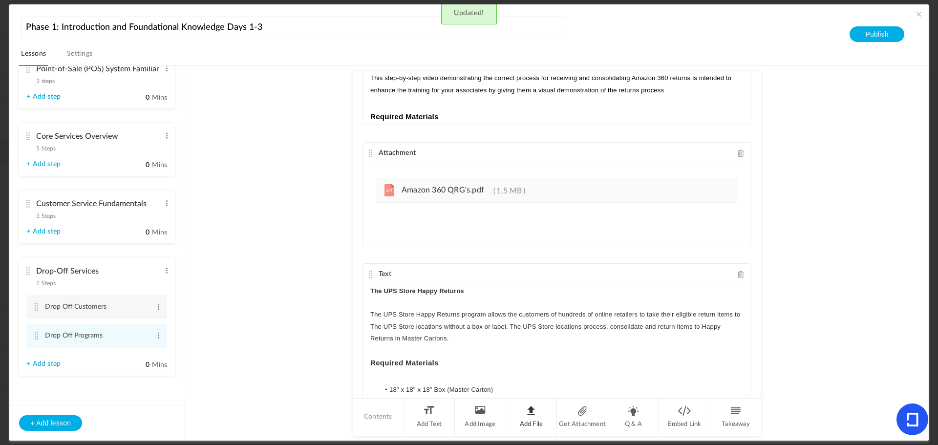
click at [531, 419] on li "Add File" at bounding box center [531, 416] width 51 height 37
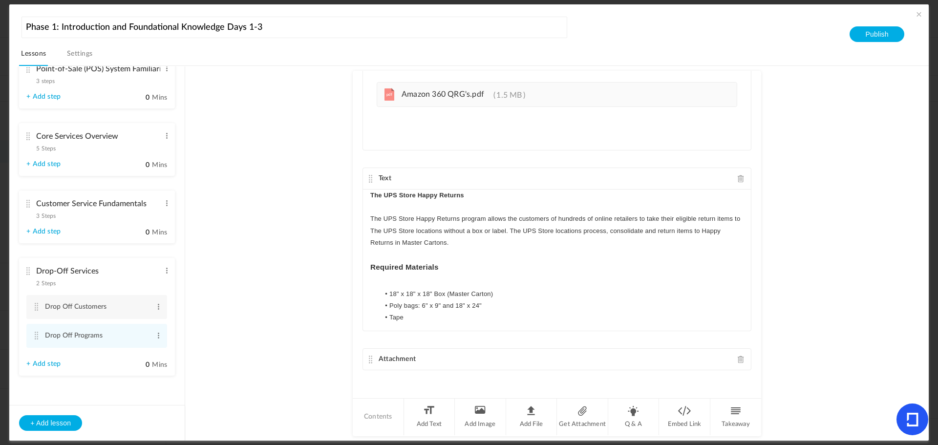
scroll to position [455, 0]
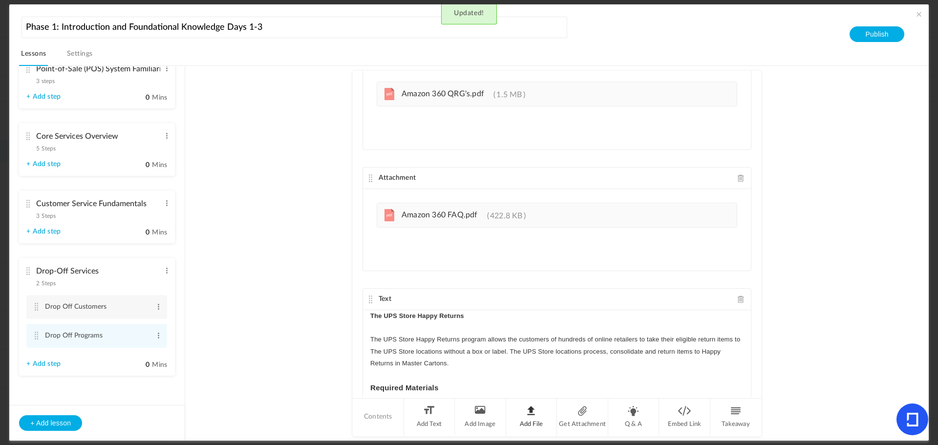
click at [524, 414] on li "Add File" at bounding box center [531, 416] width 51 height 37
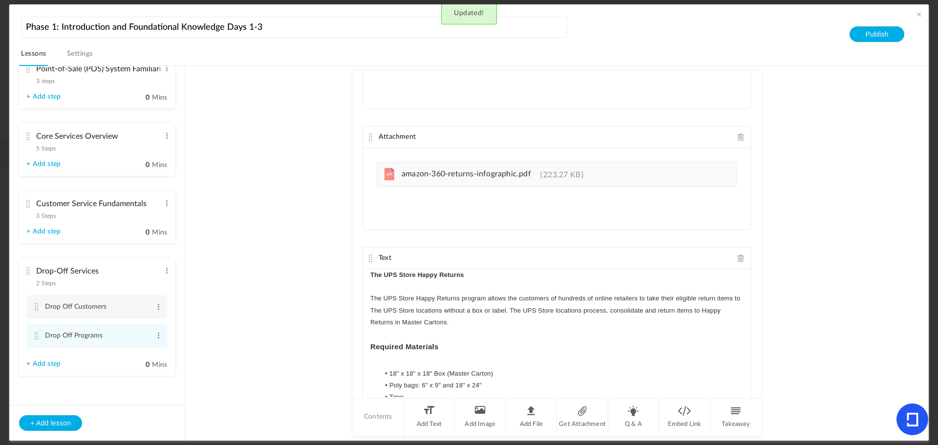
scroll to position [657, 0]
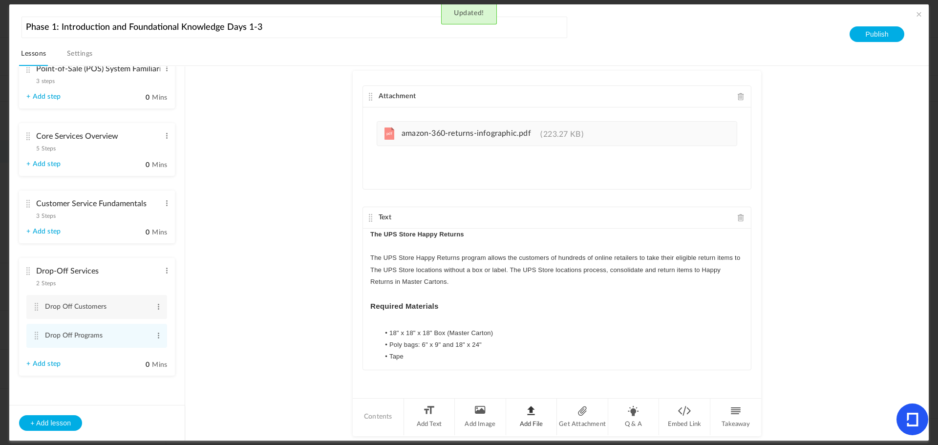
click at [529, 417] on li "Add File" at bounding box center [531, 416] width 51 height 37
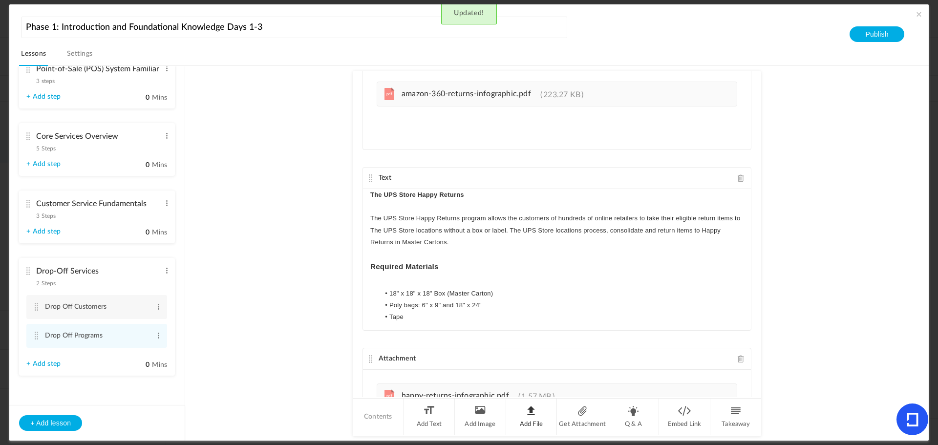
click at [530, 418] on li "Add File" at bounding box center [531, 416] width 51 height 37
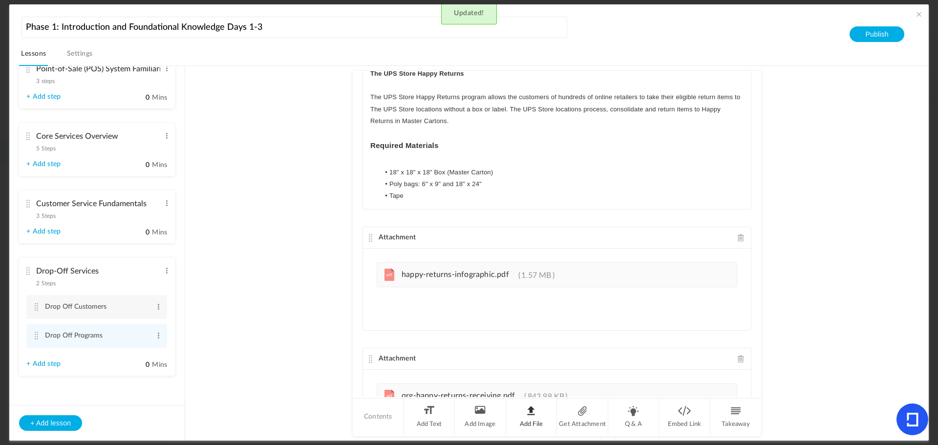
click at [535, 418] on li "Add File" at bounding box center [531, 416] width 51 height 37
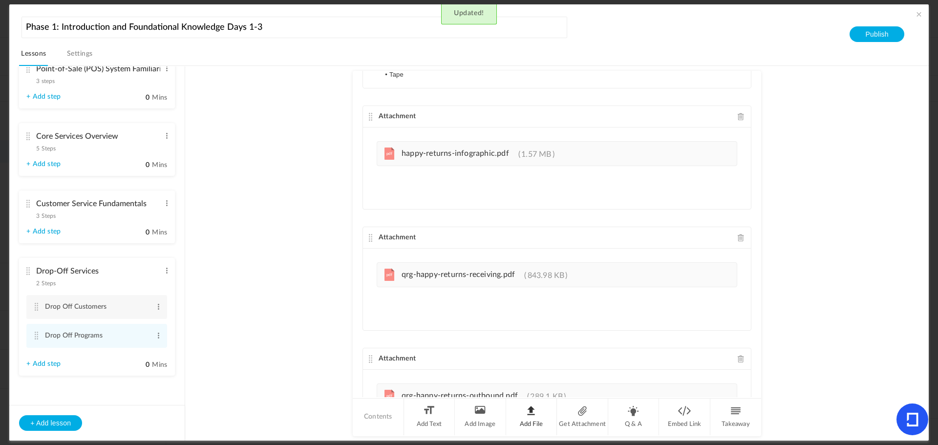
click at [524, 417] on li "Add File" at bounding box center [531, 416] width 51 height 37
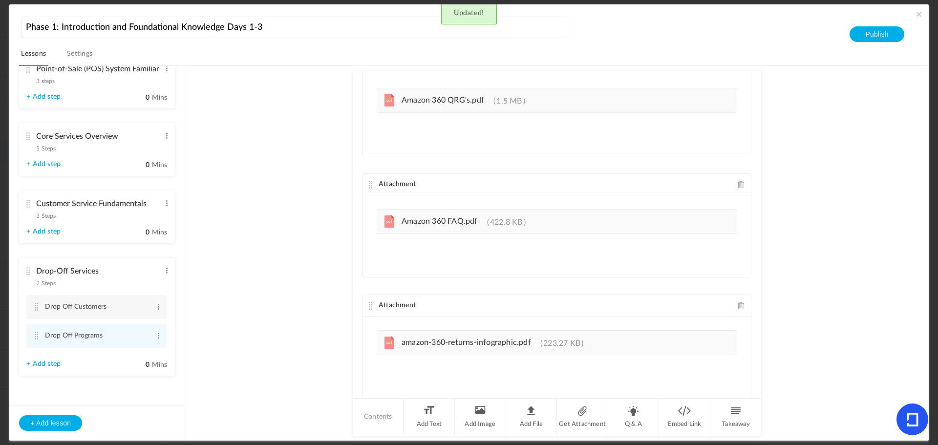
scroll to position [0, 0]
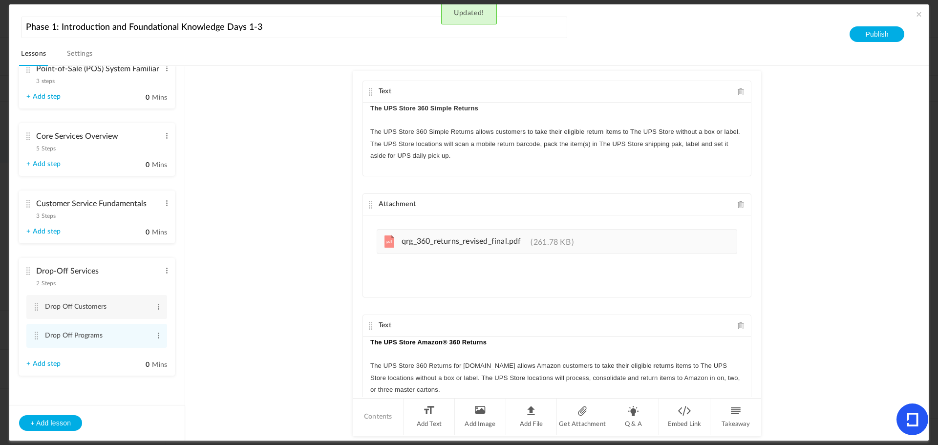
drag, startPoint x: 251, startPoint y: 165, endPoint x: 261, endPoint y: 155, distance: 13.5
click at [251, 165] on au-course-substep "Text The UPS Store 360 Simple Returns The UPS Store 360 Simple Returns allows c…" at bounding box center [557, 253] width 720 height 375
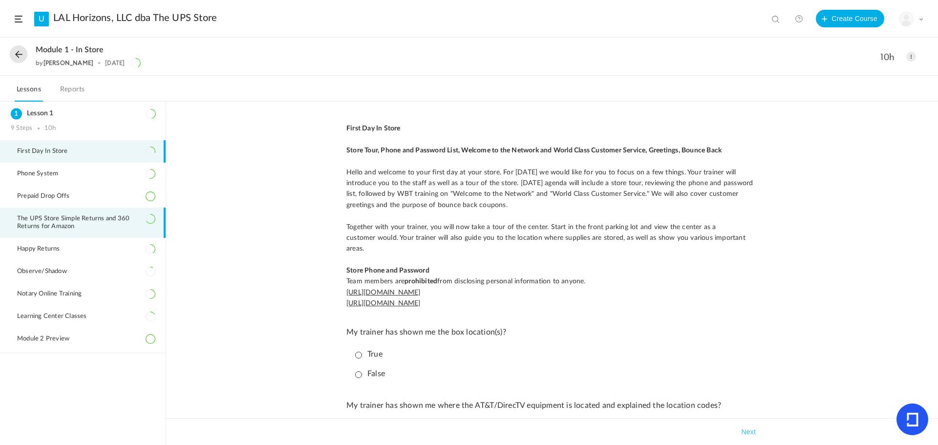
click at [45, 222] on span "The UPS Store Simple Returns and 360 Returns for Amazon" at bounding box center [86, 223] width 138 height 16
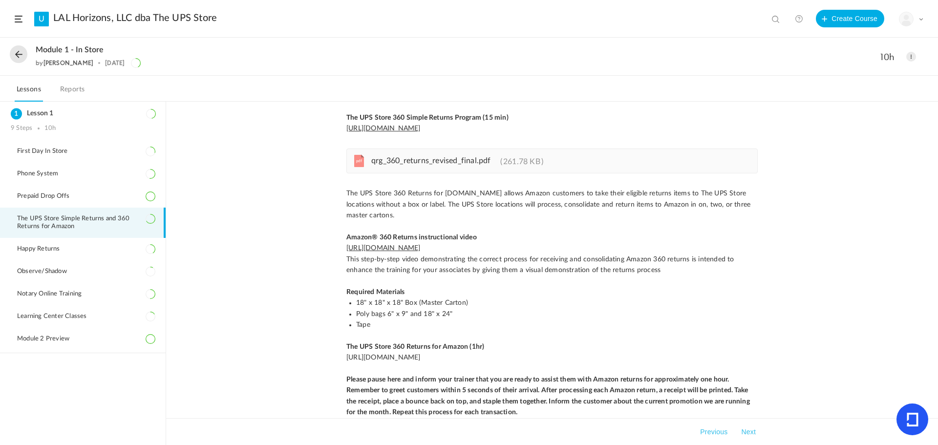
scroll to position [146, 0]
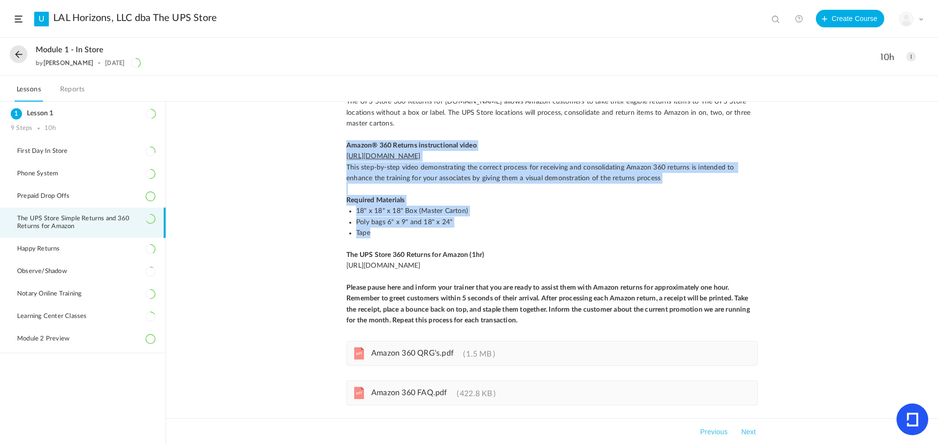
drag, startPoint x: 346, startPoint y: 144, endPoint x: 430, endPoint y: 233, distance: 123.0
click at [430, 233] on p "The UPS Store 360 Returns for Amazon.com allows Amazon customers to take their …" at bounding box center [551, 210] width 411 height 229
copy p "Amazon® 360 Returns instructional video https://hub.theupsstore.com/oms/ops/crs…"
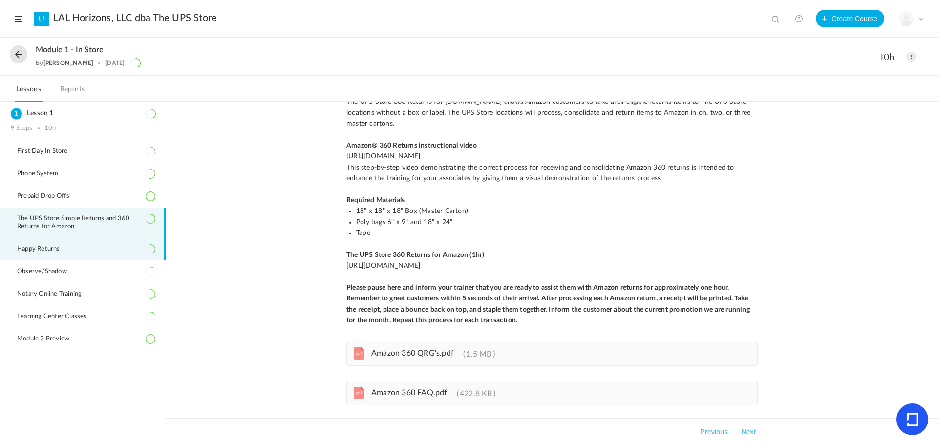
click at [54, 251] on span "Happy Returns" at bounding box center [44, 249] width 55 height 8
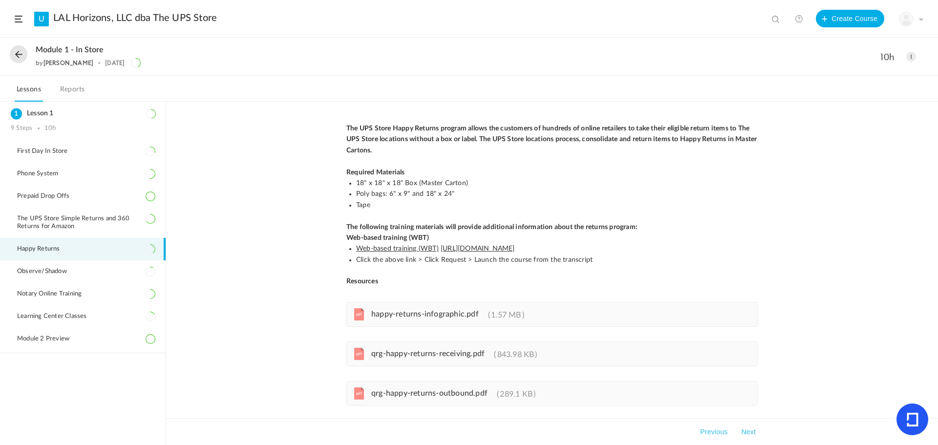
click at [316, 258] on div "The UPS Store Happy Returns program allows the customers of hundreds of online …" at bounding box center [552, 273] width 772 height 343
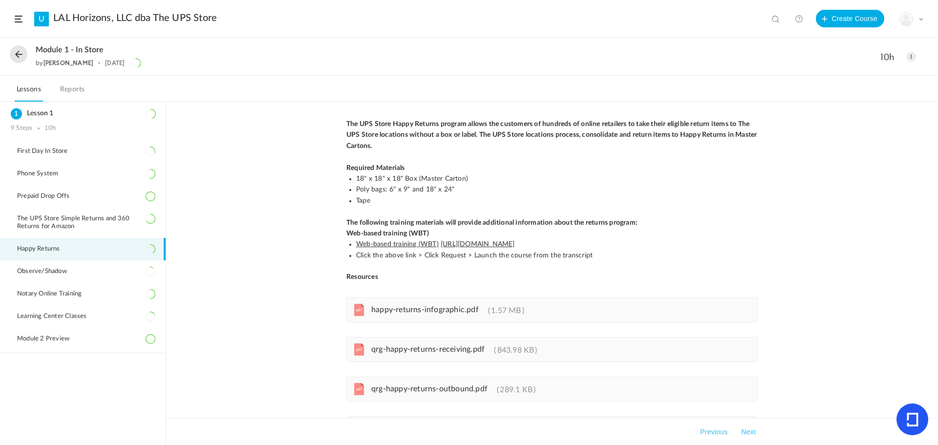
scroll to position [0, 0]
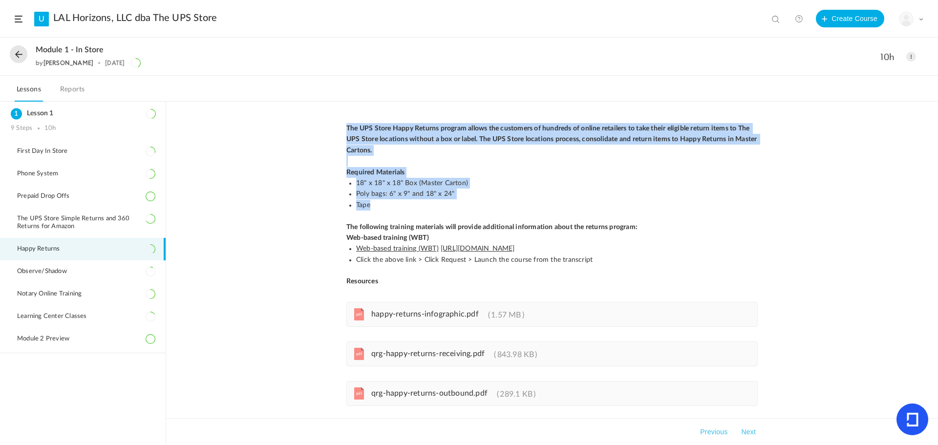
drag, startPoint x: 346, startPoint y: 127, endPoint x: 394, endPoint y: 200, distance: 87.4
click at [394, 200] on p "The UPS Store Happy Returns program allows the customers of hundreds of online …" at bounding box center [551, 205] width 411 height 164
copy p "The UPS Store Happy Returns program allows the customers of hundreds of online …"
click at [442, 159] on h3 at bounding box center [551, 161] width 411 height 11
drag, startPoint x: 365, startPoint y: 201, endPoint x: 339, endPoint y: 123, distance: 82.9
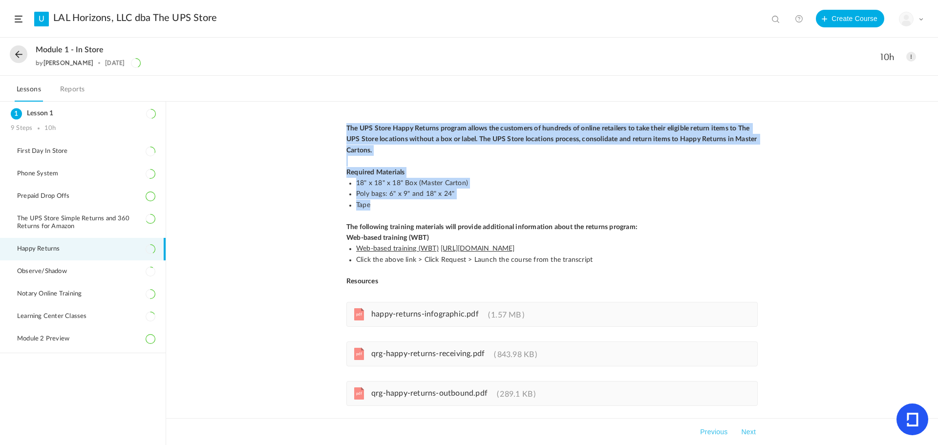
click at [339, 123] on div "The UPS Store Happy Returns program allows the customers of hundreds of online …" at bounding box center [552, 273] width 772 height 343
copy p "The UPS Store Happy Returns program allows the customers of hundreds of online …"
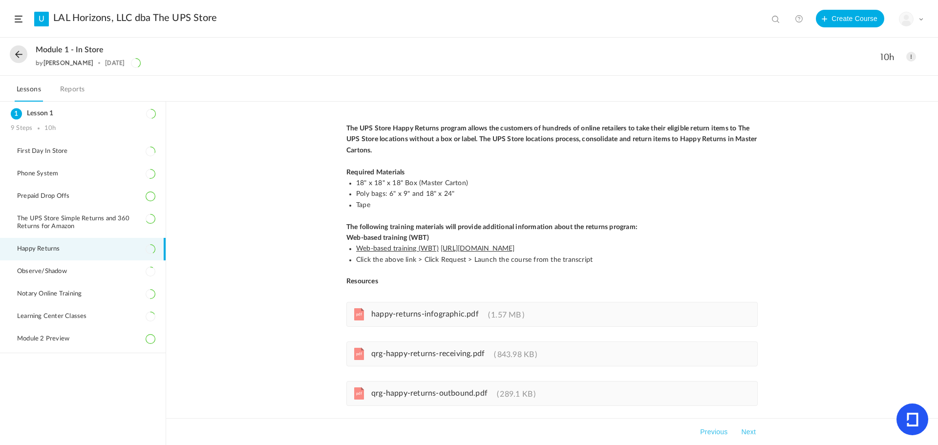
click at [274, 280] on div "The UPS Store Happy Returns program allows the customers of hundreds of online …" at bounding box center [552, 273] width 772 height 343
click at [278, 282] on div "The UPS Store Happy Returns program allows the customers of hundreds of online …" at bounding box center [552, 273] width 772 height 343
click at [49, 194] on span "Prepaid Drop Offs" at bounding box center [49, 196] width 64 height 8
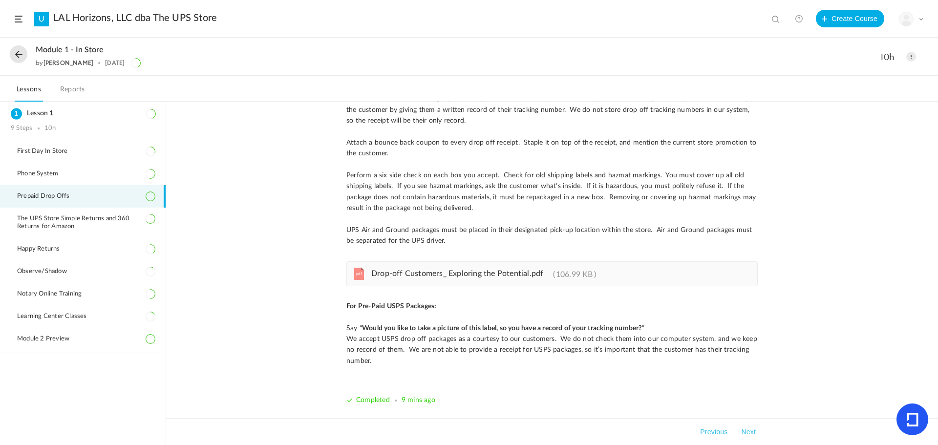
scroll to position [96, 0]
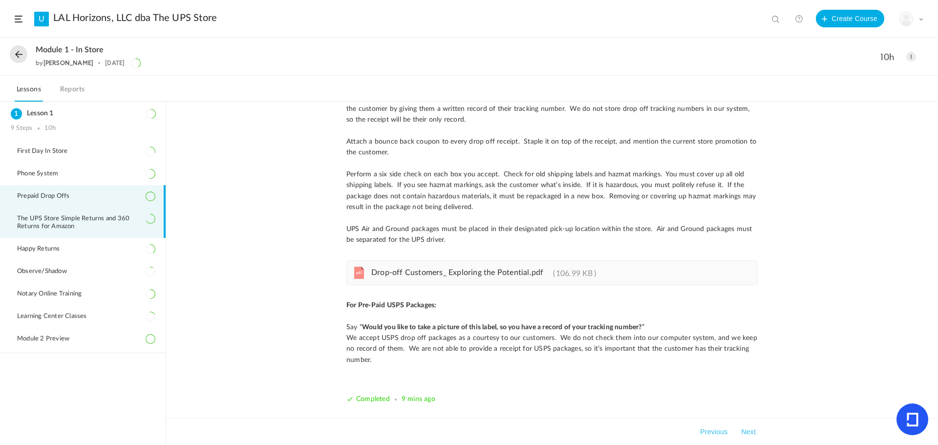
click at [52, 220] on span "The UPS Store Simple Returns and 360 Returns for Amazon" at bounding box center [86, 223] width 138 height 16
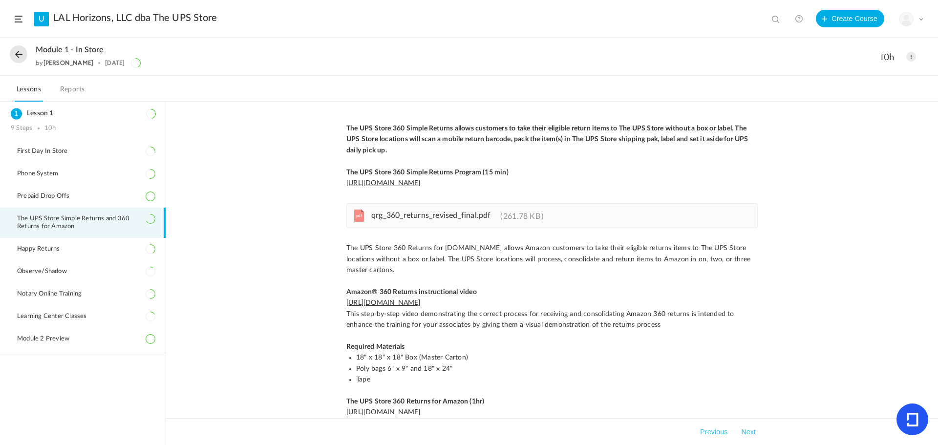
click at [431, 223] on div "pdf qrg_360_returns_revised_final.pdf 261.78 KB" at bounding box center [551, 215] width 411 height 25
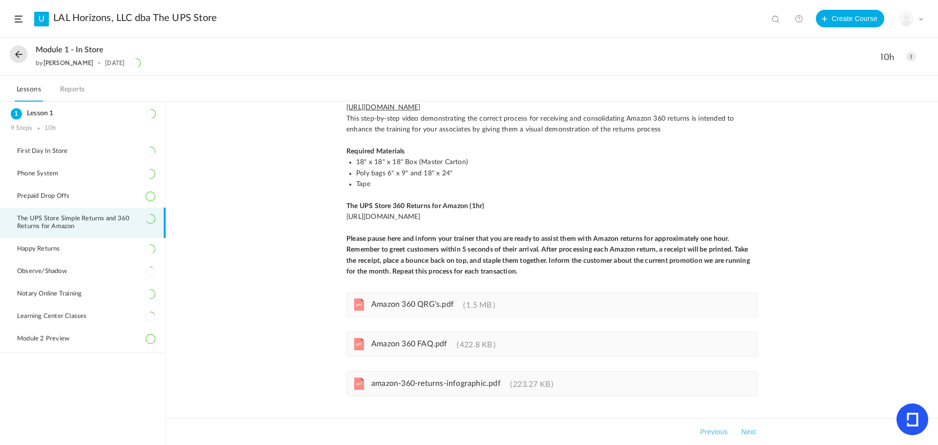
scroll to position [225, 0]
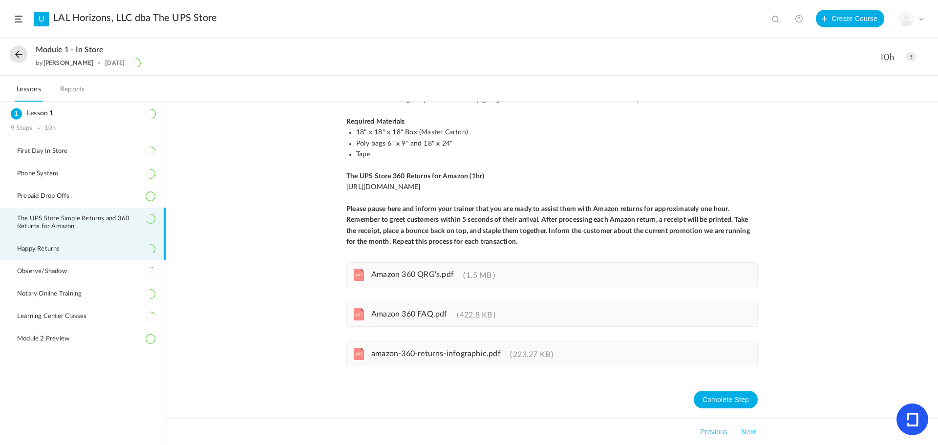
click at [69, 256] on li "Happy Returns" at bounding box center [83, 249] width 166 height 22
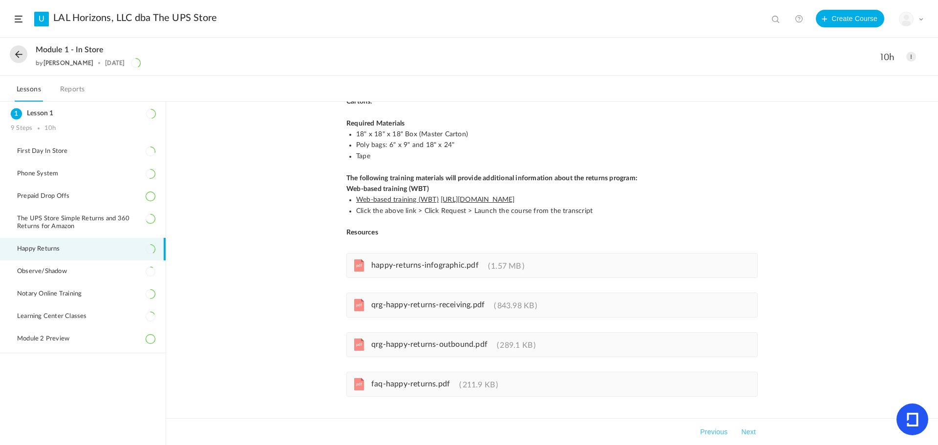
scroll to position [79, 0]
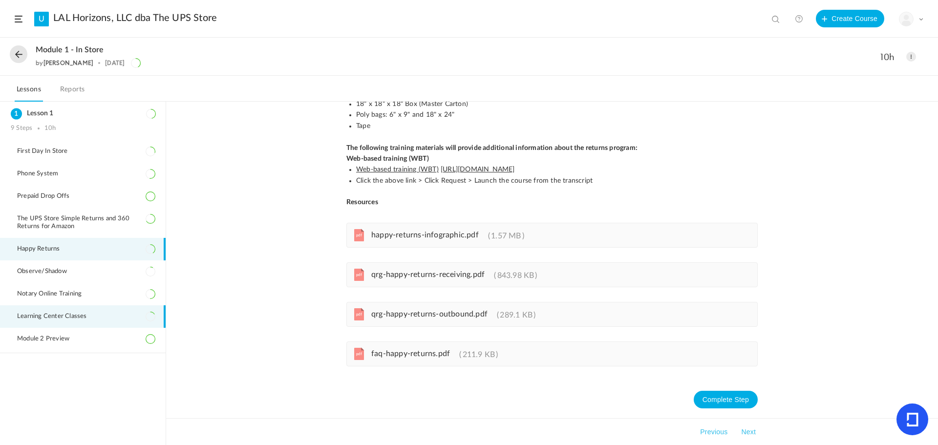
click at [37, 315] on span "Learning Center Classes" at bounding box center [58, 317] width 82 height 8
